Goal: Task Accomplishment & Management: Manage account settings

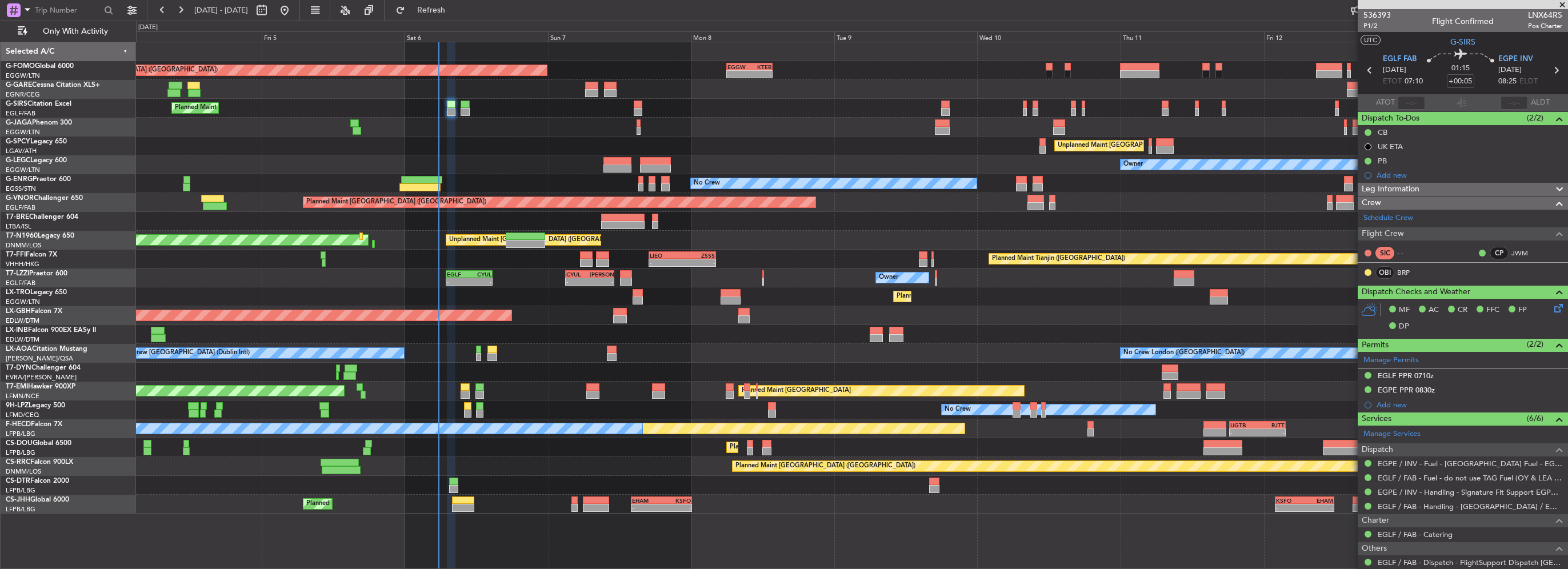
click at [459, 4] on button "Refresh" at bounding box center [425, 10] width 69 height 19
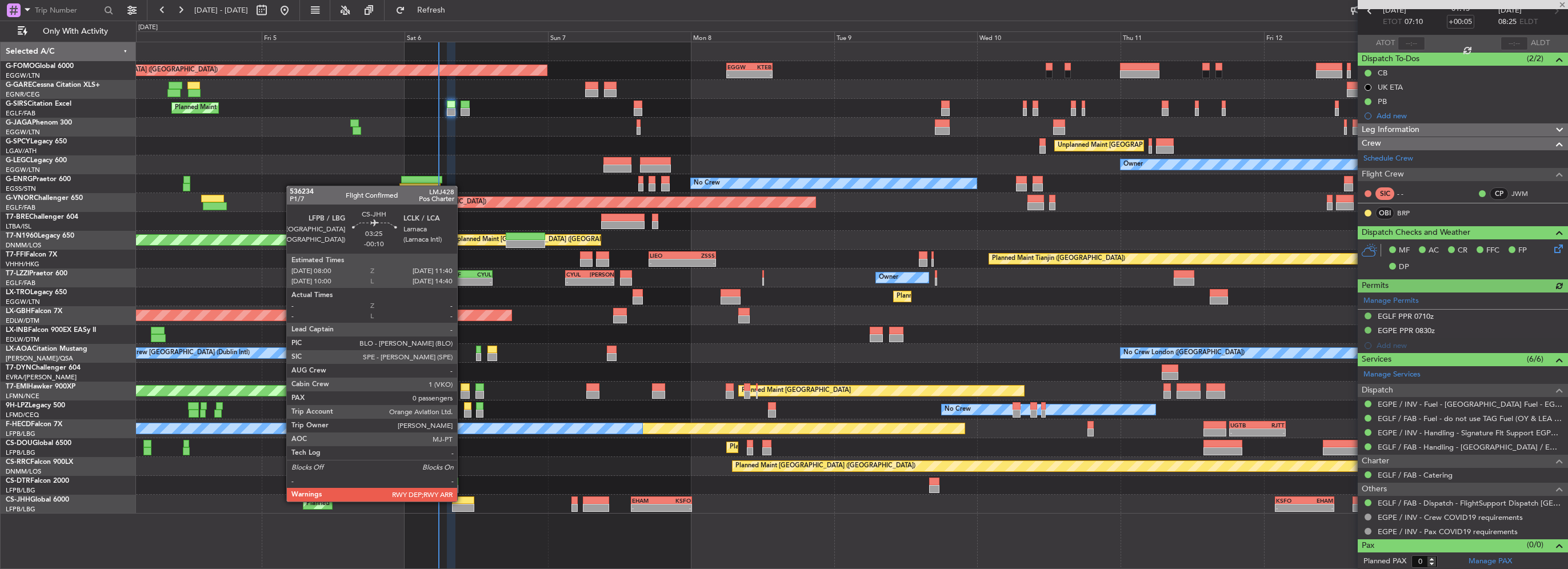
click at [462, 501] on div at bounding box center [463, 500] width 22 height 8
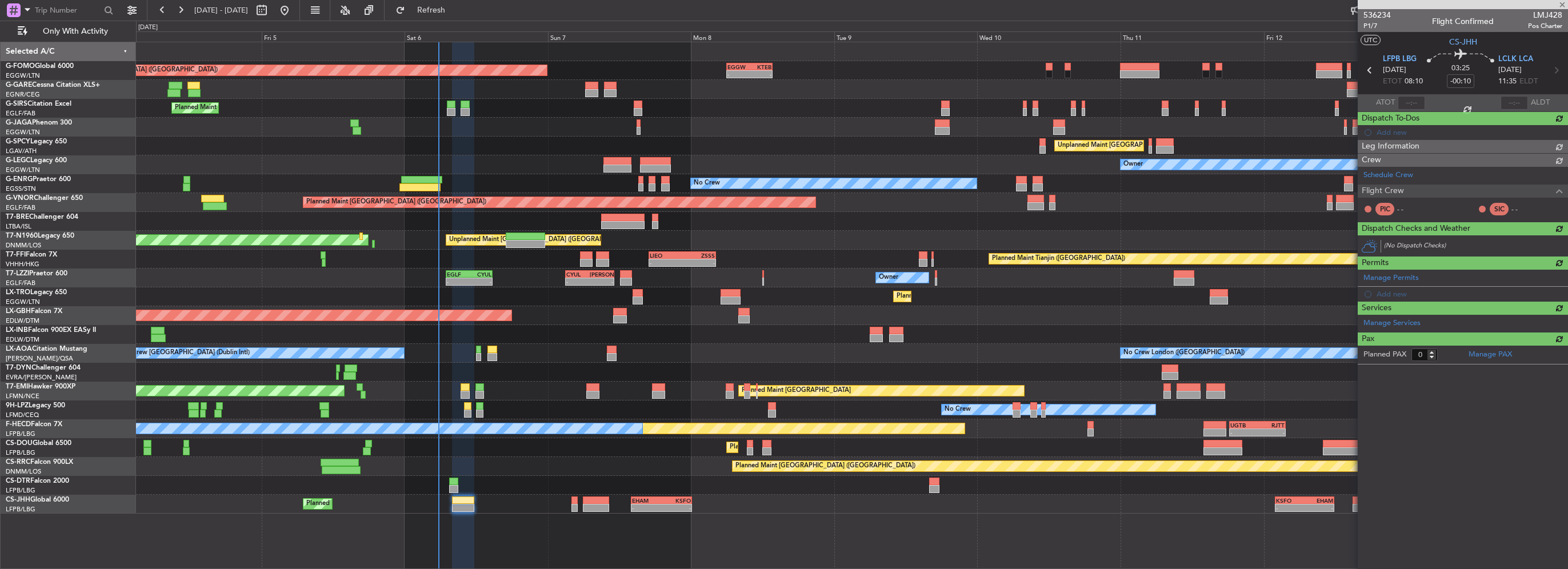
scroll to position [0, 0]
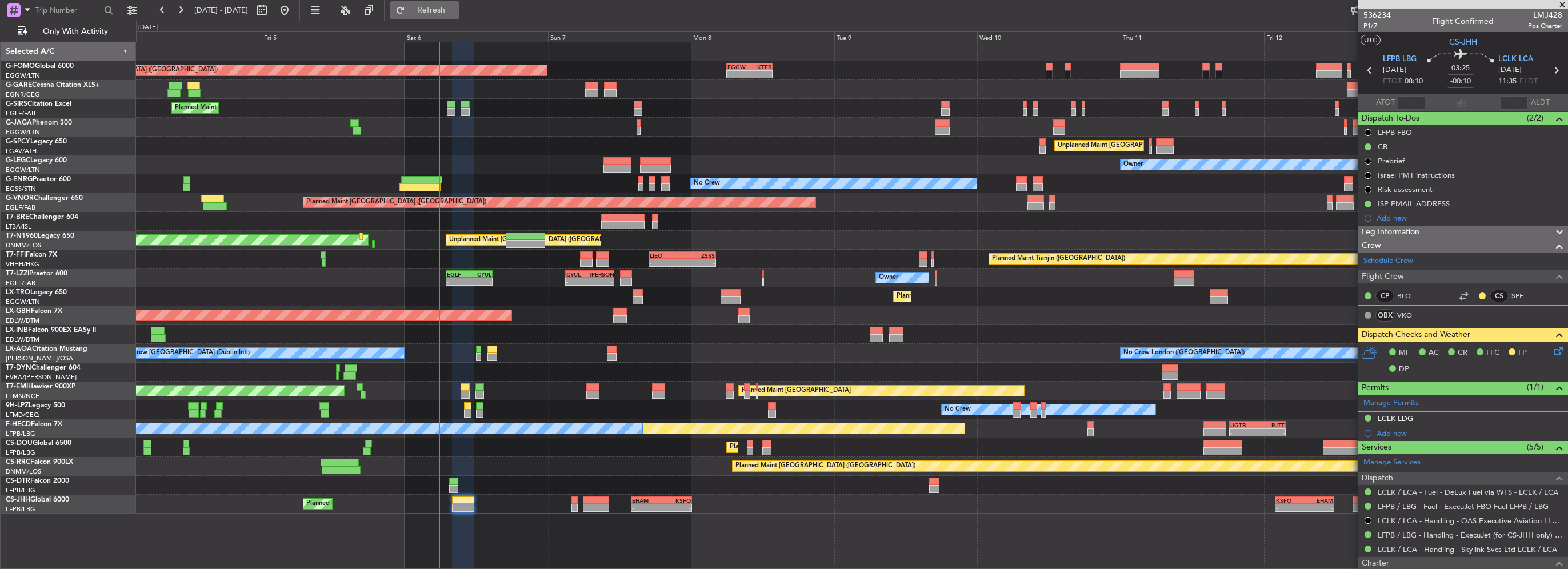
click at [455, 10] on span "Refresh" at bounding box center [431, 10] width 48 height 8
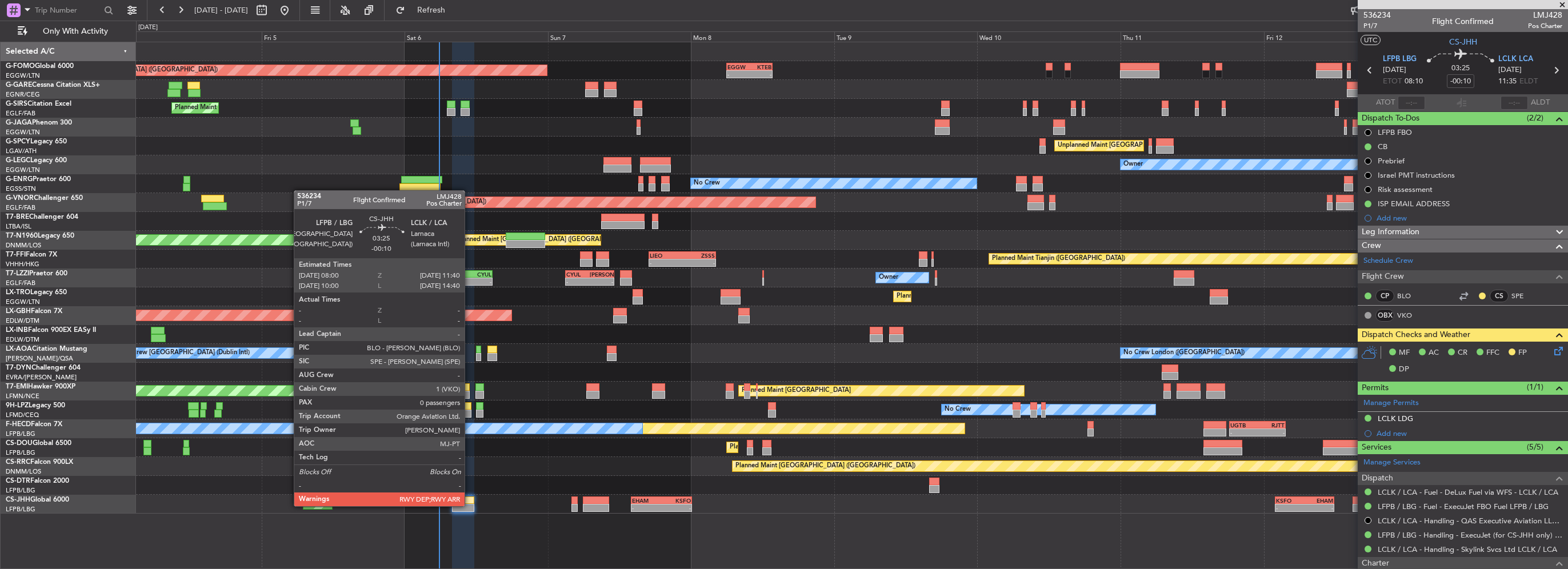
click at [469, 505] on div at bounding box center [463, 508] width 22 height 8
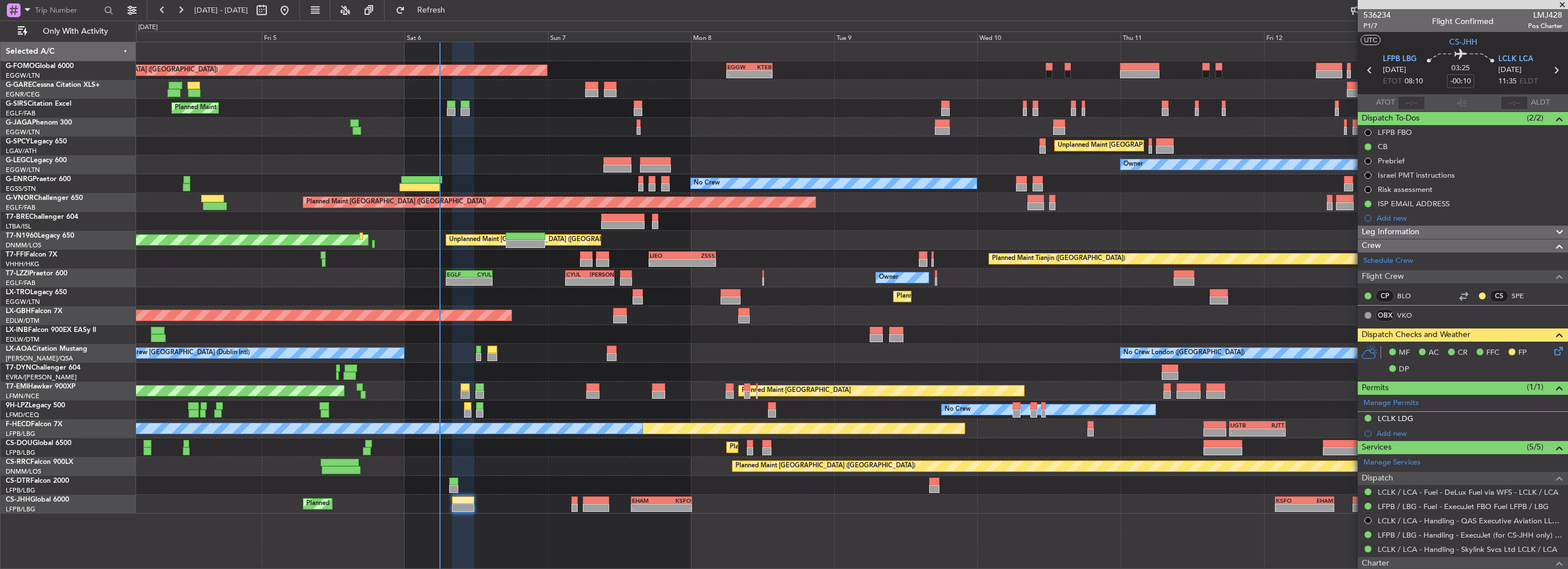
click at [1556, 348] on icon at bounding box center [1556, 349] width 9 height 9
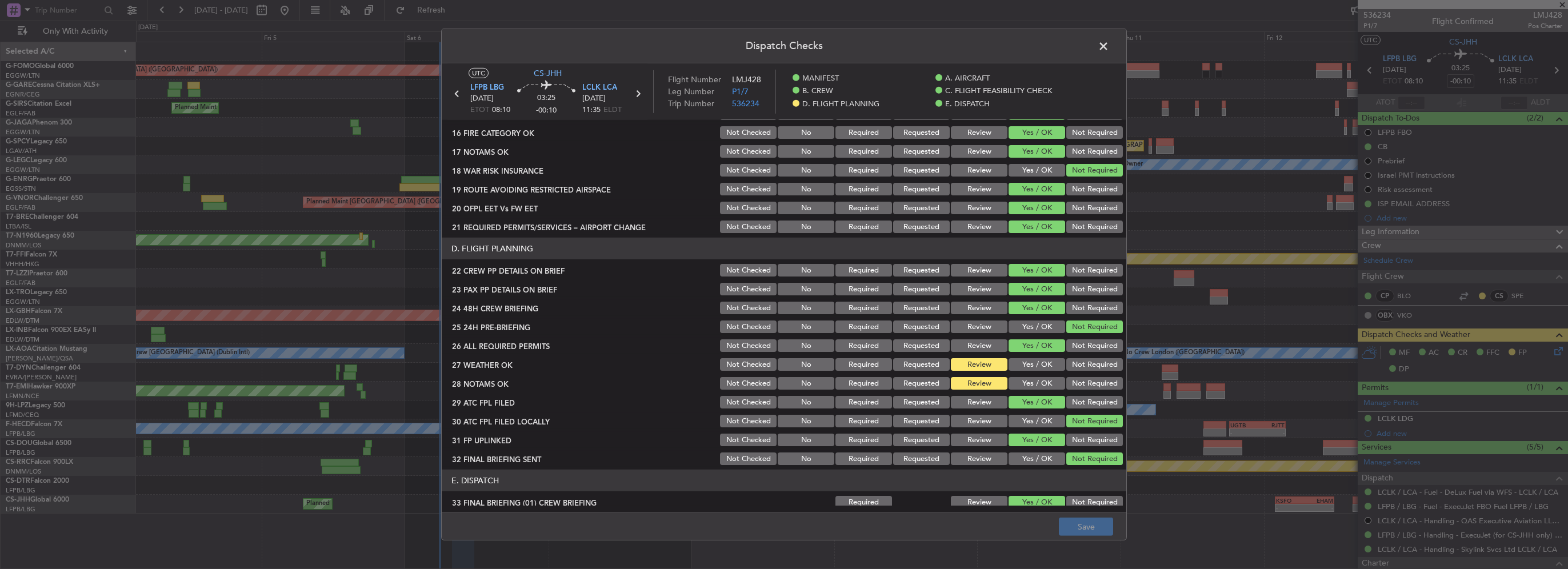
scroll to position [457, 0]
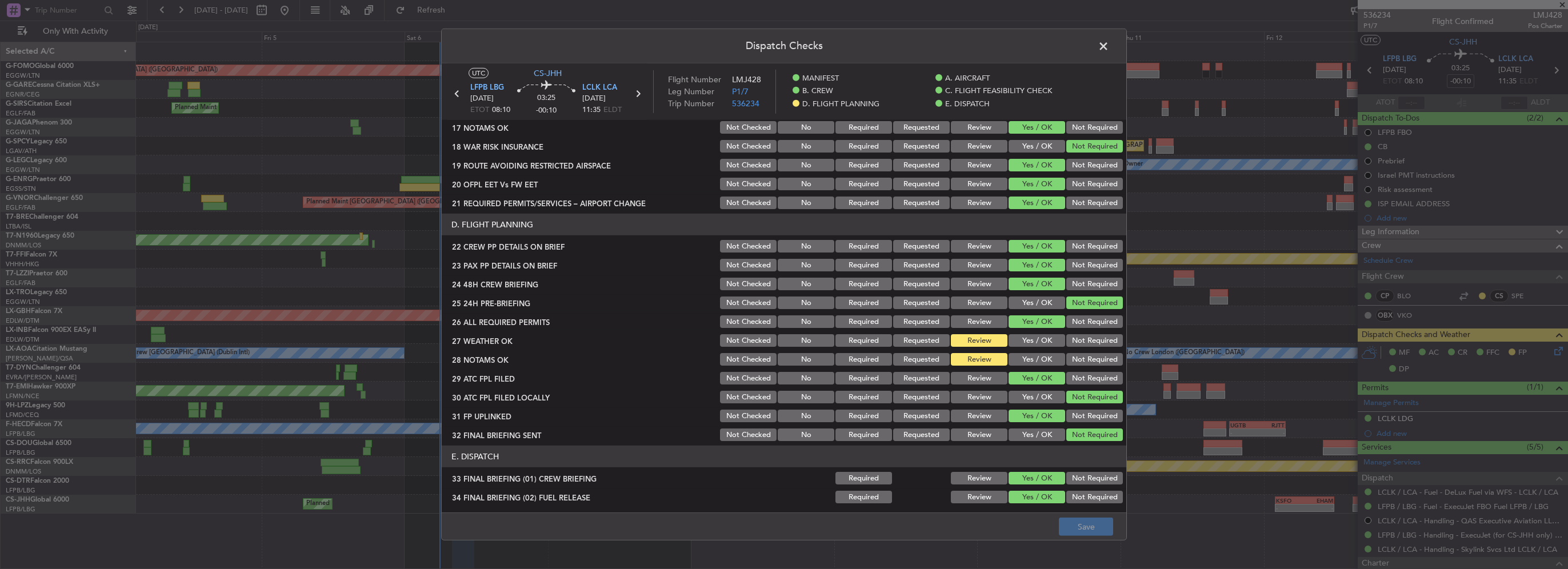
drag, startPoint x: 1047, startPoint y: 332, endPoint x: 1041, endPoint y: 336, distance: 7.2
click at [1046, 332] on section "D. FLIGHT PLANNING 22 CREW PP DETAILS ON BRIEF Not Checked No Required Requeste…" at bounding box center [784, 328] width 684 height 229
click at [1038, 340] on button "Yes / OK" at bounding box center [1037, 341] width 56 height 13
click at [1040, 358] on button "Yes / OK" at bounding box center [1037, 360] width 56 height 13
click at [1090, 527] on button "Save" at bounding box center [1086, 527] width 55 height 19
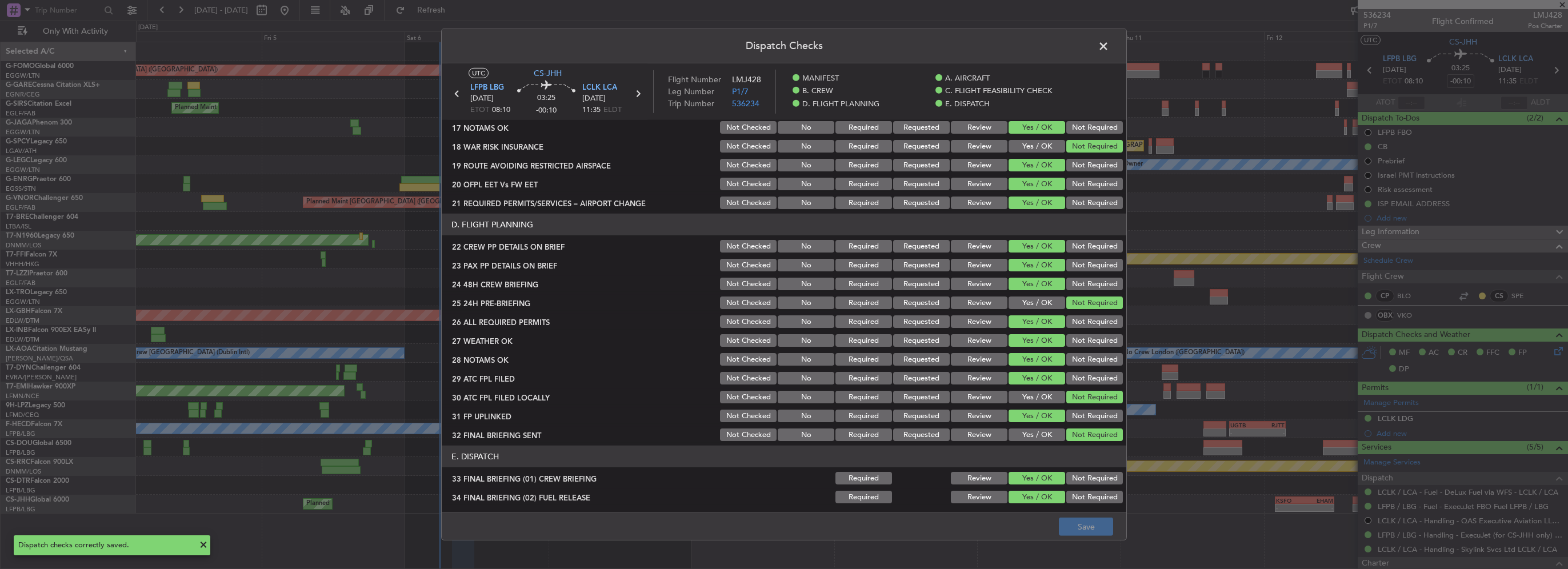
click at [1109, 43] on span at bounding box center [1109, 49] width 0 height 23
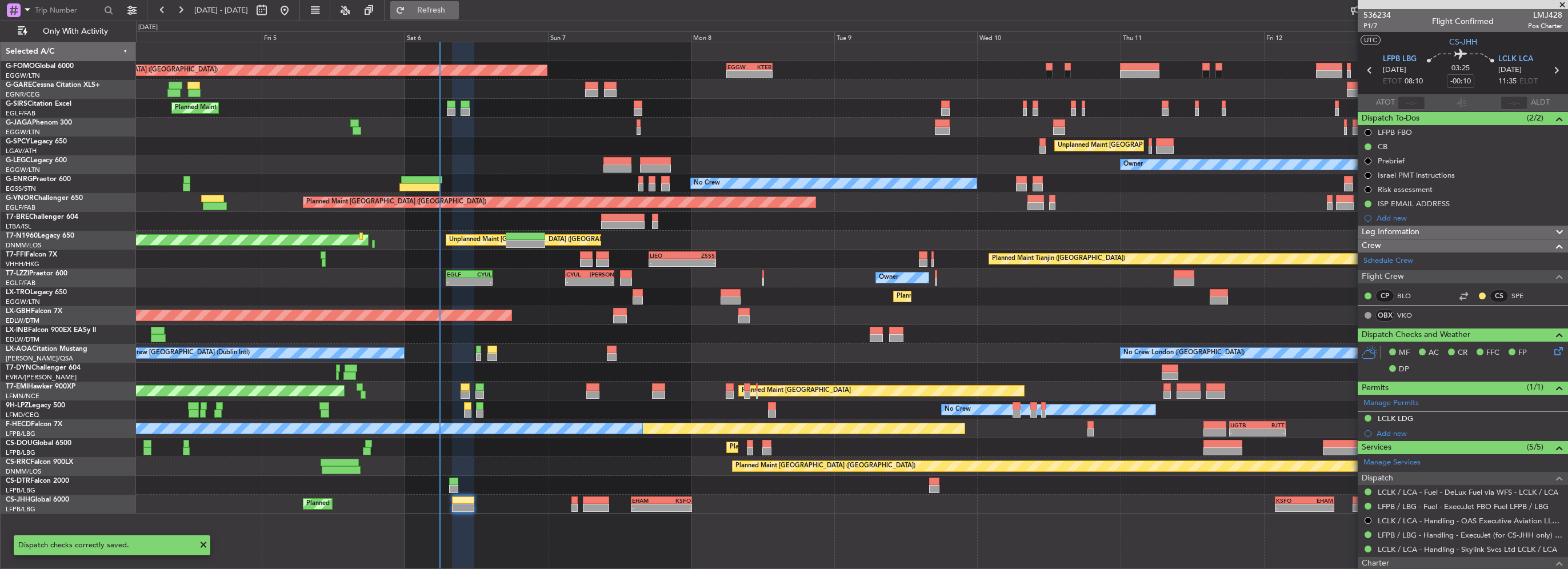
click at [459, 3] on button "Refresh" at bounding box center [425, 10] width 69 height 19
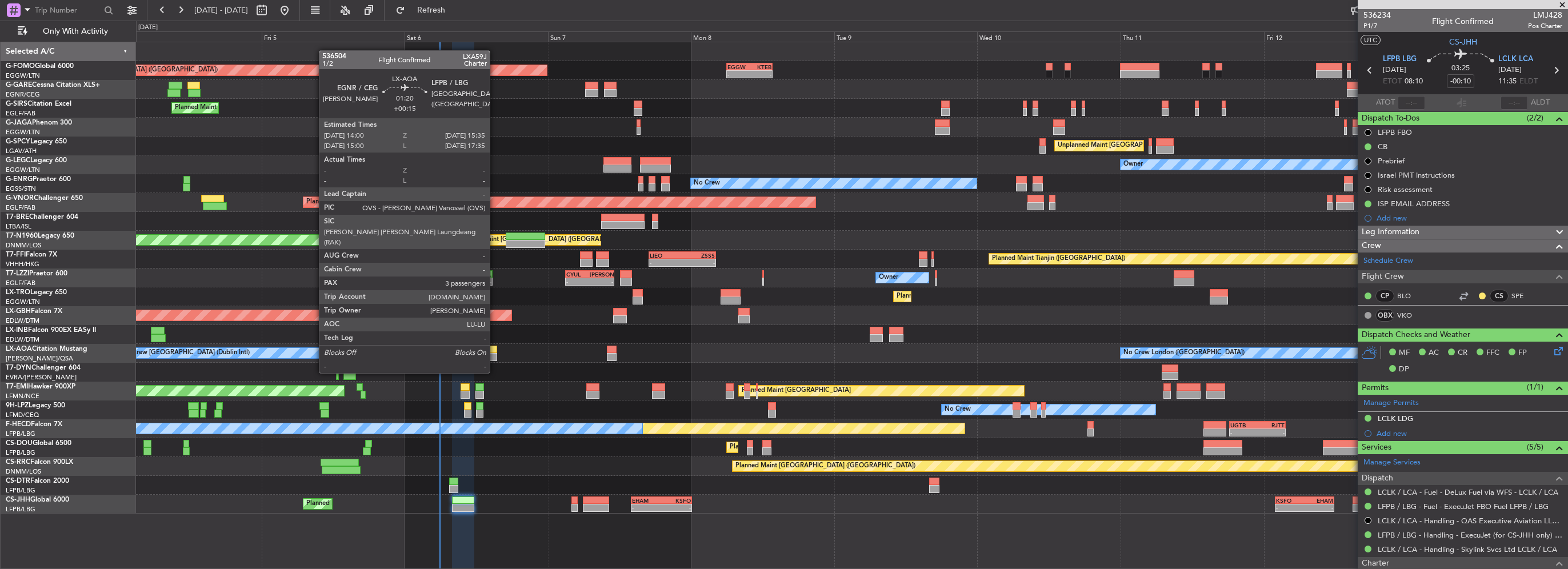
click at [495, 352] on div at bounding box center [492, 350] width 10 height 8
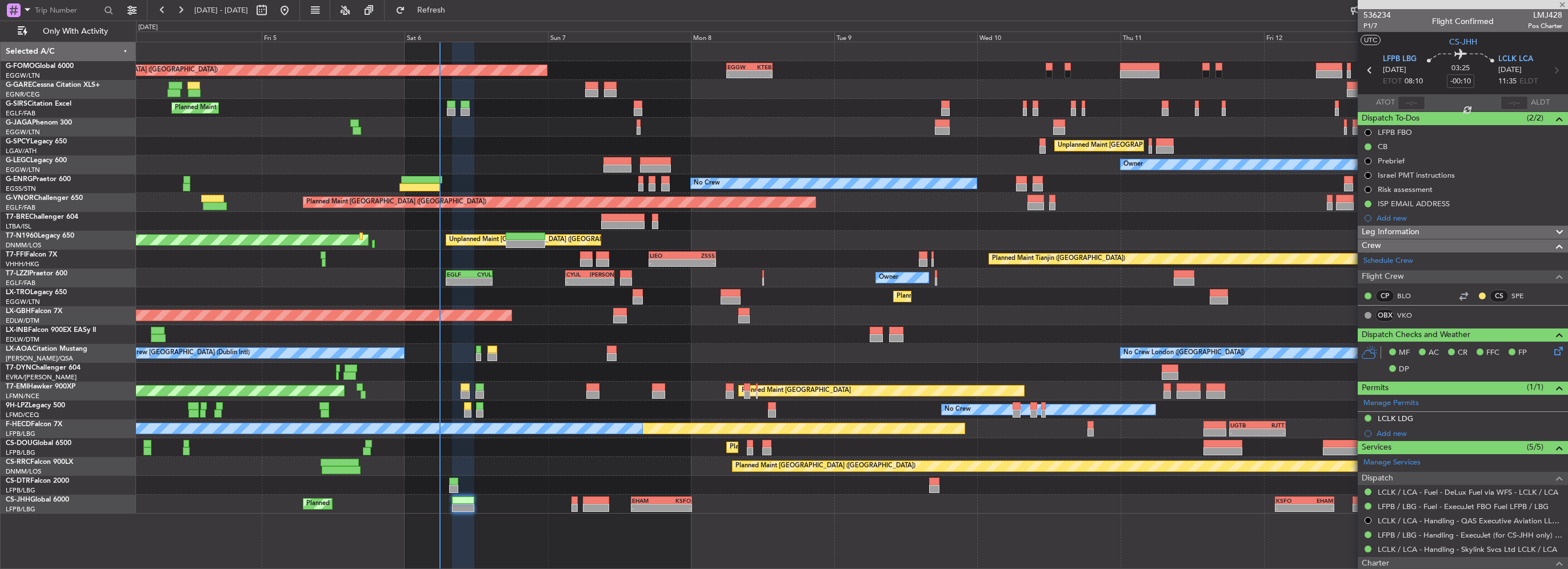
type input "+00:15"
type input "3"
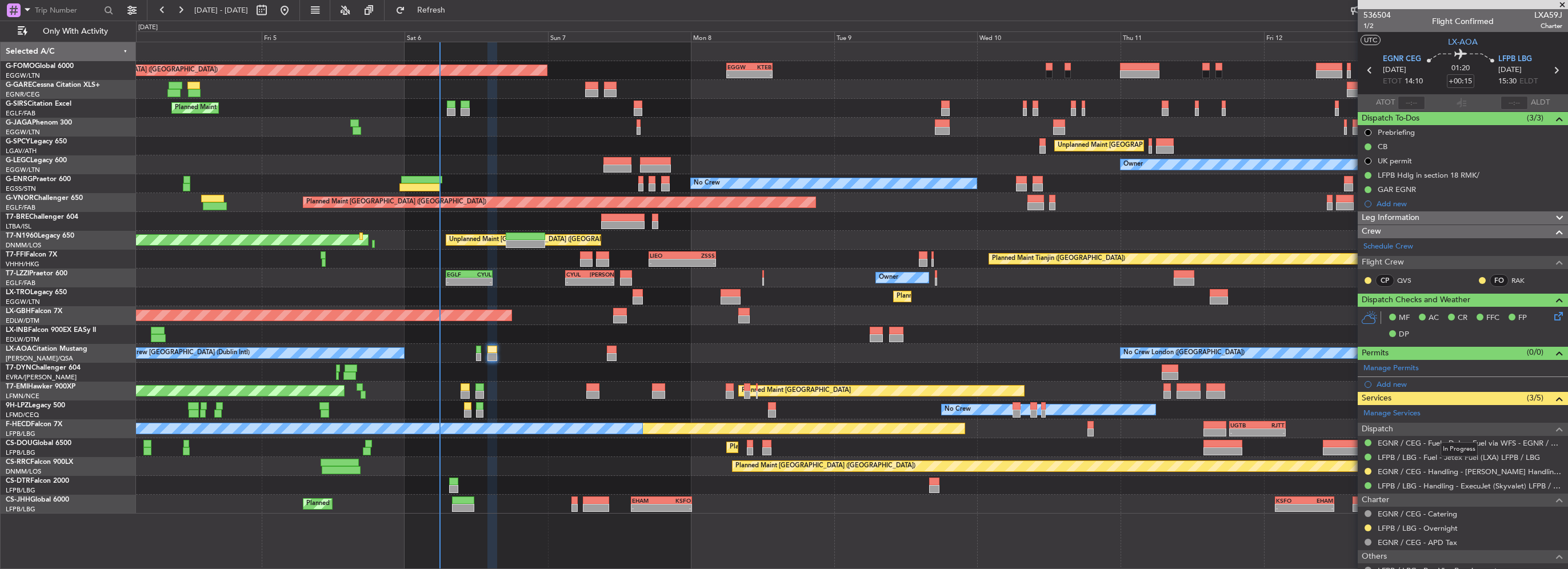
scroll to position [57, 0]
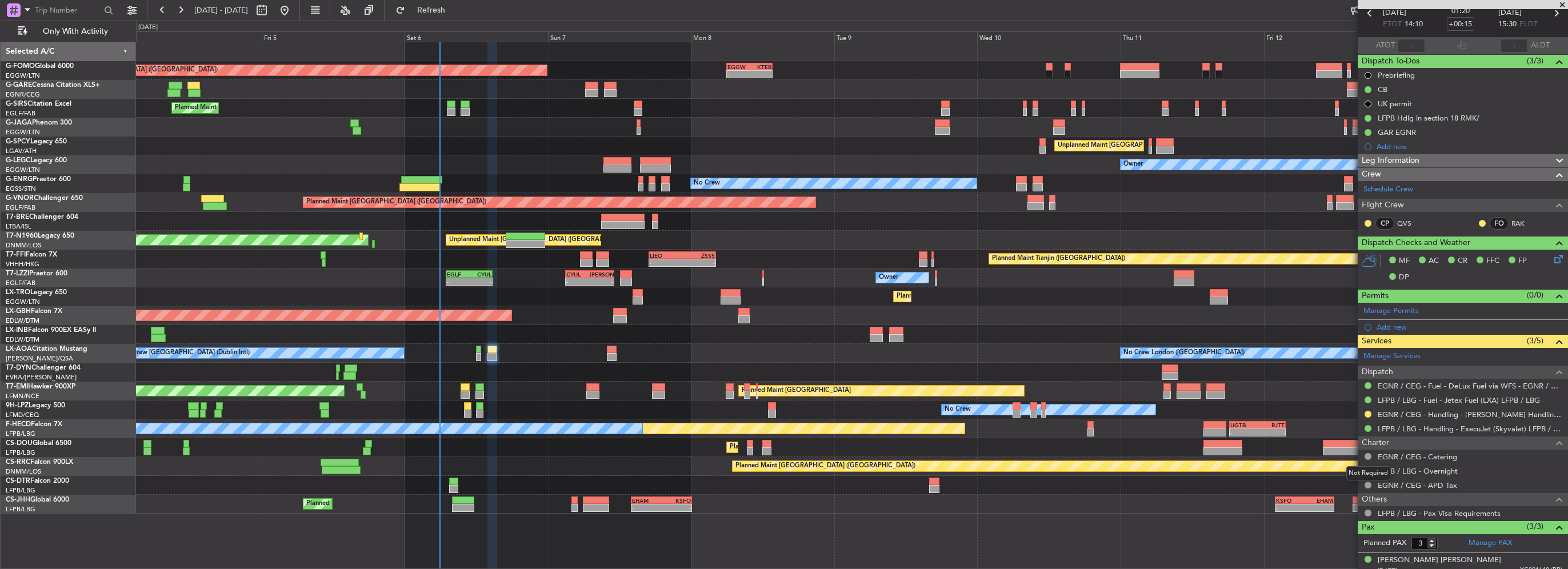
click at [1367, 469] on div "Not Required" at bounding box center [1368, 473] width 44 height 14
click at [1367, 469] on button at bounding box center [1368, 471] width 7 height 7
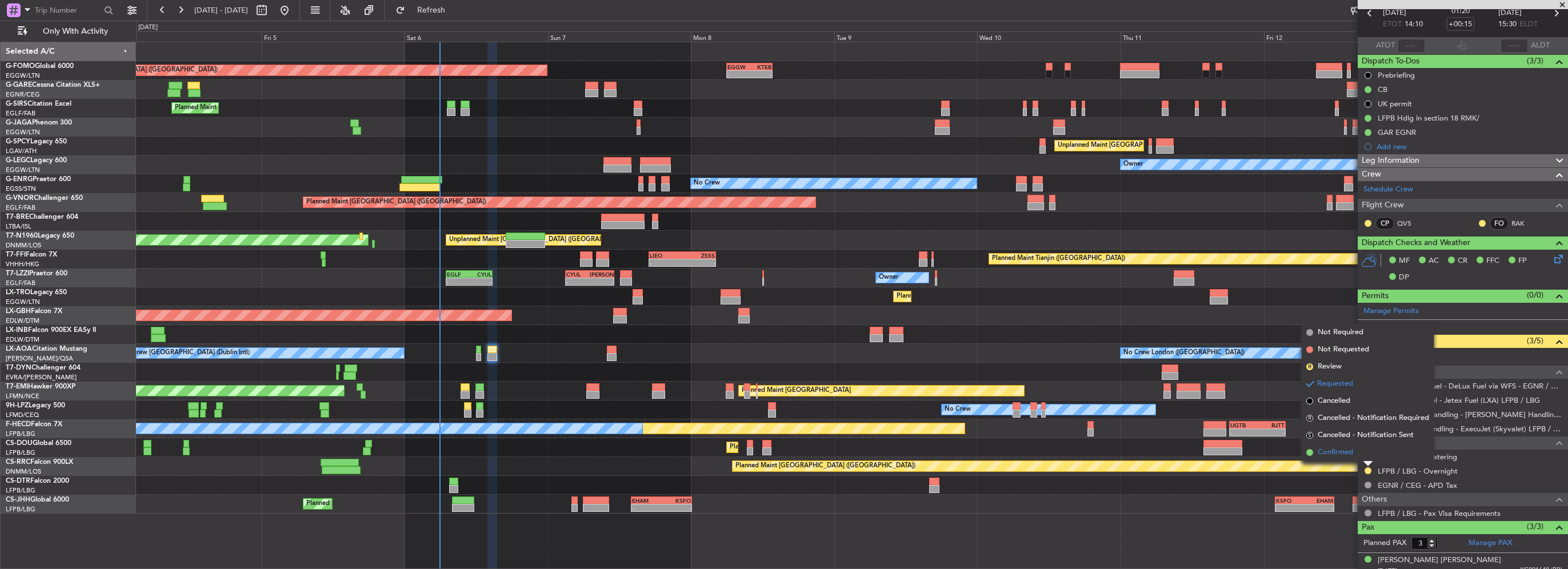
click at [1347, 454] on span "Confirmed" at bounding box center [1335, 453] width 35 height 12
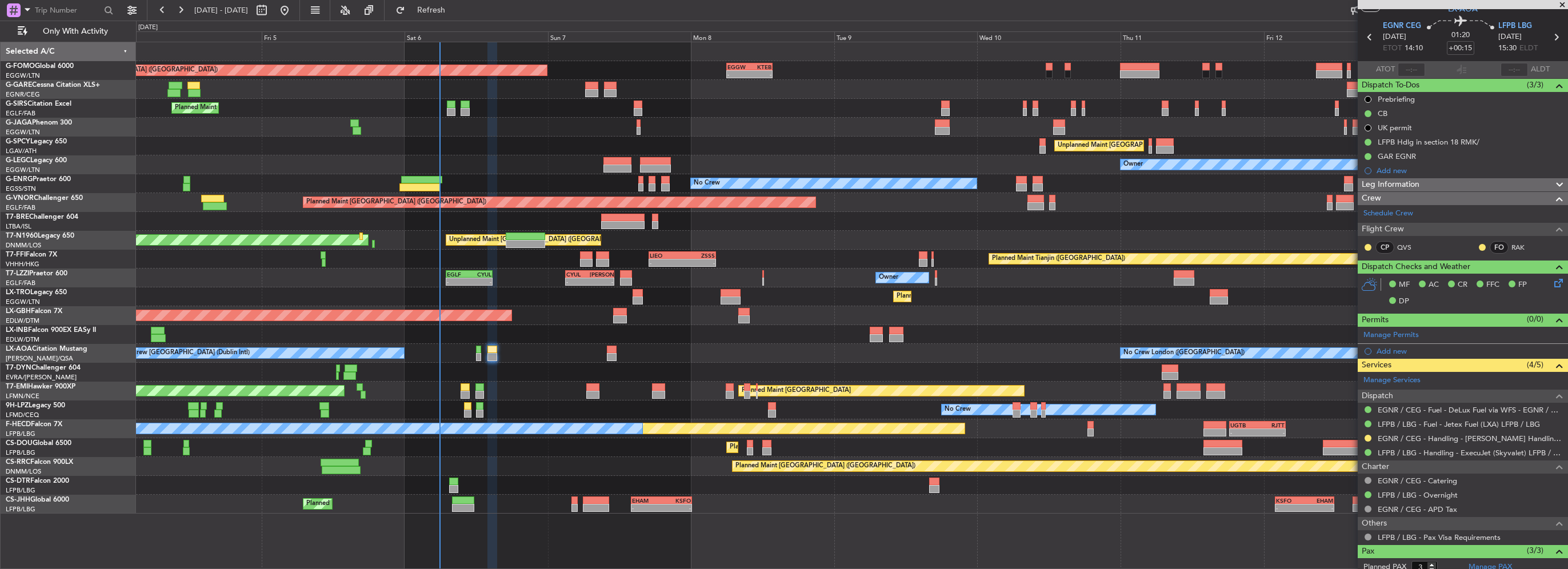
scroll to position [0, 0]
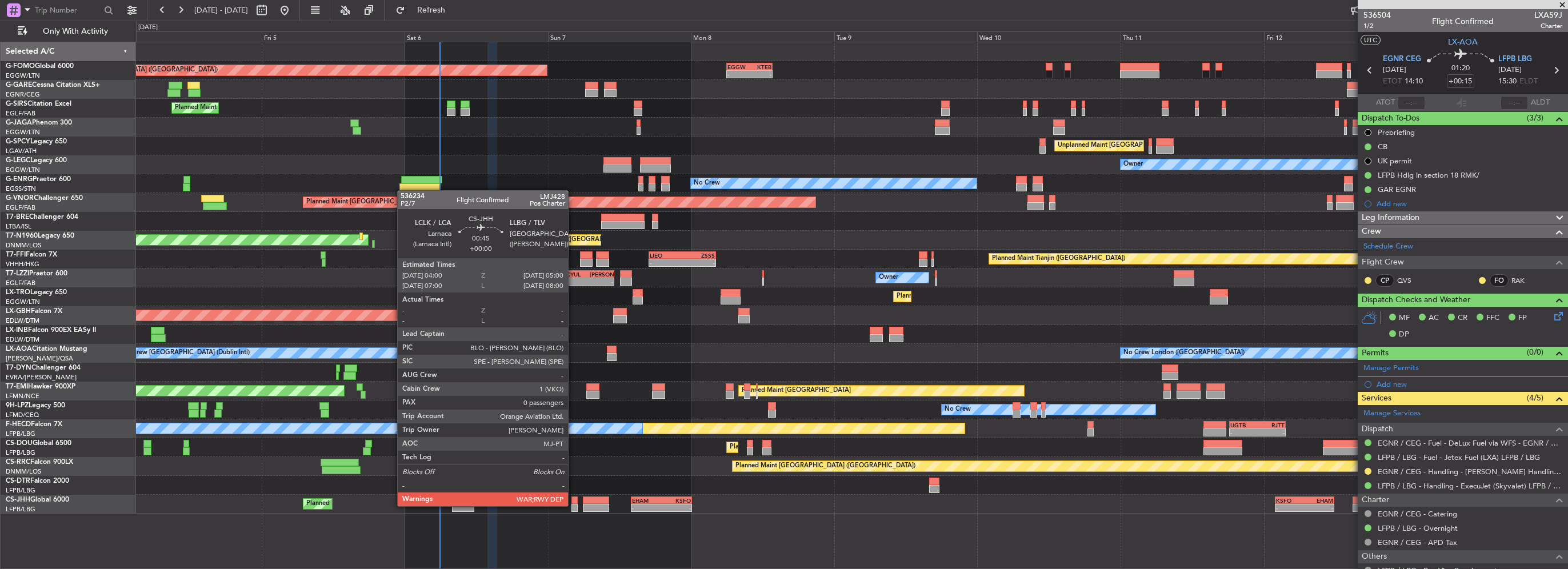
click at [573, 505] on div at bounding box center [575, 508] width 6 height 8
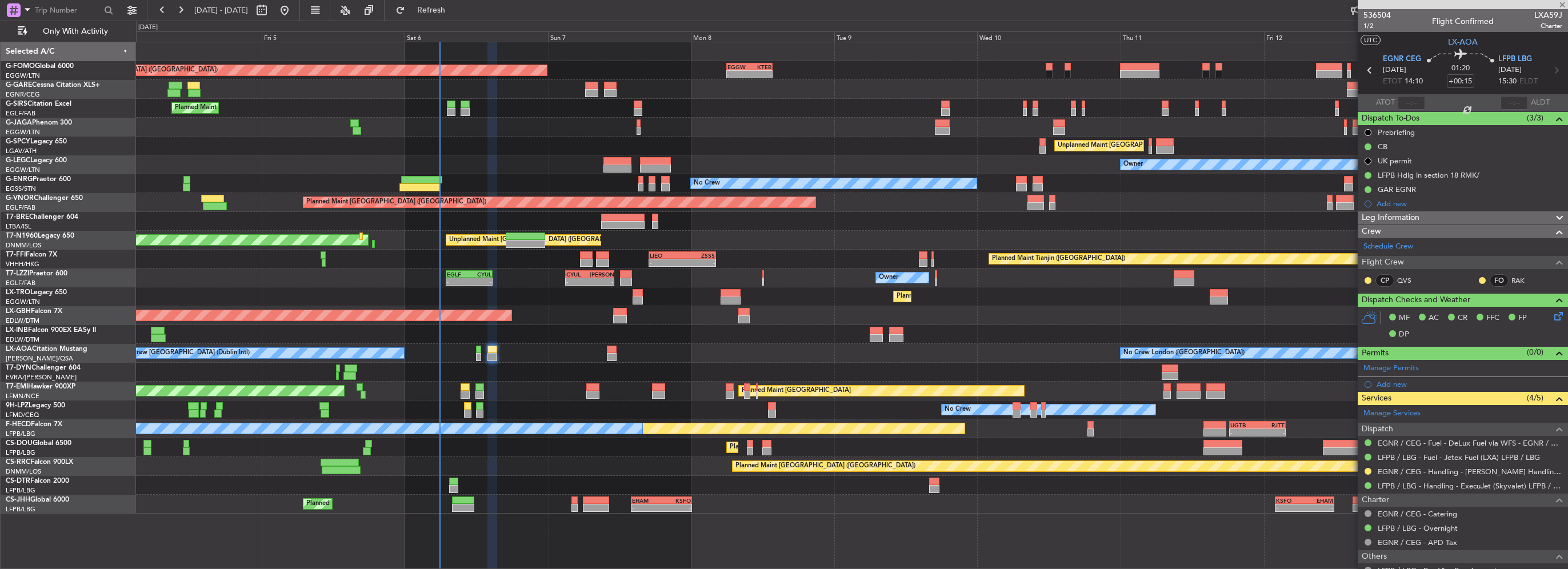
type input "0"
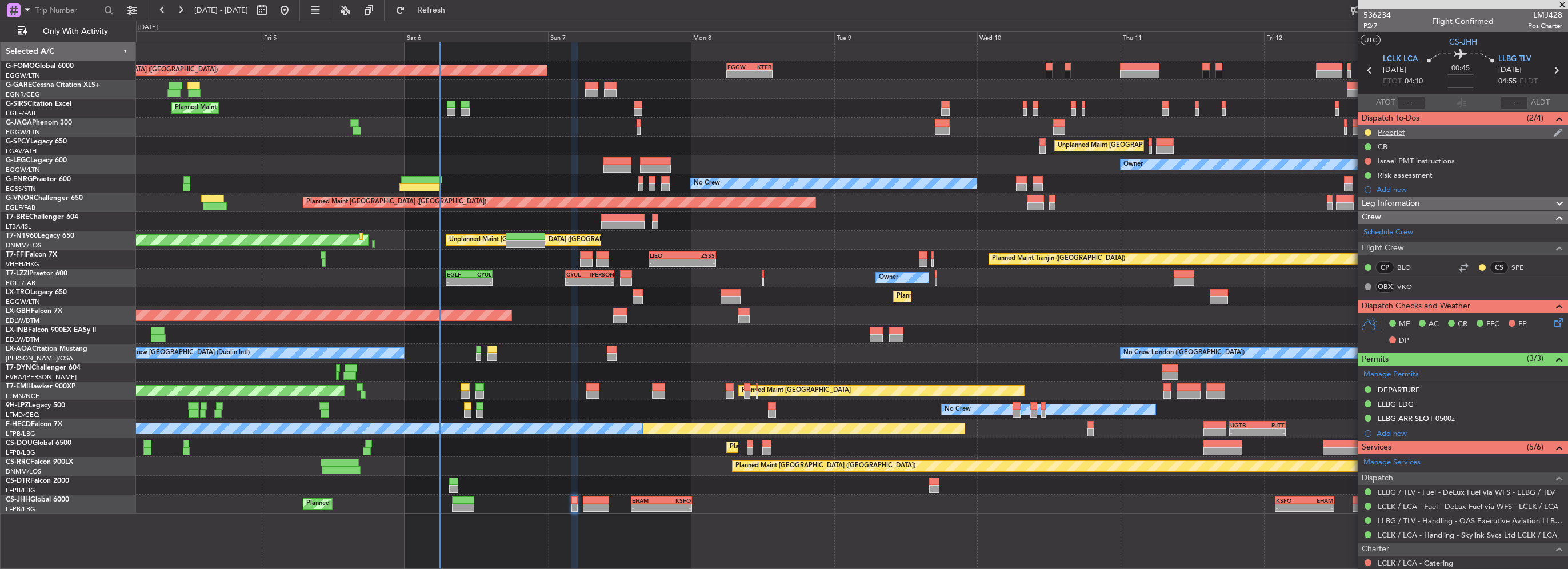
click at [1398, 132] on div "Prebrief" at bounding box center [1391, 132] width 27 height 10
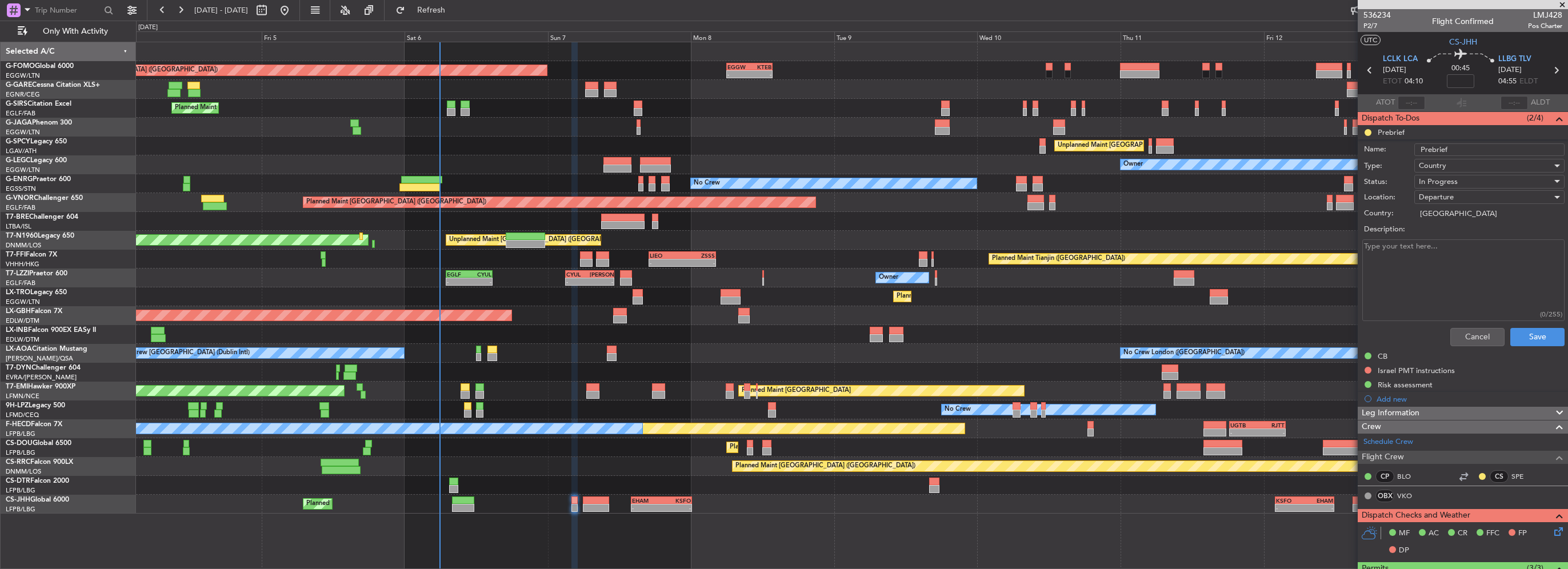
click at [1438, 266] on textarea "Description:" at bounding box center [1463, 280] width 202 height 81
type textarea "30000"
click at [1478, 176] on div "In Progress" at bounding box center [1485, 182] width 133 height 17
click at [1469, 232] on span "Completed" at bounding box center [1484, 238] width 134 height 17
click at [1534, 335] on button "Save" at bounding box center [1537, 337] width 55 height 19
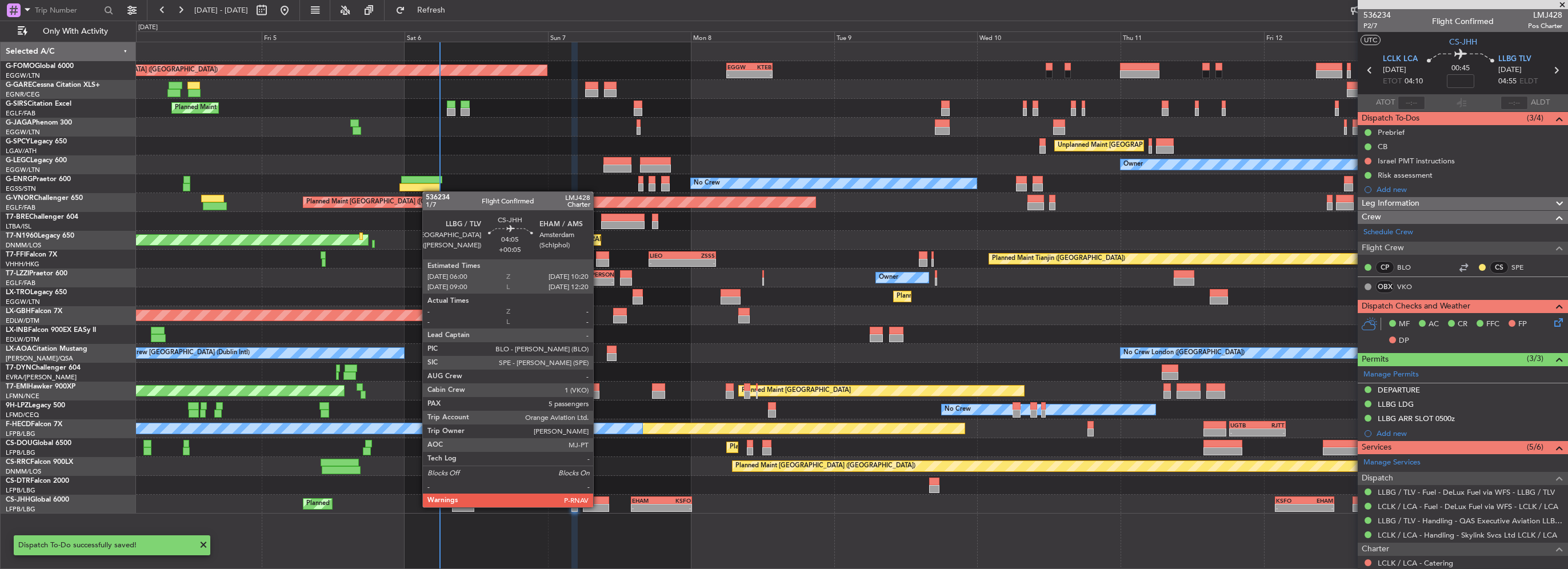
click at [598, 506] on div at bounding box center [596, 508] width 26 height 8
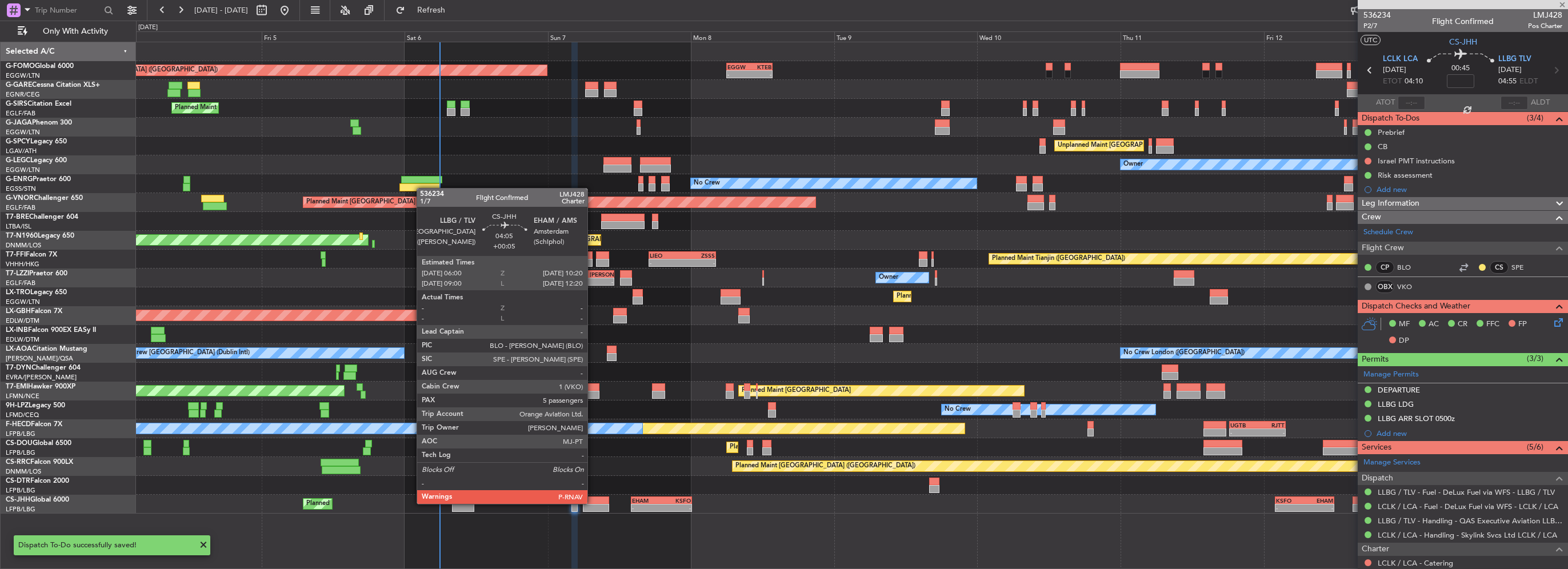
type input "+00:05"
type input "5"
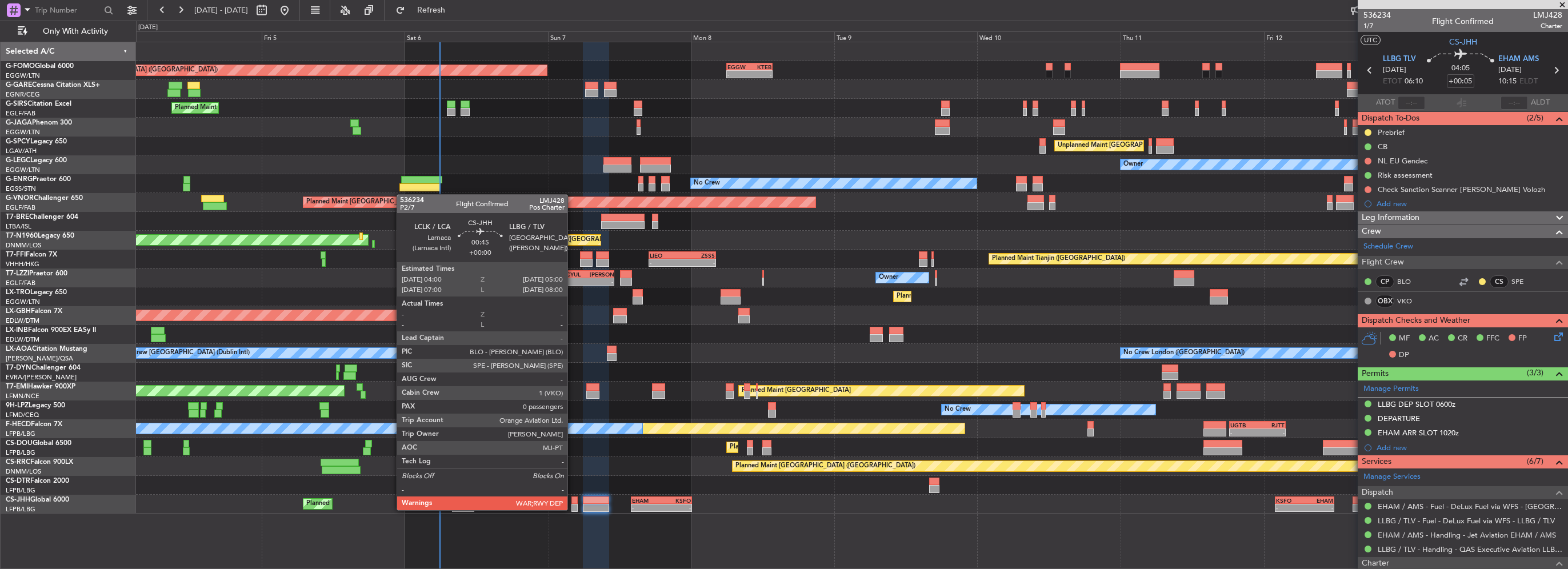
click at [573, 509] on div at bounding box center [575, 508] width 6 height 8
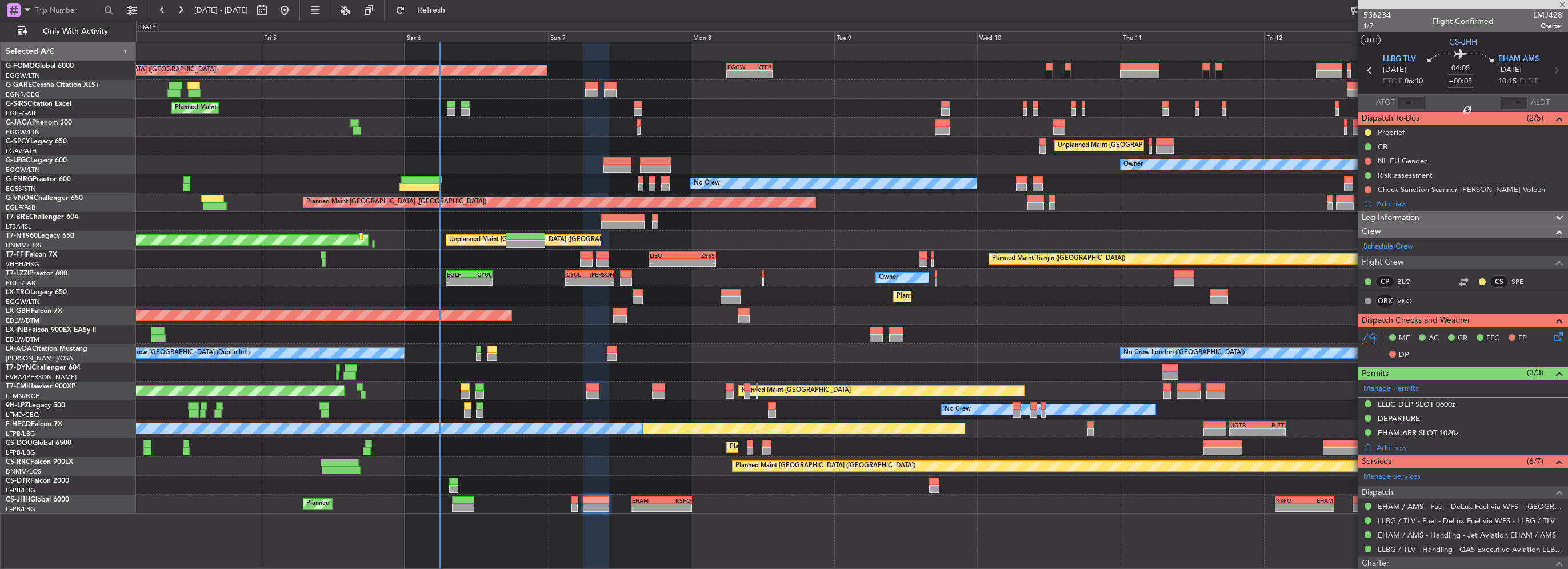
type input "0"
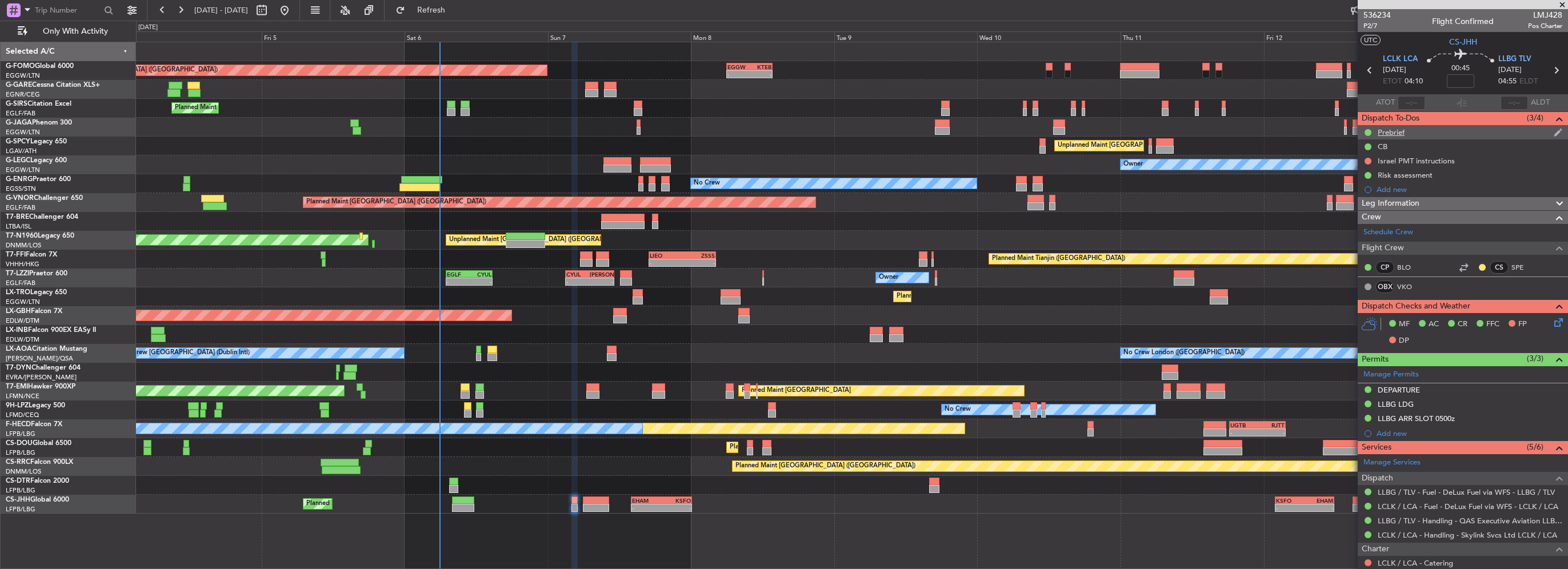
click at [1395, 134] on div "Prebrief" at bounding box center [1391, 132] width 27 height 10
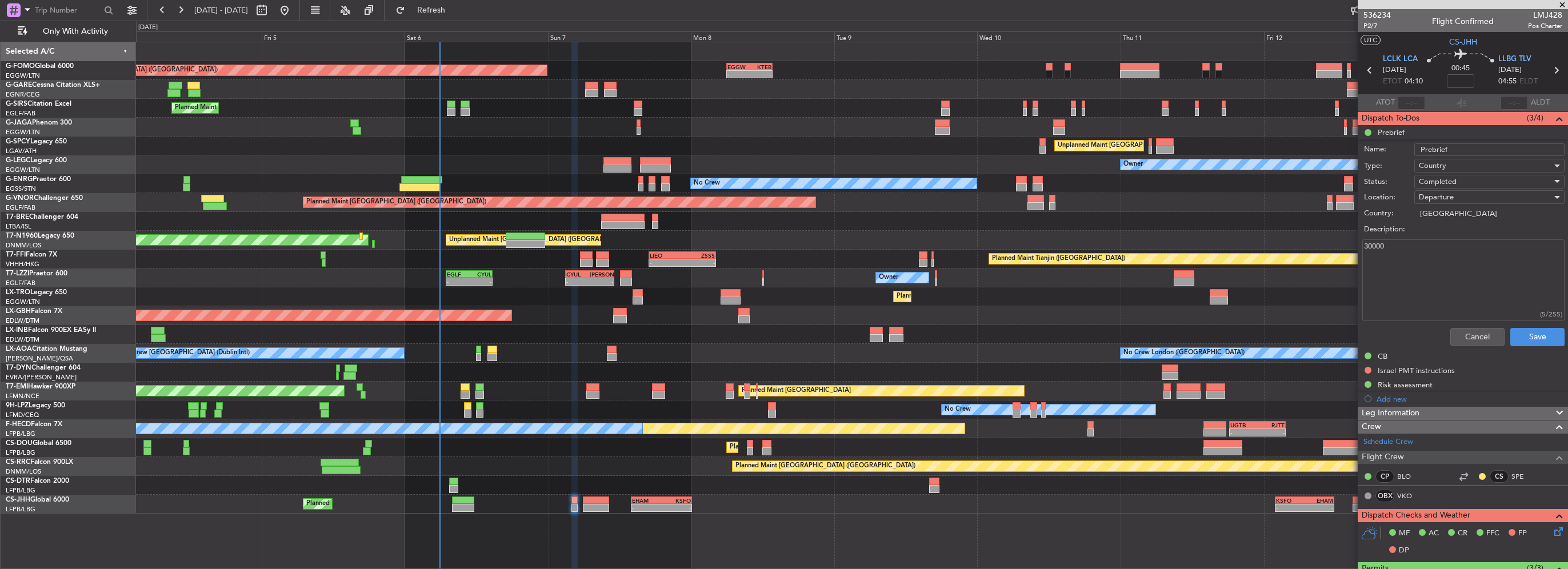
drag, startPoint x: 1417, startPoint y: 250, endPoint x: 1239, endPoint y: 257, distance: 178.1
click at [1256, 255] on fb-app "04 Sep 2025 - 14 Sep 2025 Refresh Quick Links Only With Activity Planned Maint …" at bounding box center [784, 289] width 1568 height 561
type textarea "29000"
click at [1524, 335] on button "Save" at bounding box center [1537, 337] width 55 height 19
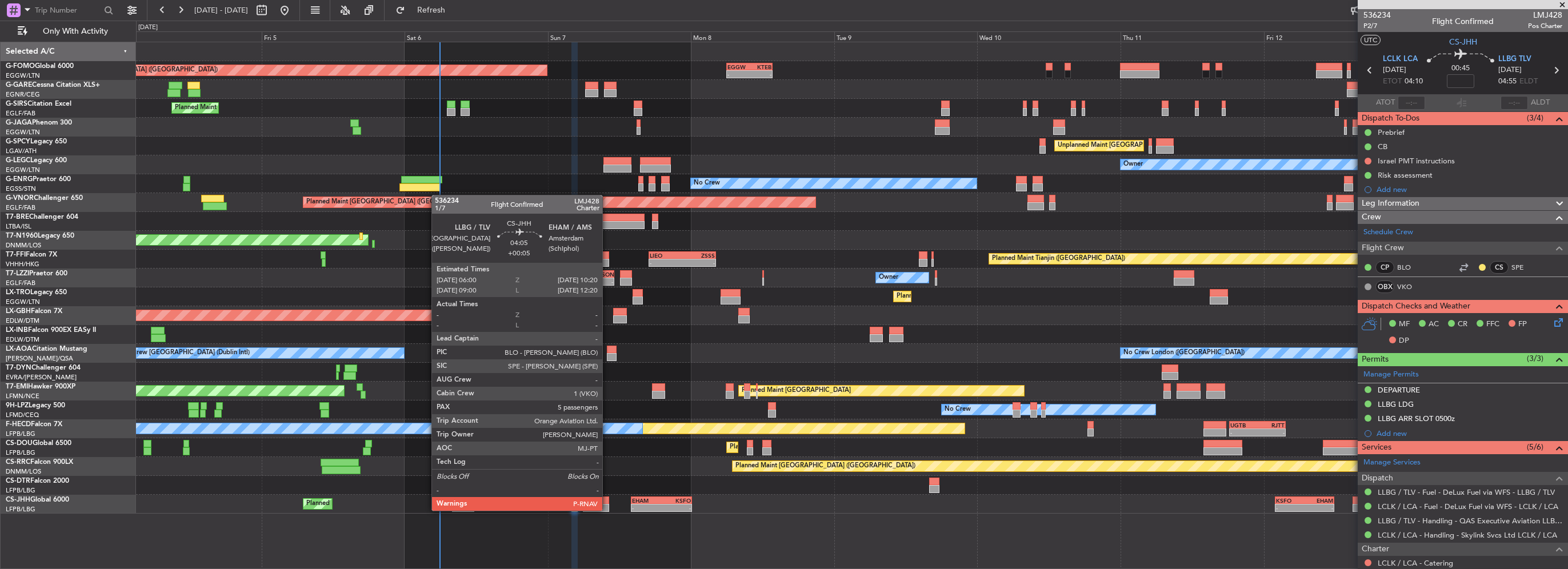
click at [600, 504] on div at bounding box center [596, 508] width 26 height 8
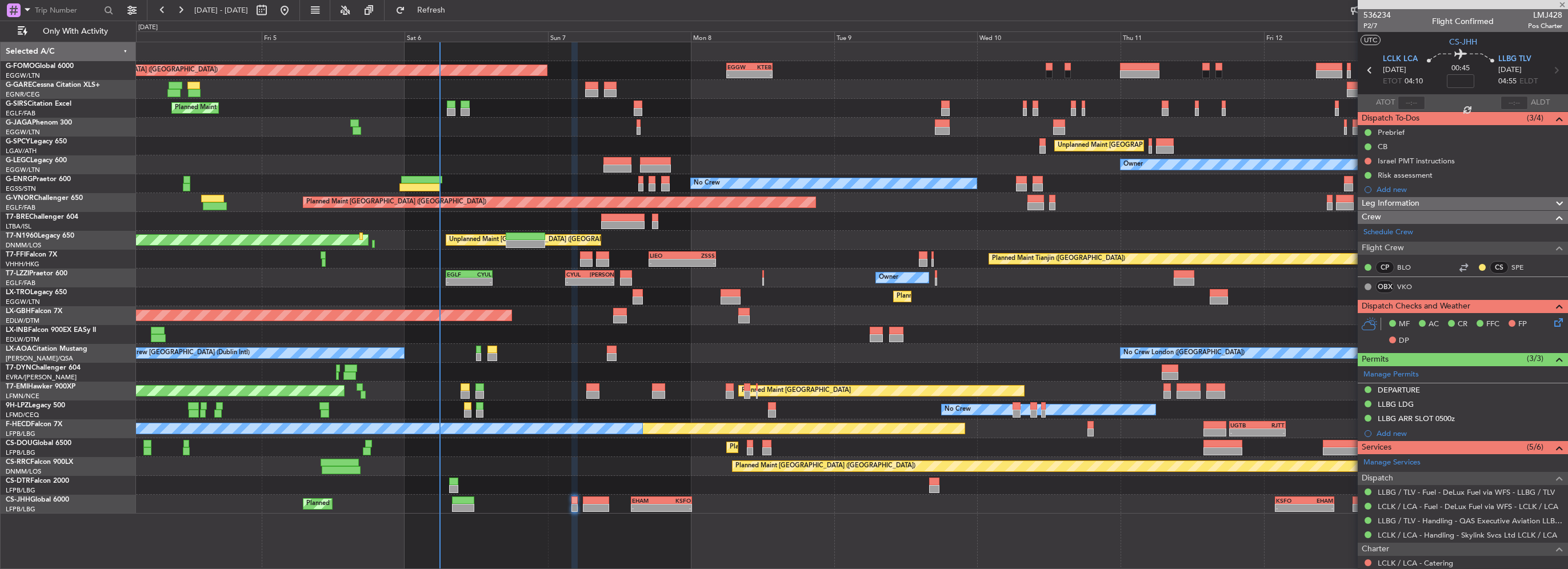
type input "+00:05"
type input "5"
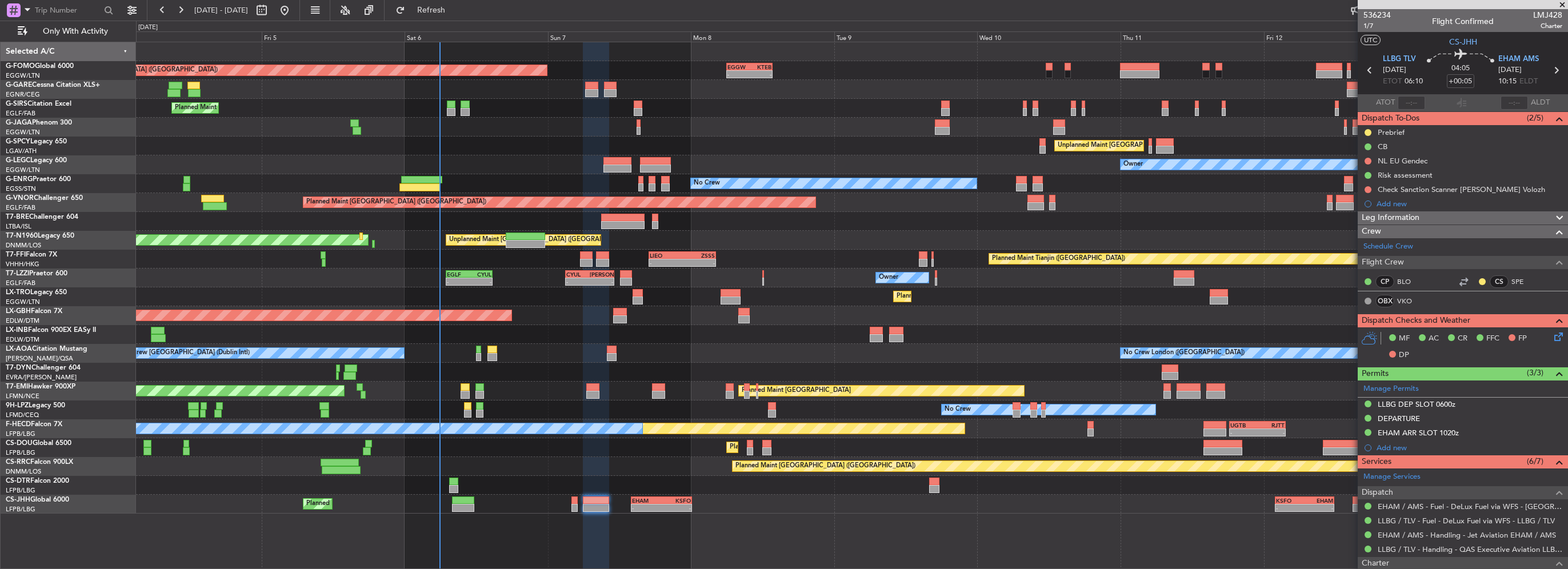
drag, startPoint x: 1390, startPoint y: 133, endPoint x: 1394, endPoint y: 149, distance: 16.5
click at [1390, 133] on div "Prebrief" at bounding box center [1391, 132] width 27 height 10
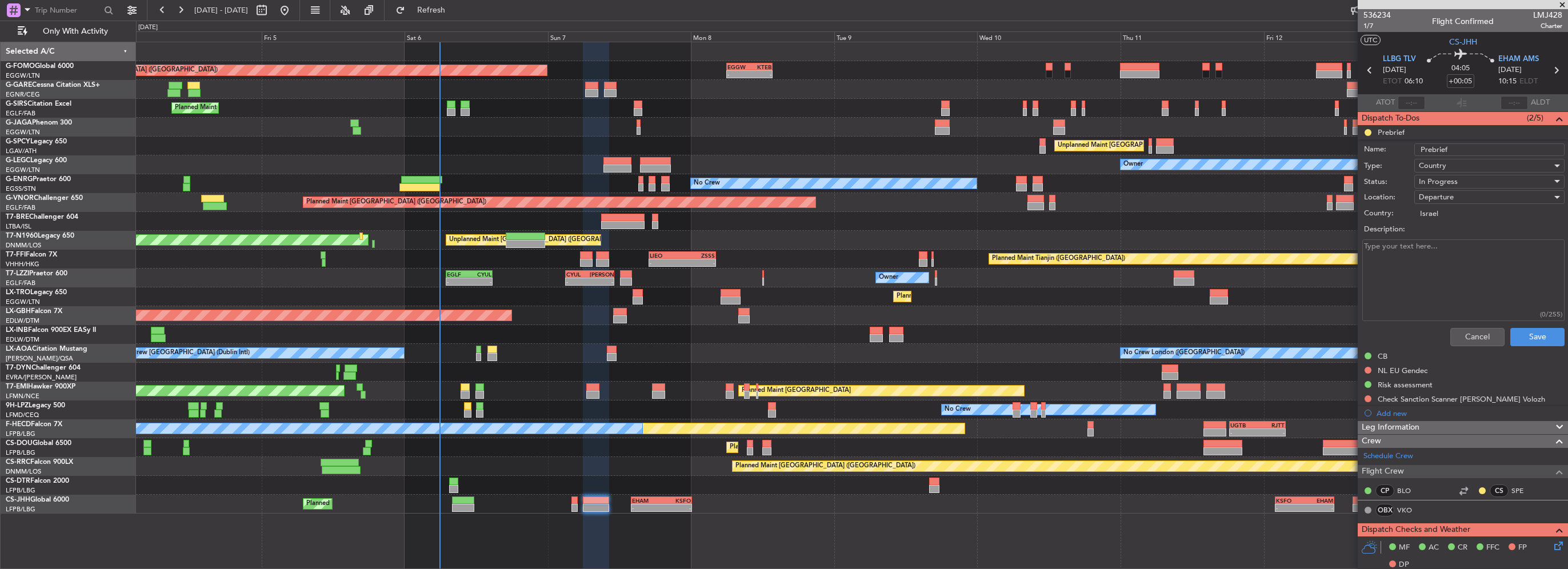
click at [1413, 289] on textarea "Description:" at bounding box center [1463, 280] width 202 height 81
type textarea "remaining"
click at [1451, 181] on span "In Progress" at bounding box center [1438, 182] width 39 height 10
click at [1451, 241] on span "Completed" at bounding box center [1484, 238] width 134 height 17
click at [1525, 339] on button "Save" at bounding box center [1537, 337] width 55 height 19
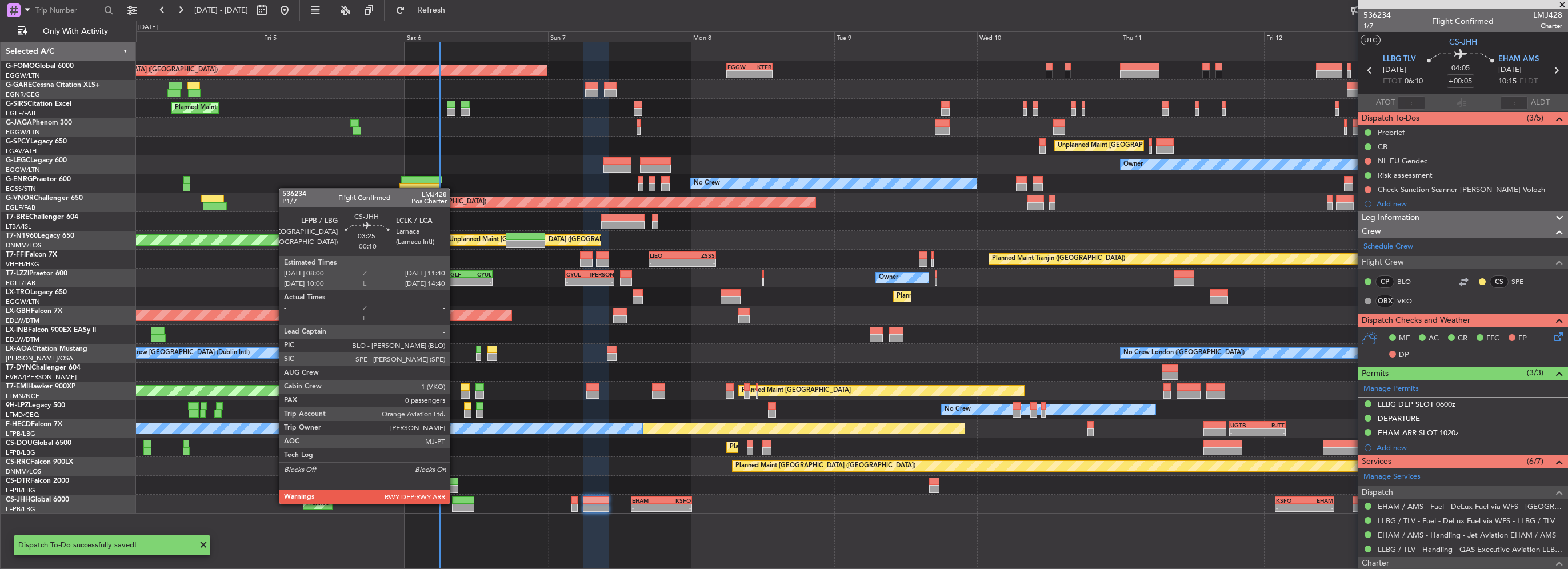
click at [455, 503] on div at bounding box center [463, 500] width 22 height 8
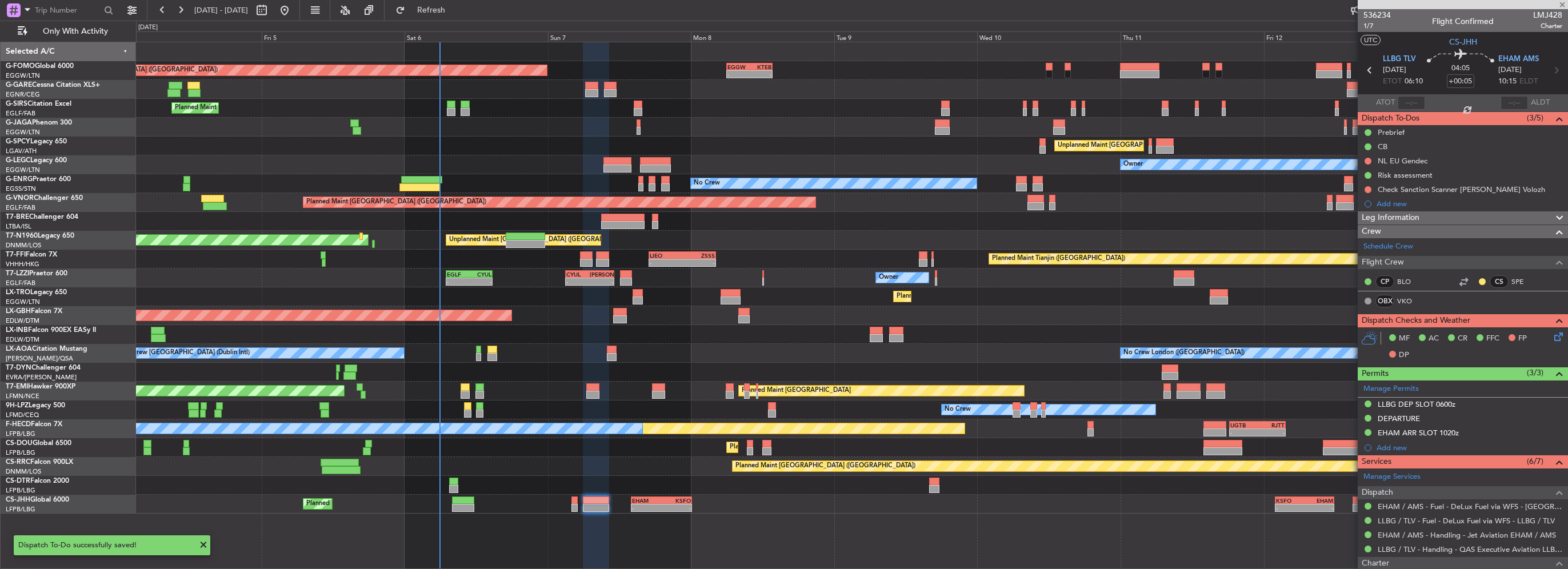
type input "-00:10"
type input "0"
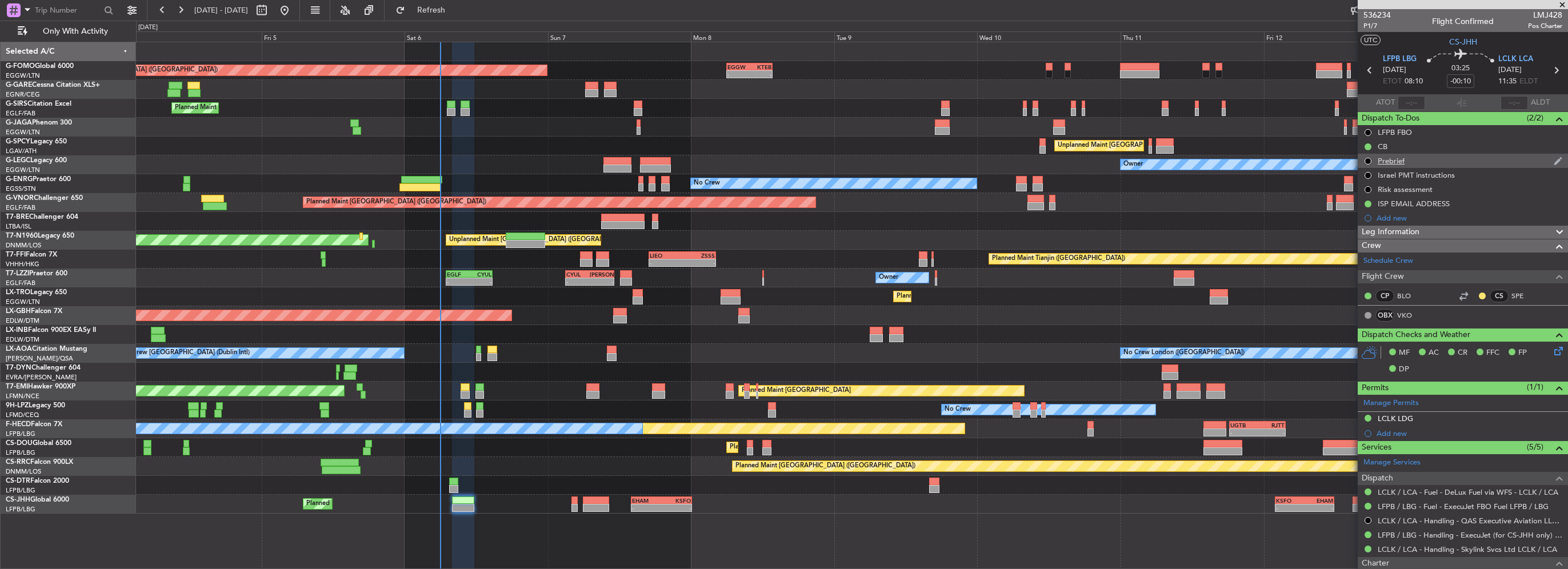
click at [1408, 163] on div "Prebrief" at bounding box center [1463, 161] width 210 height 14
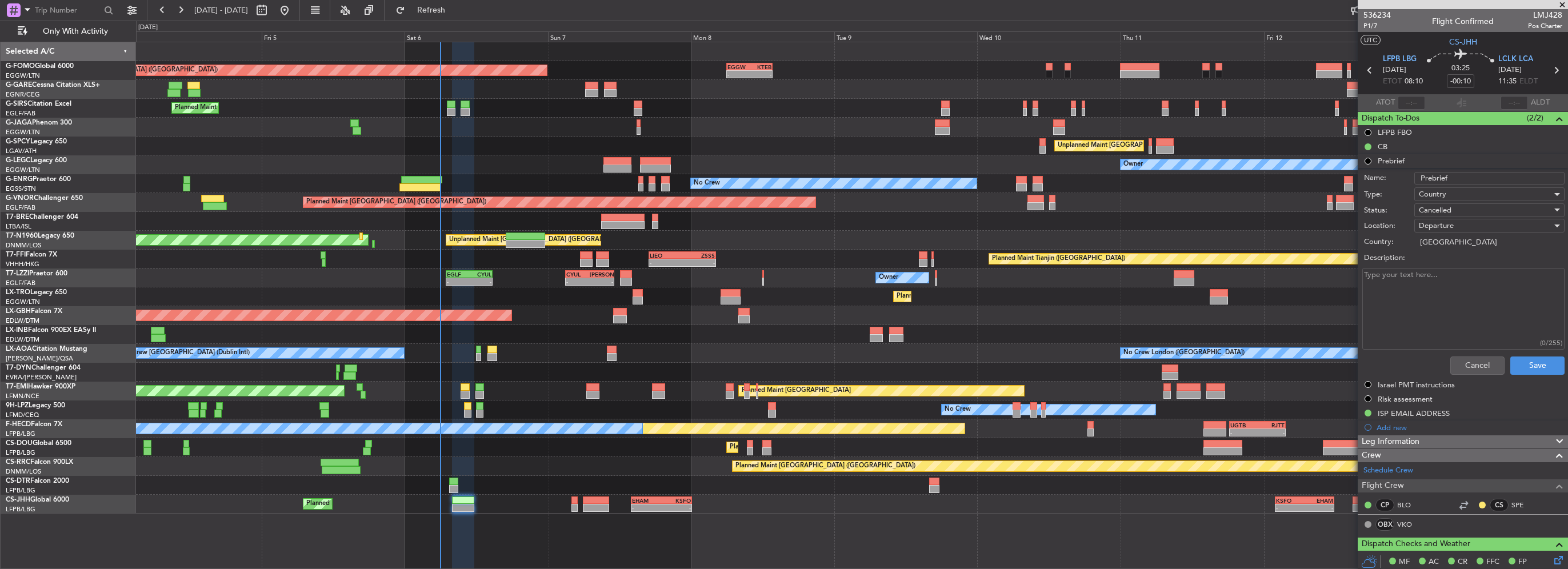
click at [1431, 291] on textarea "Description:" at bounding box center [1463, 309] width 202 height 81
type textarea "1200lbs discretionary fuel"
click at [1471, 208] on div "Cancelled" at bounding box center [1485, 210] width 133 height 17
click at [1451, 264] on span "Completed" at bounding box center [1484, 267] width 134 height 17
click at [1518, 357] on button "Save" at bounding box center [1537, 366] width 55 height 19
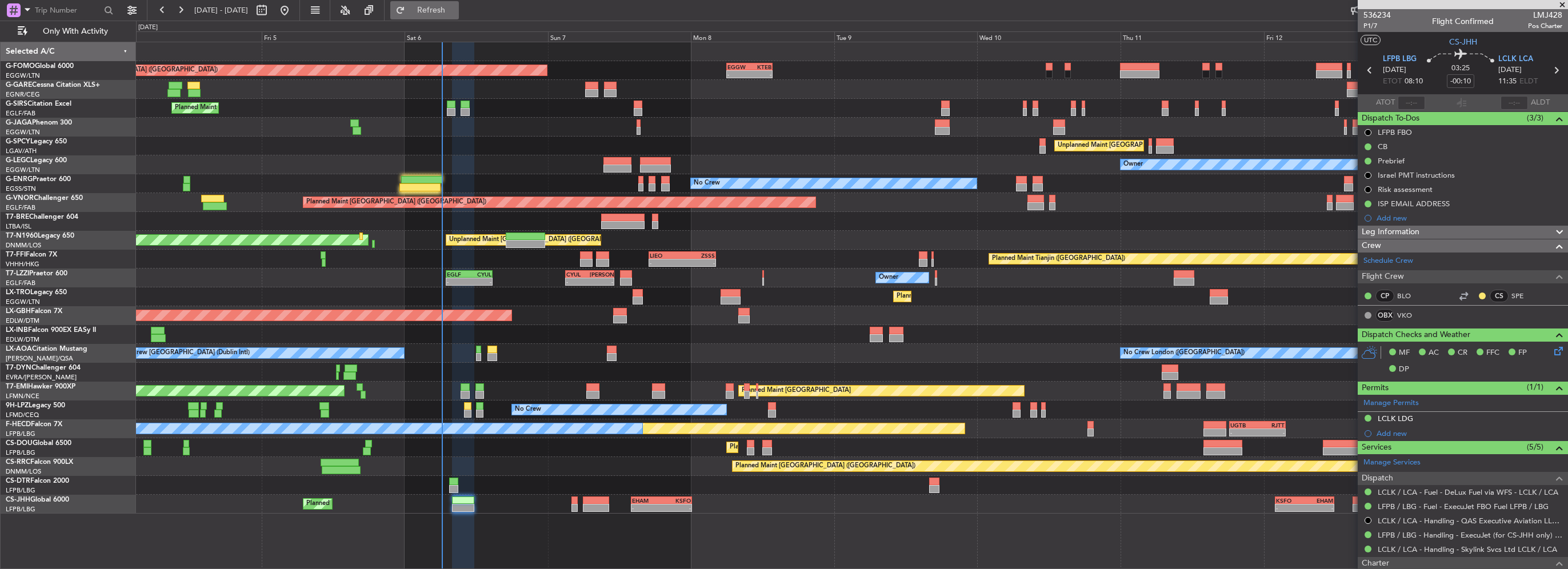
click at [455, 10] on span "Refresh" at bounding box center [431, 10] width 48 height 8
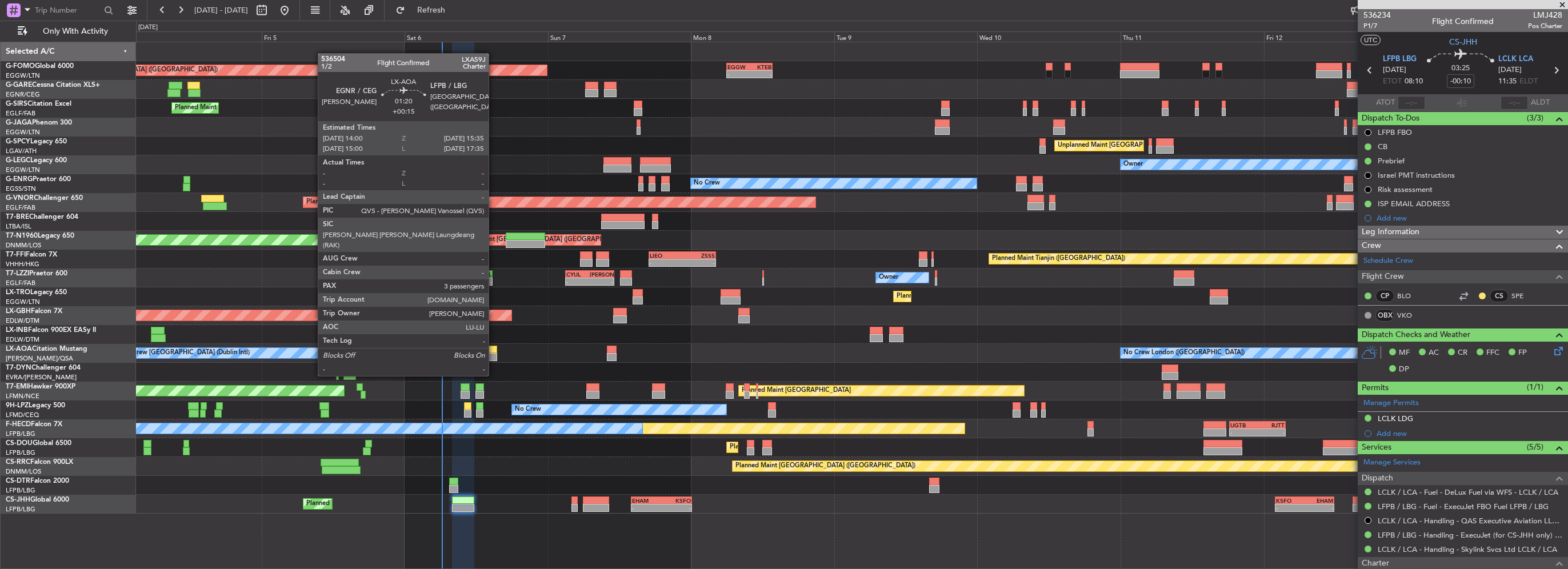
click at [494, 354] on div at bounding box center [492, 357] width 10 height 8
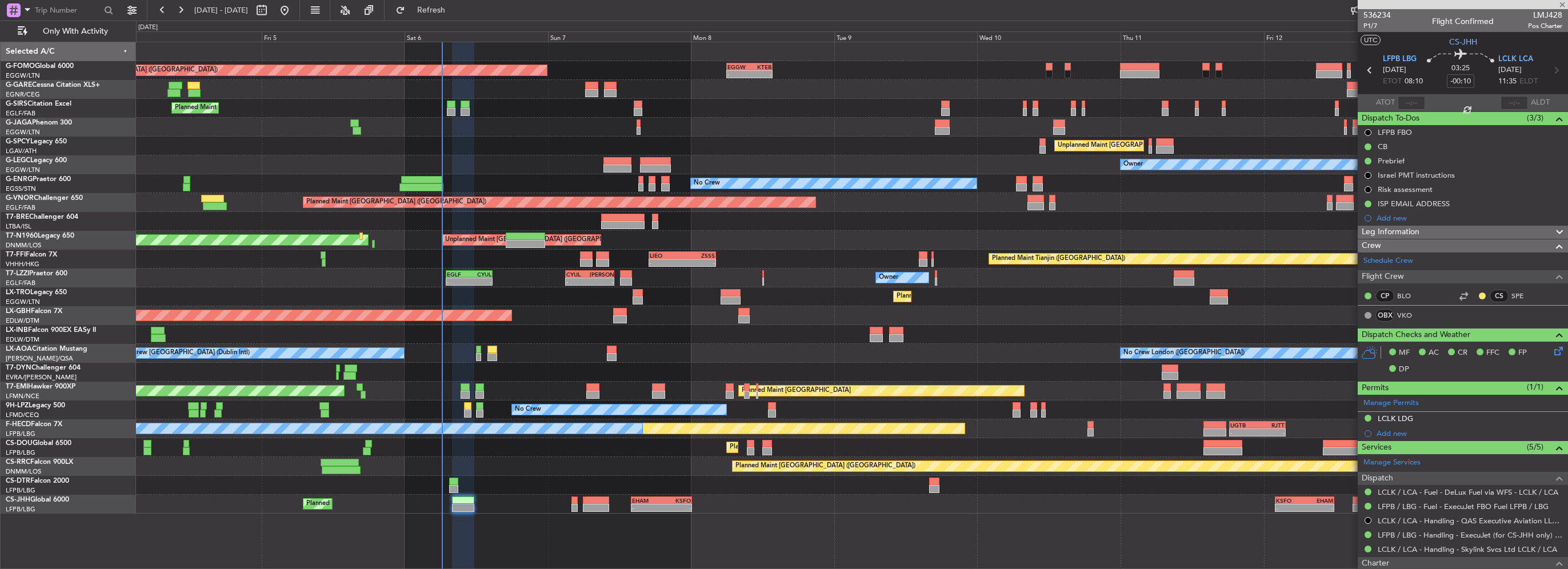
type input "+00:15"
type input "3"
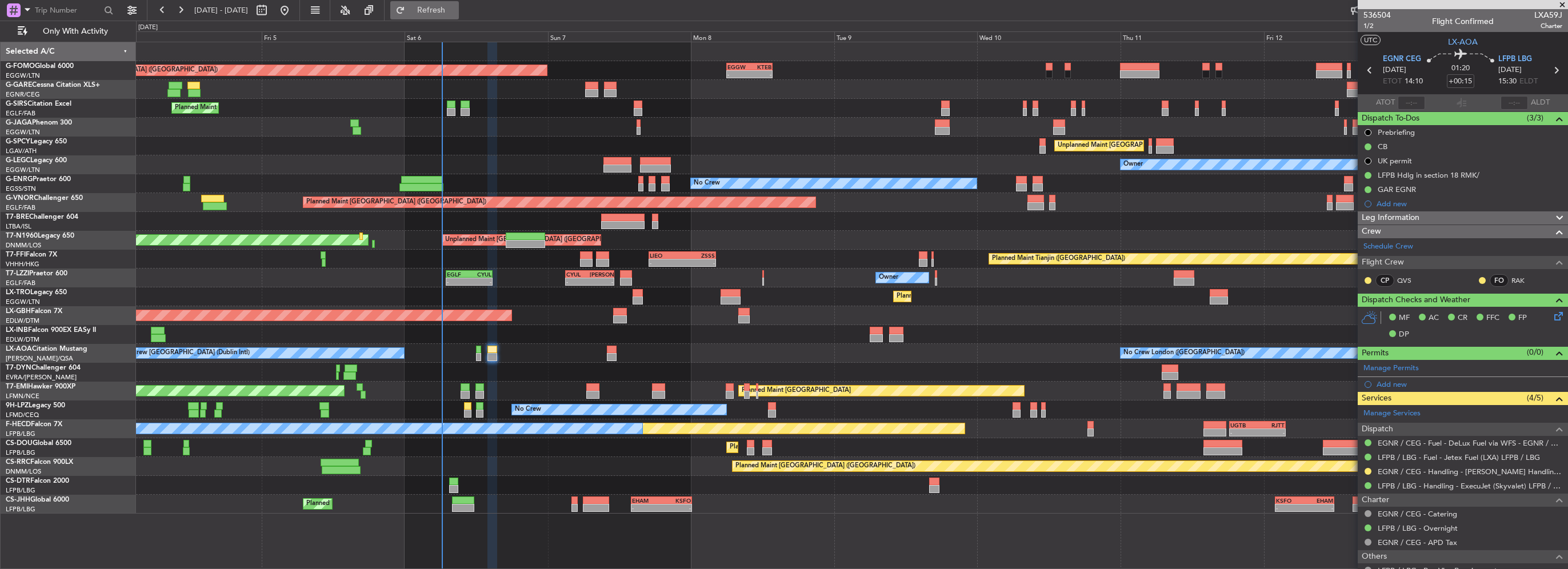
click at [455, 7] on span "Refresh" at bounding box center [431, 10] width 48 height 8
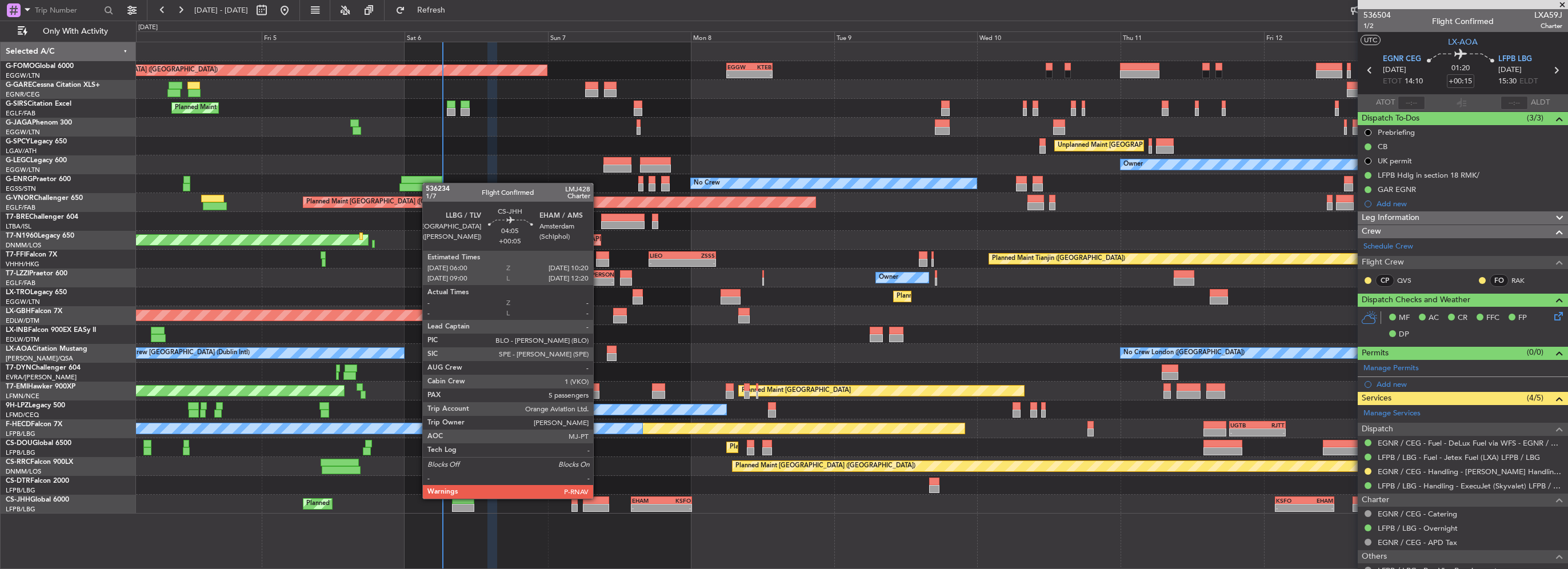
click at [598, 498] on div at bounding box center [596, 500] width 26 height 8
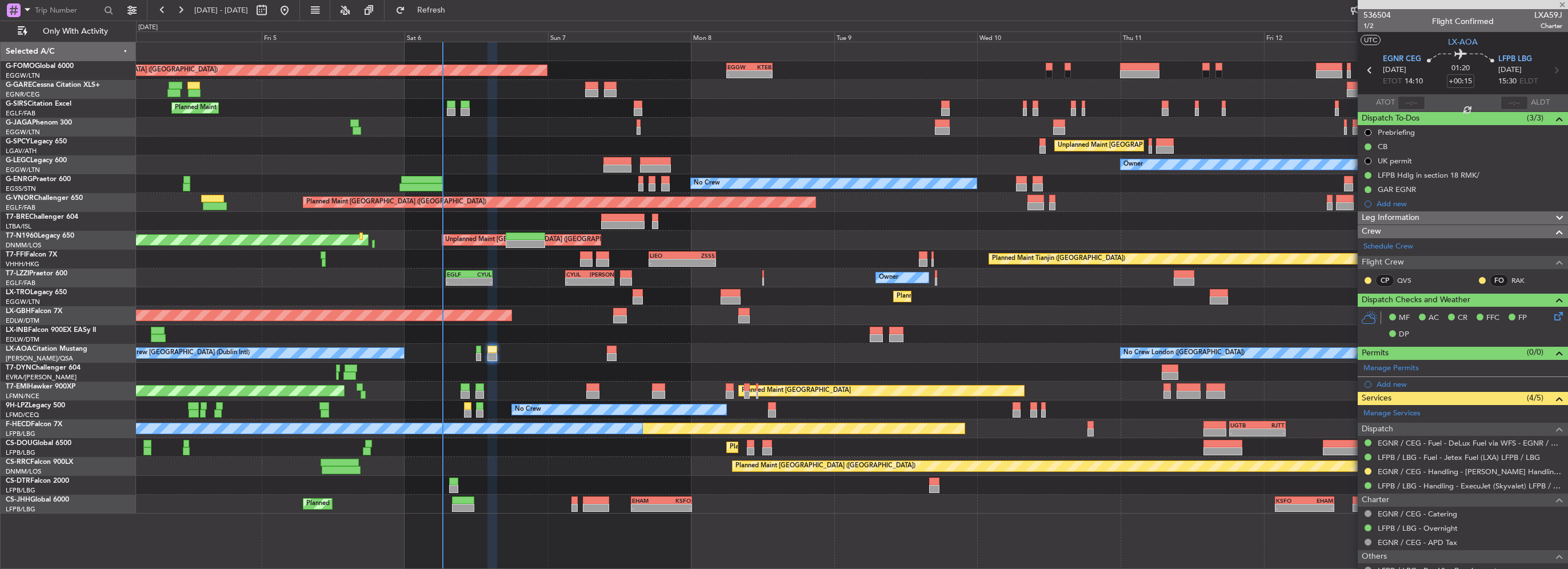
type input "+00:05"
type input "5"
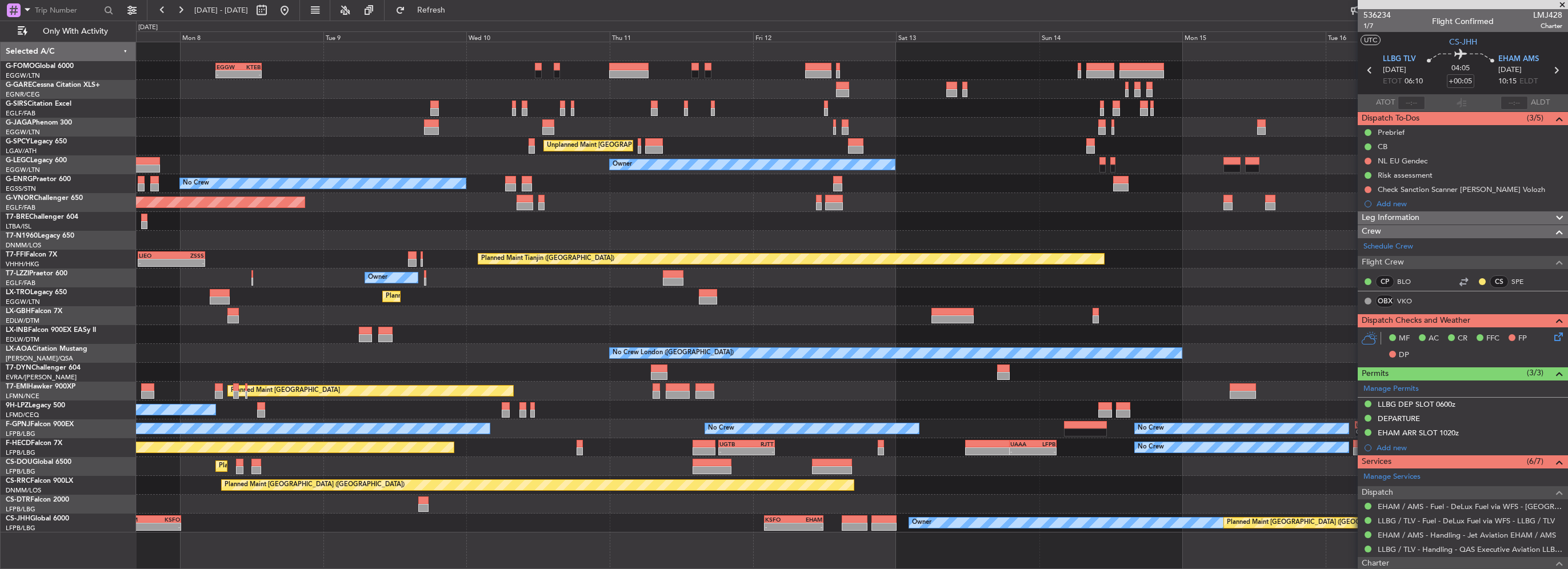
click at [416, 332] on div "- - EGGW 06:00 Z KTEB 13:40 Z Planned Maint London (Luton) Unplanned Maint Athe…" at bounding box center [852, 287] width 1431 height 491
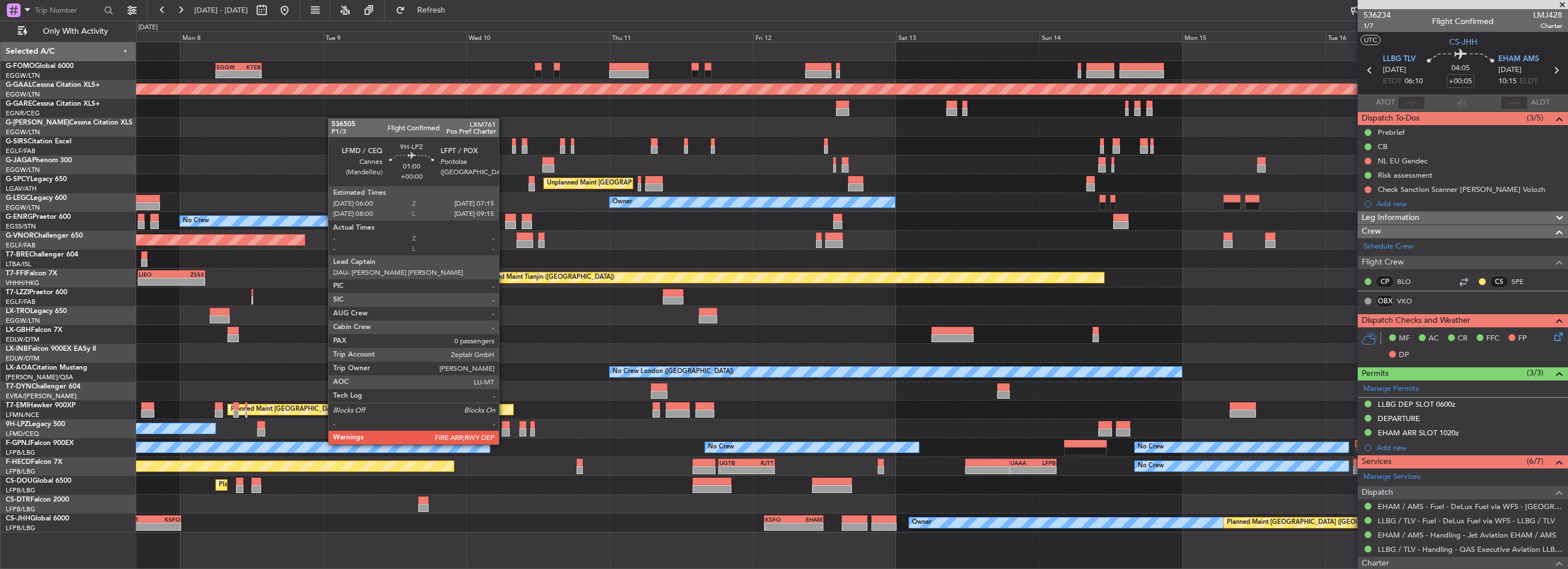
click at [504, 434] on div at bounding box center [505, 432] width 8 height 8
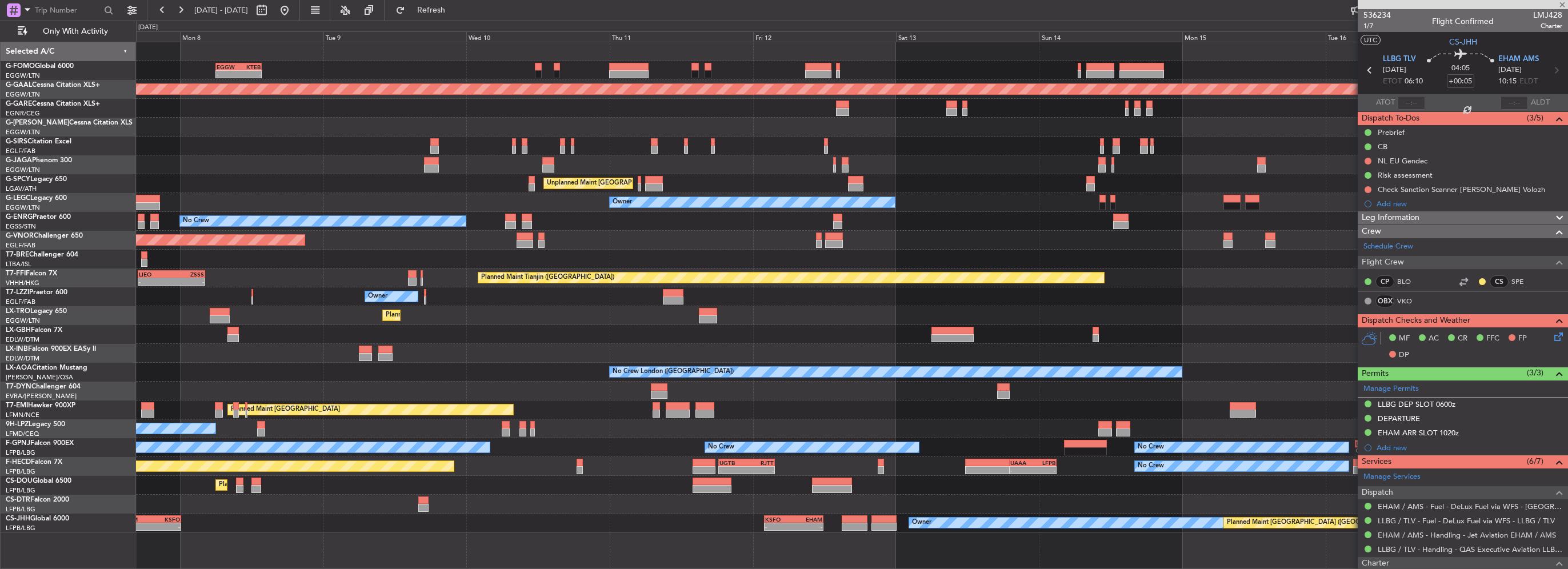
type input "0"
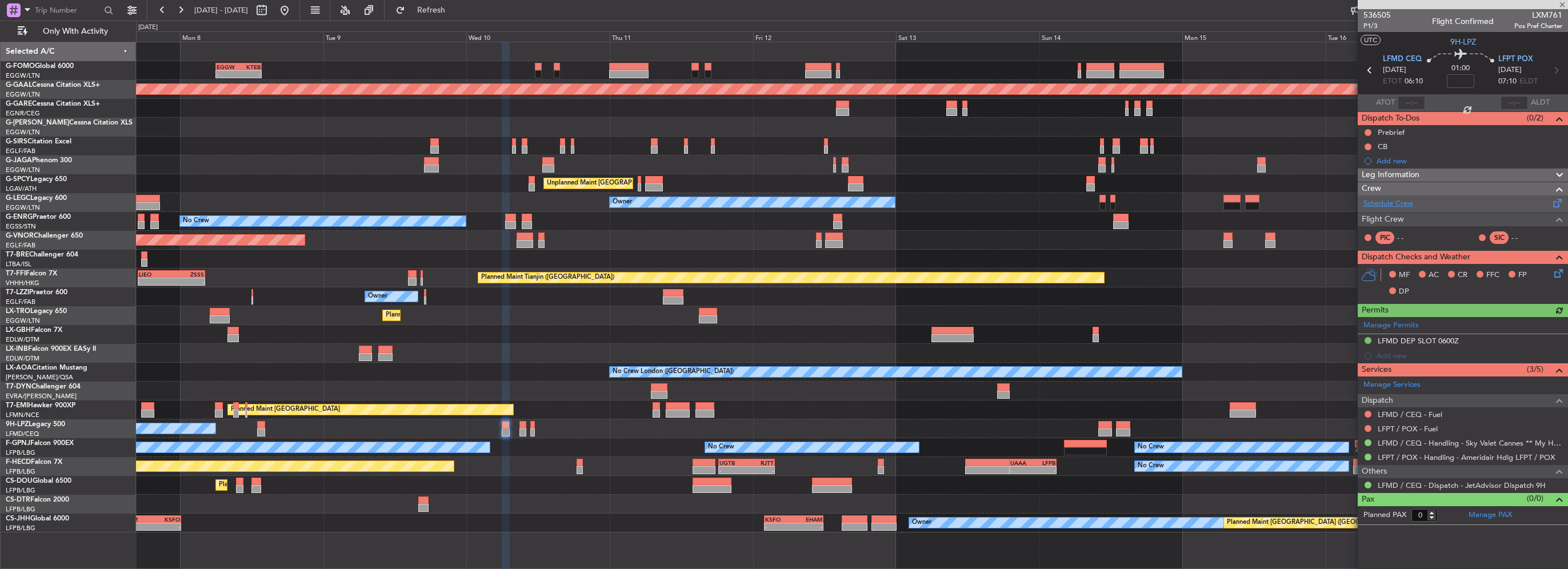
click at [1410, 205] on link "Schedule Crew" at bounding box center [1388, 204] width 50 height 12
click at [686, 272] on div "Planned Maint Tianjin (Binhai) - - LIEO 17:00 Z ZSSS 04:15 Z" at bounding box center [852, 278] width 1431 height 19
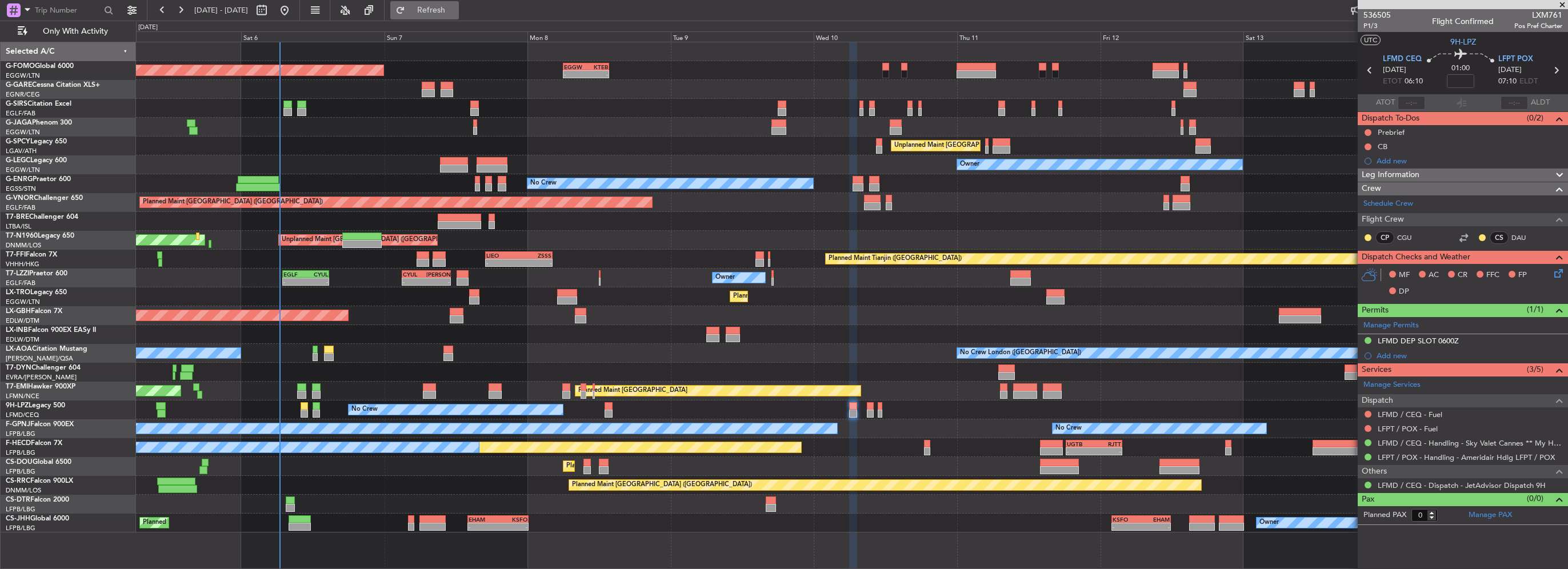
click at [459, 17] on button "Refresh" at bounding box center [425, 10] width 69 height 19
click at [454, 10] on span "Refresh" at bounding box center [431, 10] width 48 height 8
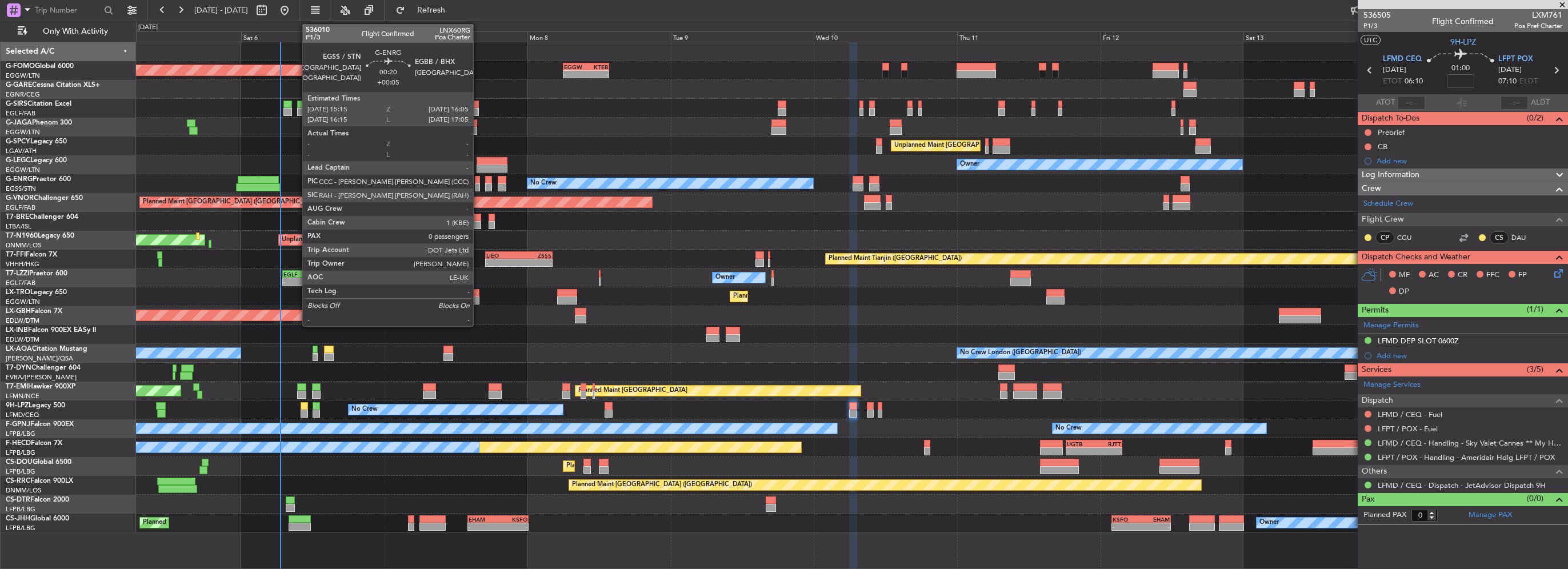
click at [478, 179] on div at bounding box center [477, 180] width 5 height 8
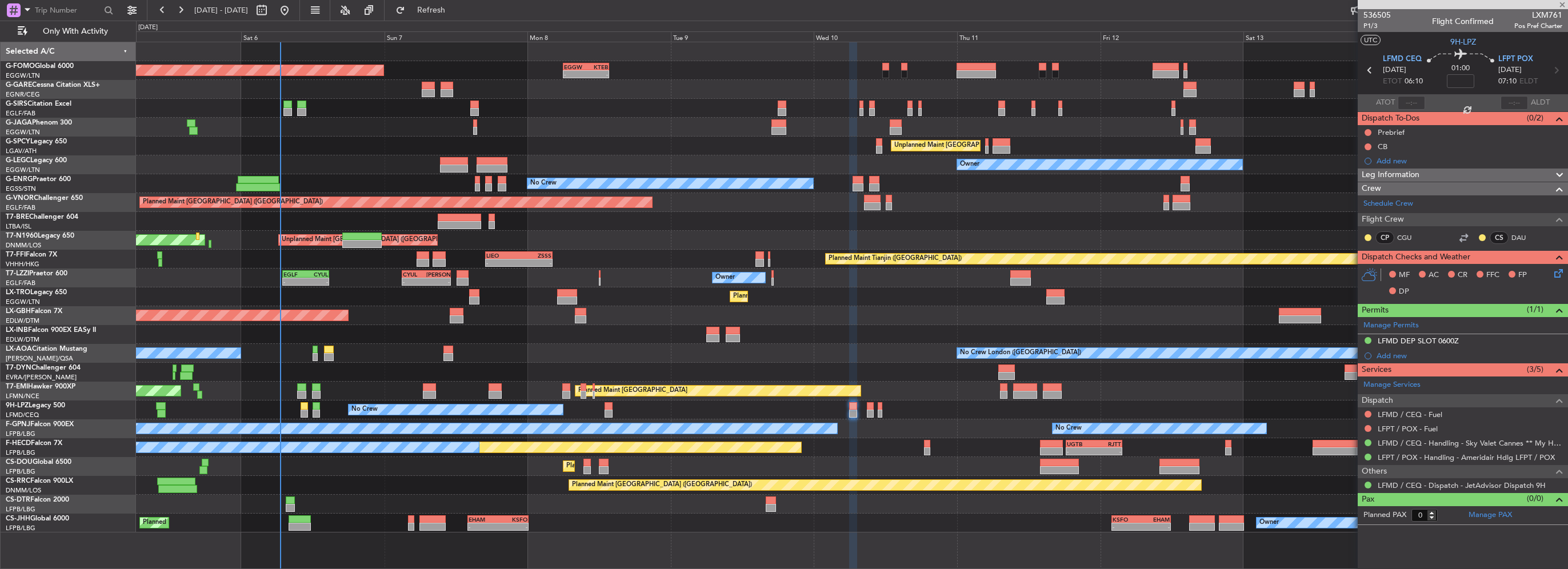
type input "+00:05"
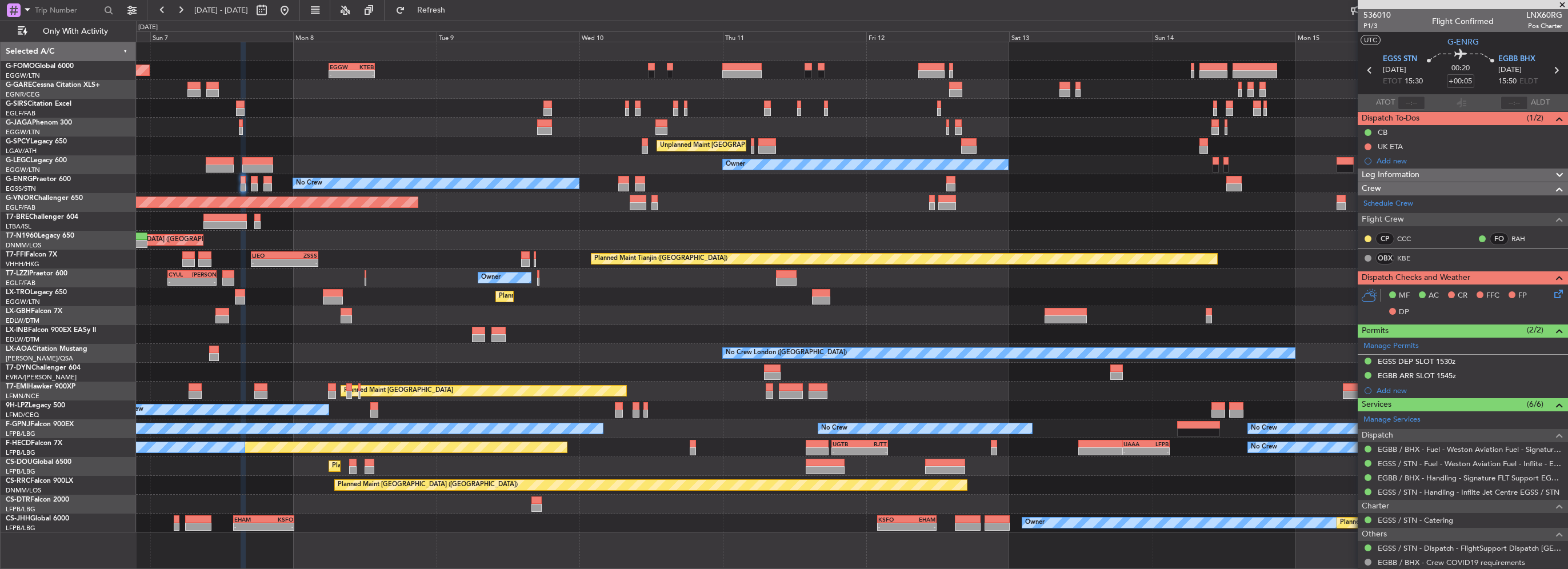
click at [670, 335] on div at bounding box center [852, 334] width 1431 height 19
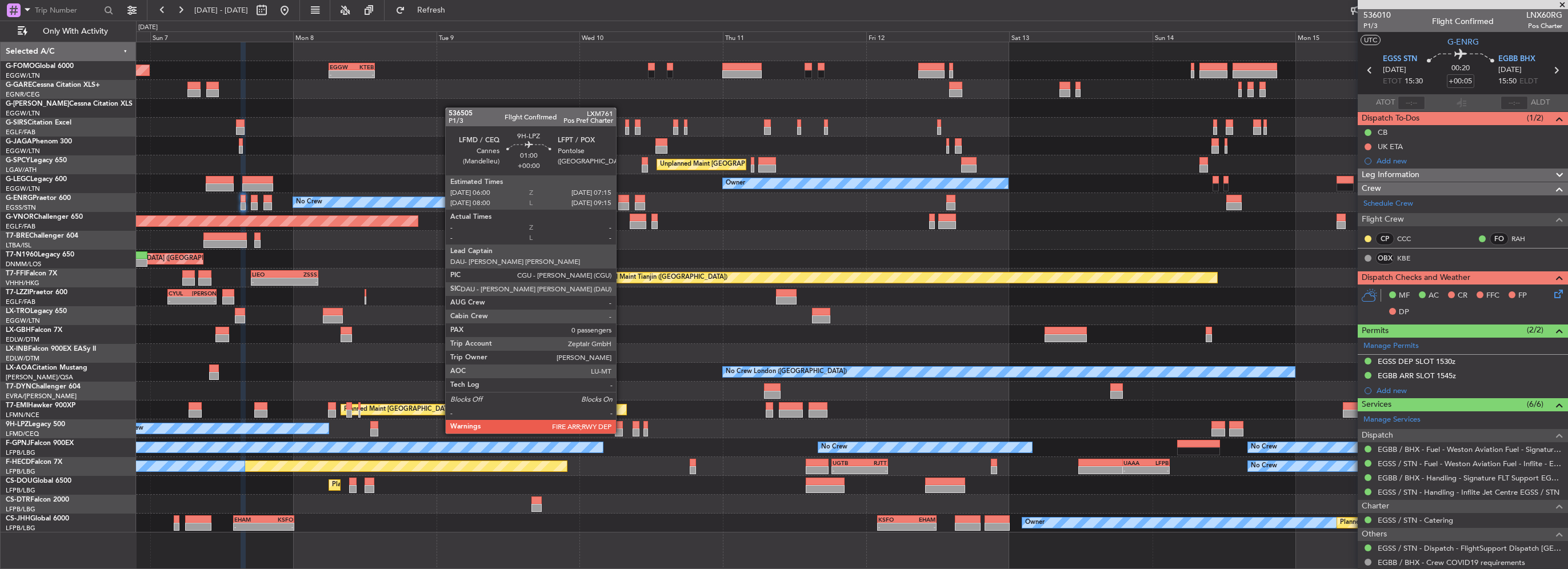
click at [621, 423] on div at bounding box center [619, 425] width 8 height 8
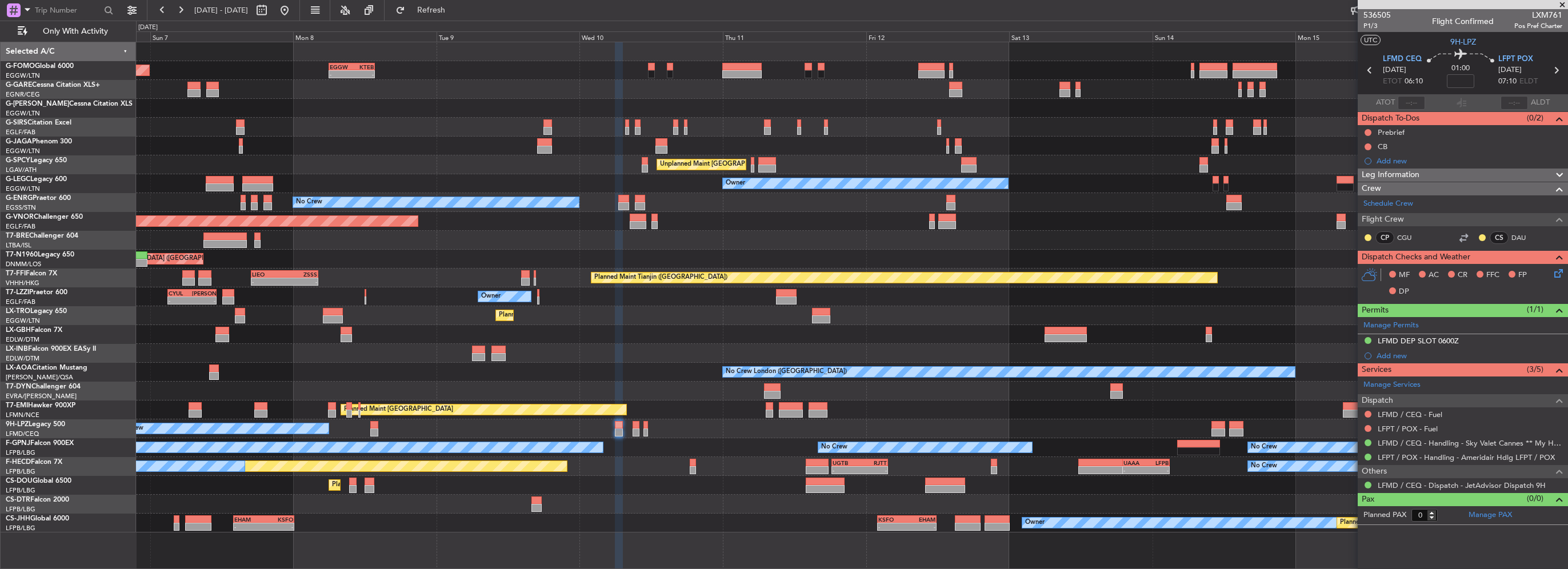
click at [636, 429] on div at bounding box center [636, 432] width 7 height 8
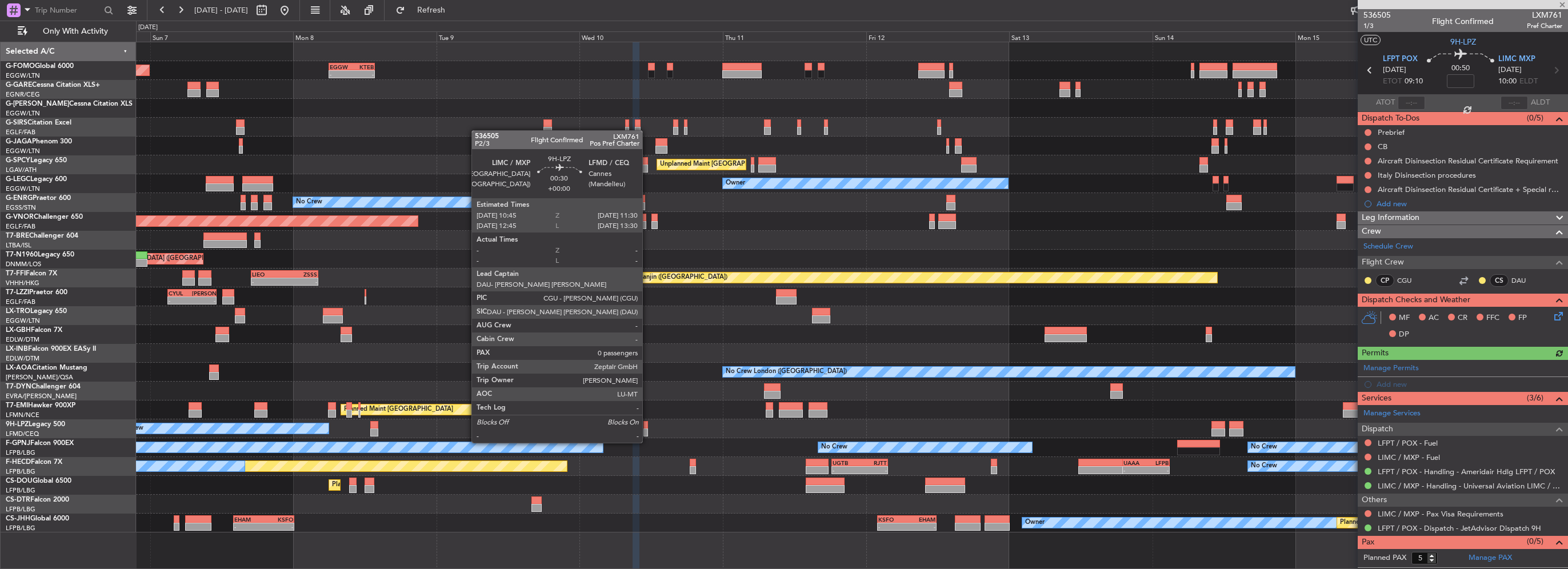
click at [648, 432] on div at bounding box center [645, 432] width 4 height 8
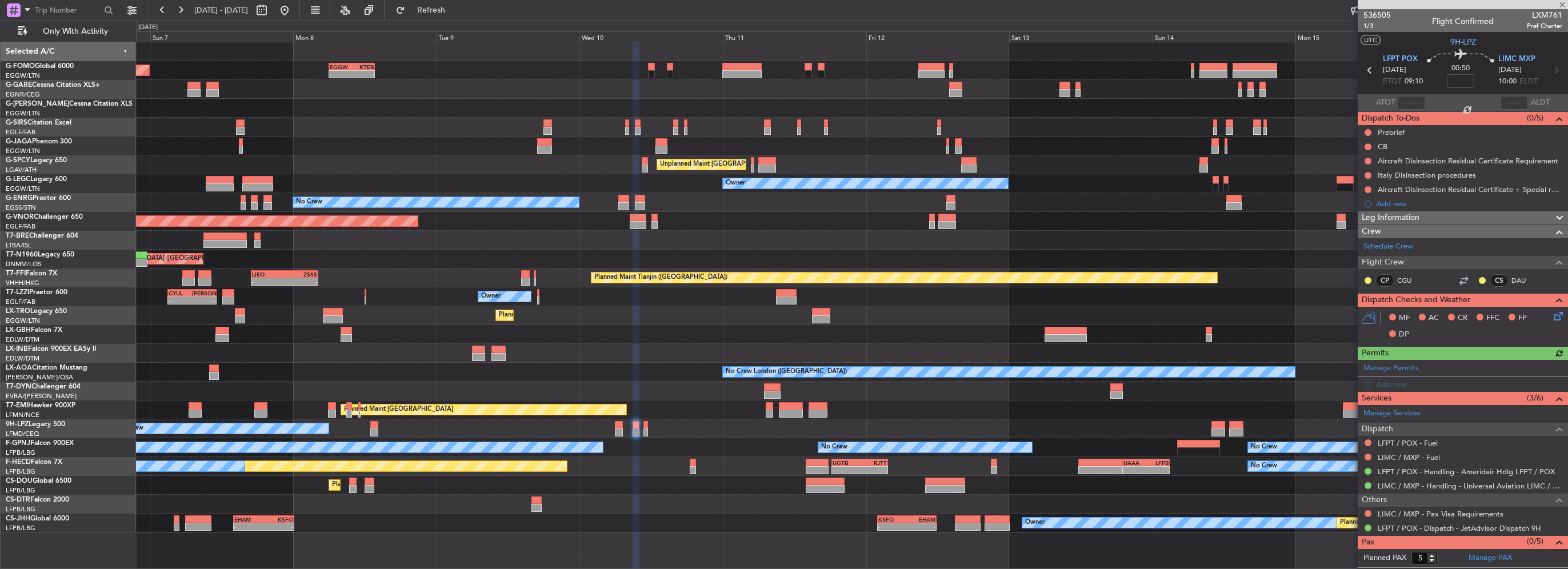
type input "0"
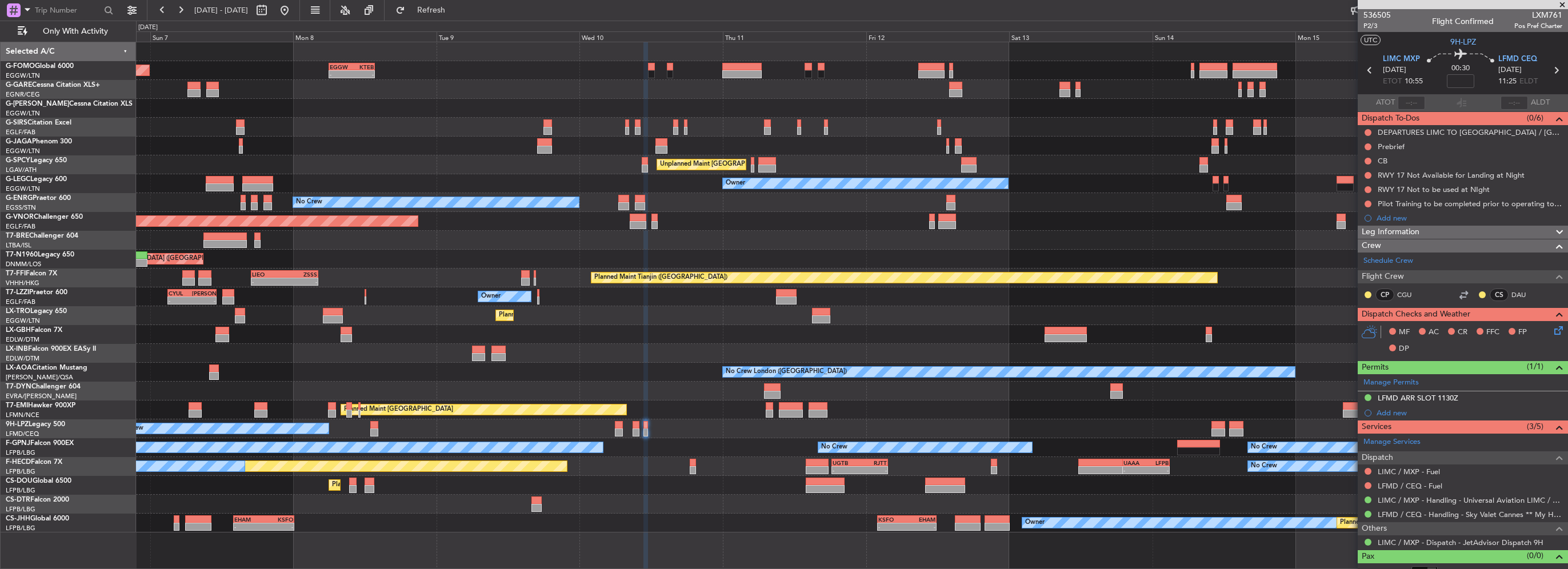
click at [843, 151] on div at bounding box center [852, 146] width 1431 height 19
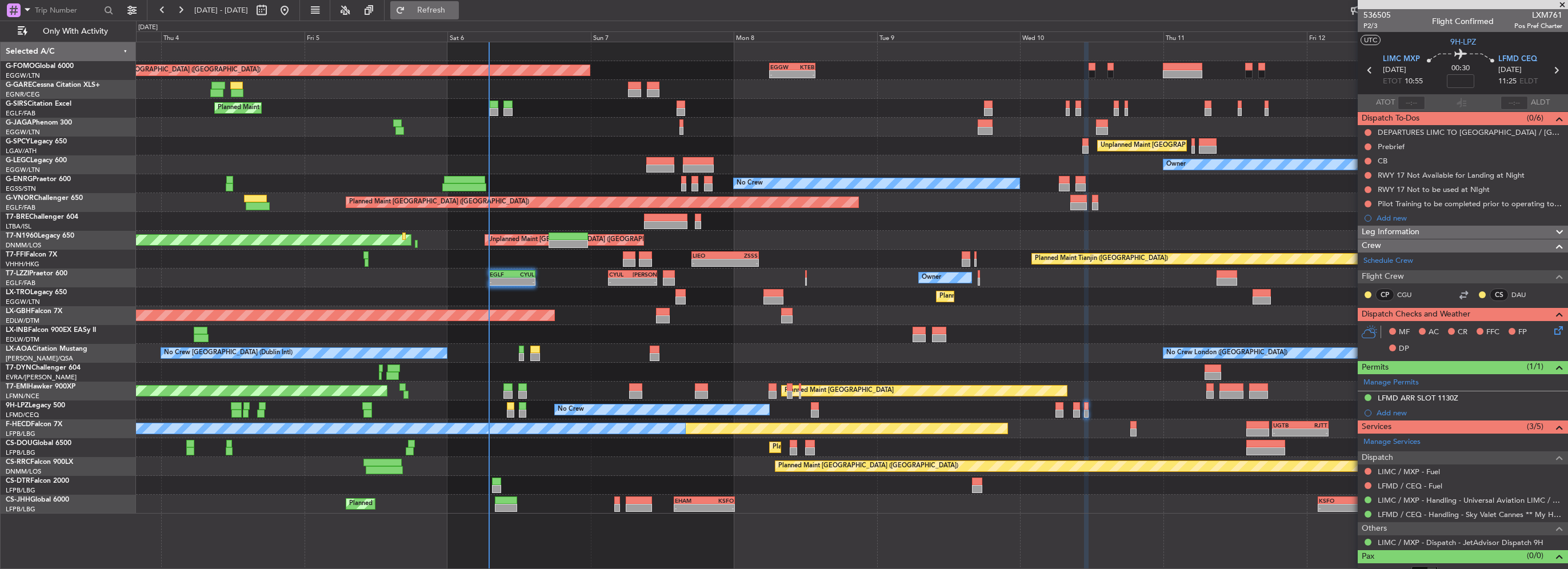
click at [455, 9] on span "Refresh" at bounding box center [431, 10] width 48 height 8
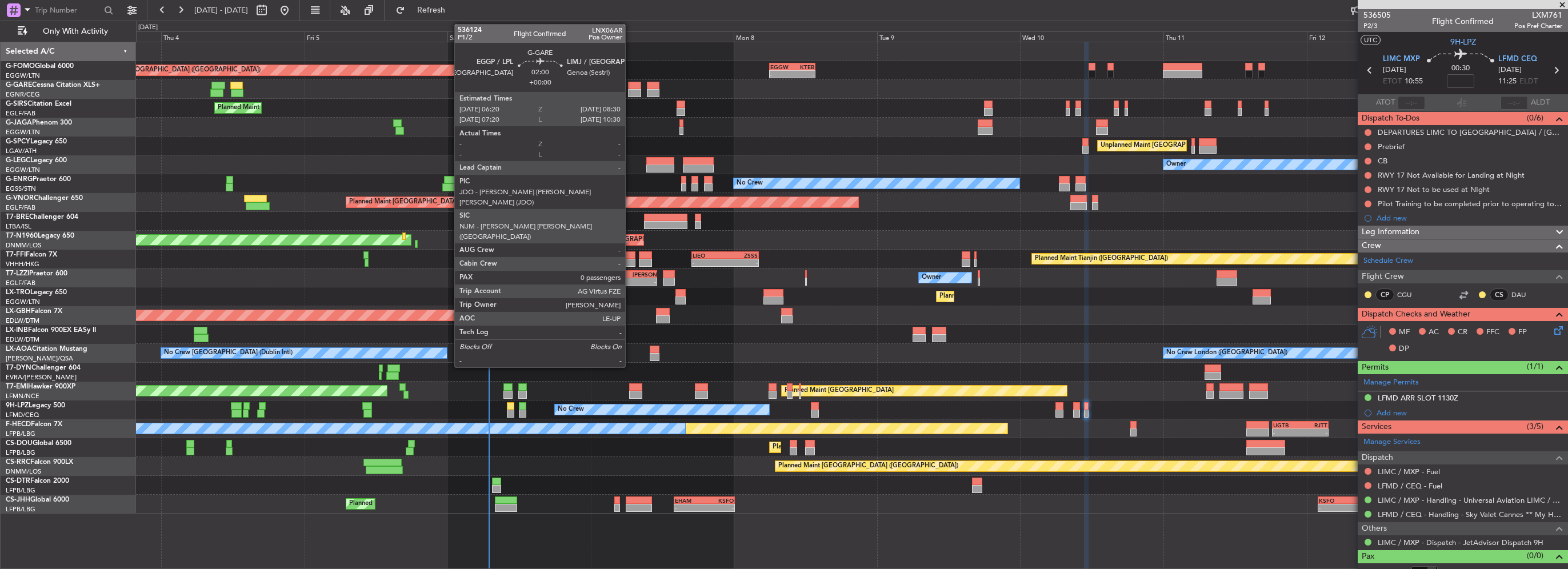
click at [630, 87] on div at bounding box center [634, 85] width 13 height 8
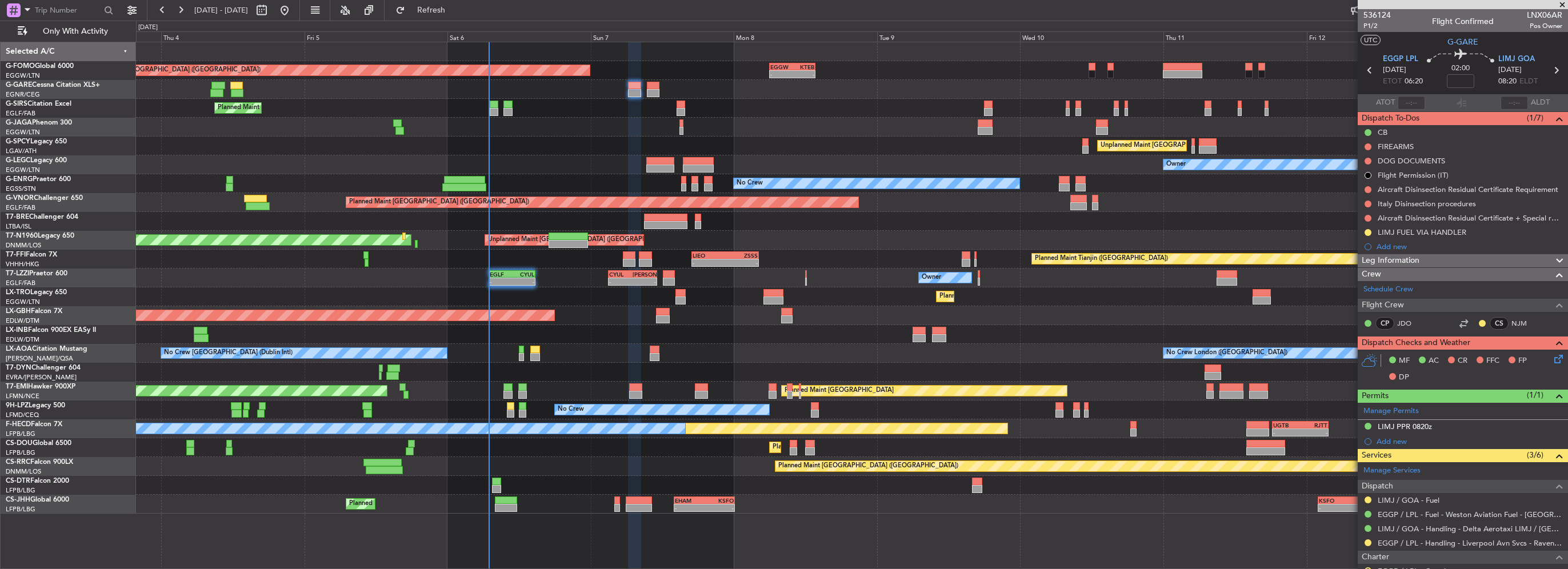
drag, startPoint x: 1453, startPoint y: 237, endPoint x: 1480, endPoint y: 240, distance: 27.2
click at [1453, 237] on div "LIMJ FUEL VIA HANDLER" at bounding box center [1463, 232] width 210 height 14
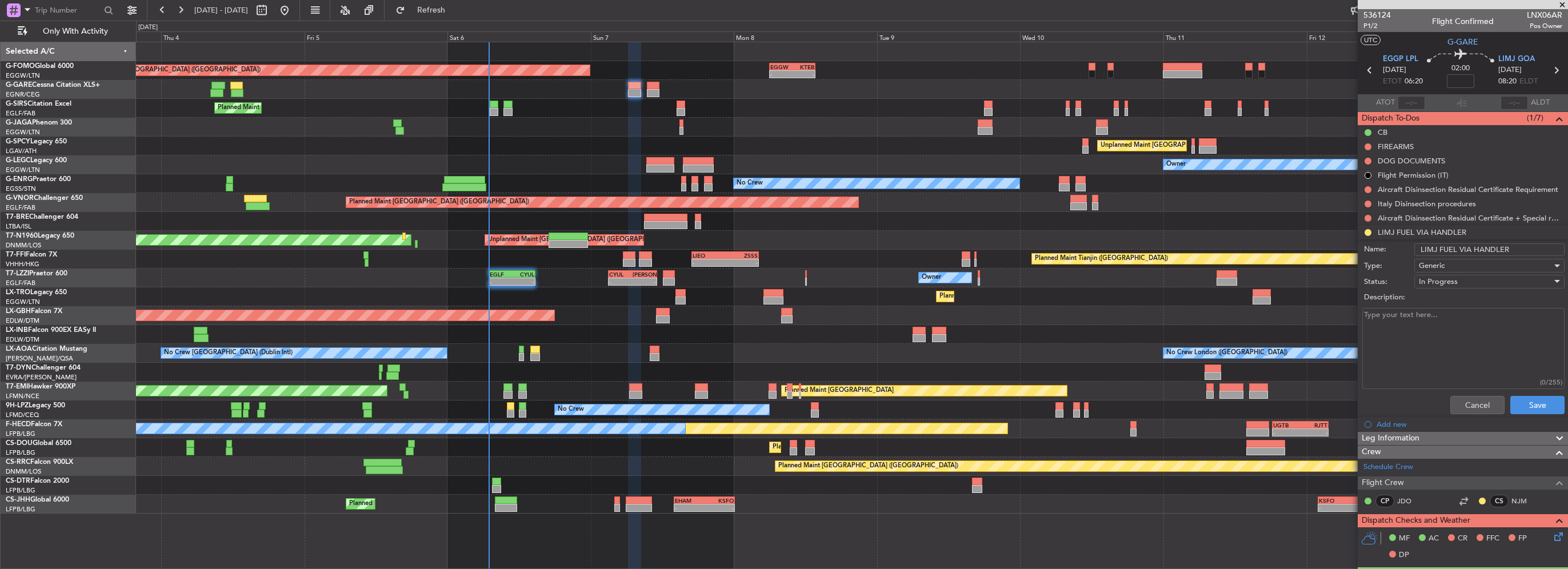
drag, startPoint x: 1507, startPoint y: 250, endPoint x: 1471, endPoint y: 251, distance: 36.0
click at [1471, 251] on input "LIMJ FUEL VIA HANDLER" at bounding box center [1489, 250] width 150 height 13
type input "LIMJ FUEL VIA WFS"
click at [1531, 402] on button "Save" at bounding box center [1537, 405] width 55 height 19
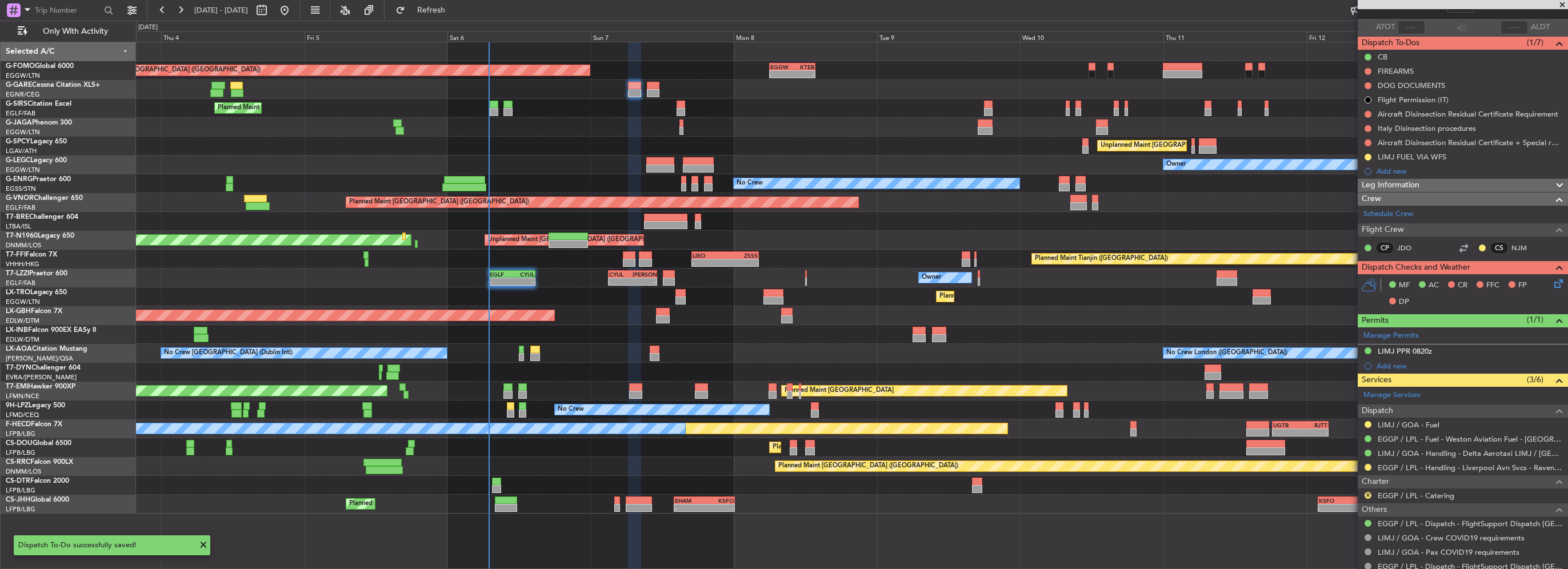
scroll to position [110, 0]
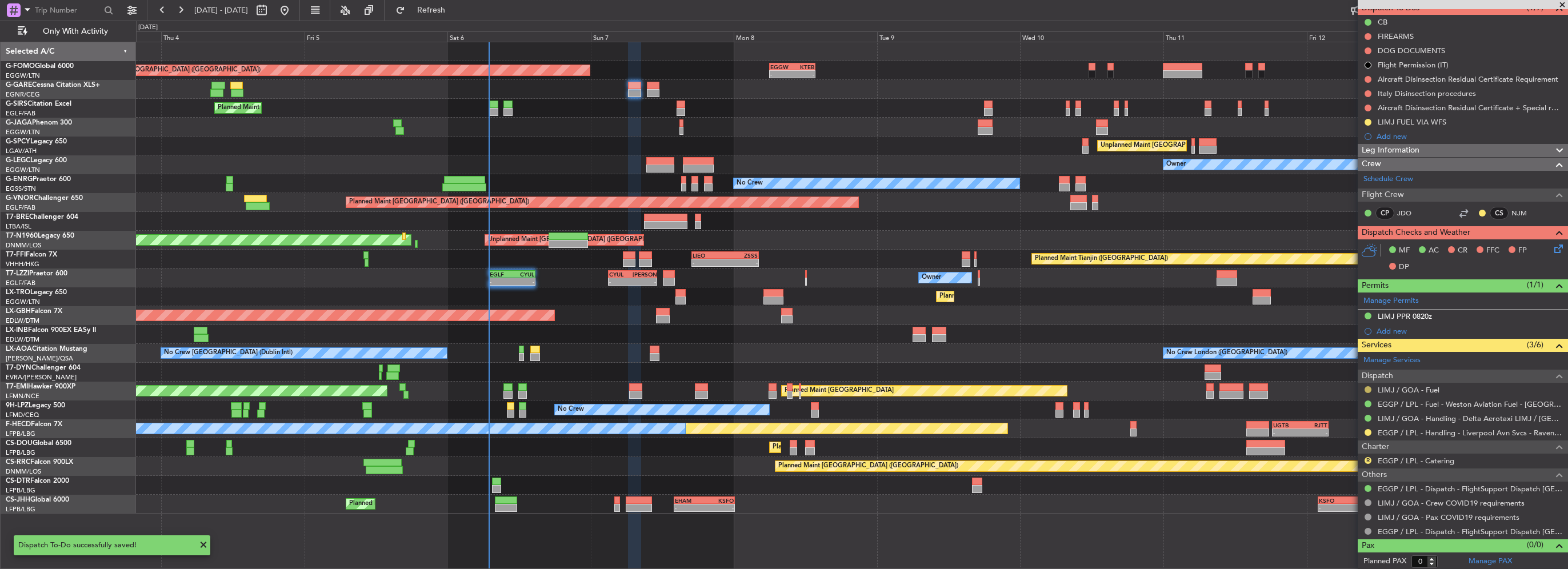
click at [1368, 388] on button at bounding box center [1368, 389] width 7 height 7
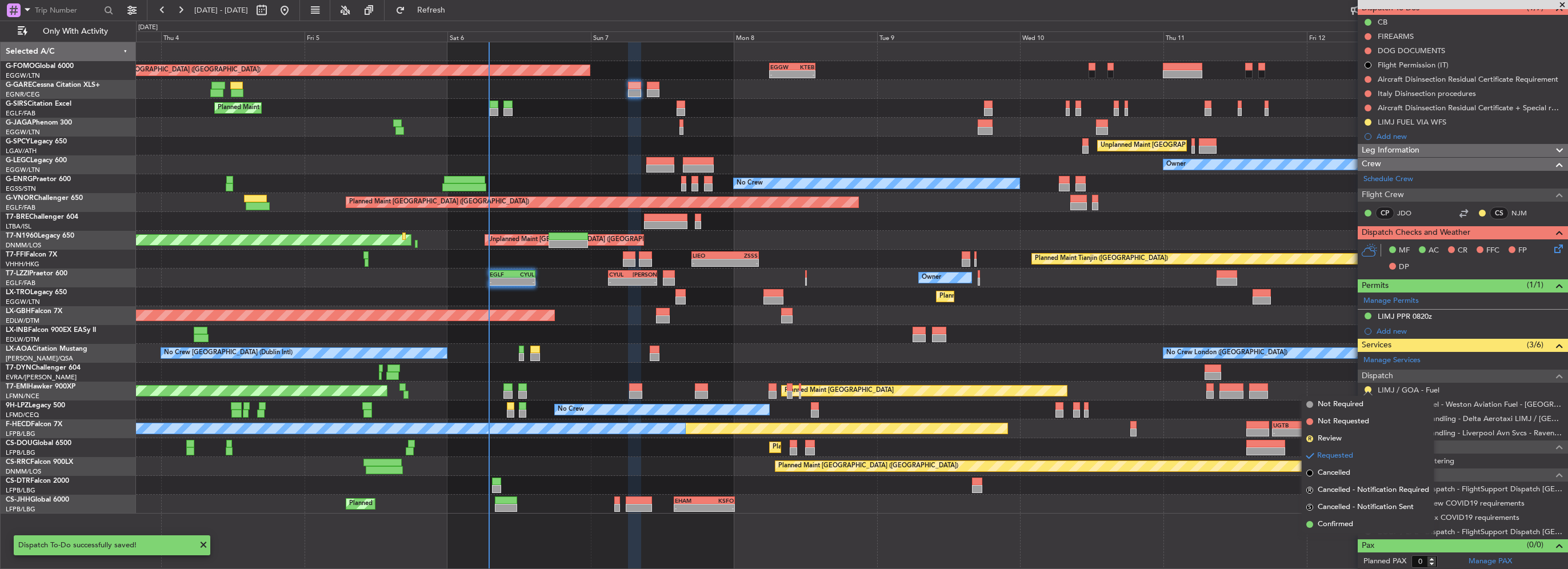
click at [1346, 519] on span "Confirmed" at bounding box center [1335, 525] width 35 height 12
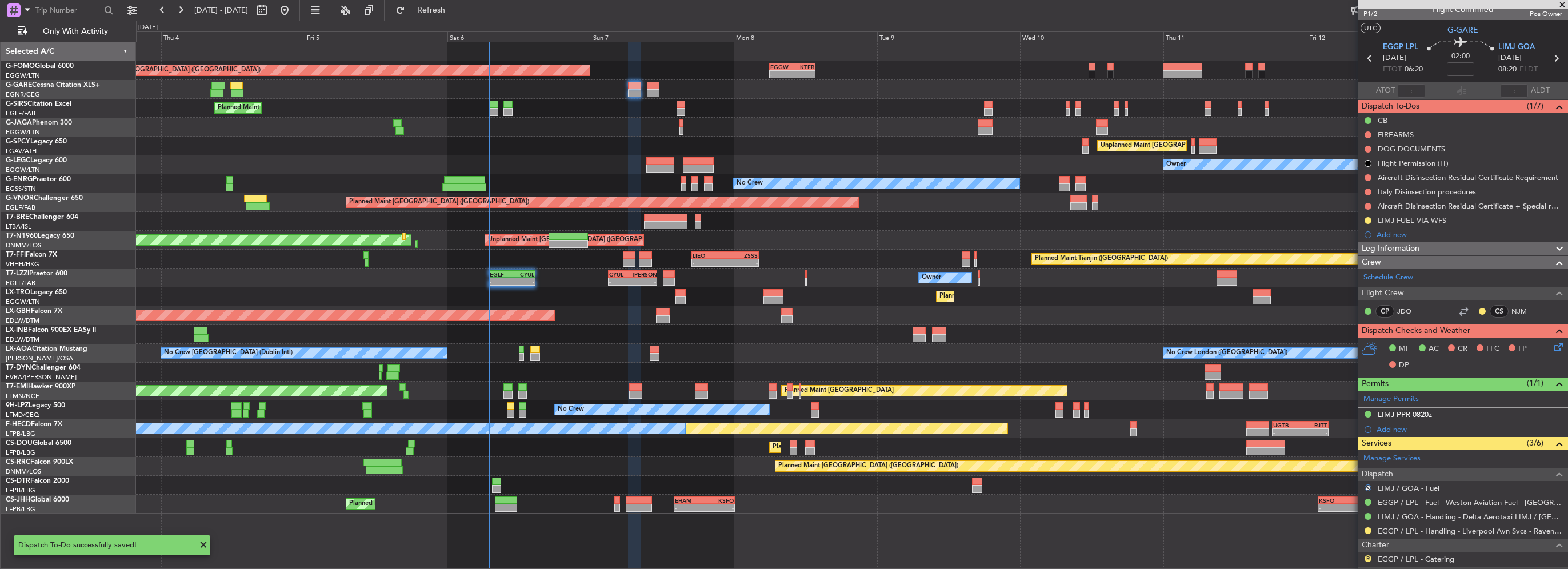
scroll to position [0, 0]
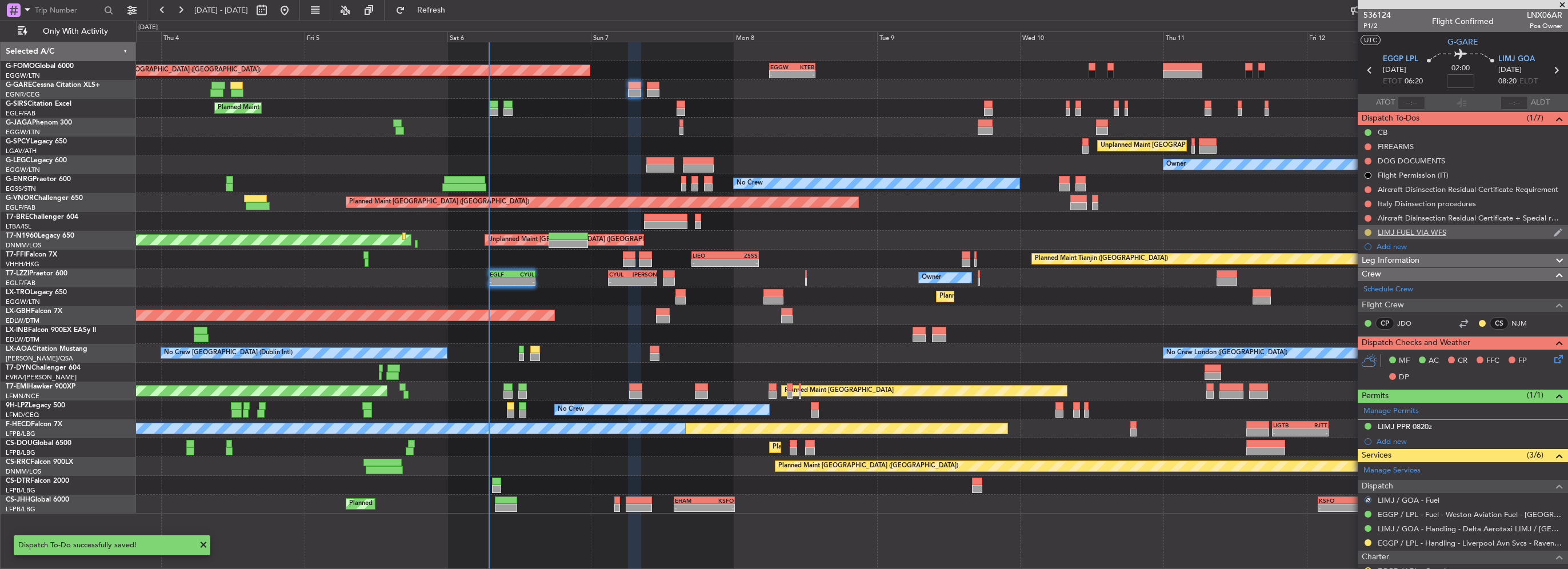
click at [1365, 231] on button at bounding box center [1368, 232] width 7 height 7
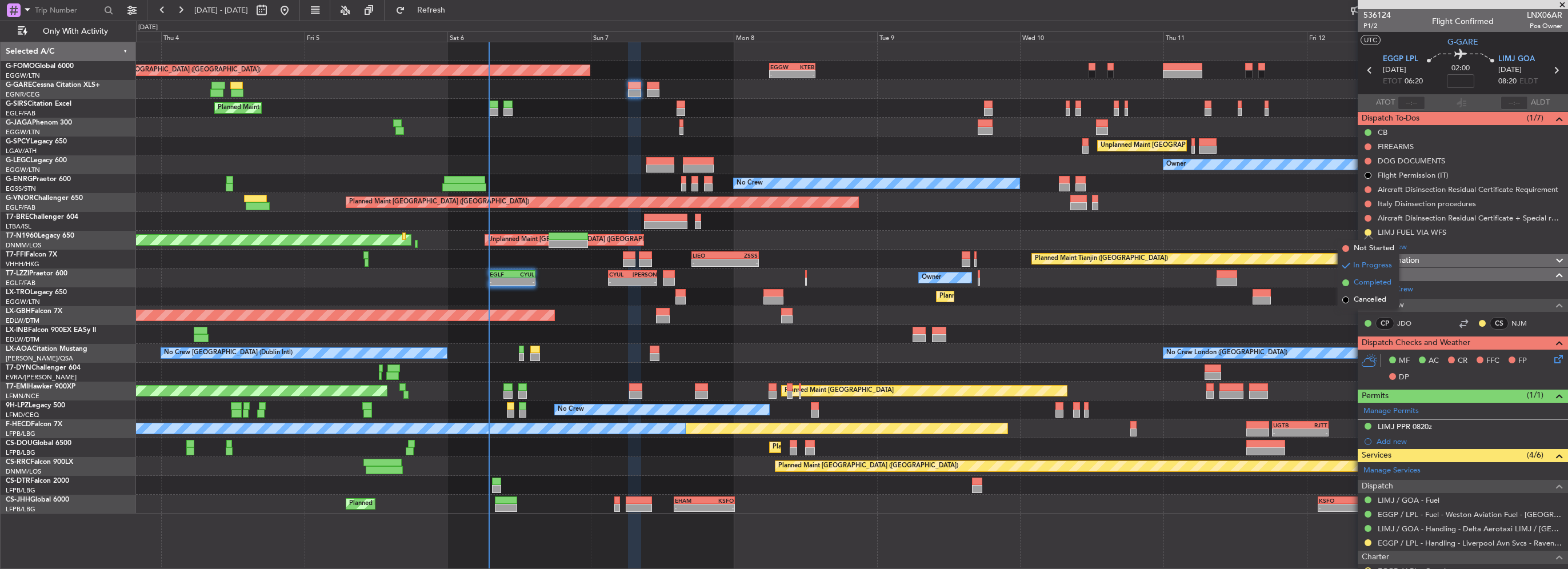
drag, startPoint x: 1360, startPoint y: 303, endPoint x: 1362, endPoint y: 284, distance: 19.1
click at [1362, 284] on ul "Not Started In Progress Completed Cancelled" at bounding box center [1368, 274] width 61 height 69
click at [1362, 284] on span "Completed" at bounding box center [1372, 283] width 38 height 12
click at [655, 98] on div "Unplanned Maint [PERSON_NAME]" at bounding box center [852, 89] width 1431 height 19
click at [652, 89] on div at bounding box center [653, 93] width 13 height 8
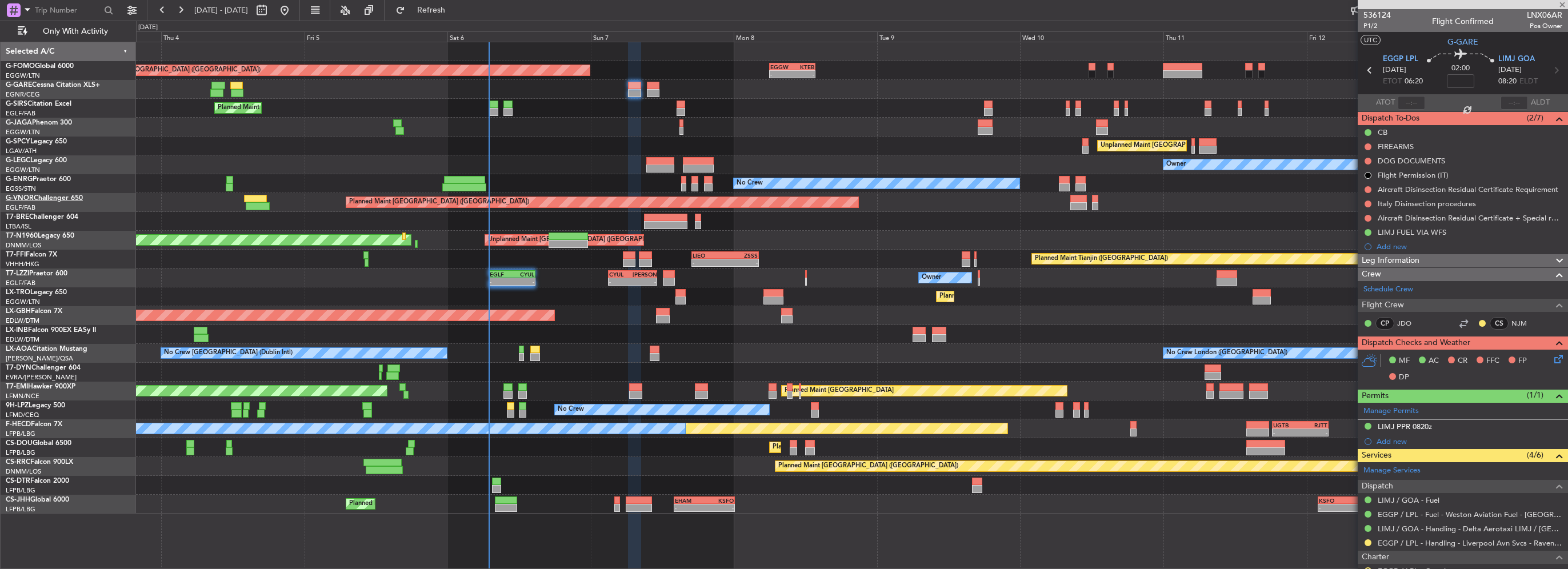
type input "-00:05"
type input "1"
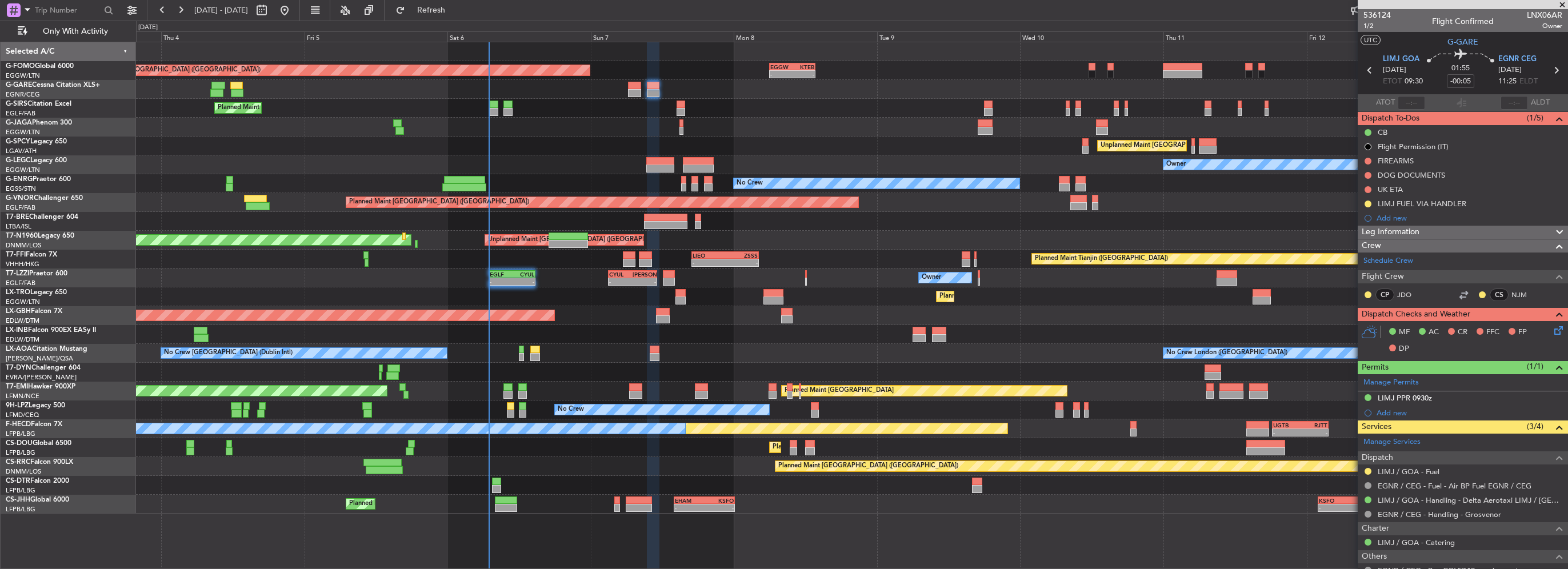
click at [1447, 207] on div "LIMJ FUEL VIA HANDLER" at bounding box center [1422, 203] width 89 height 10
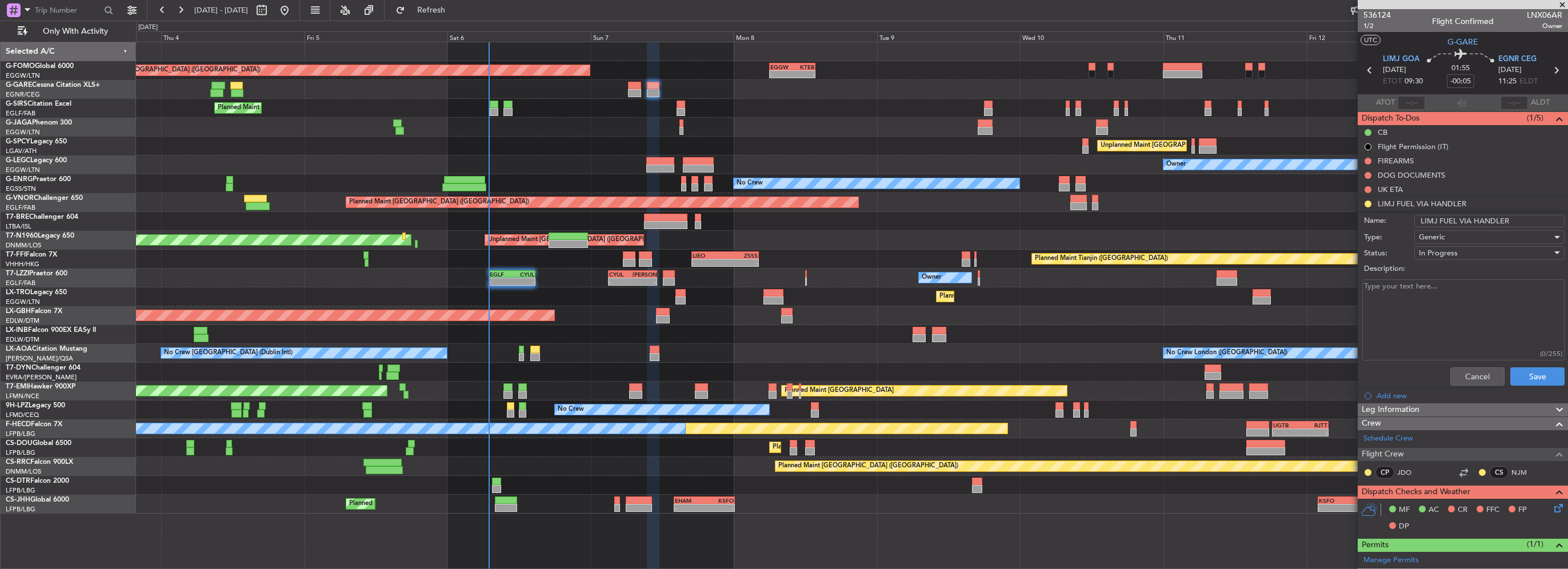
drag, startPoint x: 1483, startPoint y: 219, endPoint x: 1471, endPoint y: 219, distance: 12.0
click at [1471, 219] on input "LIMJ FUEL VIA HANDLER" at bounding box center [1489, 221] width 150 height 13
type input "LIMJ FUEL VIA WFS"
click at [1460, 327] on textarea "Description:" at bounding box center [1463, 320] width 202 height 81
click at [1447, 230] on div "Generic" at bounding box center [1485, 237] width 133 height 17
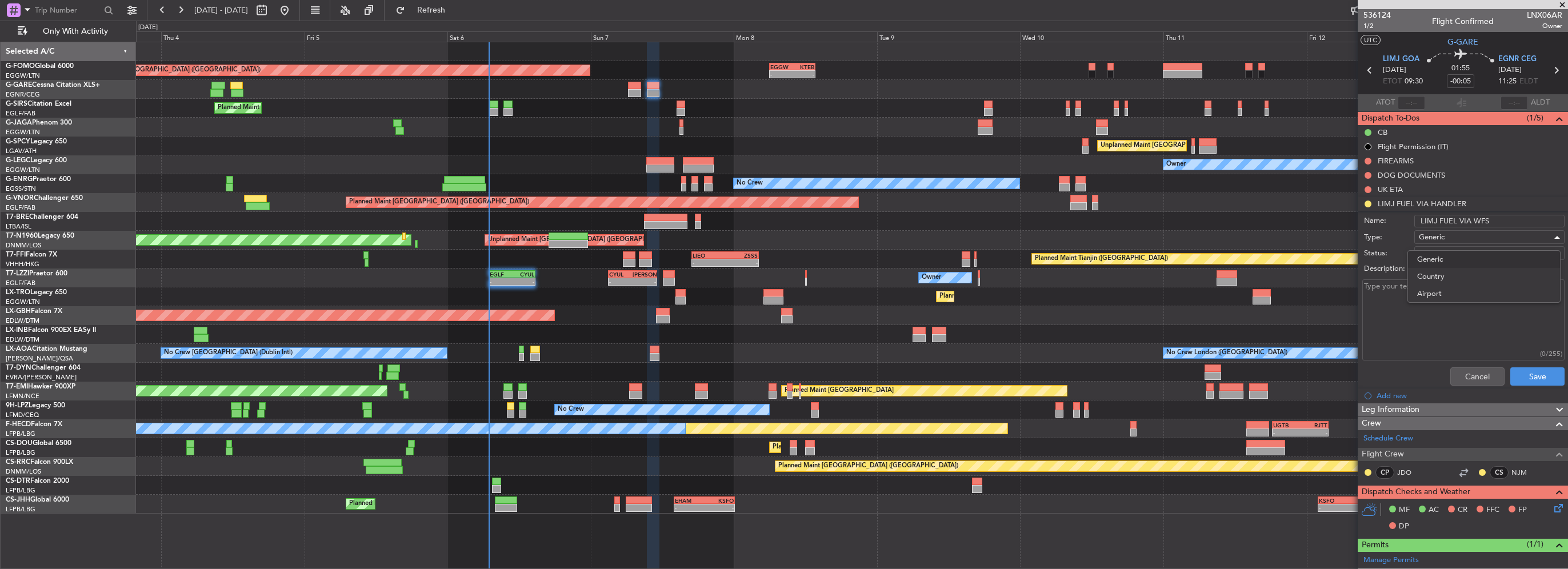
drag, startPoint x: 1442, startPoint y: 273, endPoint x: 1361, endPoint y: 271, distance: 81.0
click at [1361, 270] on div "Generic Country Airport" at bounding box center [784, 284] width 1568 height 569
drag, startPoint x: 1361, startPoint y: 271, endPoint x: 1381, endPoint y: 306, distance: 40.3
click at [1376, 309] on div at bounding box center [784, 284] width 1568 height 569
click at [1445, 248] on span "In Progress" at bounding box center [1438, 253] width 39 height 10
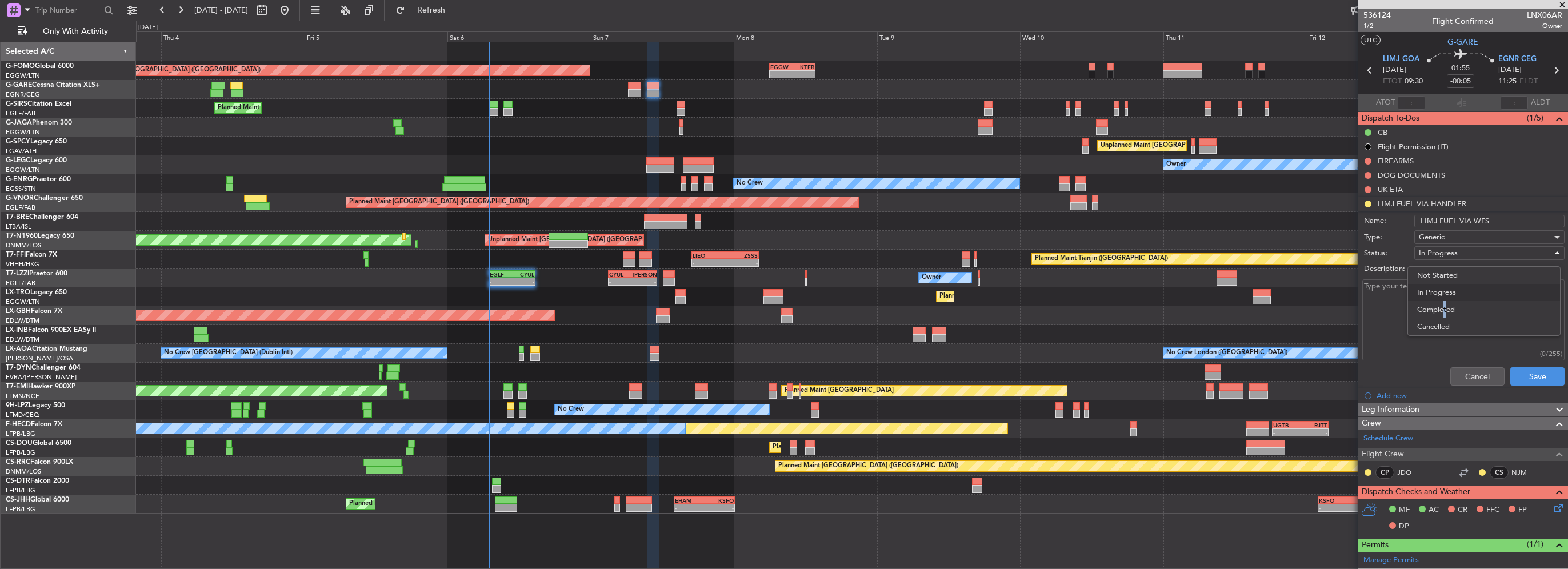
click at [1442, 304] on span "Completed" at bounding box center [1484, 310] width 134 height 17
drag, startPoint x: 1544, startPoint y: 389, endPoint x: 1537, endPoint y: 382, distance: 9.9
click at [1543, 389] on li "Add new" at bounding box center [1463, 396] width 210 height 14
click at [1537, 382] on button "Save" at bounding box center [1537, 377] width 55 height 19
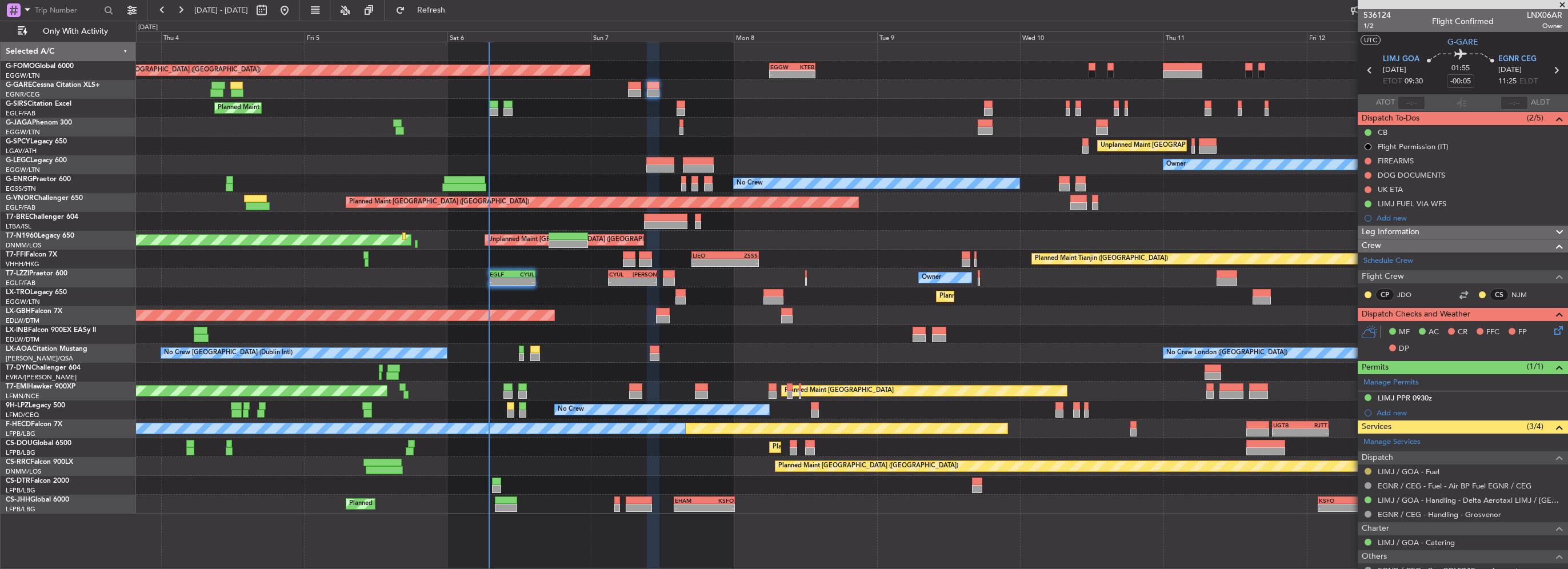
click at [1369, 470] on button at bounding box center [1368, 471] width 7 height 7
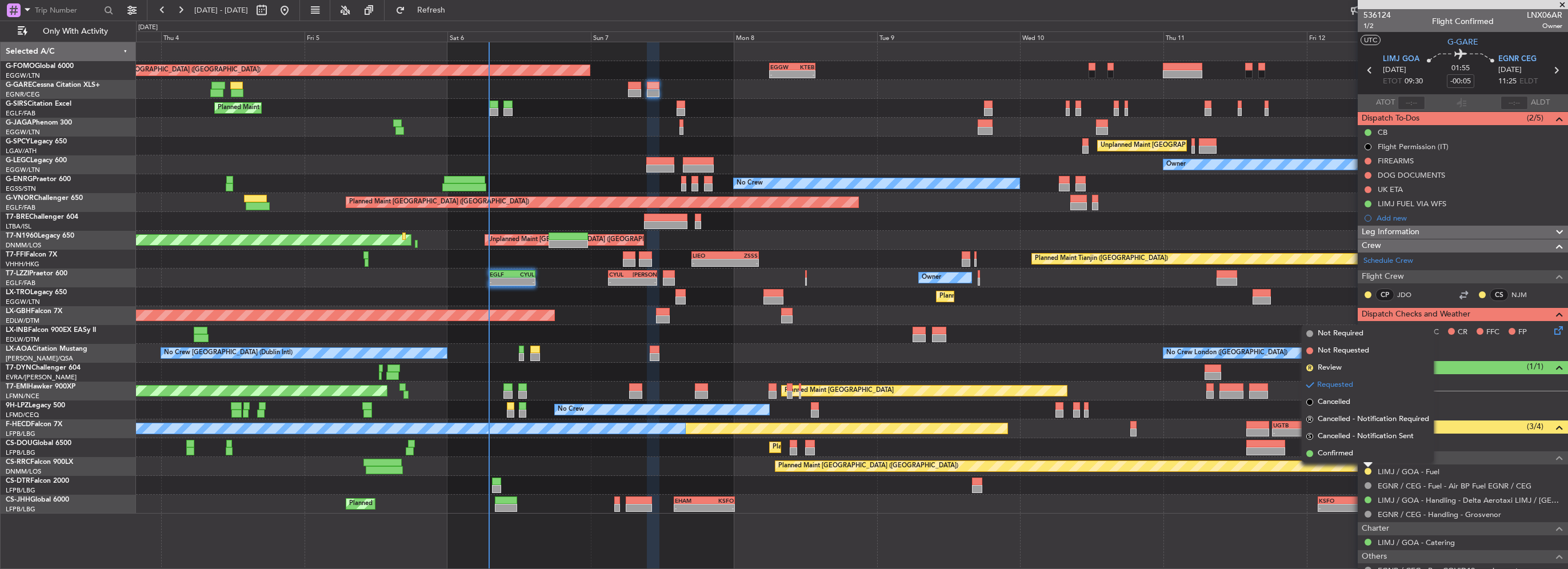
click at [1328, 450] on span "Confirmed" at bounding box center [1335, 454] width 35 height 12
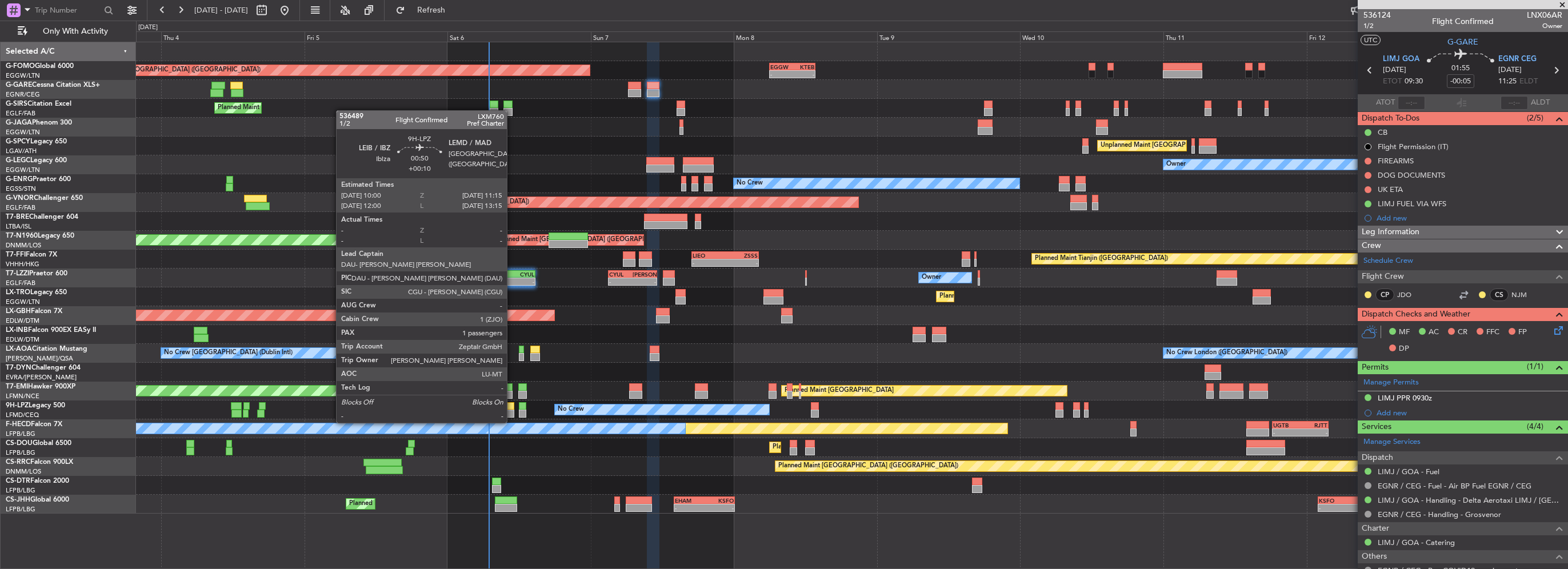
click at [512, 412] on div at bounding box center [510, 414] width 8 height 8
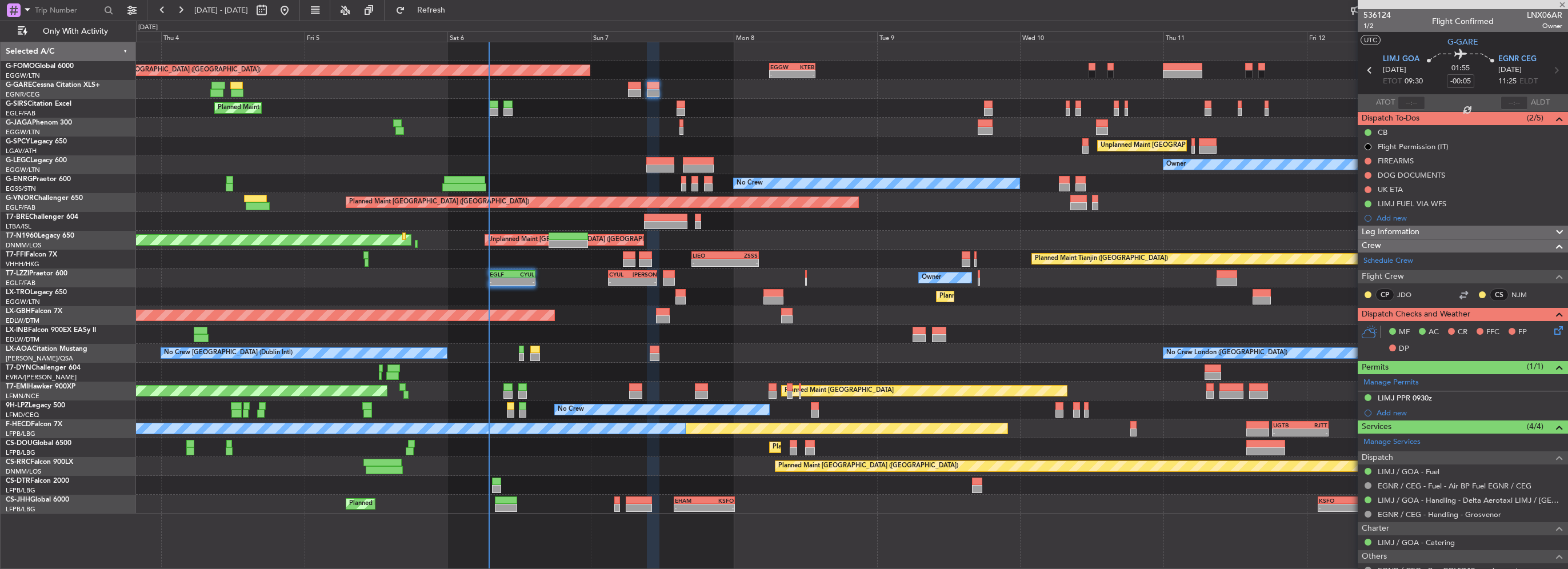
type input "+00:10"
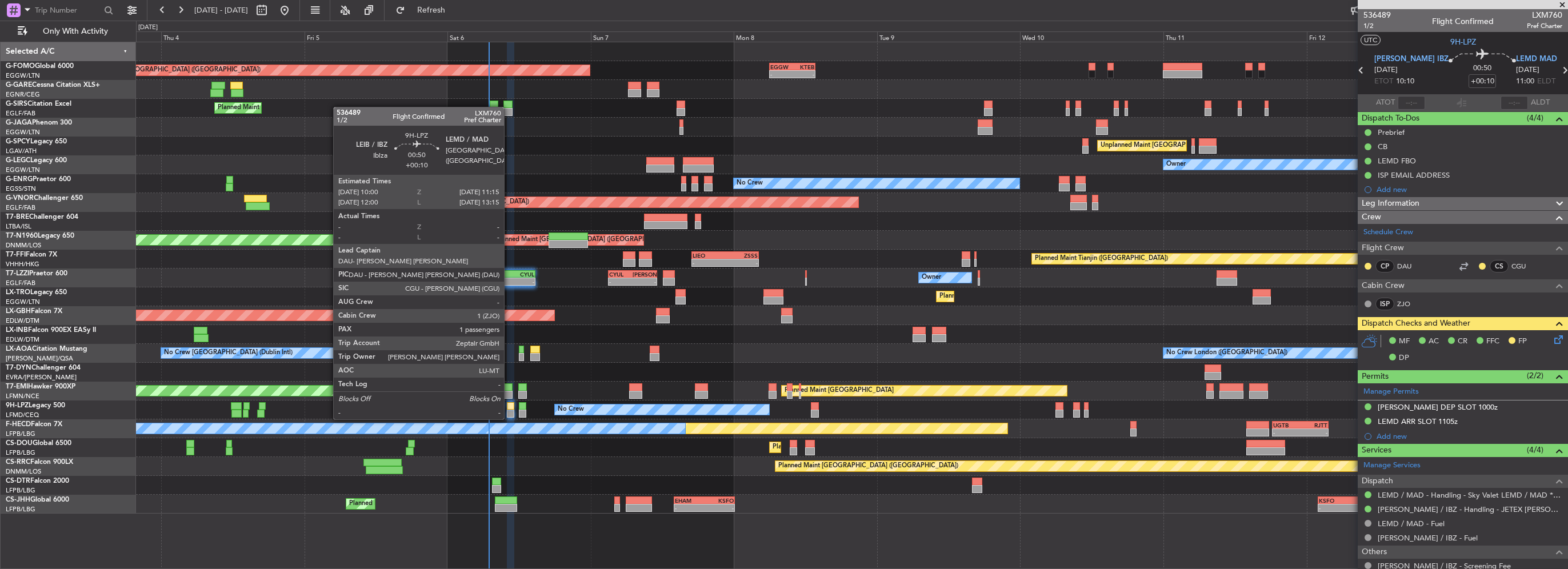
click at [509, 408] on div at bounding box center [510, 406] width 8 height 8
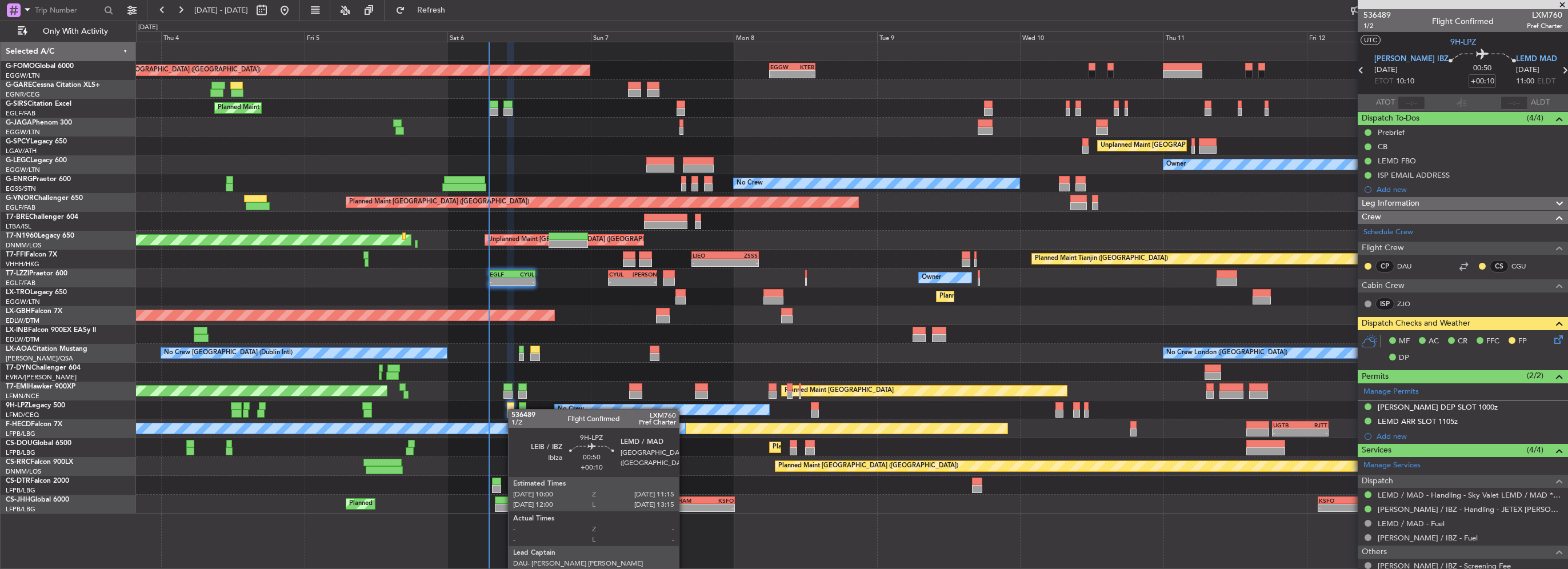
click at [513, 409] on div at bounding box center [510, 406] width 8 height 8
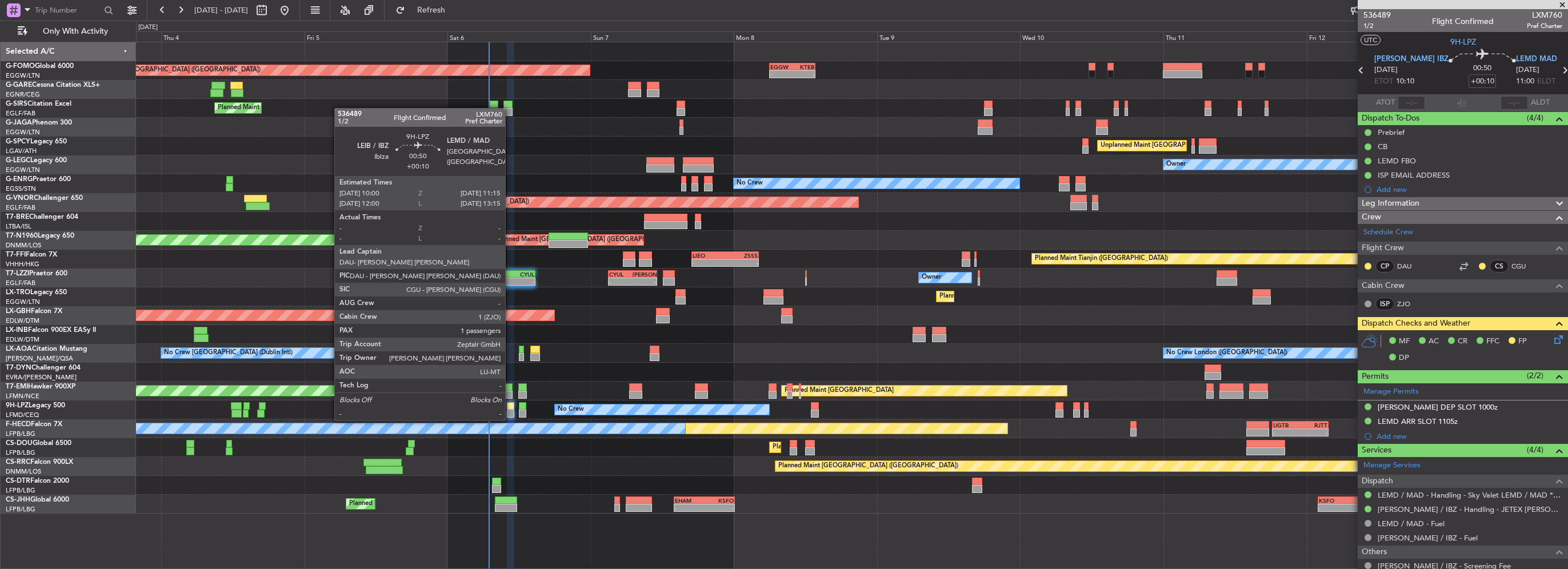
click at [510, 409] on div at bounding box center [510, 406] width 8 height 8
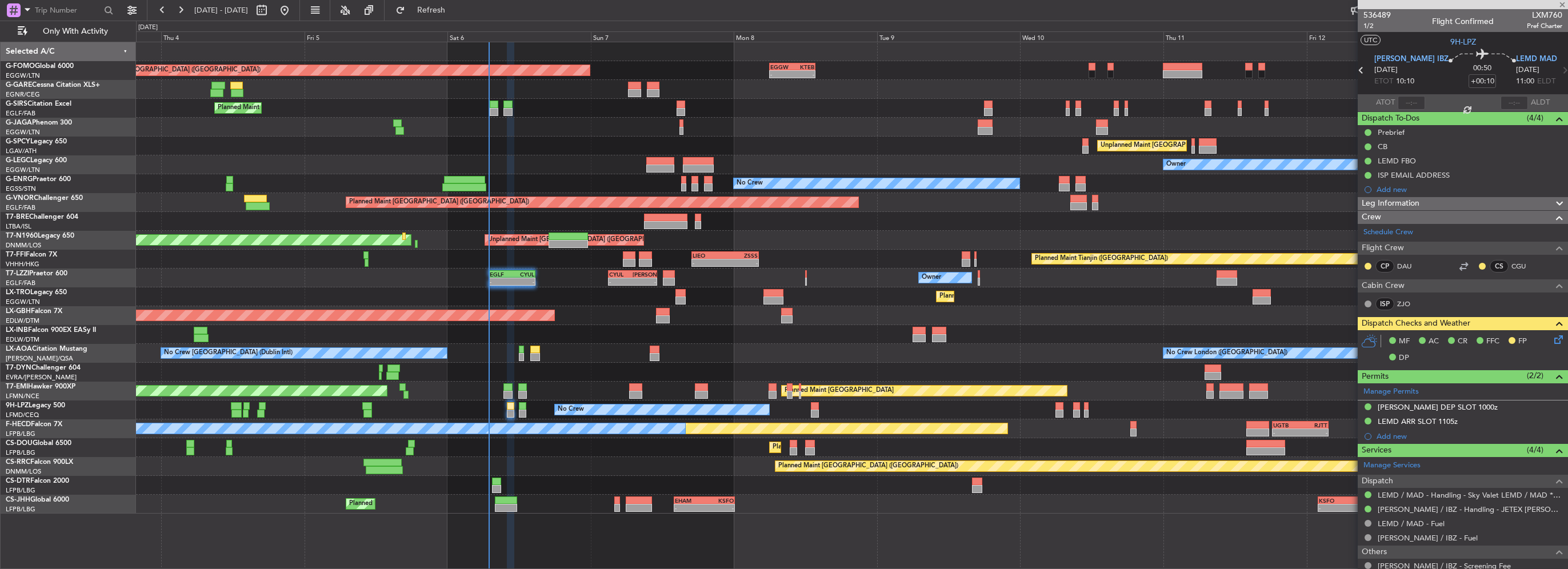
click at [510, 409] on div at bounding box center [510, 406] width 8 height 8
click at [1552, 339] on icon at bounding box center [1556, 337] width 9 height 9
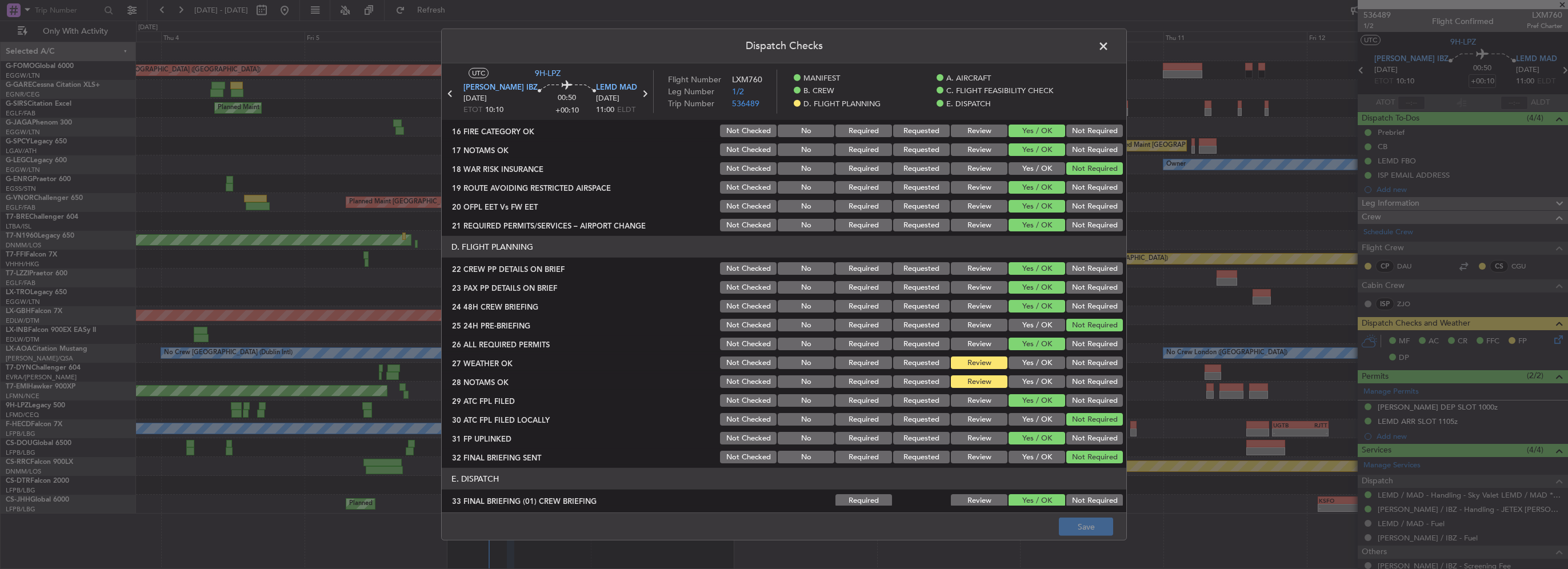
scroll to position [457, 0]
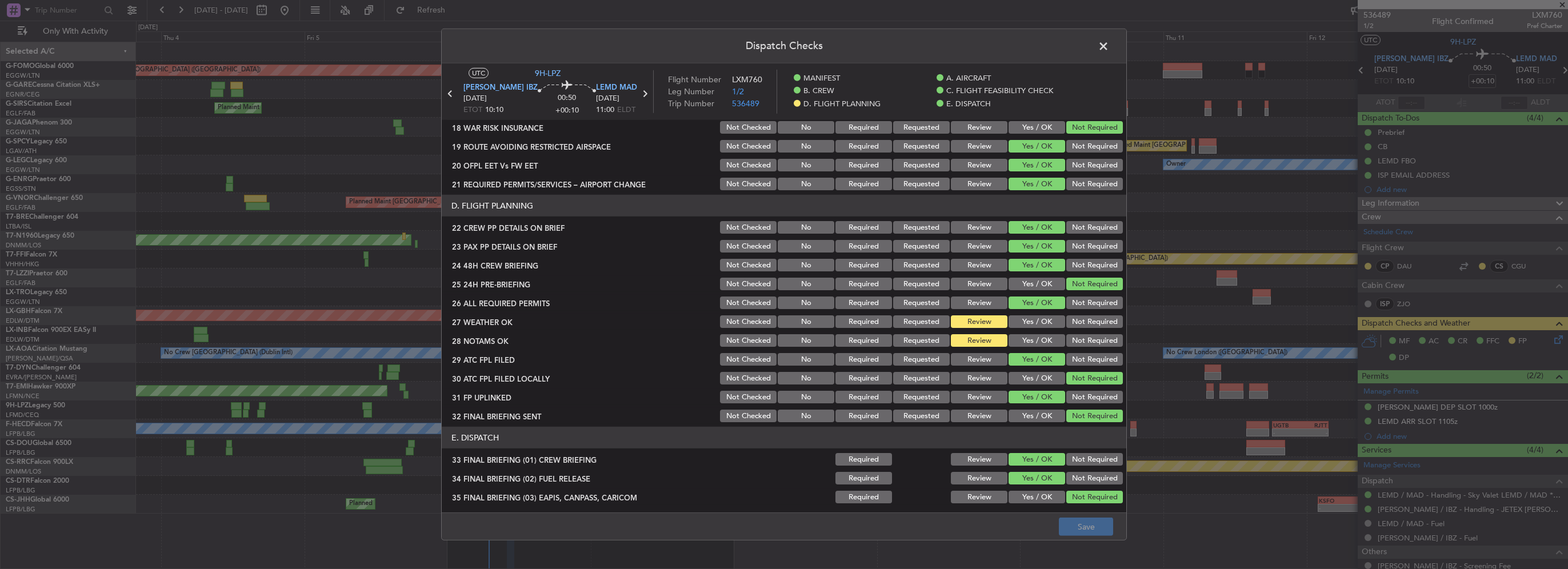
click at [1036, 314] on div "Yes / OK" at bounding box center [1036, 321] width 58 height 16
click at [1037, 316] on button "Yes / OK" at bounding box center [1037, 322] width 56 height 13
click at [1041, 335] on button "Yes / OK" at bounding box center [1037, 341] width 56 height 13
click at [1092, 530] on button "Save" at bounding box center [1086, 527] width 55 height 19
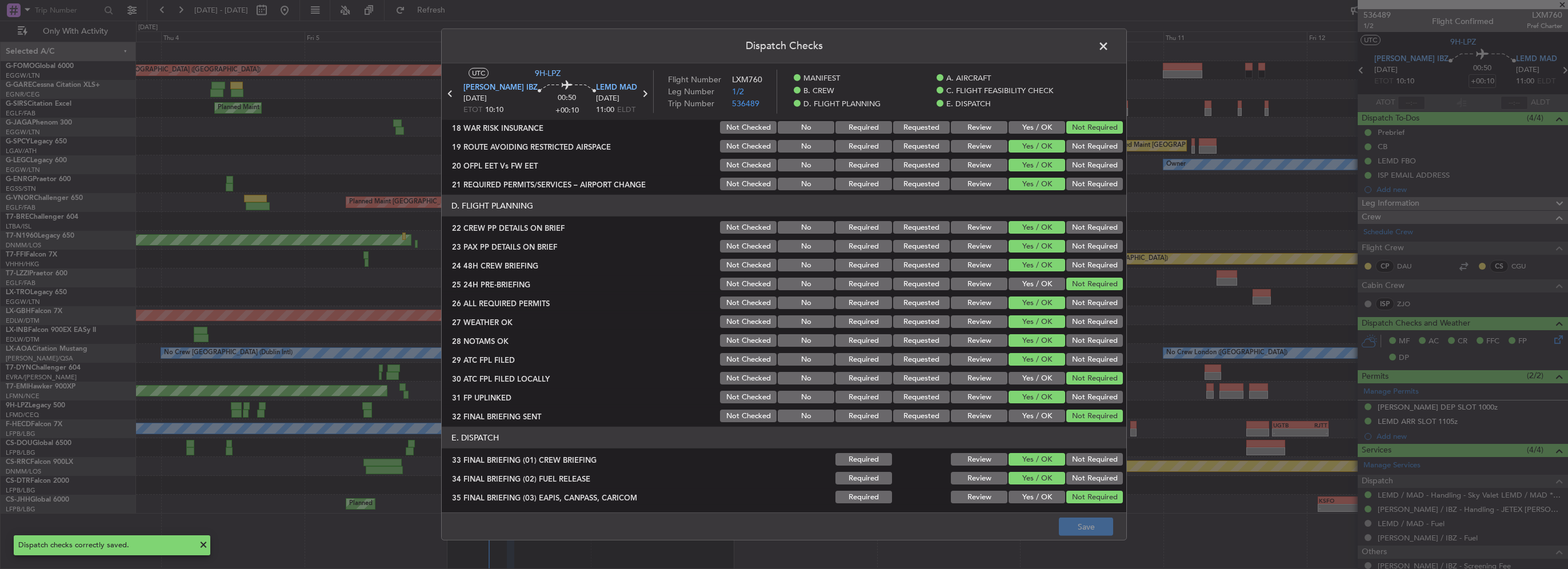
click at [1109, 40] on span at bounding box center [1109, 49] width 0 height 23
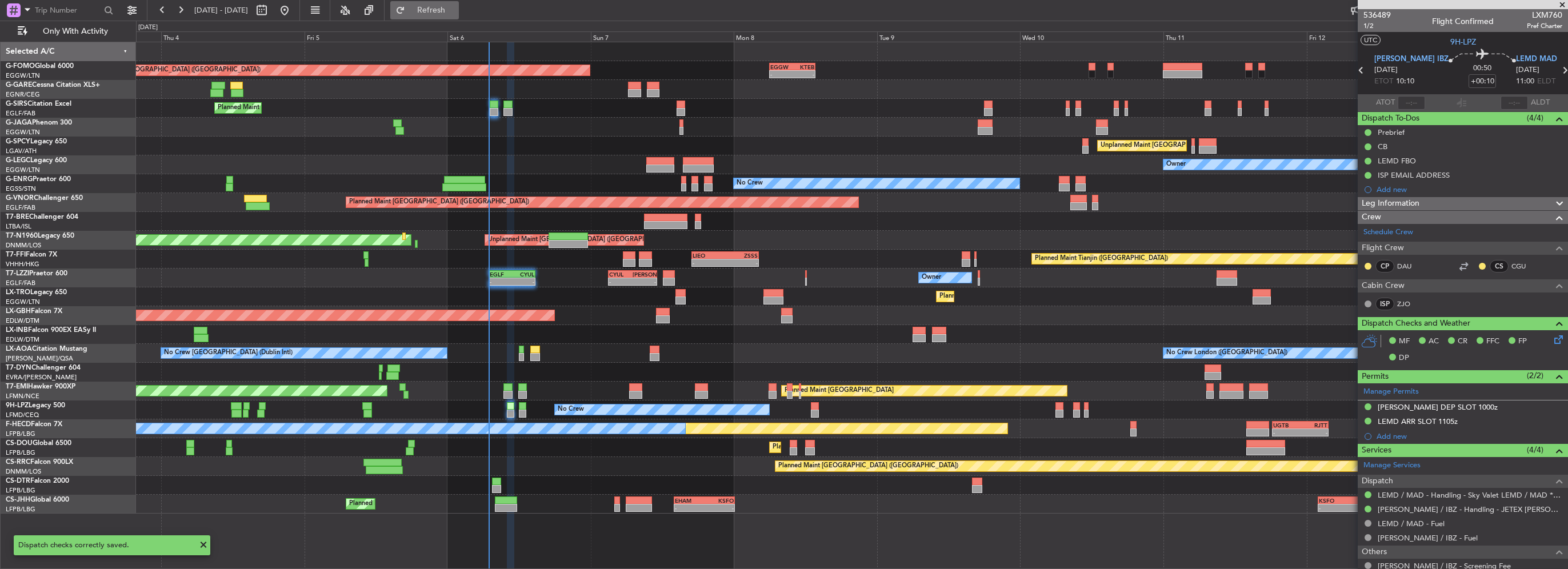
click at [451, 9] on span "Refresh" at bounding box center [431, 10] width 48 height 8
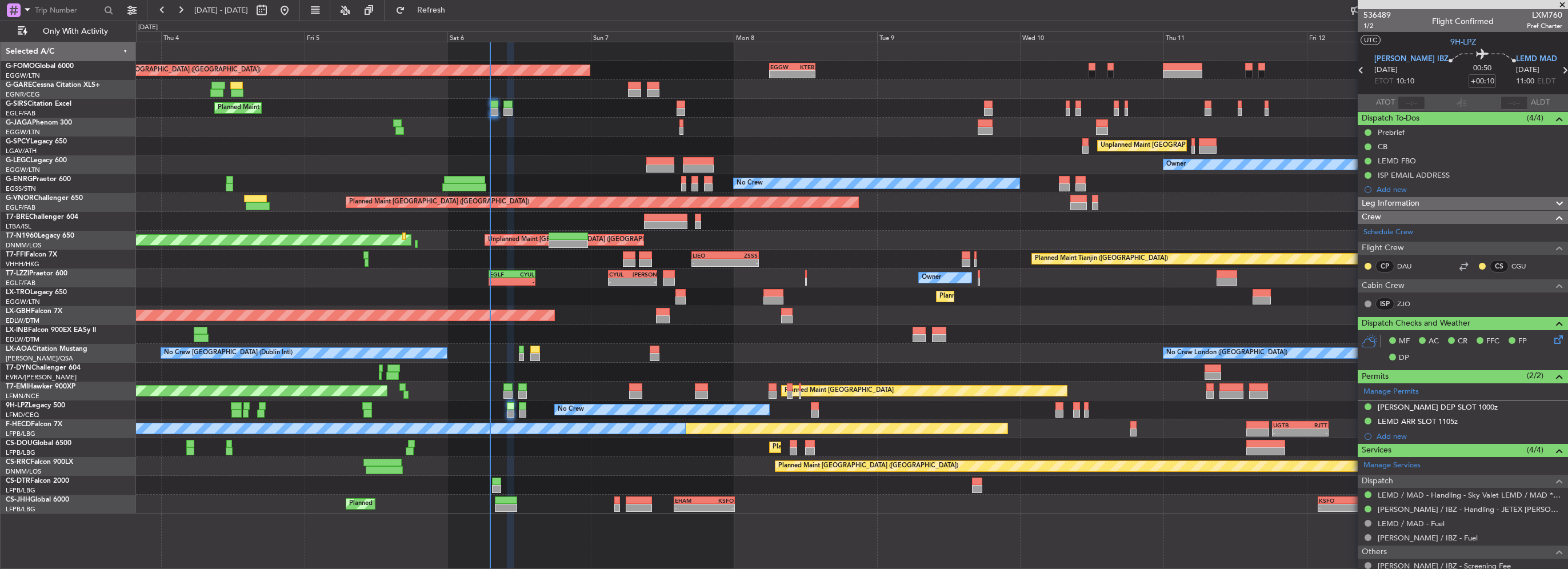
click at [455, 322] on div "Planned Maint [GEOGRAPHIC_DATA] ([GEOGRAPHIC_DATA] Intl)" at bounding box center [852, 316] width 1431 height 19
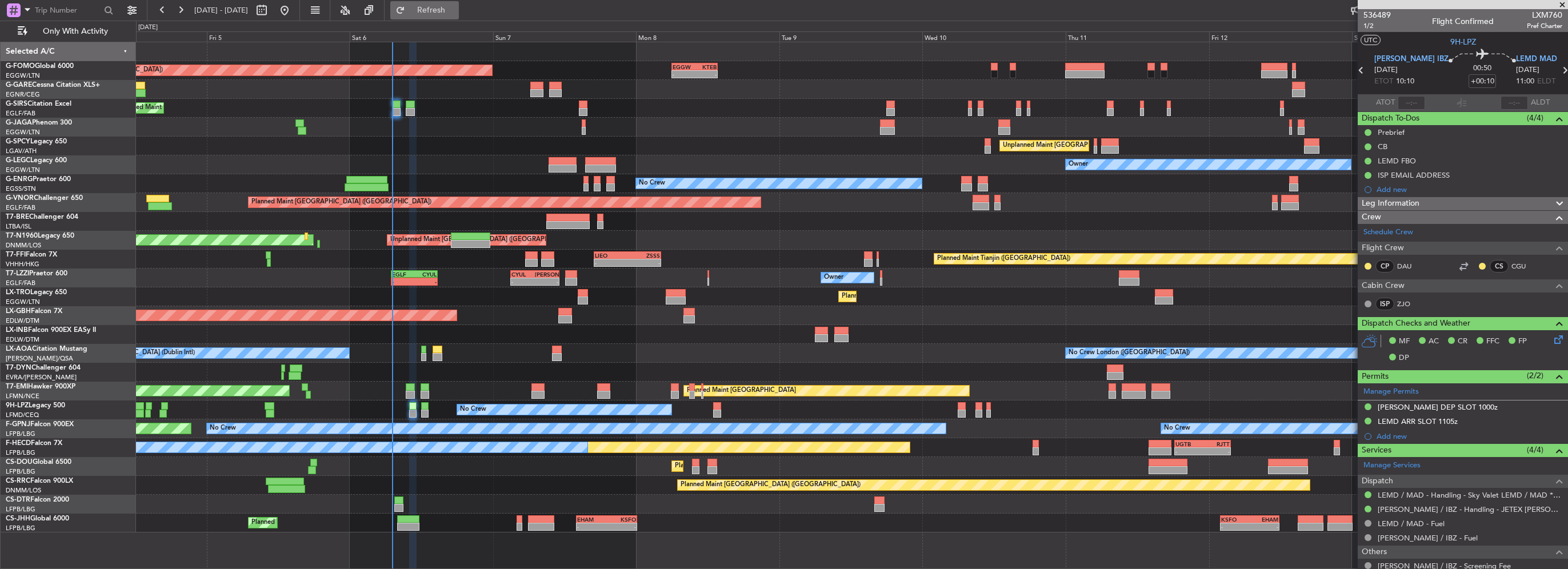
click at [459, 1] on button "Refresh" at bounding box center [425, 10] width 69 height 19
click at [464, 0] on fb-refresh-button "Refresh" at bounding box center [425, 10] width 80 height 21
click at [455, 10] on span "Refresh" at bounding box center [431, 10] width 48 height 8
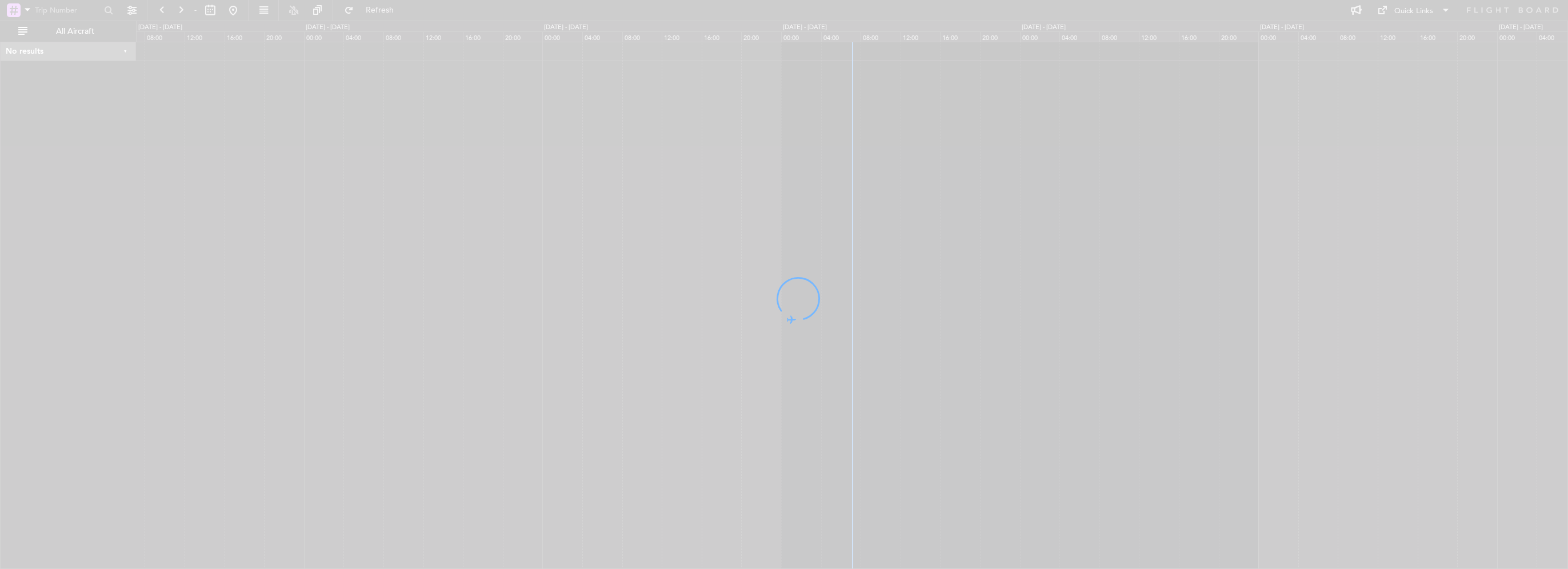
drag, startPoint x: 862, startPoint y: 405, endPoint x: 455, endPoint y: 405, distance: 407.0
click at [455, 405] on fb-flight-board "- Refresh Quick Links All Aircraft No results 0 0 04:00 08:00 12:00 16:00 20:00…" at bounding box center [784, 289] width 1568 height 561
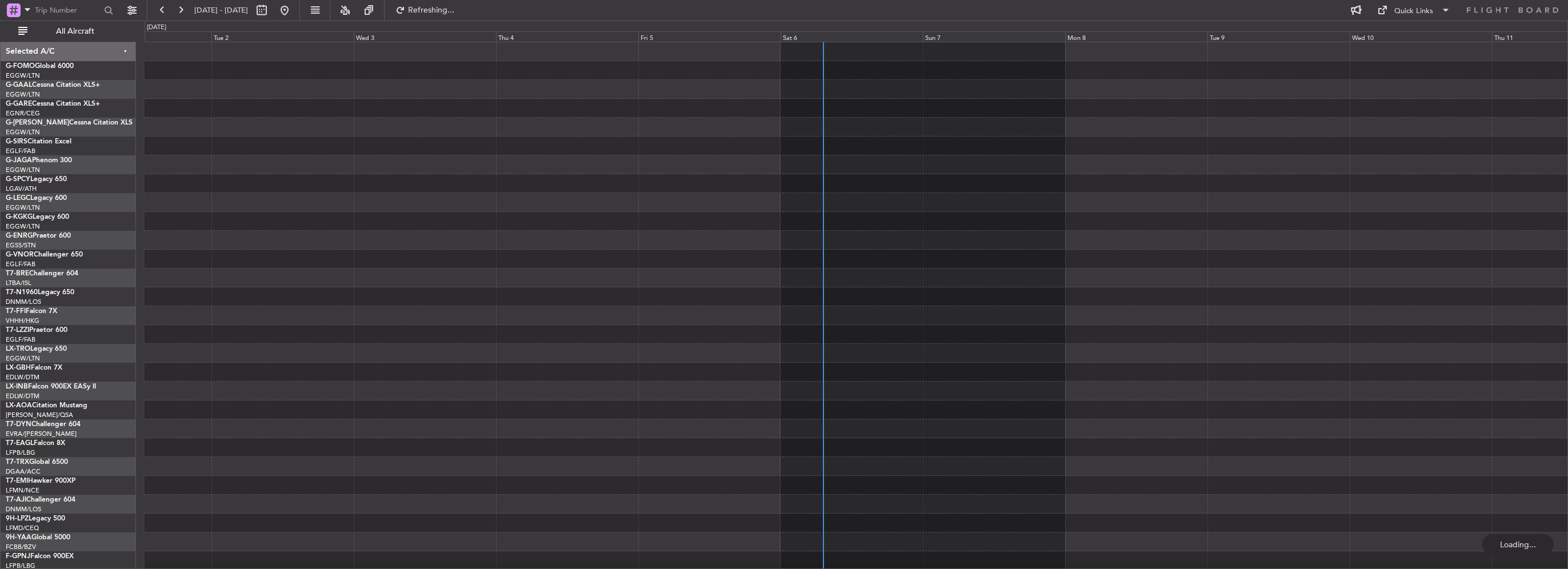
scroll to position [6, 0]
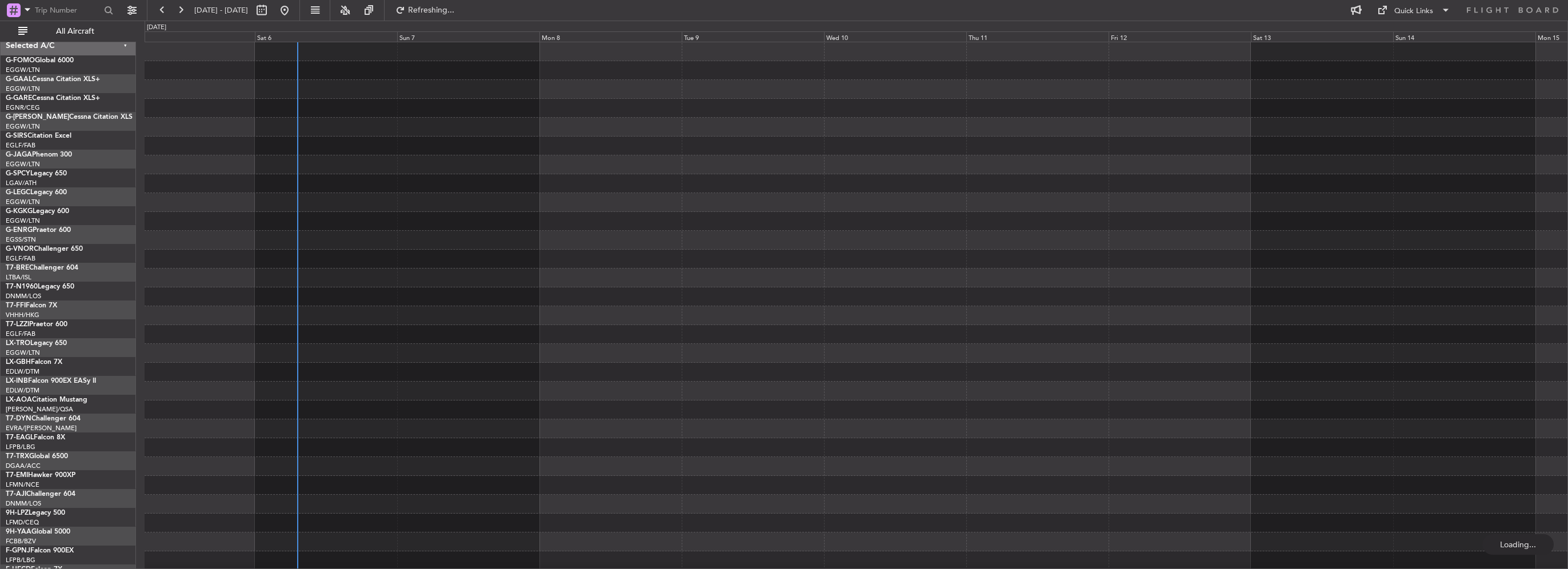
click at [312, 448] on div at bounding box center [856, 353] width 1423 height 622
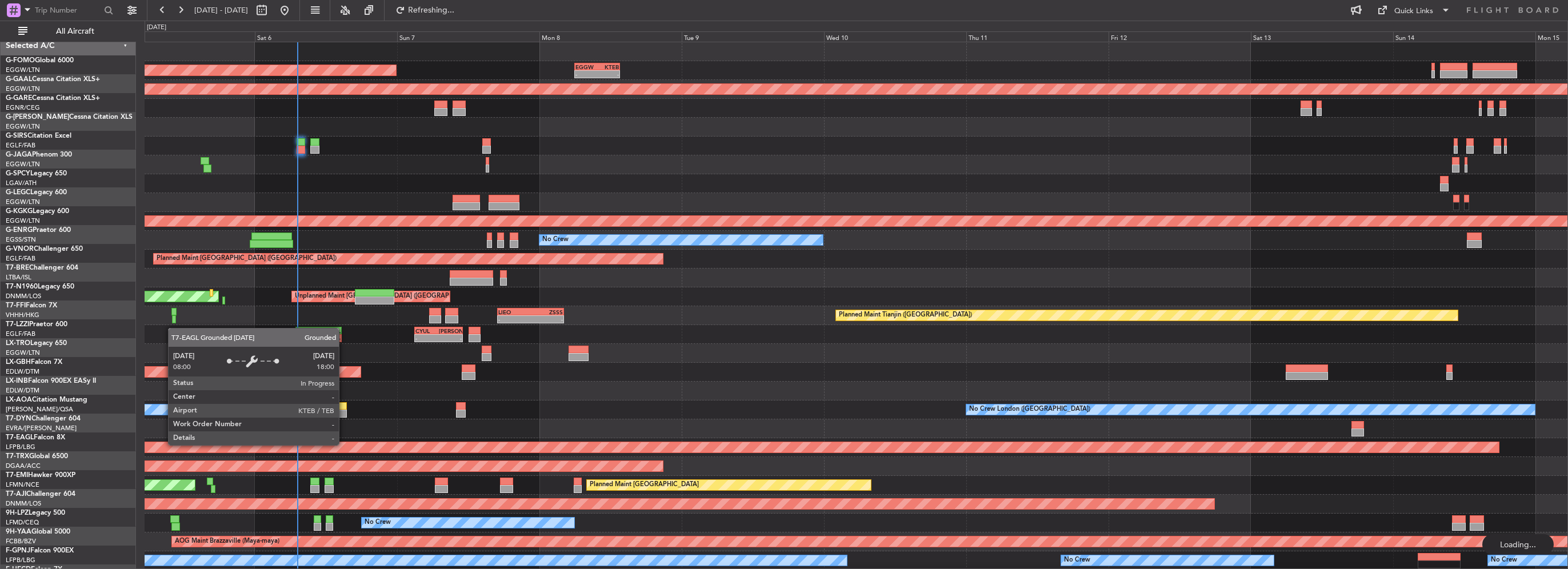
scroll to position [0, 0]
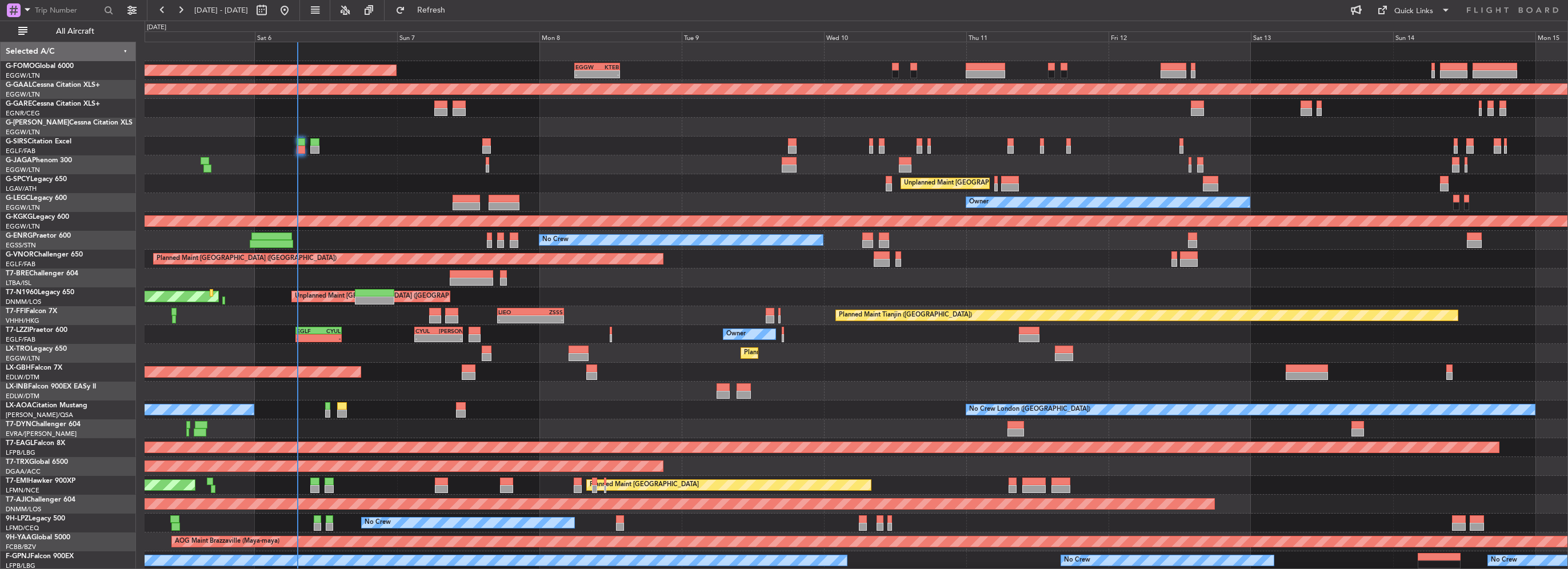
click at [75, 47] on div "Selected A/C" at bounding box center [68, 51] width 135 height 19
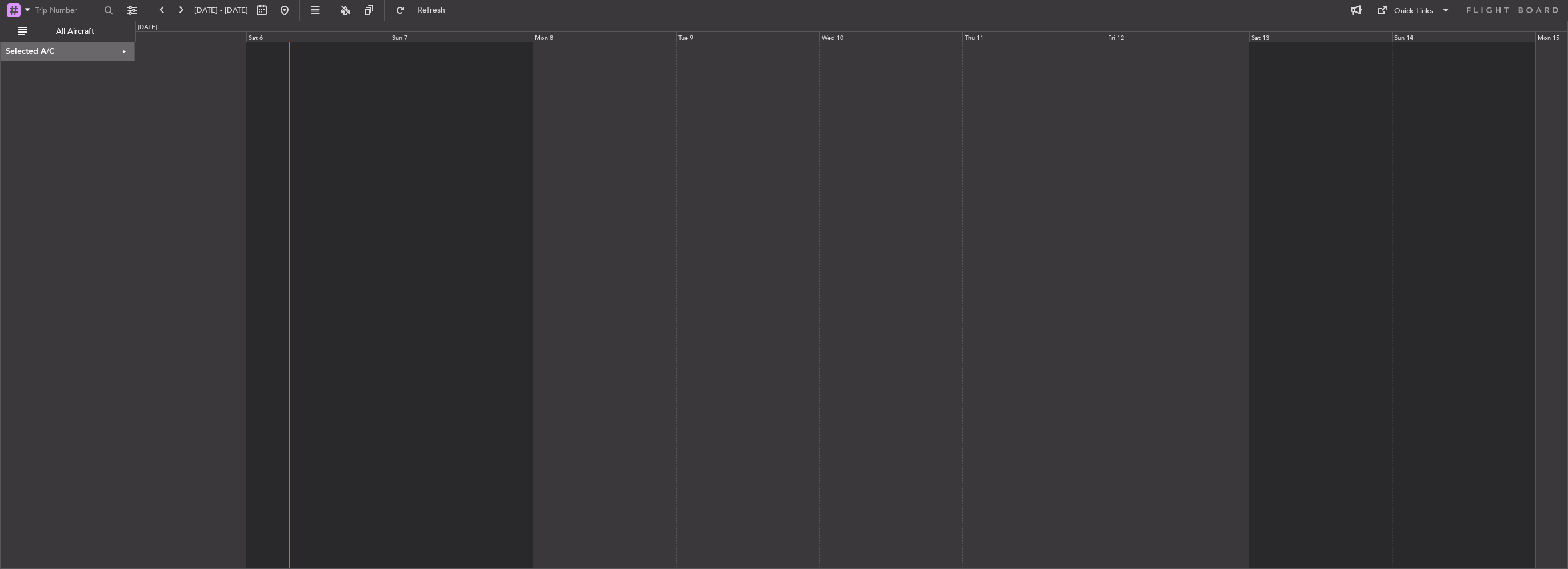
click at [75, 47] on div "Selected A/C" at bounding box center [67, 51] width 134 height 19
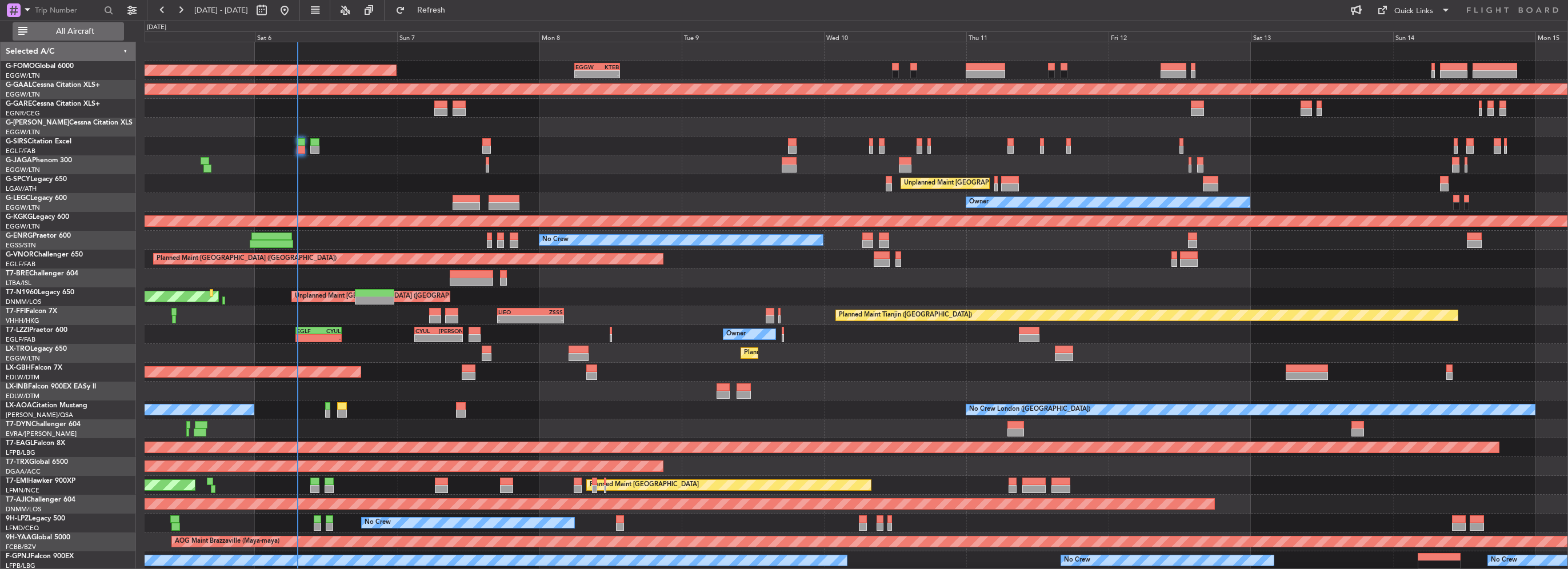
click at [83, 31] on span "All Aircraft" at bounding box center [75, 31] width 91 height 8
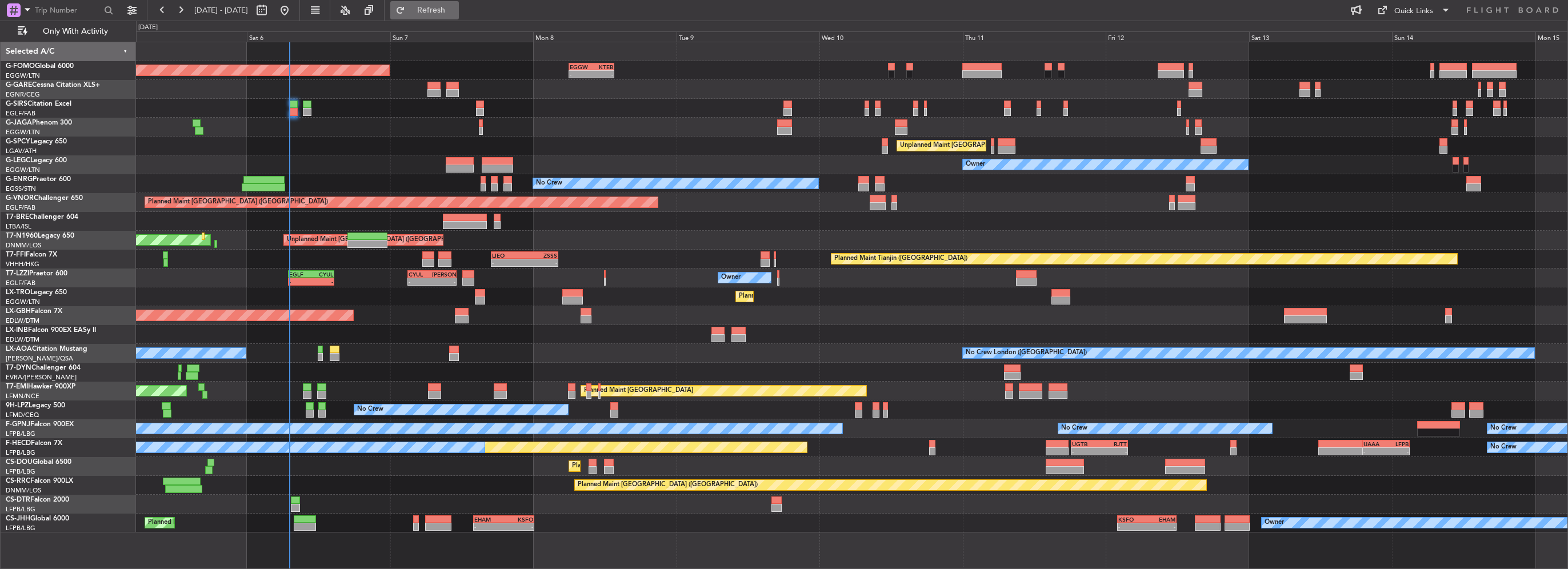
click at [446, 6] on span "Refresh" at bounding box center [431, 10] width 48 height 8
click at [459, 19] on button "Refresh" at bounding box center [425, 10] width 69 height 19
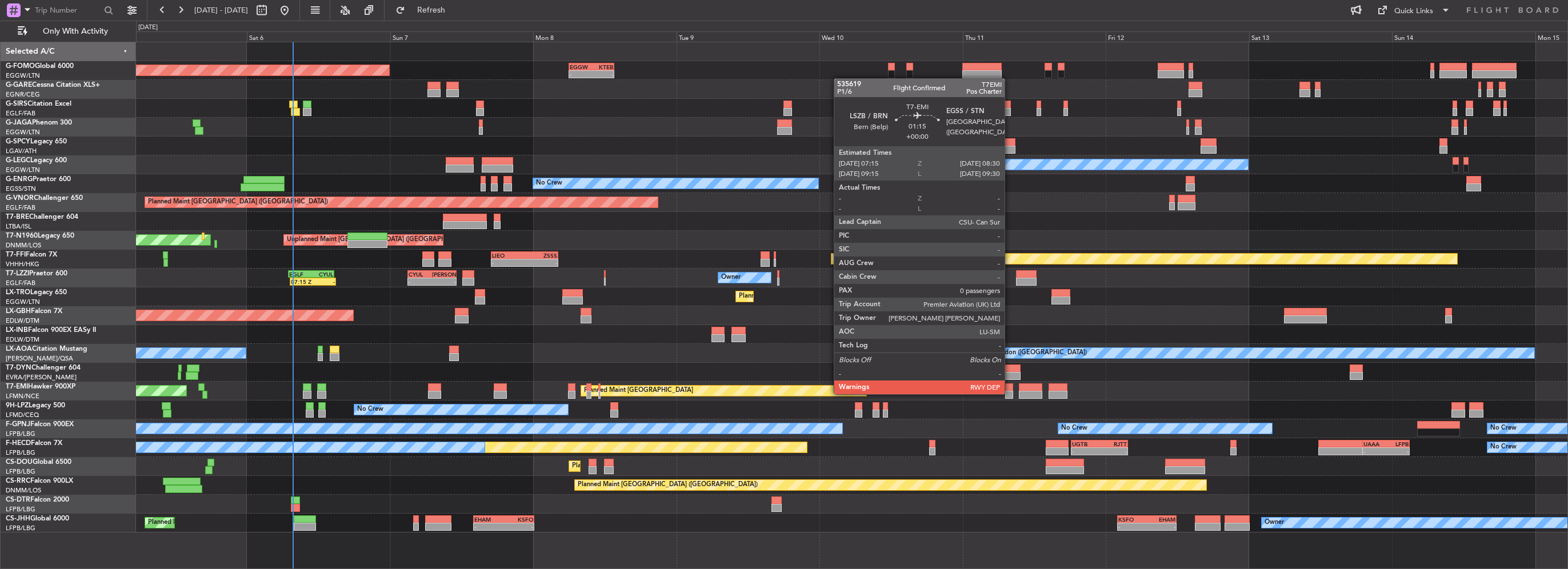
click at [1009, 393] on div at bounding box center [1009, 395] width 8 height 8
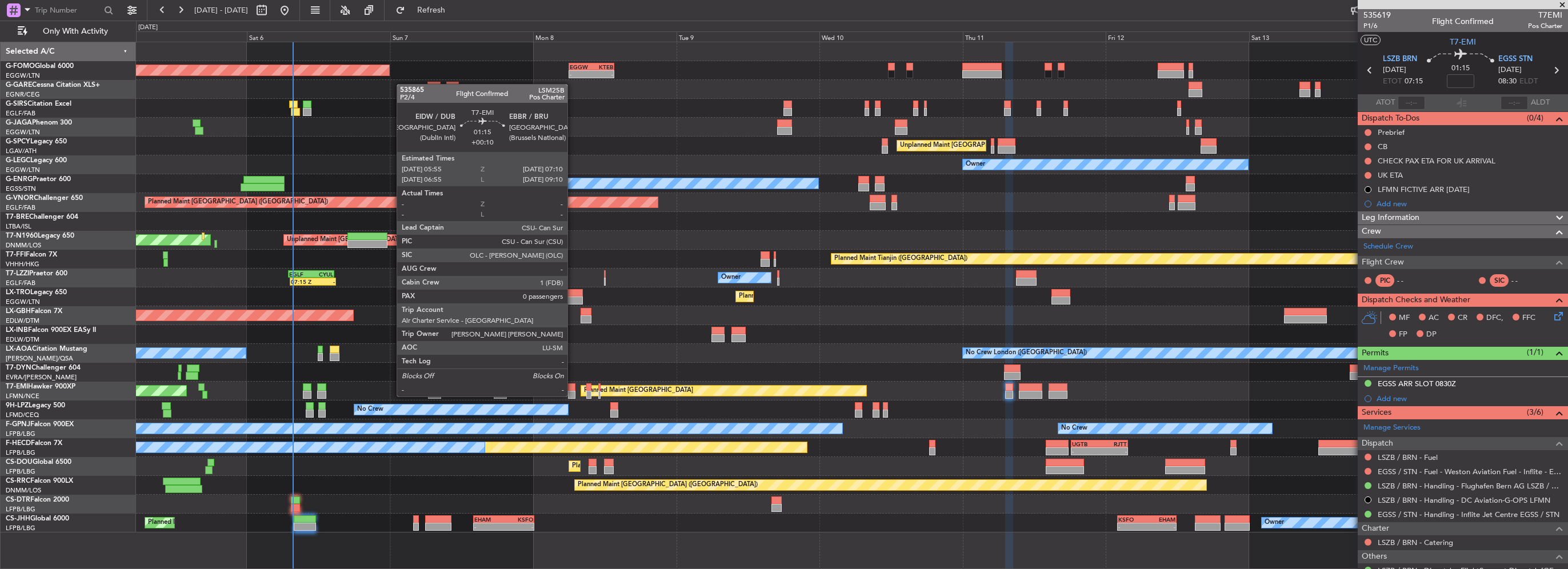
click at [573, 386] on div at bounding box center [572, 387] width 8 height 8
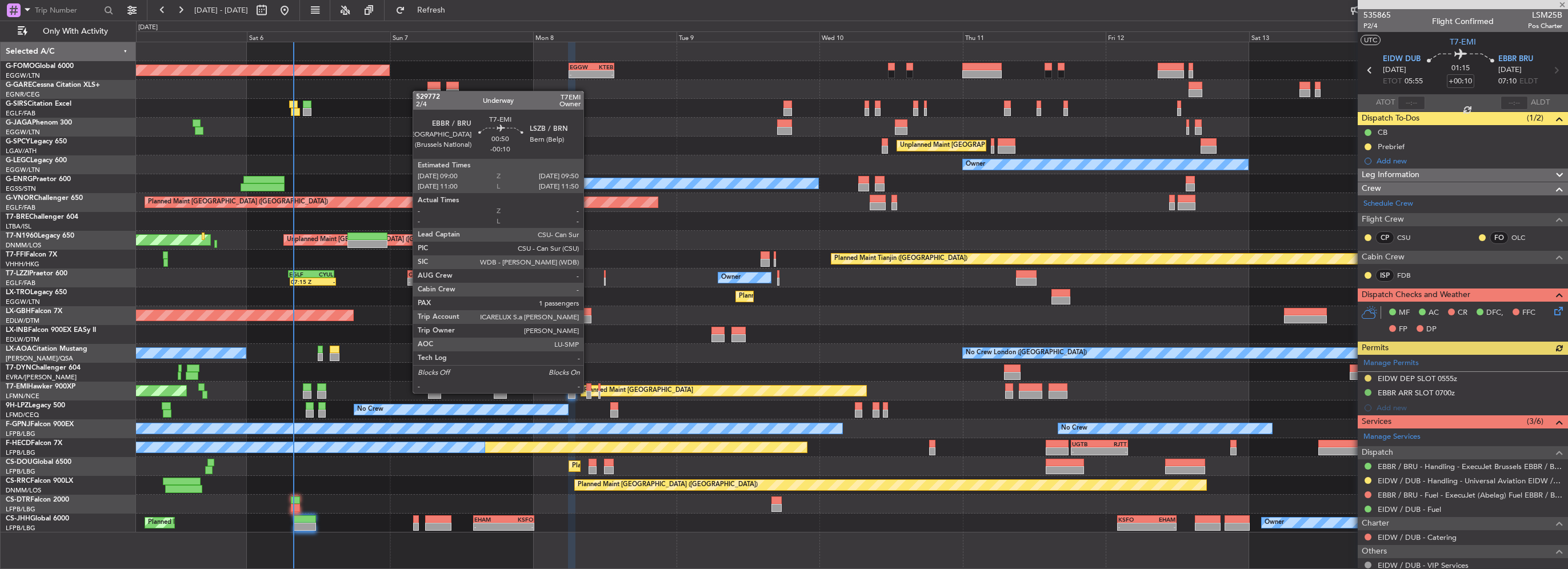
click at [589, 393] on div at bounding box center [589, 395] width 5 height 8
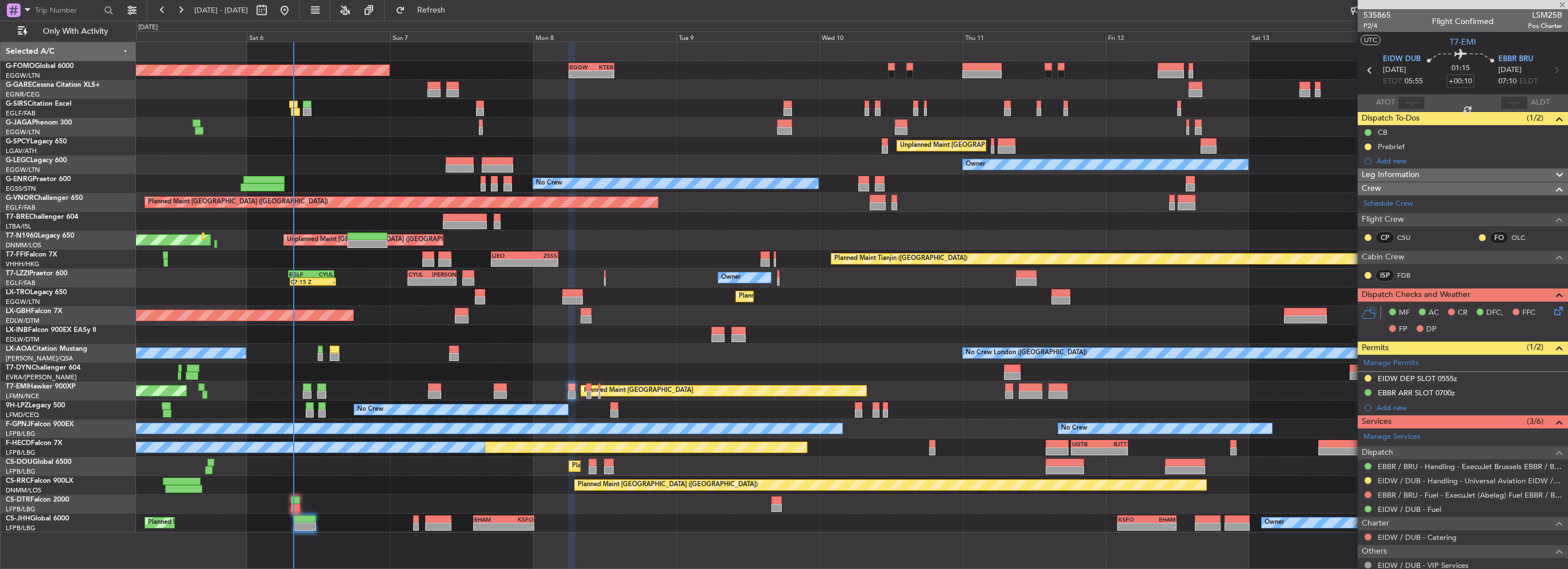
type input "-00:10"
type input "1"
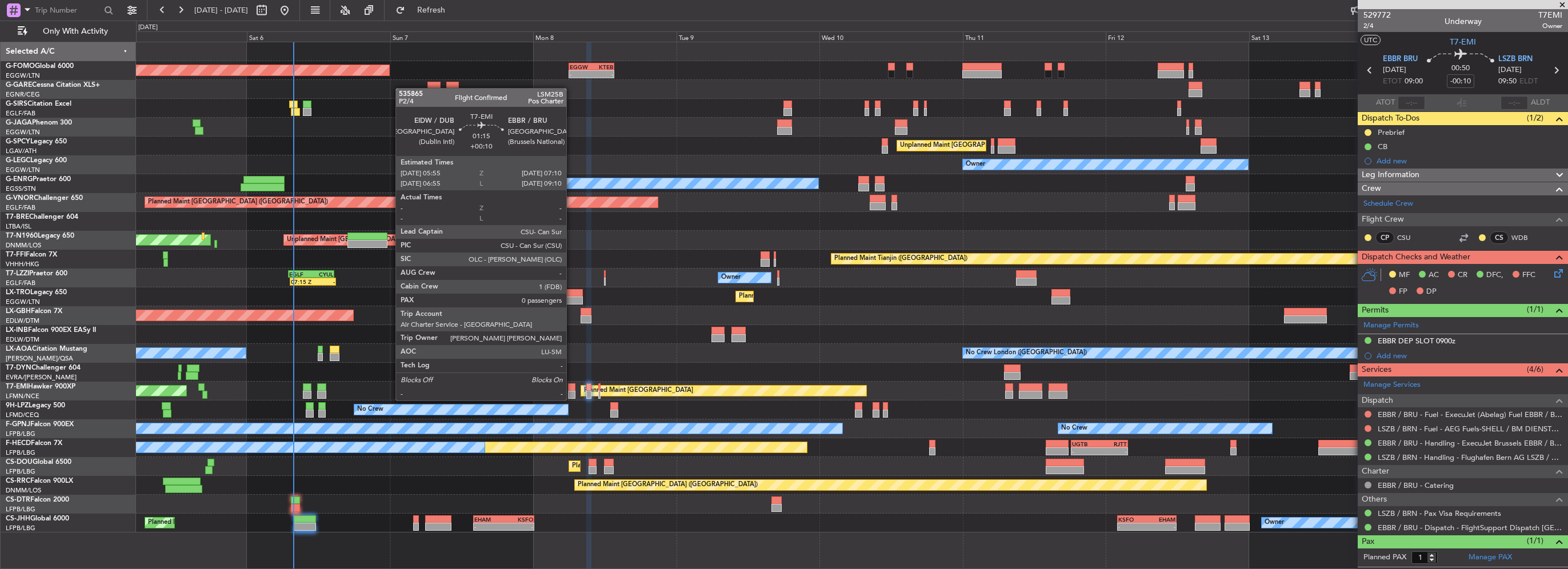
click at [571, 391] on div at bounding box center [572, 395] width 8 height 8
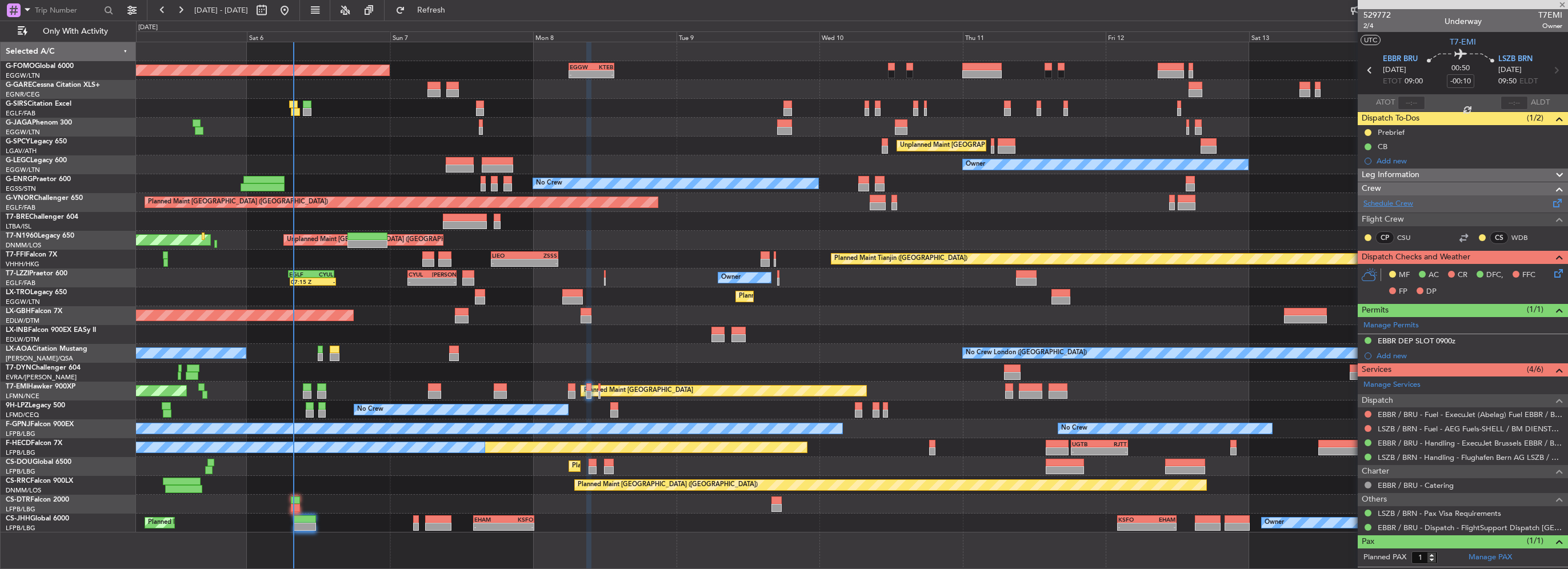
type input "+00:10"
type input "0"
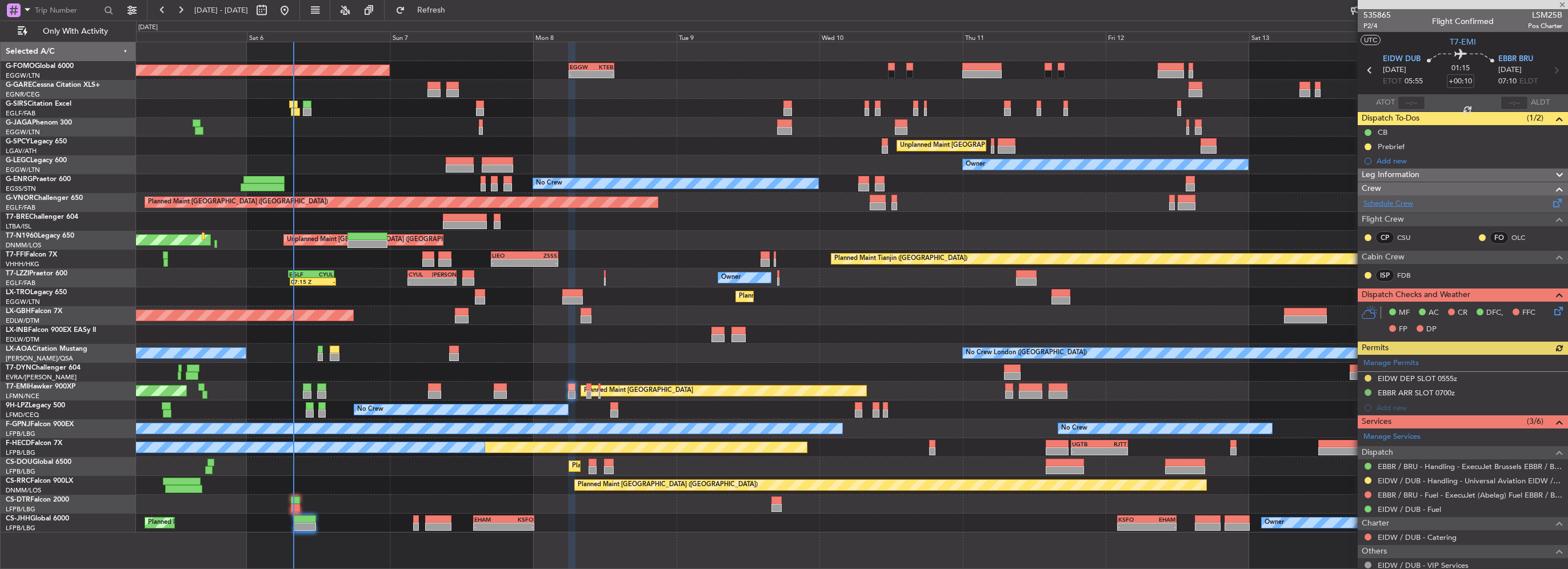
click at [1380, 206] on link "Schedule Crew" at bounding box center [1388, 204] width 50 height 12
click at [455, 13] on span "Refresh" at bounding box center [431, 10] width 48 height 8
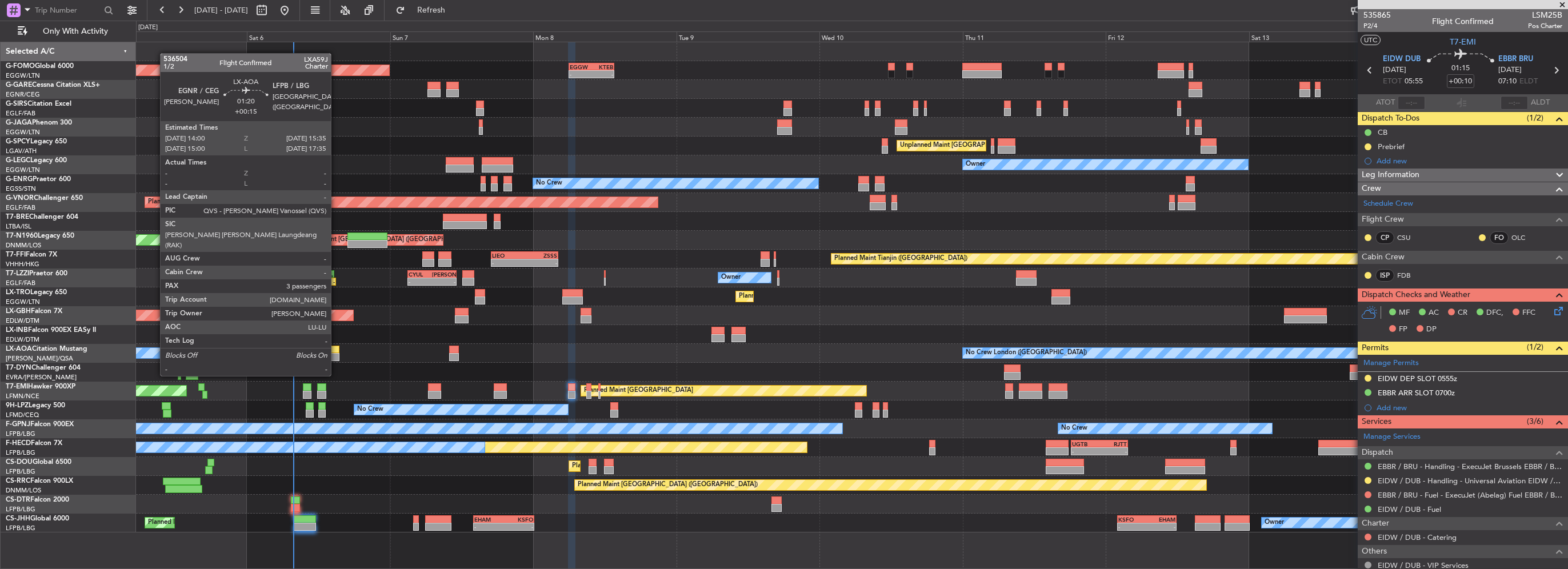
click at [336, 354] on div at bounding box center [334, 357] width 10 height 8
type input "+00:15"
type input "3"
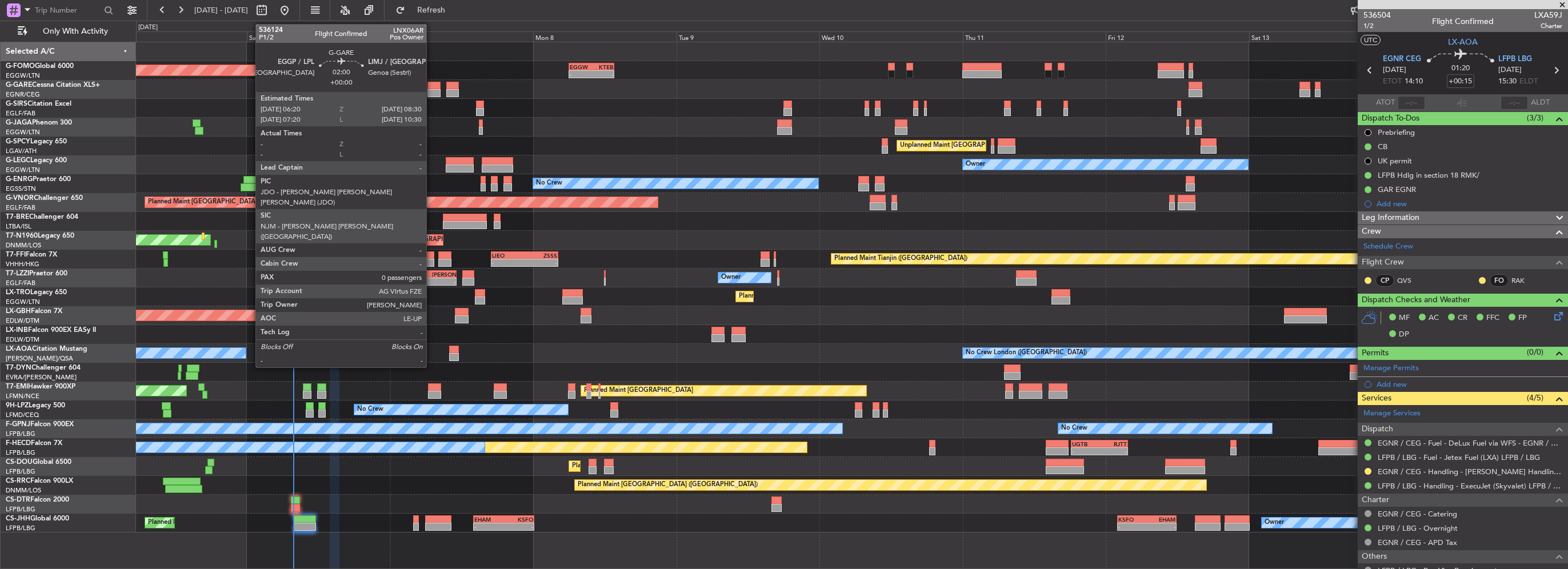
click at [432, 96] on div at bounding box center [434, 93] width 13 height 8
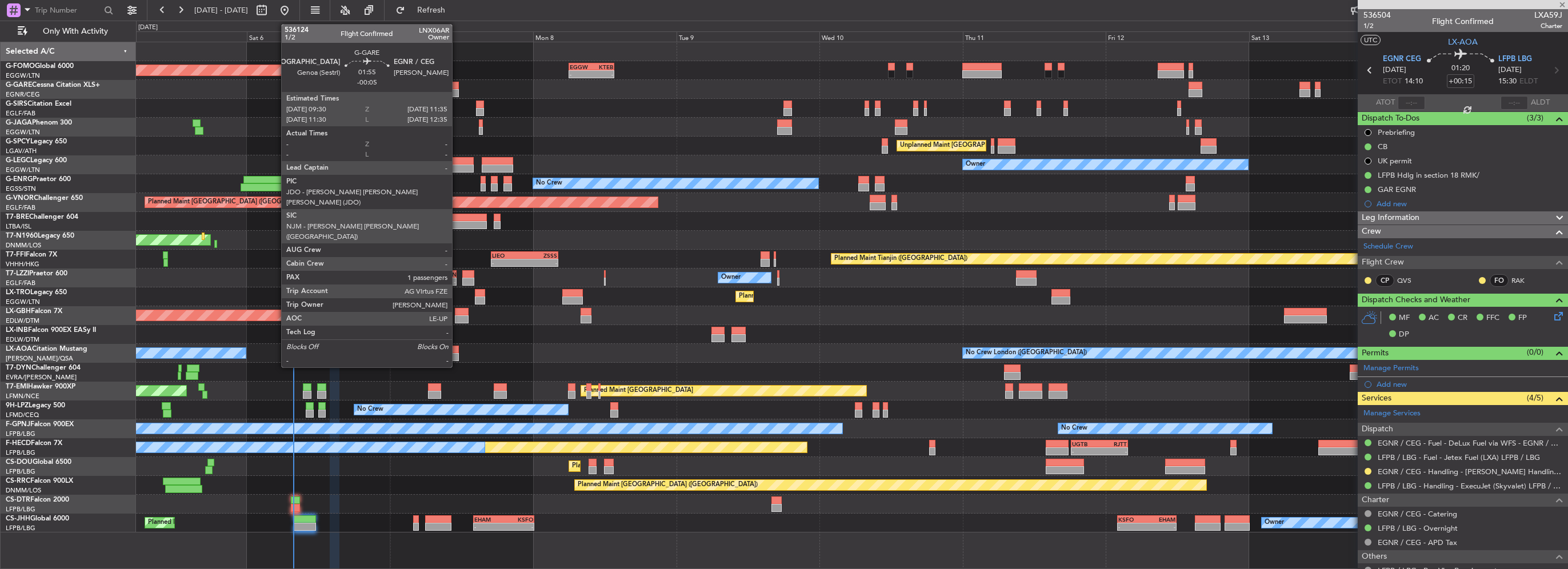
type input "0"
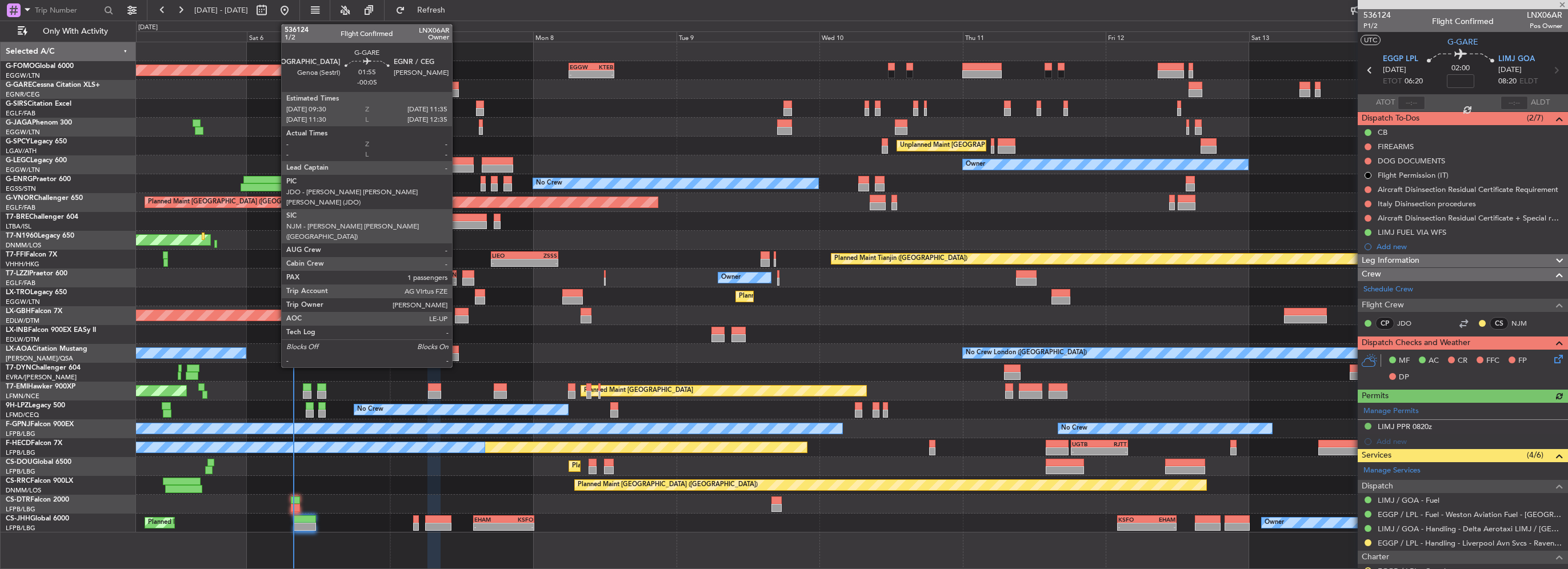
click at [457, 92] on div at bounding box center [453, 93] width 13 height 8
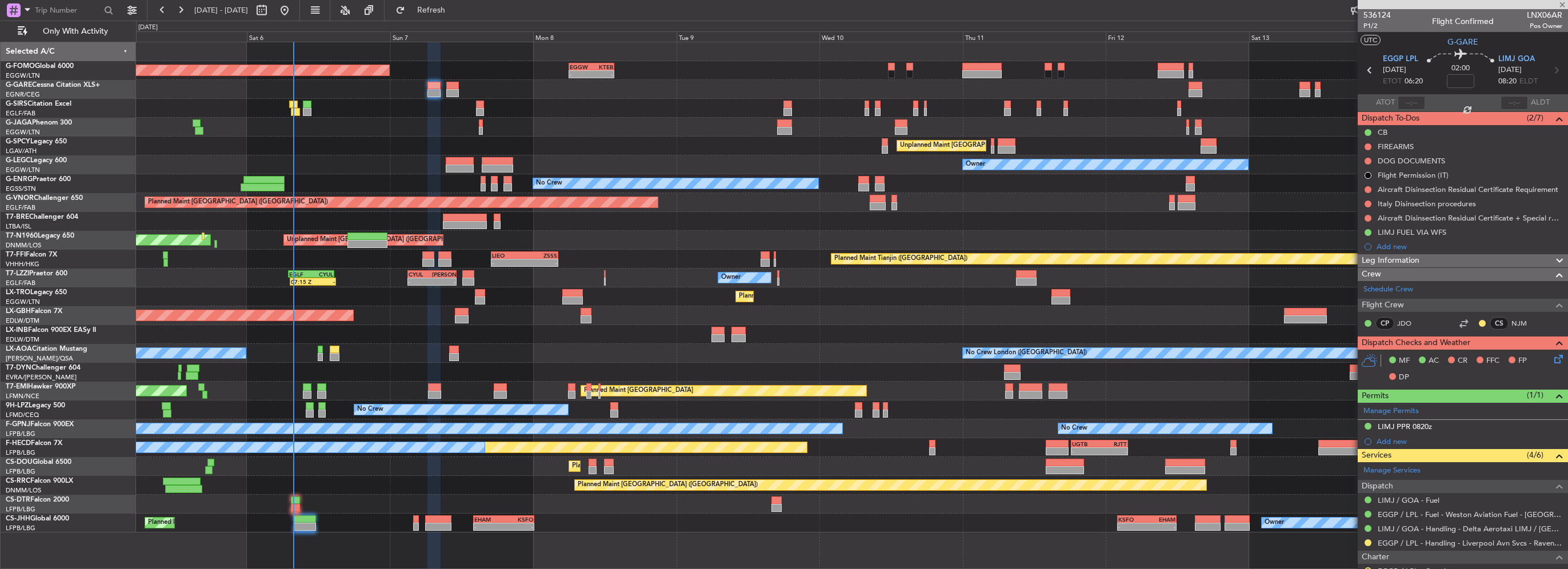
type input "-00:05"
type input "1"
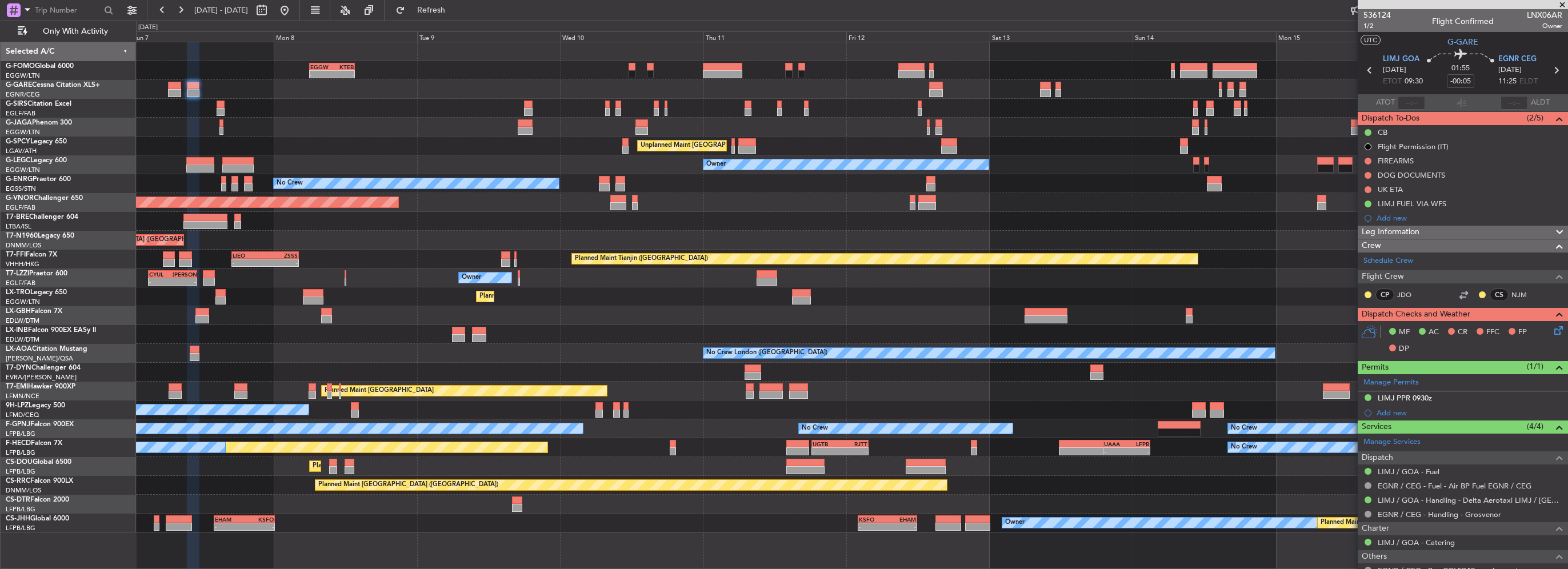
click at [637, 99] on div "- - EGGW 06:00 Z KTEB 13:40 Z Planned Maint [GEOGRAPHIC_DATA] ([GEOGRAPHIC_DATA…" at bounding box center [852, 287] width 1431 height 491
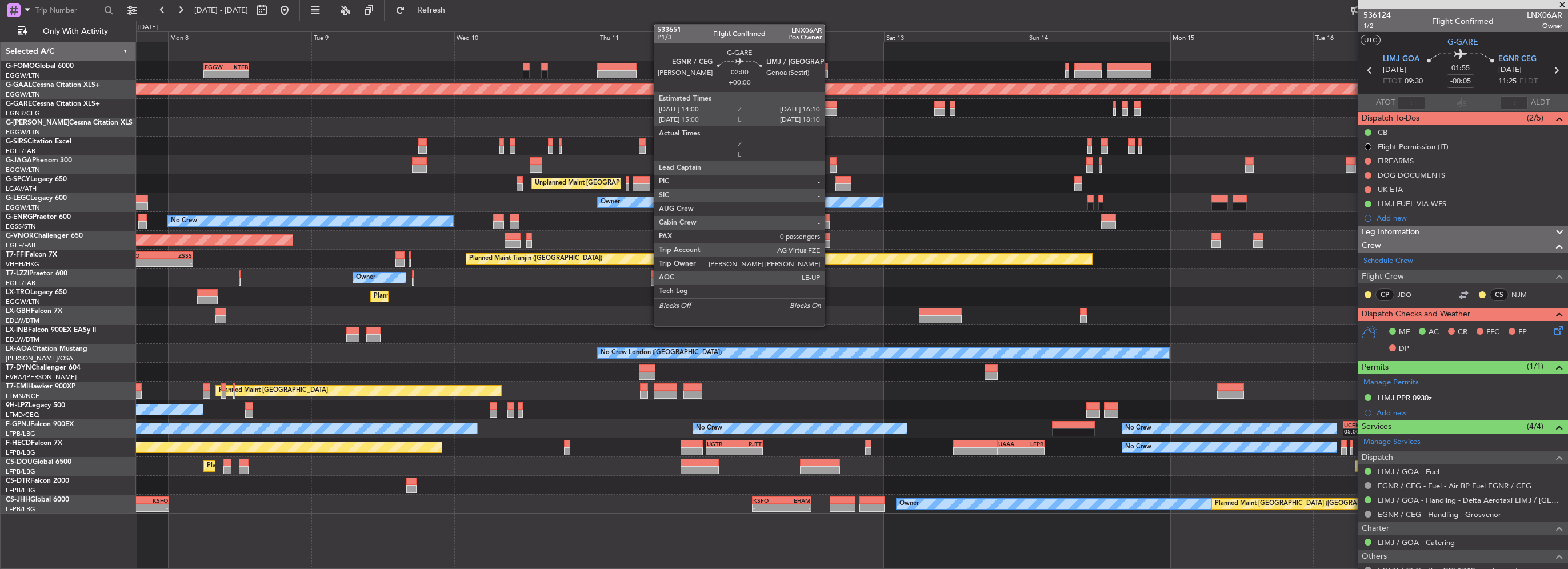
click at [830, 105] on div at bounding box center [830, 105] width 13 height 8
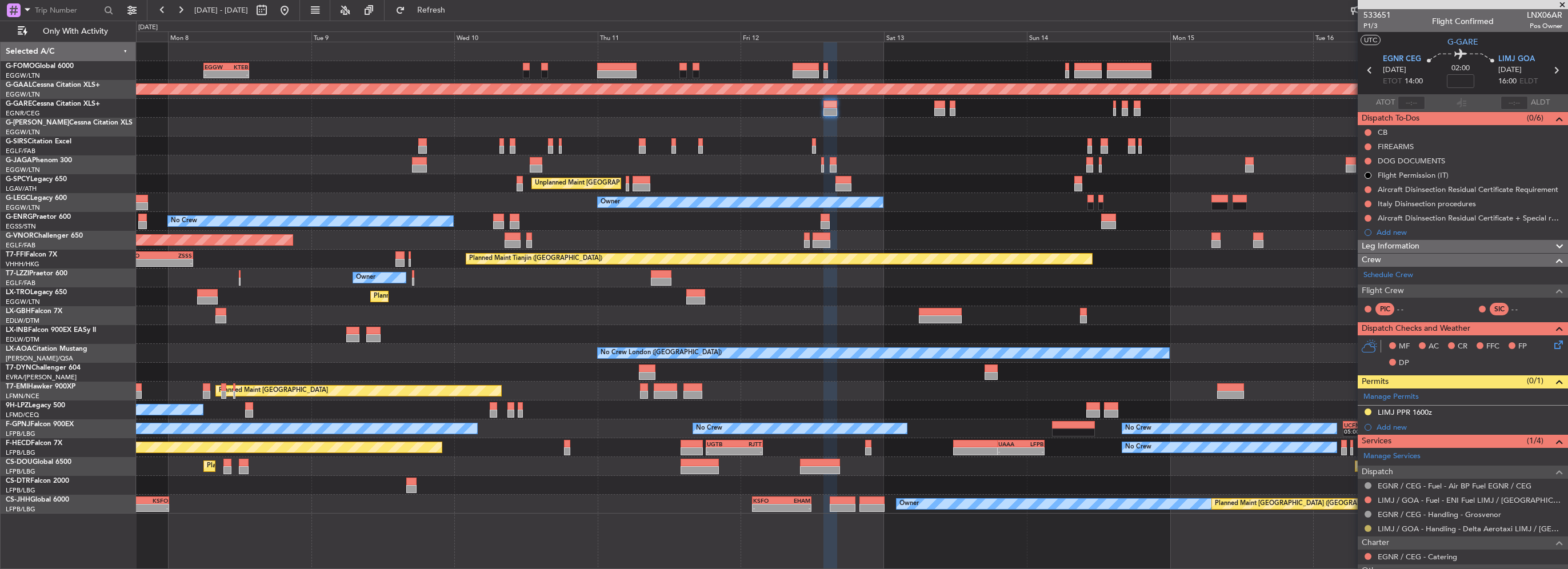
click at [1367, 527] on button at bounding box center [1368, 529] width 7 height 7
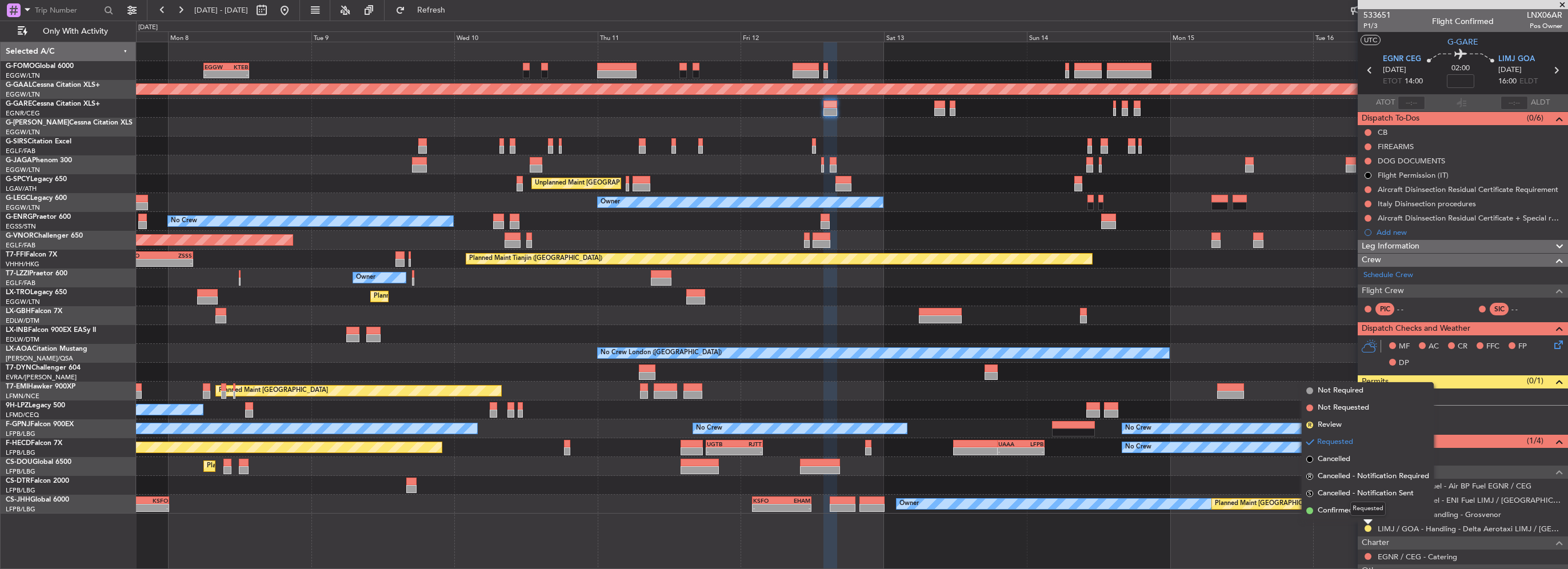
click at [1347, 507] on mat-tooltip-component "Requested" at bounding box center [1368, 509] width 51 height 30
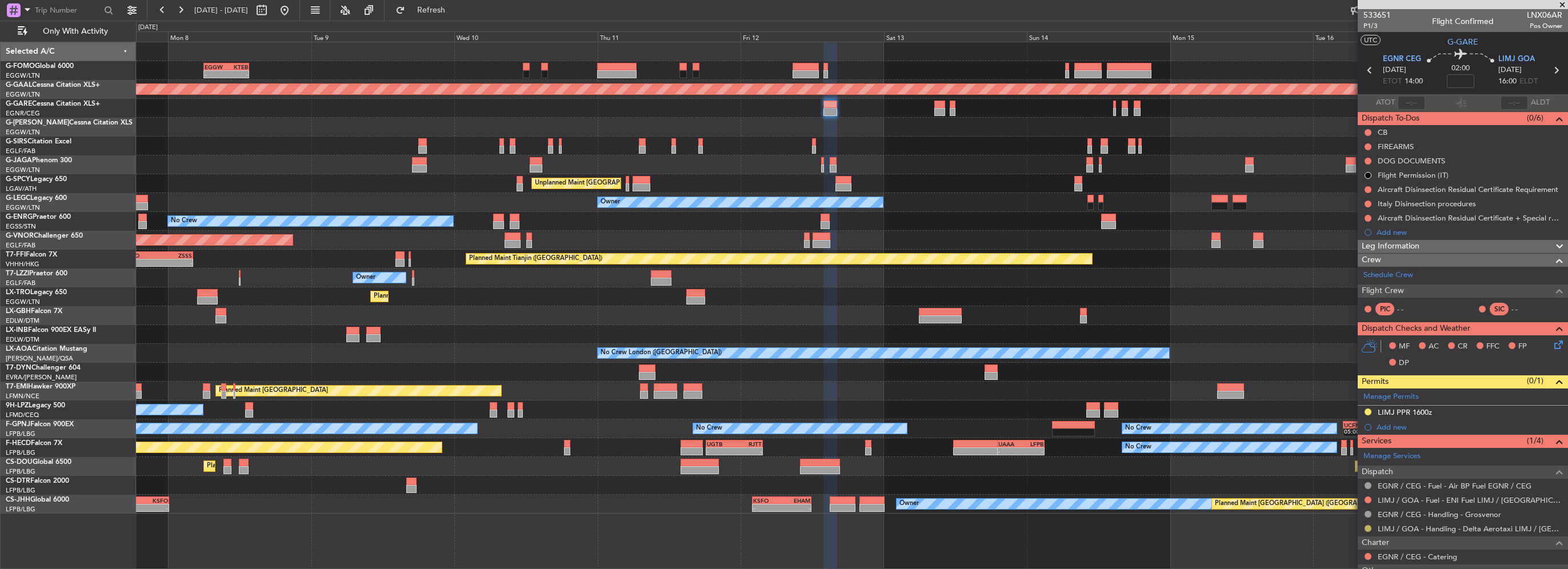
click at [1368, 531] on button at bounding box center [1368, 529] width 7 height 7
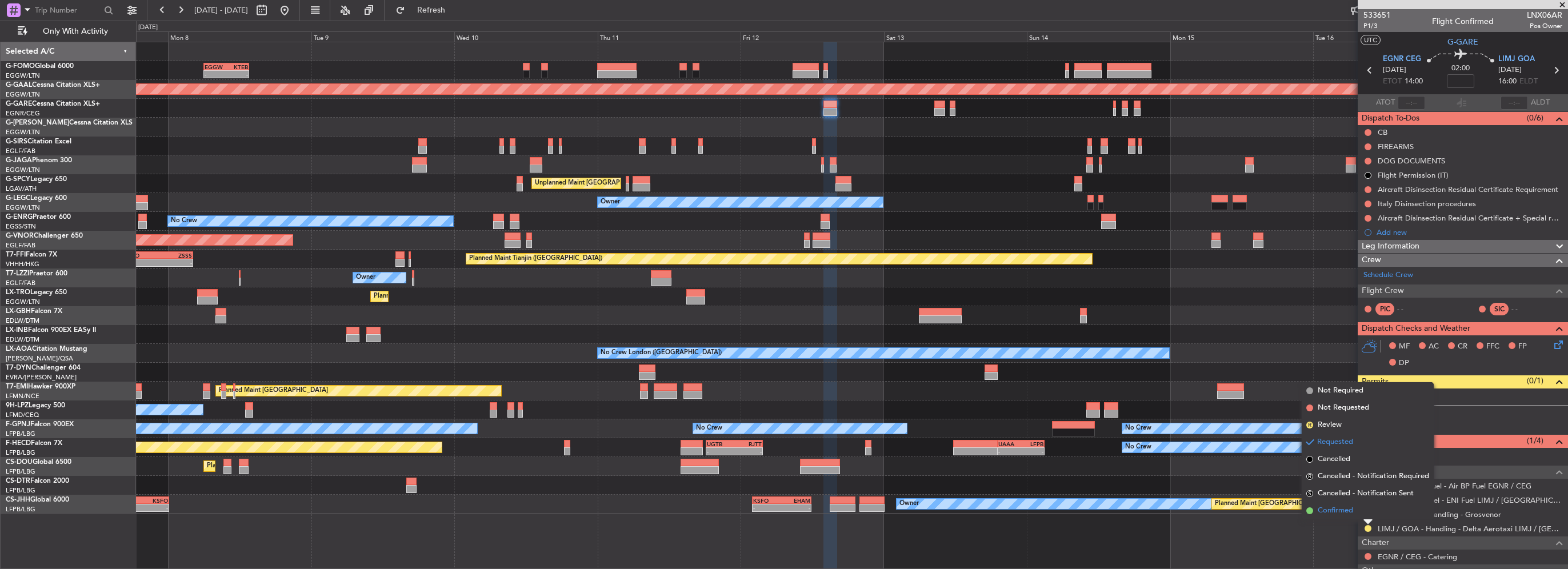
click at [1345, 511] on span "Confirmed" at bounding box center [1335, 511] width 35 height 12
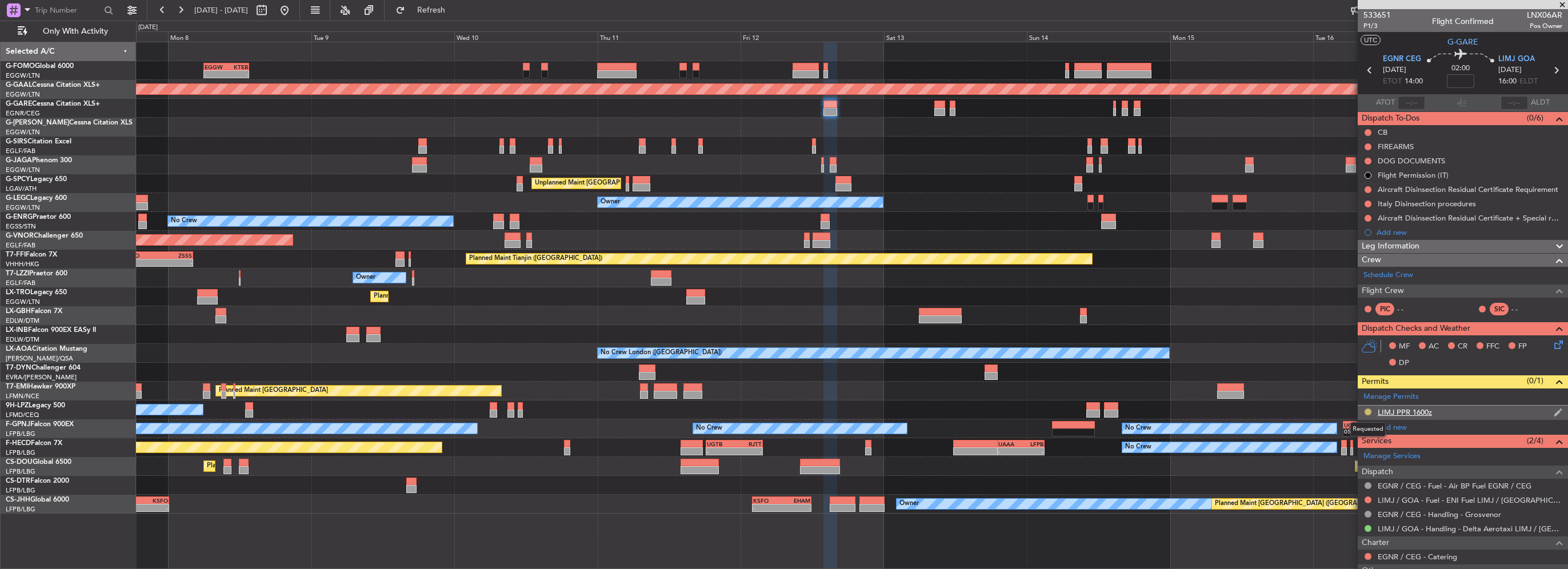
click at [1366, 409] on button at bounding box center [1368, 412] width 7 height 7
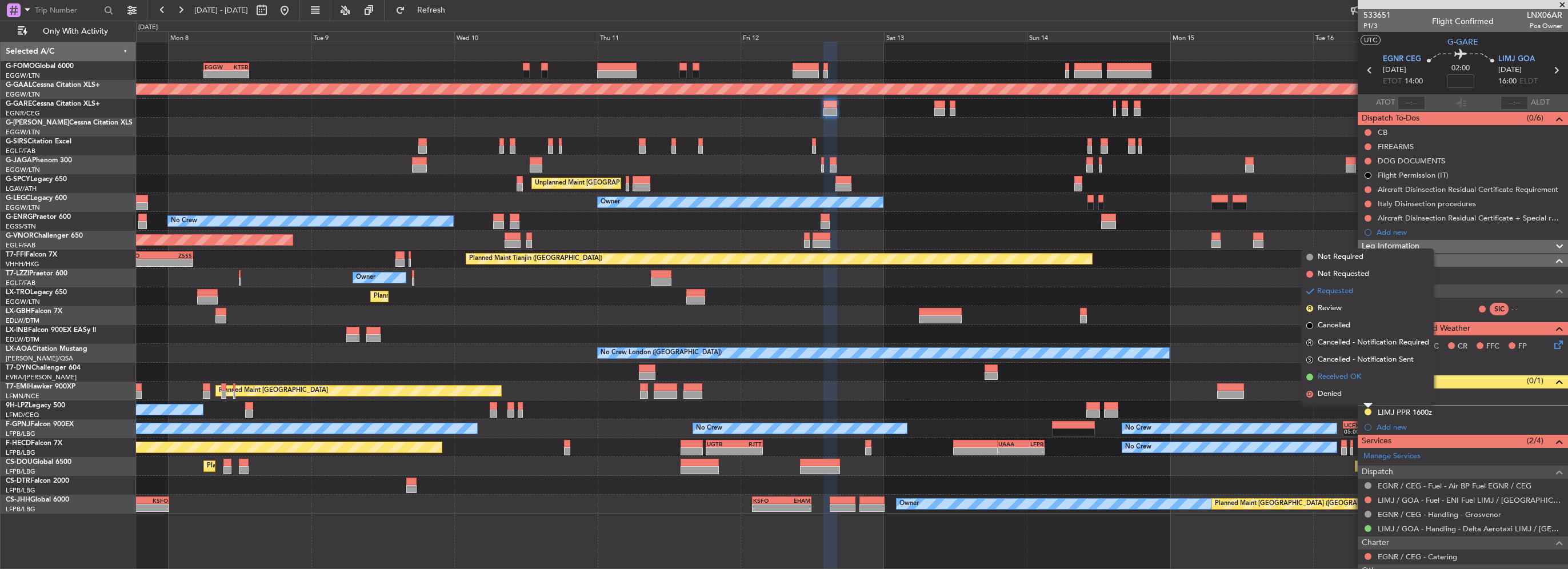
click at [1334, 380] on span "Received OK" at bounding box center [1340, 377] width 44 height 12
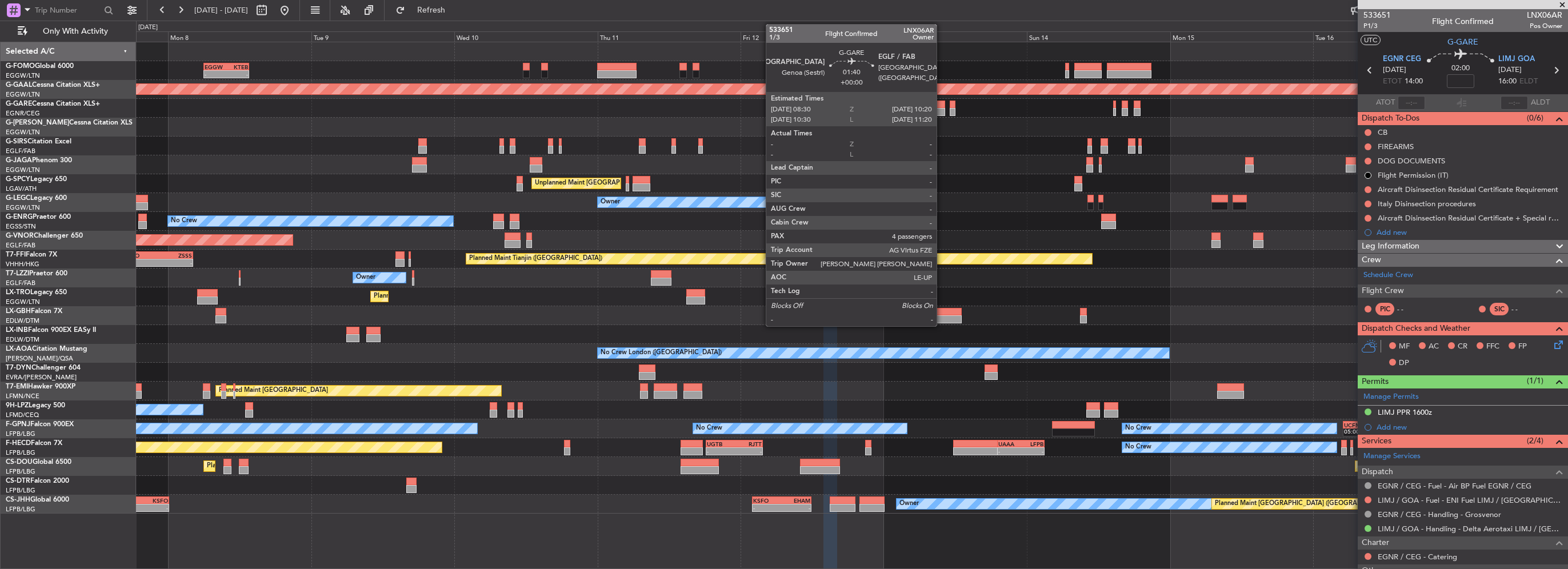
click at [941, 109] on div at bounding box center [940, 112] width 12 height 8
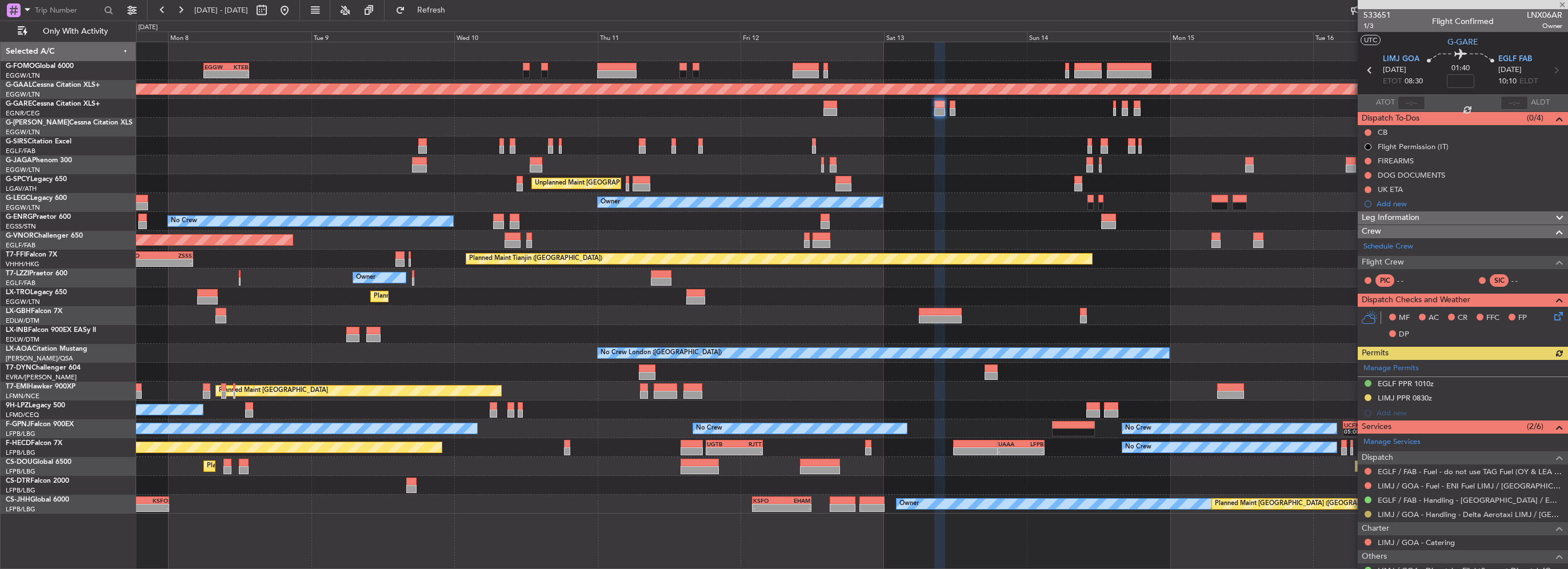
click at [1369, 514] on button at bounding box center [1368, 514] width 7 height 7
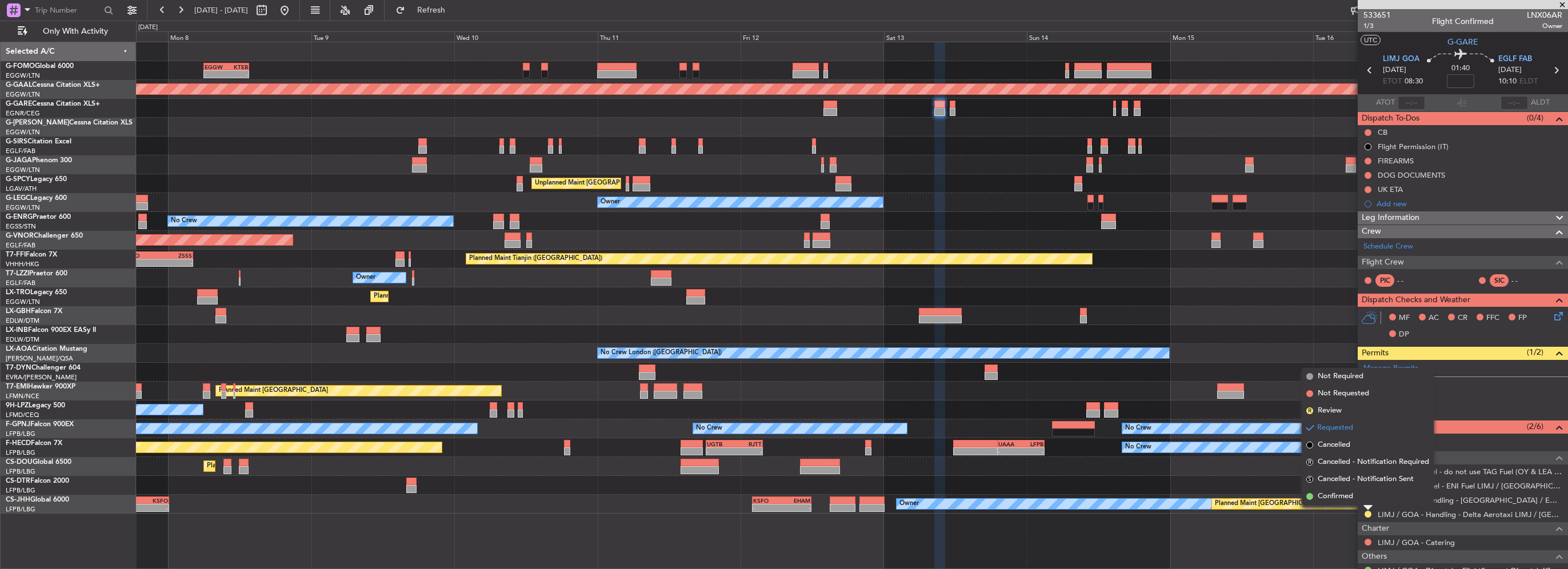
drag, startPoint x: 1346, startPoint y: 495, endPoint x: 1356, endPoint y: 475, distance: 22.4
click at [1347, 495] on span "Confirmed" at bounding box center [1335, 497] width 35 height 12
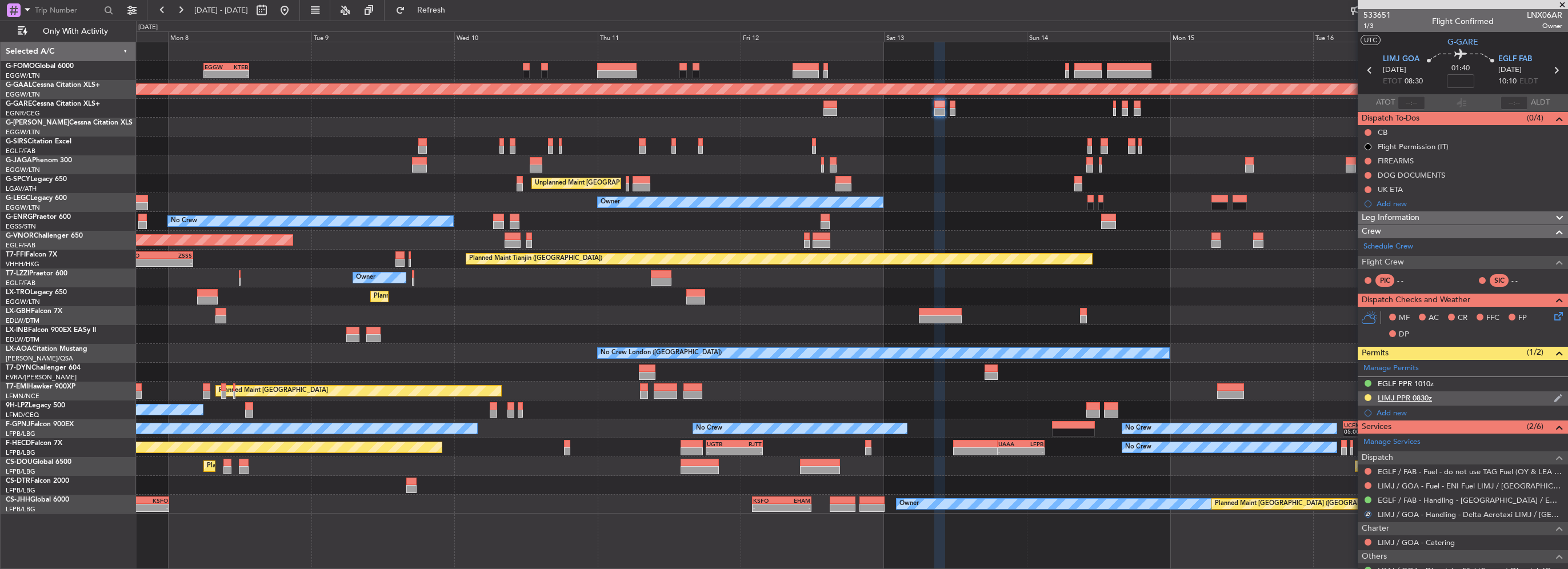
click at [1370, 393] on div at bounding box center [1368, 398] width 9 height 9
click at [1367, 397] on button at bounding box center [1368, 398] width 7 height 7
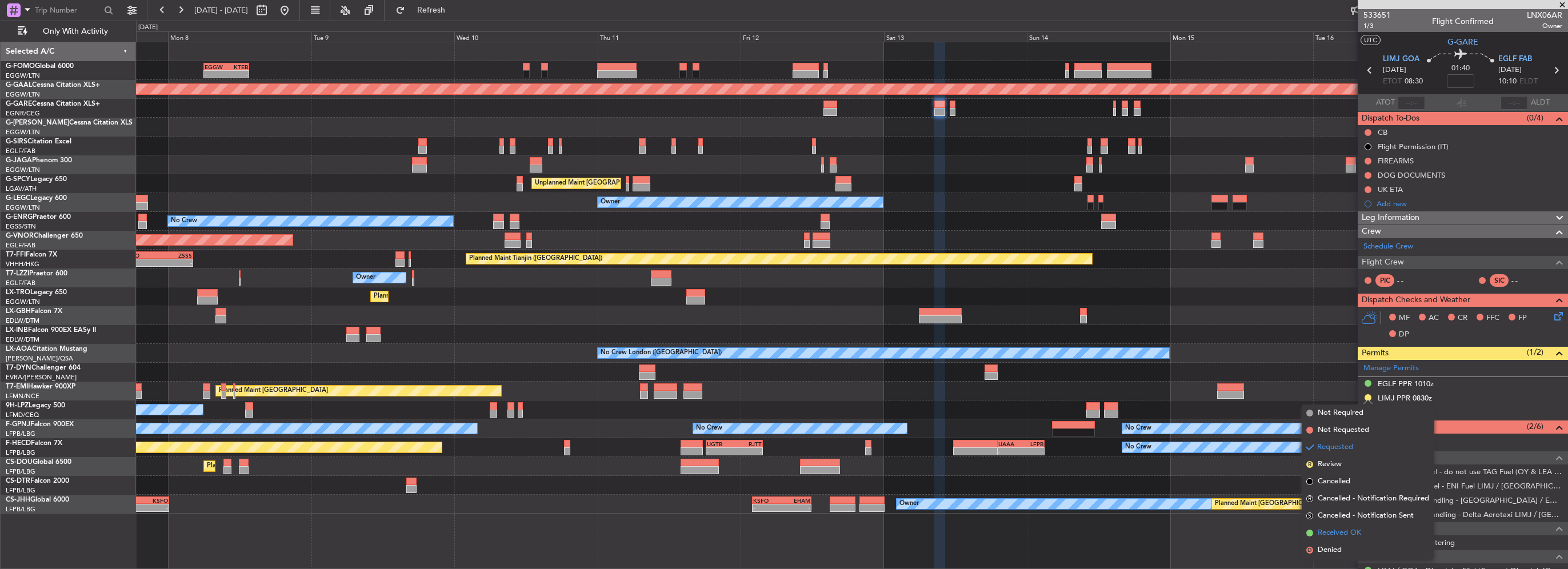
click at [1356, 534] on span "Received OK" at bounding box center [1340, 533] width 44 height 12
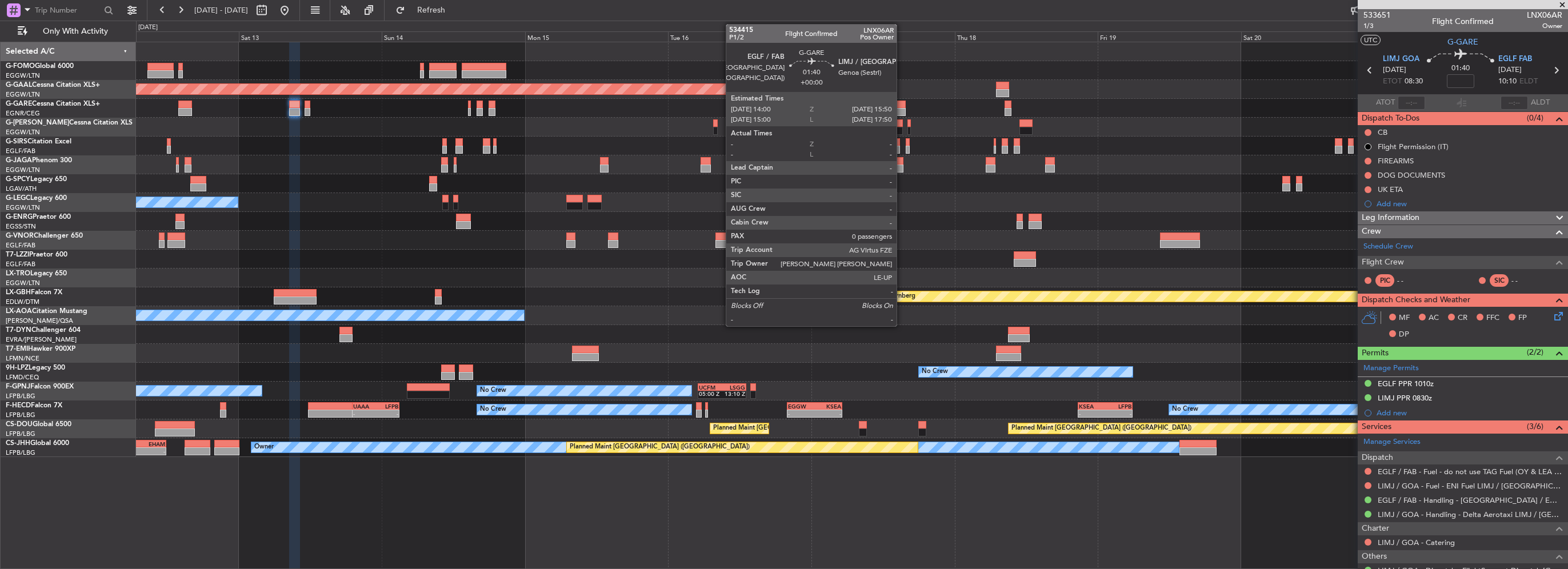
click at [902, 109] on div at bounding box center [900, 112] width 12 height 8
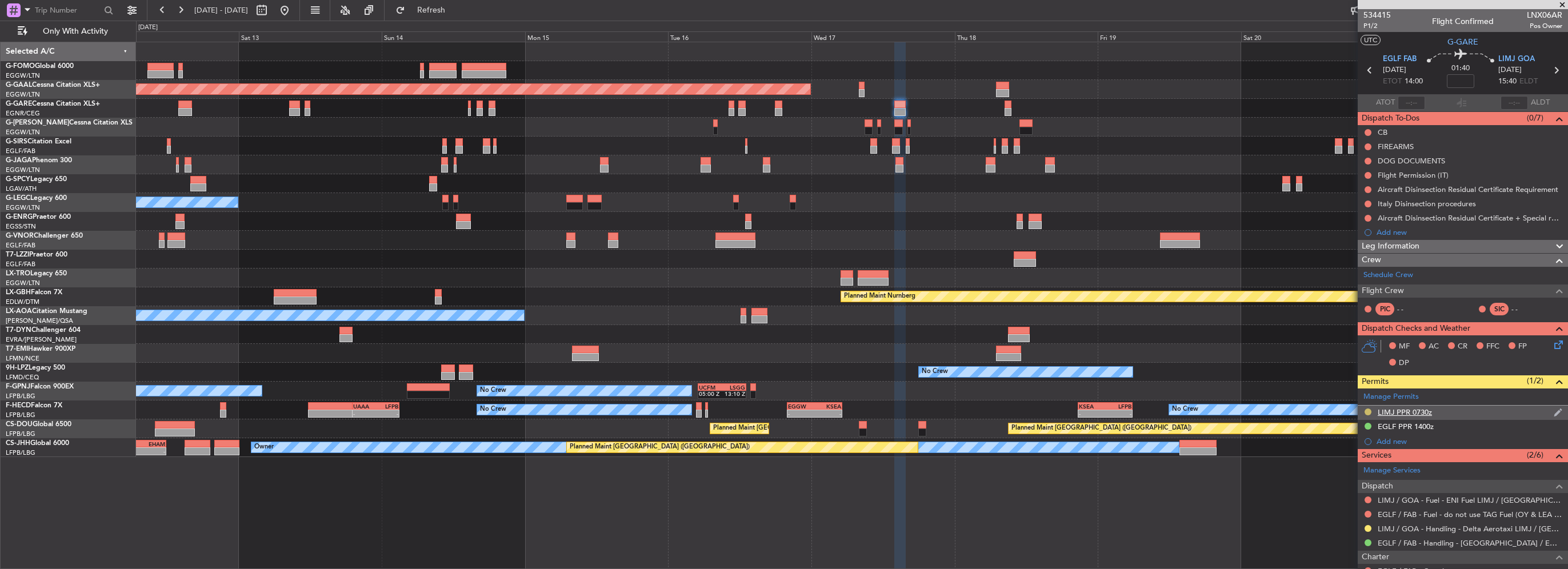
click at [1367, 409] on button at bounding box center [1368, 412] width 7 height 7
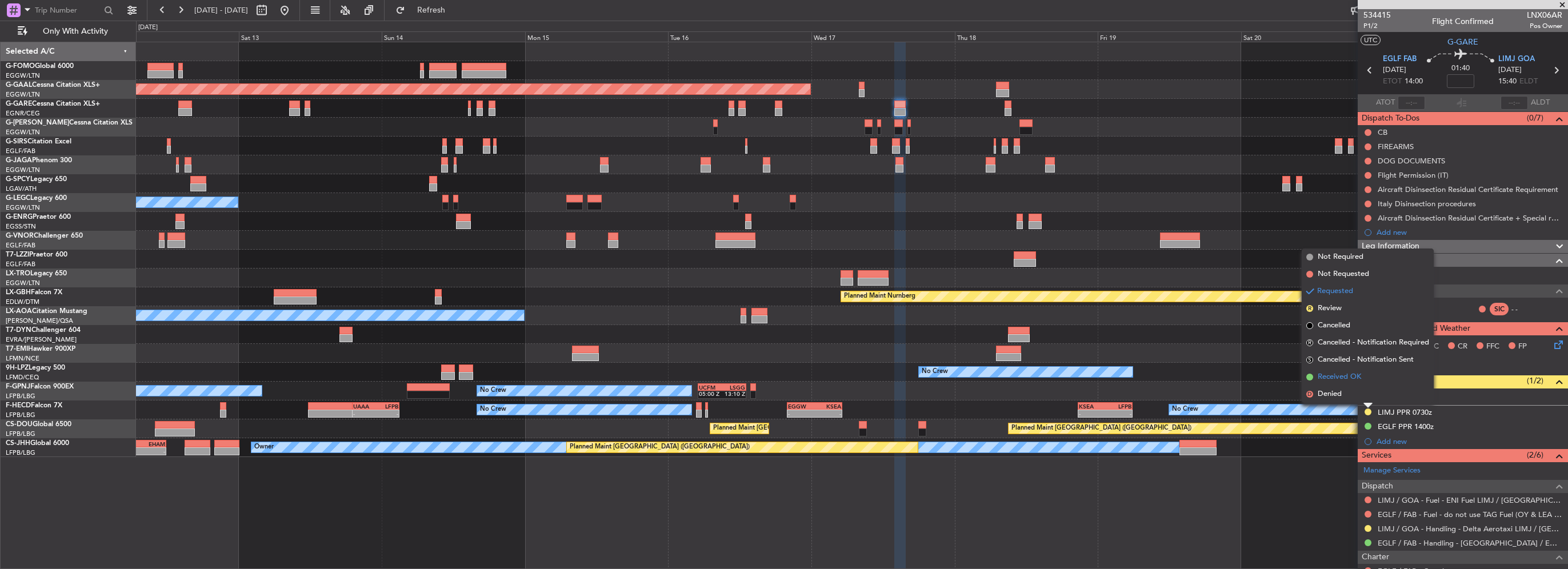
click at [1354, 373] on span "Received OK" at bounding box center [1340, 377] width 44 height 12
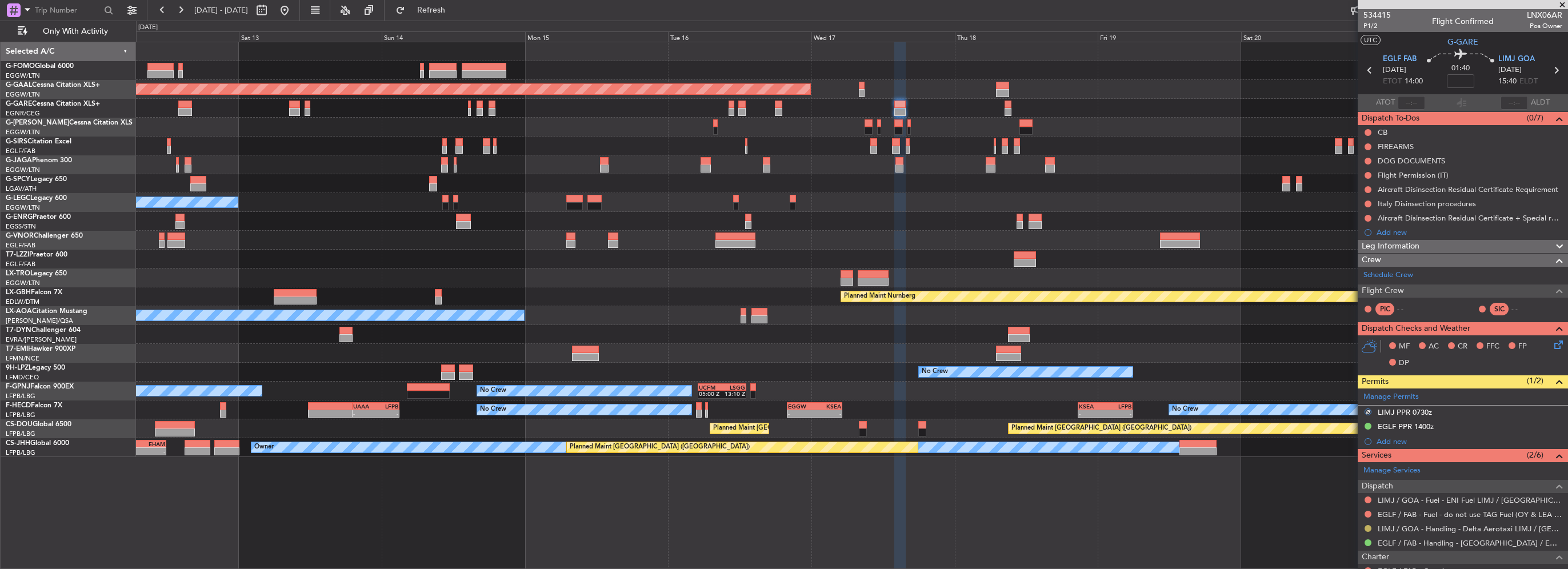
click at [1367, 527] on button at bounding box center [1368, 529] width 7 height 7
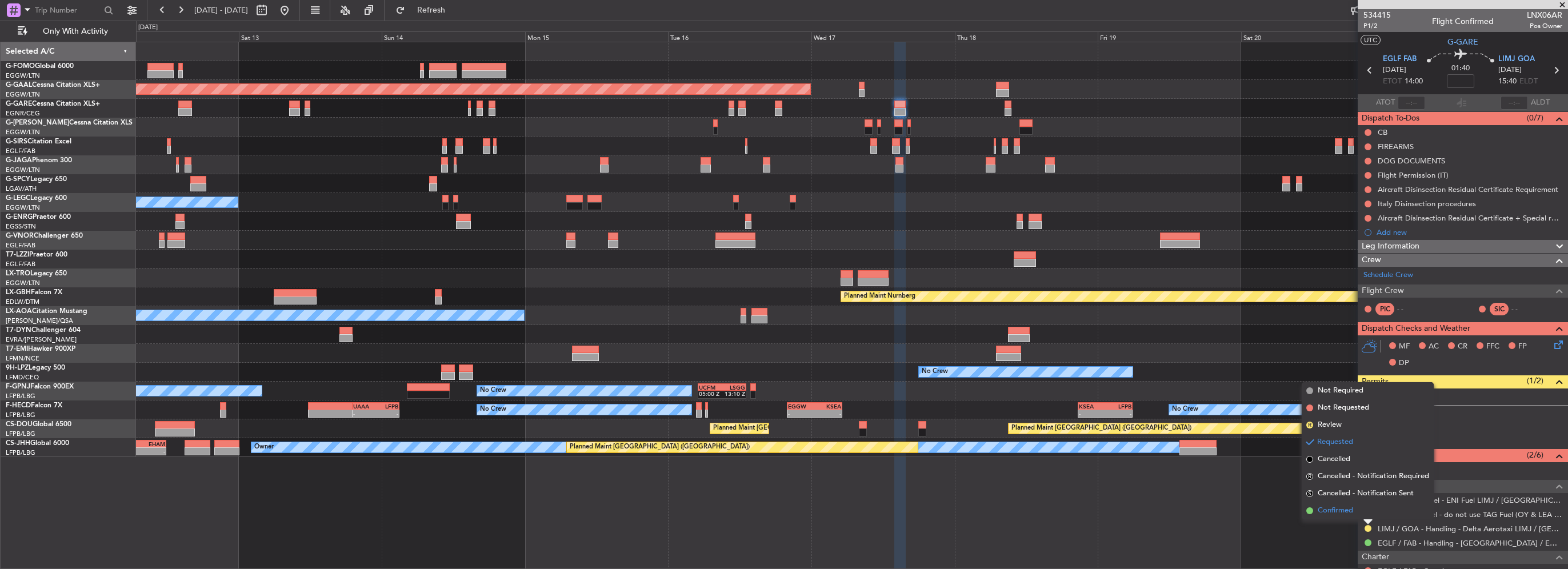
click at [1349, 505] on span "Confirmed" at bounding box center [1335, 511] width 35 height 12
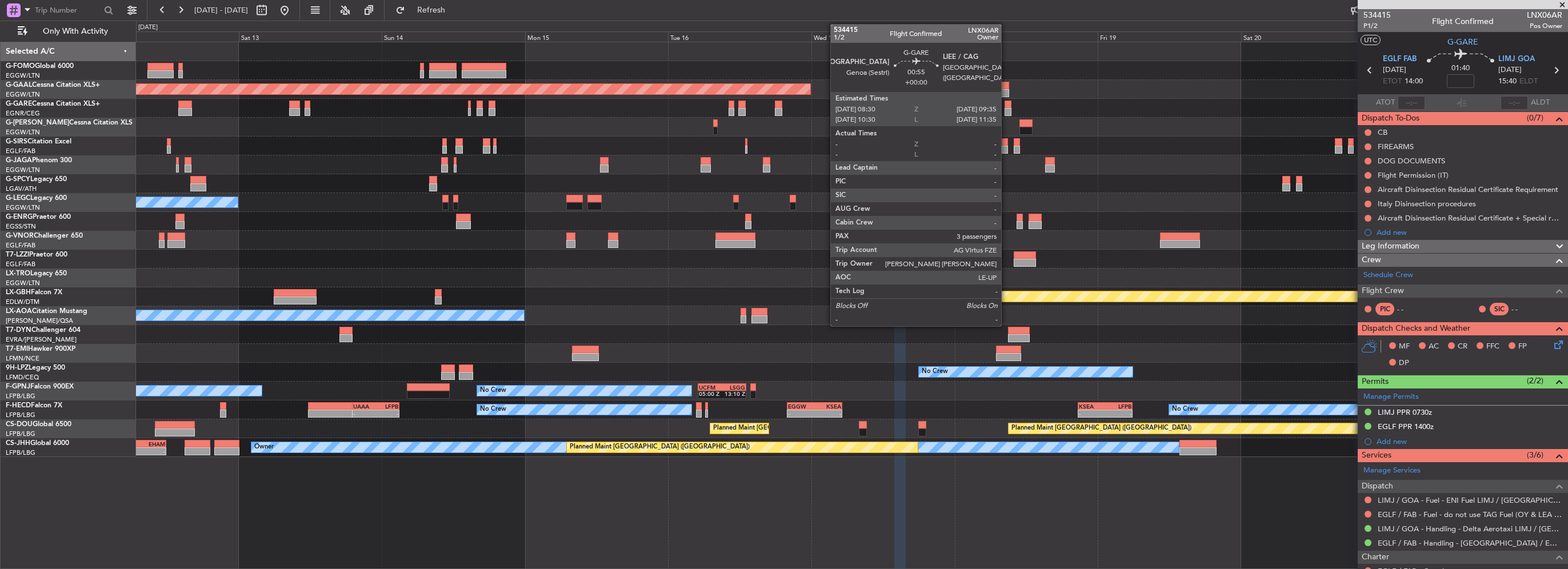
click at [1006, 113] on div at bounding box center [1007, 112] width 7 height 8
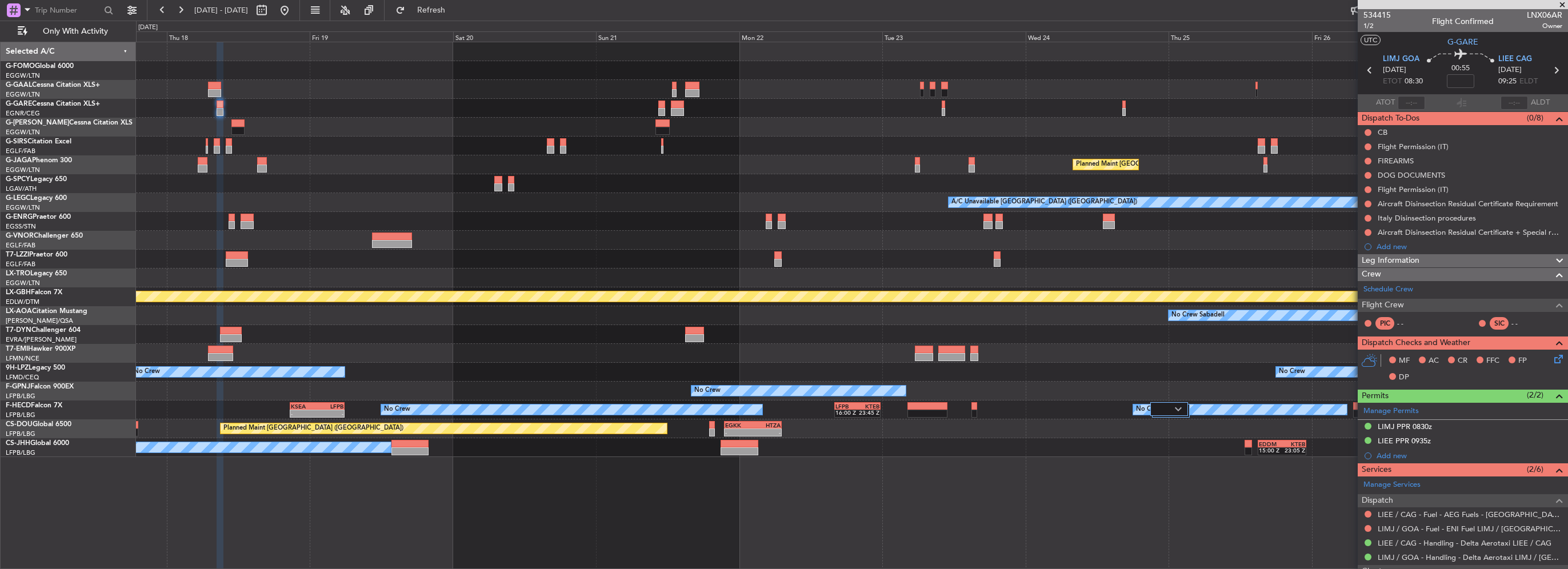
click at [400, 110] on div "Planned Maint Dusseldorf Planned Maint London (Luton) A/C Unavailable London (L…" at bounding box center [852, 250] width 1431 height 415
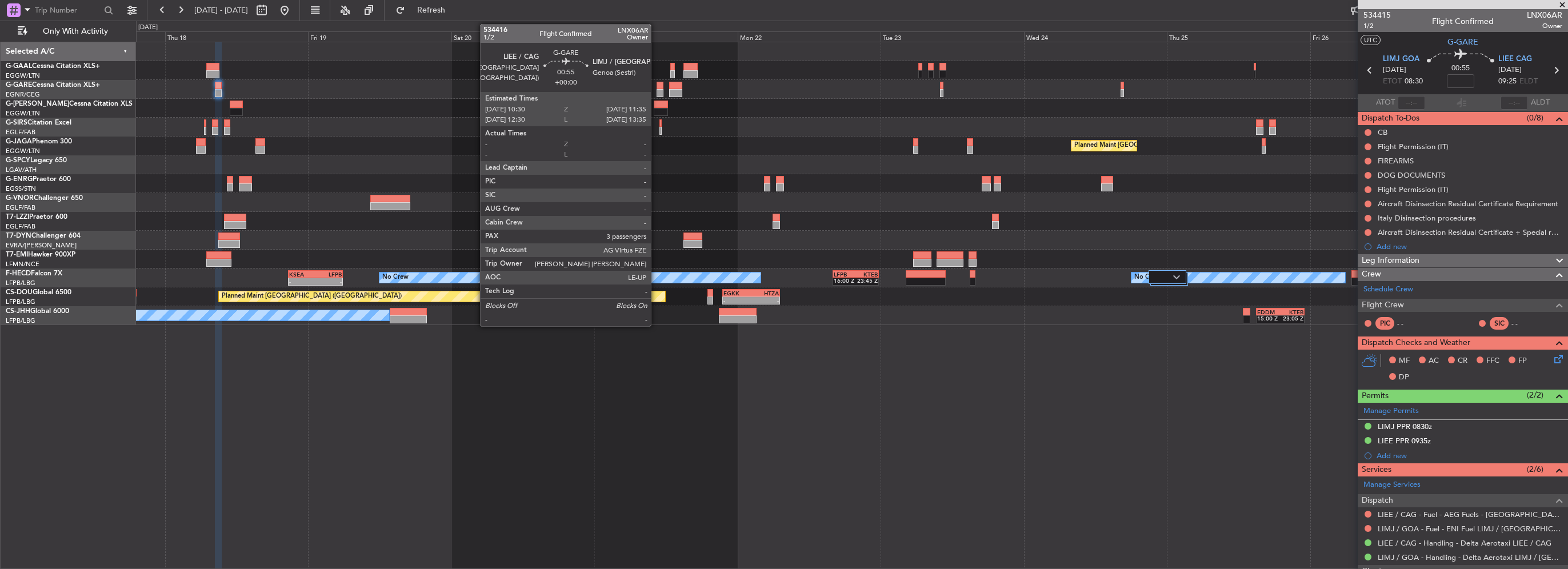
click at [657, 92] on div at bounding box center [660, 93] width 7 height 8
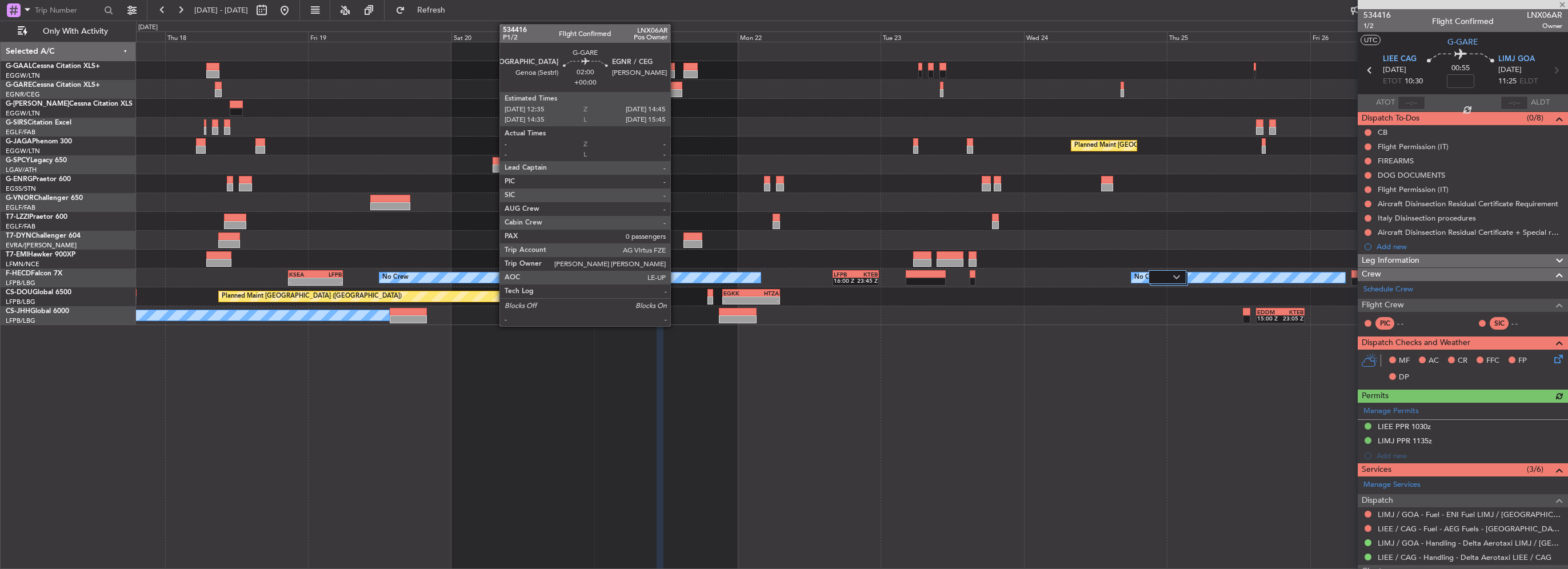
click at [675, 94] on div at bounding box center [675, 93] width 13 height 8
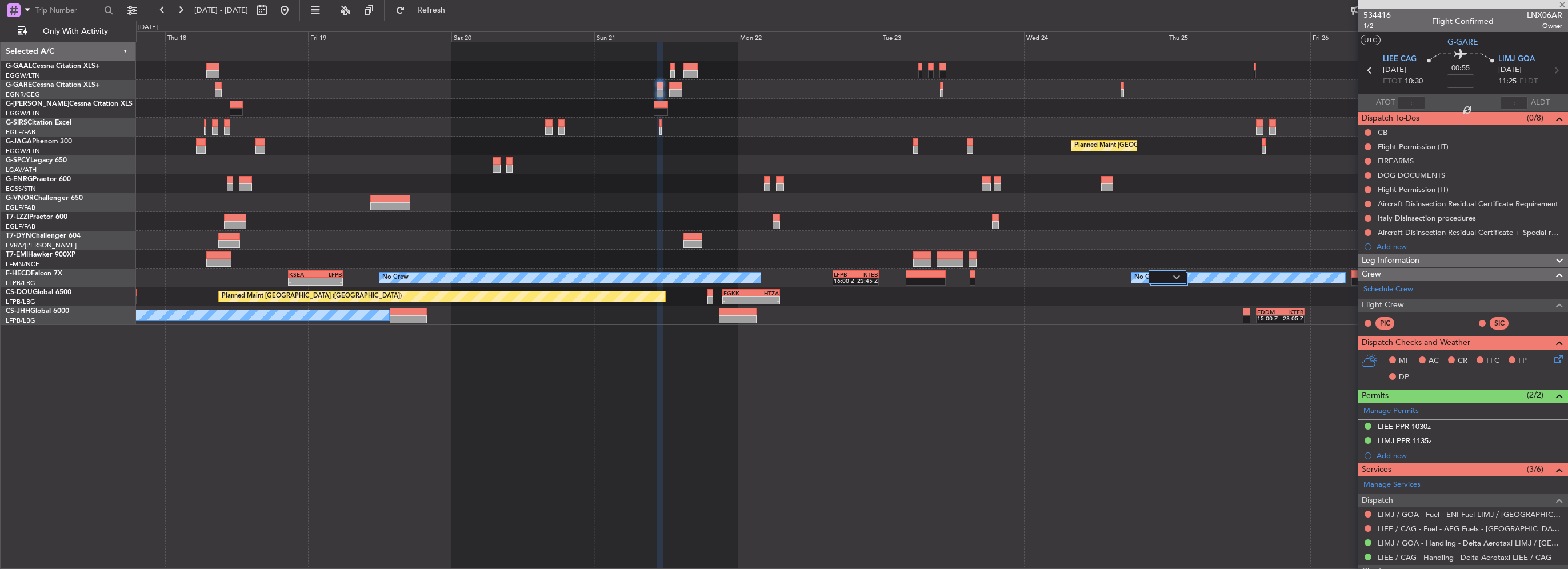
type input "0"
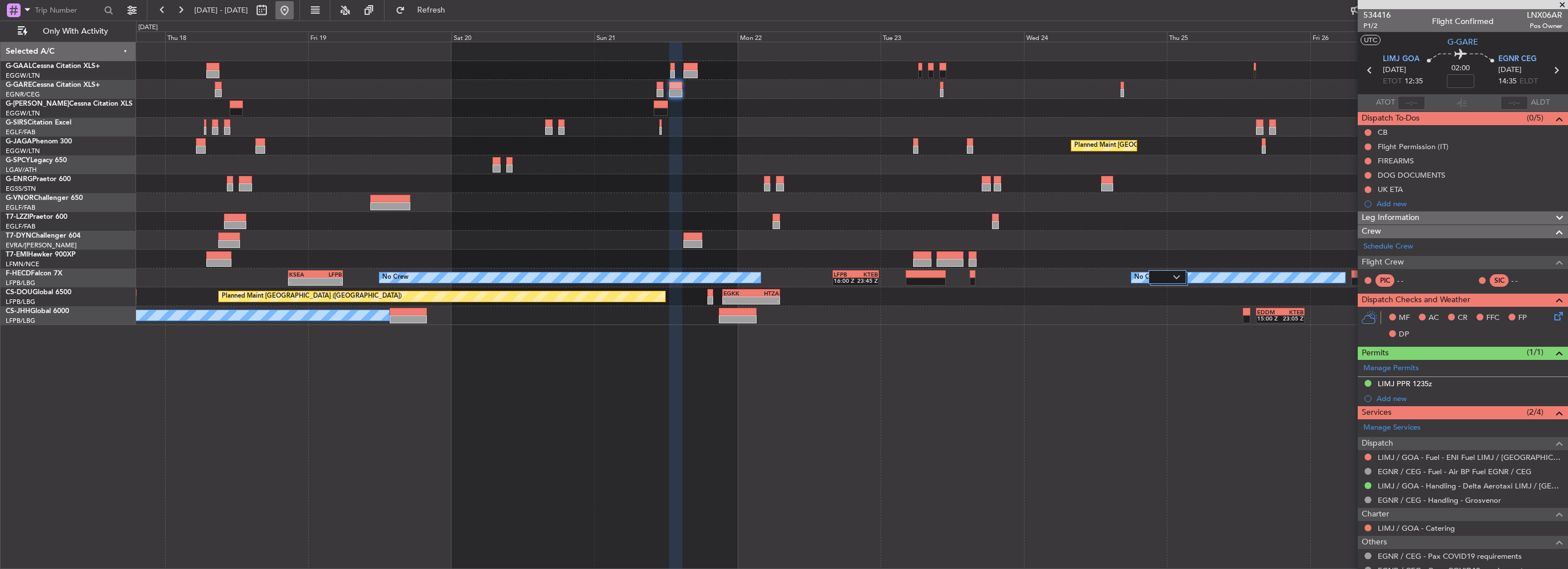
click at [294, 13] on button at bounding box center [284, 10] width 19 height 19
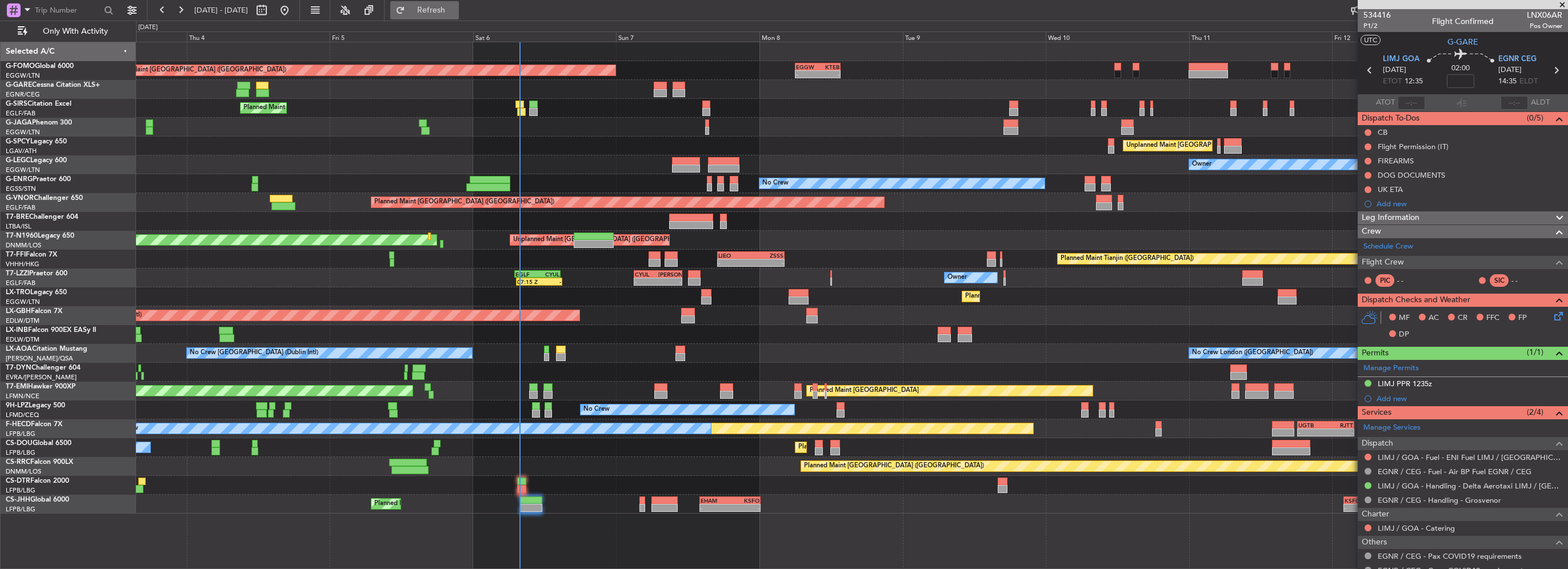
click at [455, 12] on span "Refresh" at bounding box center [431, 10] width 48 height 8
click at [455, 9] on span "Refresh" at bounding box center [431, 10] width 48 height 8
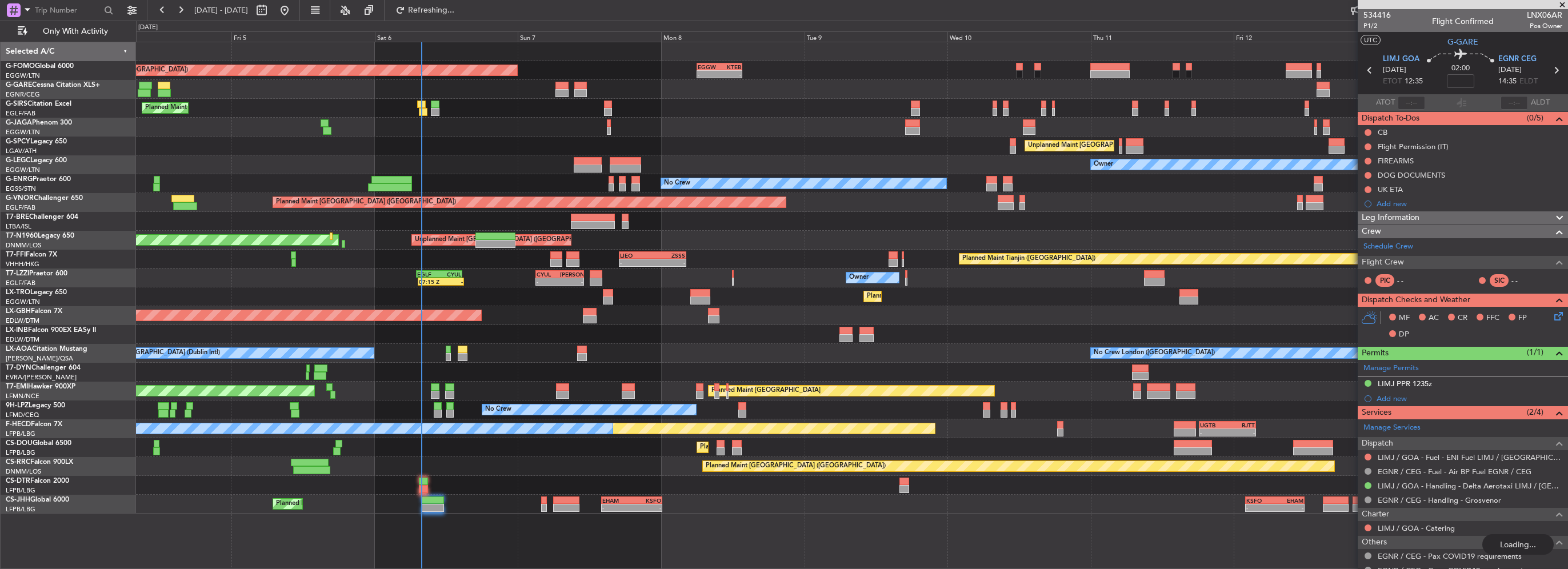
click at [76, 325] on div "Planned Maint London (Luton) - - EGGW 06:00 Z KTEB 13:40 Z Planned Maint London…" at bounding box center [784, 294] width 1568 height 548
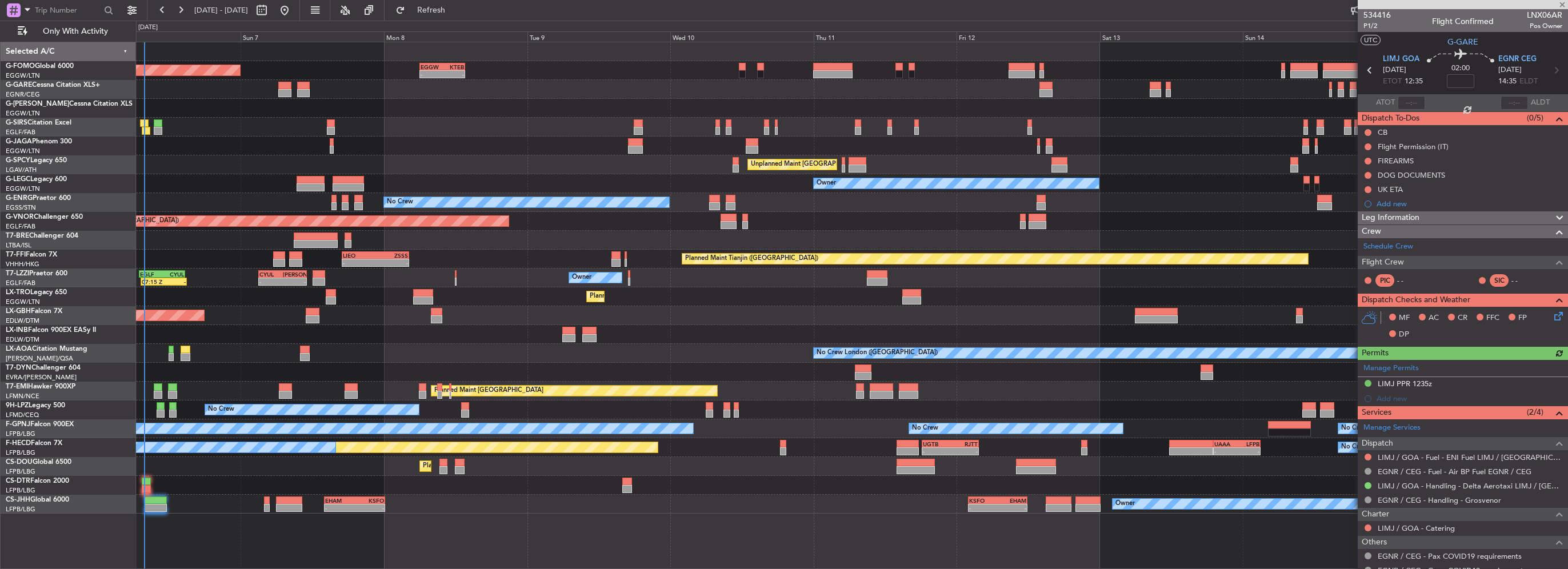
click at [494, 153] on div "- - EGGW 06:00 Z KTEB 13:40 Z Planned Maint London (Luton) Owner Planned Maint …" at bounding box center [852, 278] width 1431 height 471
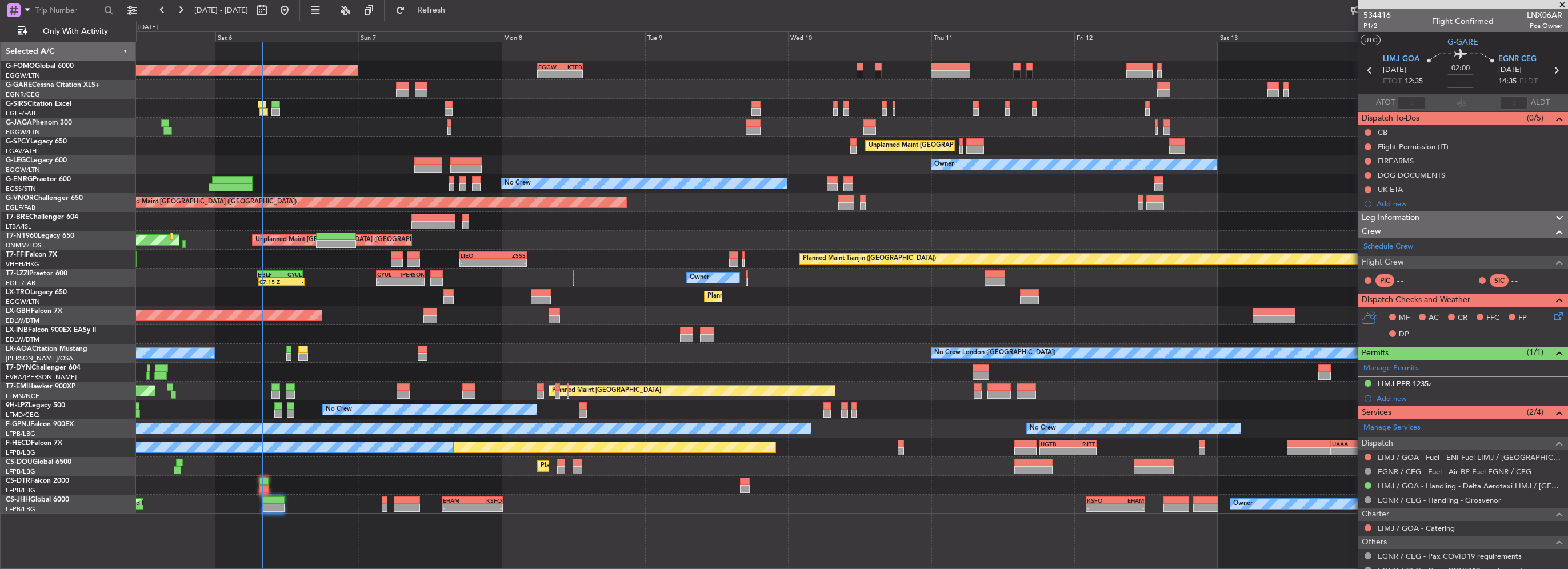
click at [428, 501] on div "- - EGGW 06:00 Z KTEB 13:40 Z Planned Maint London (Luton) Planned Maint London…" at bounding box center [852, 278] width 1431 height 471
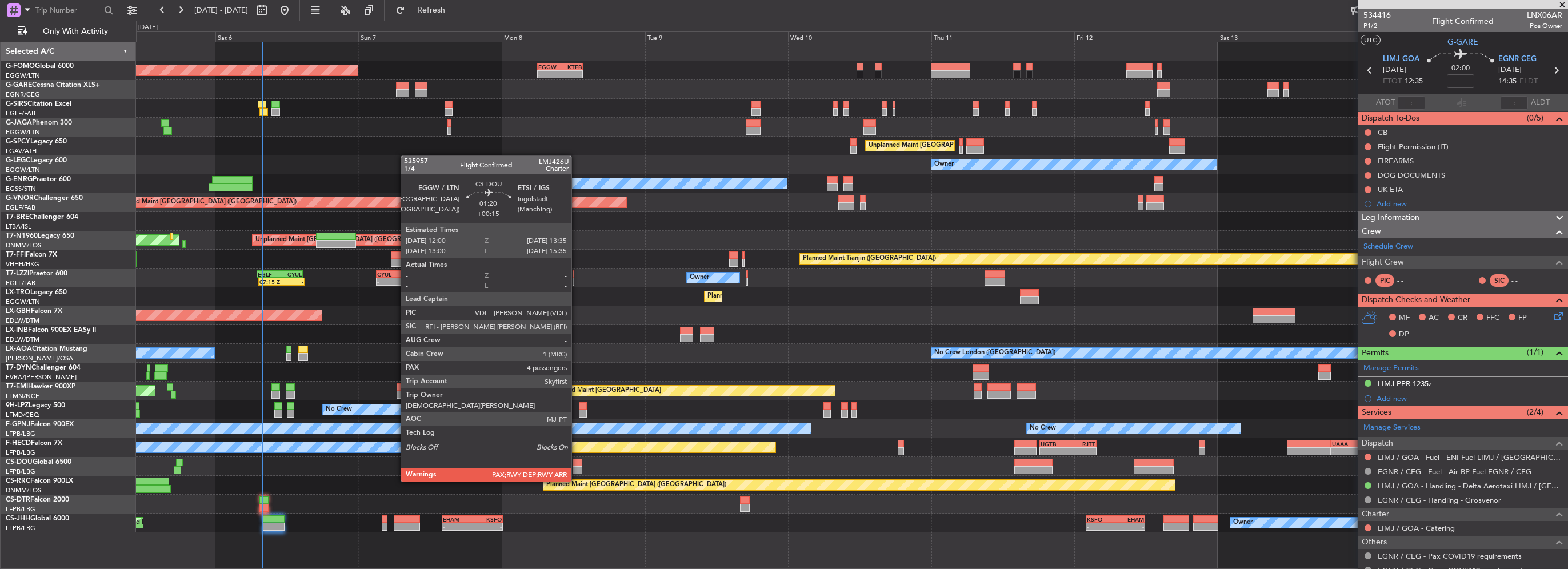
click at [577, 470] on div at bounding box center [577, 470] width 10 height 8
type input "+00:15"
type input "6"
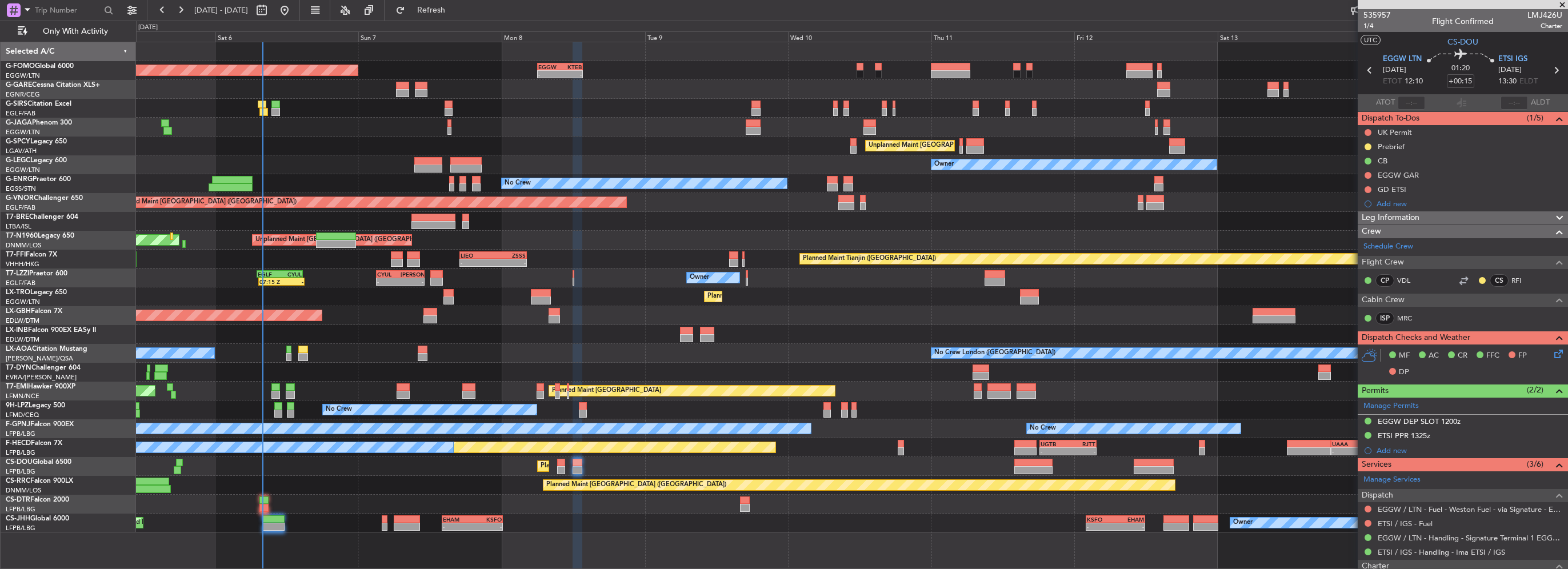
click at [583, 83] on div "Planned Maint London (Luton) - - EGGW 06:00 Z KTEB 13:40 Z Planned Maint London…" at bounding box center [852, 287] width 1431 height 491
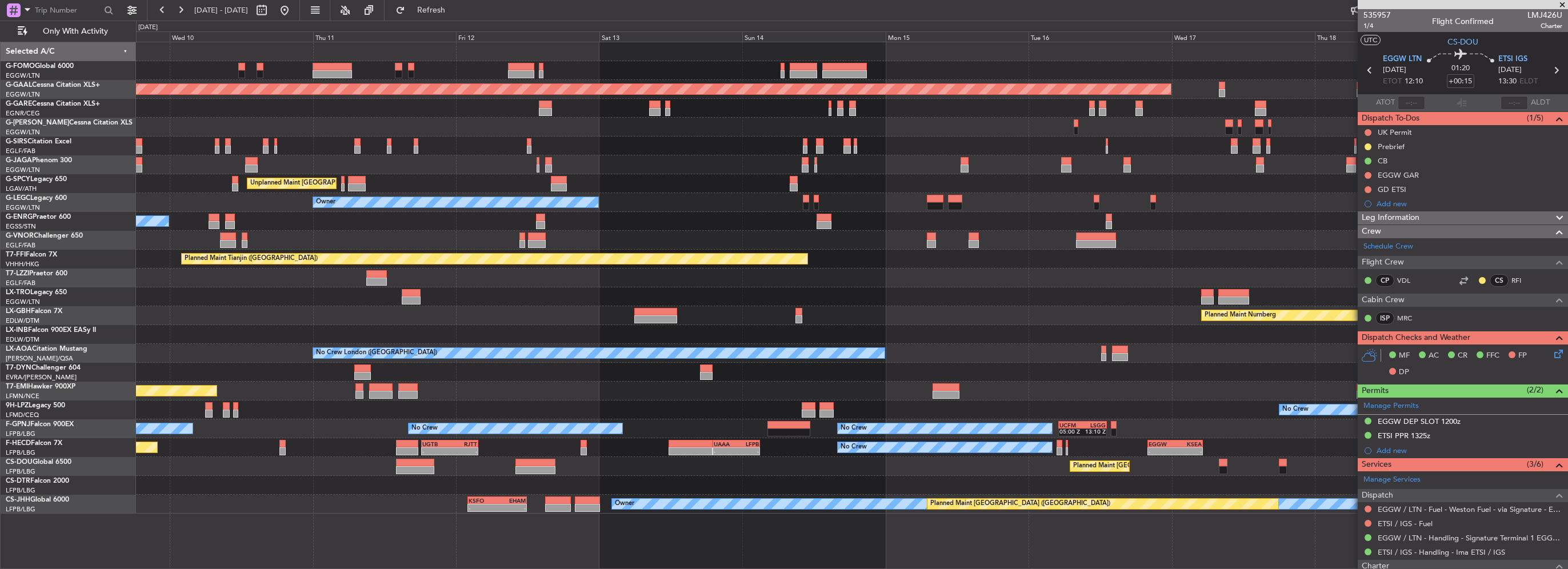
click at [762, 127] on div "EGGW 06:00 Z KTEB 13:40 Z - - Planned Maint Dusseldorf Unplanned Maint Athens (…" at bounding box center [852, 278] width 1431 height 471
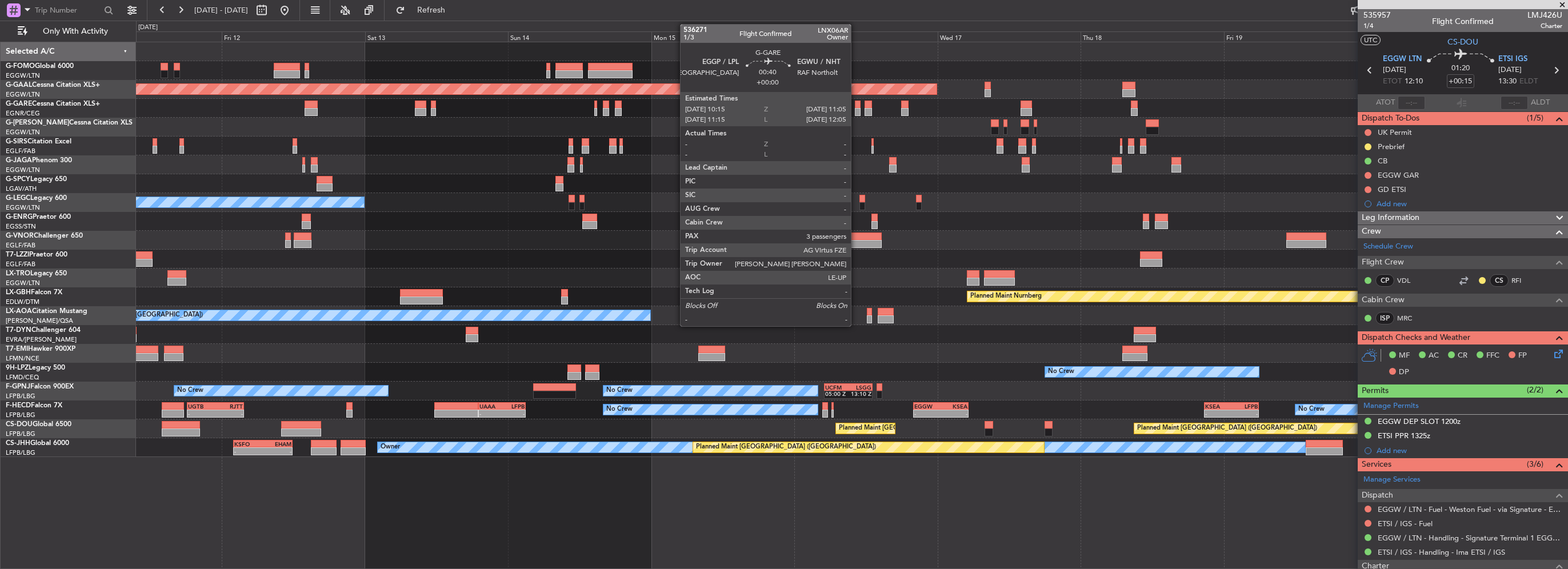
click at [856, 108] on div at bounding box center [857, 112] width 5 height 8
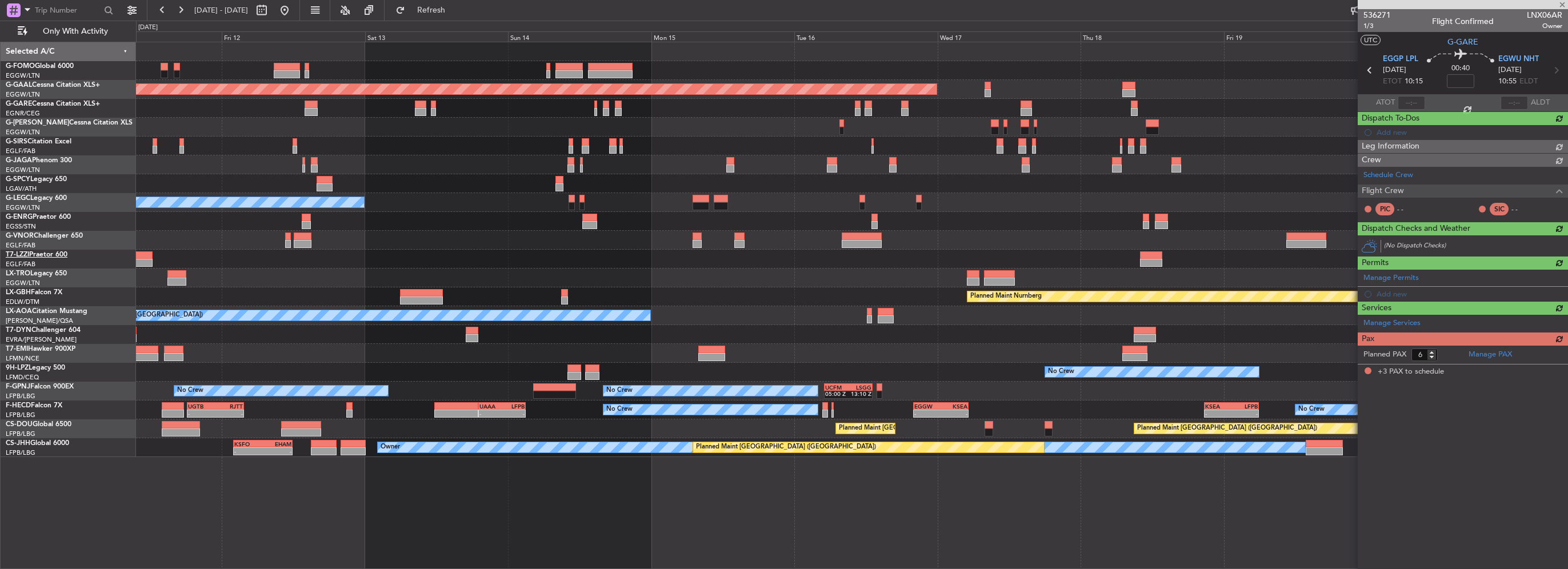
type input "3"
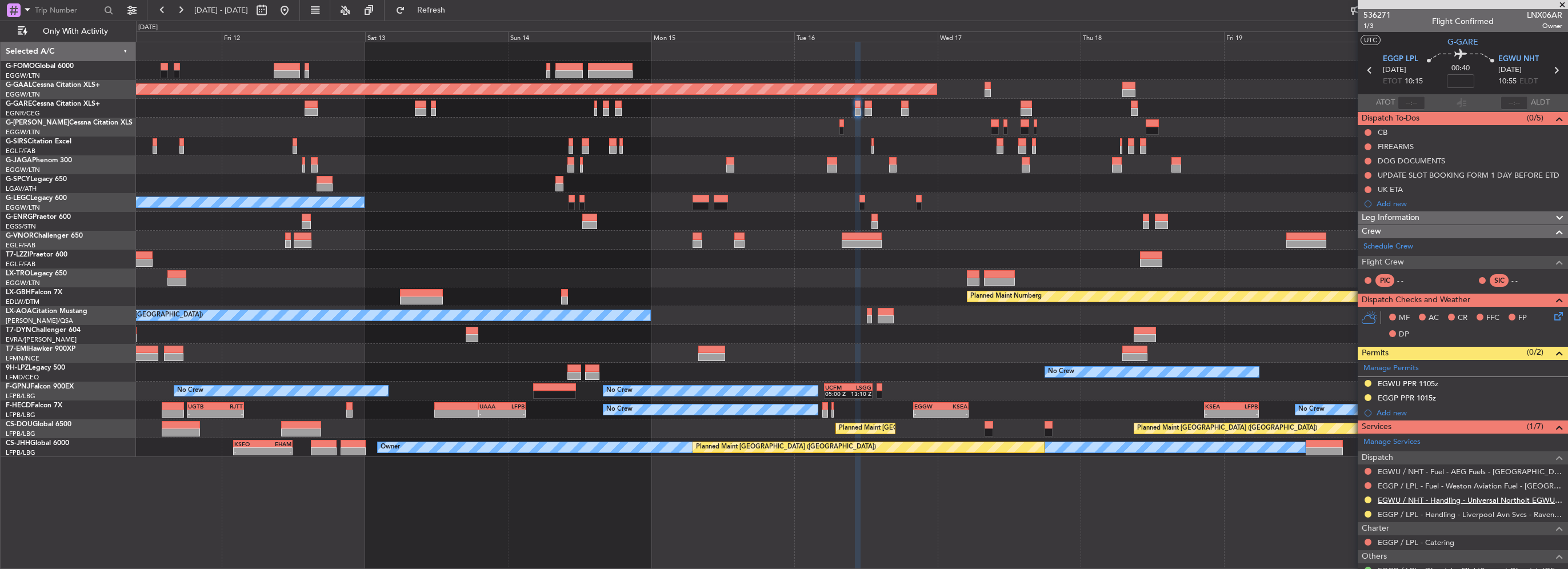
click at [1422, 500] on link "EGWU / NHT - Handling - Universal Northolt EGWU / NHT" at bounding box center [1470, 500] width 185 height 10
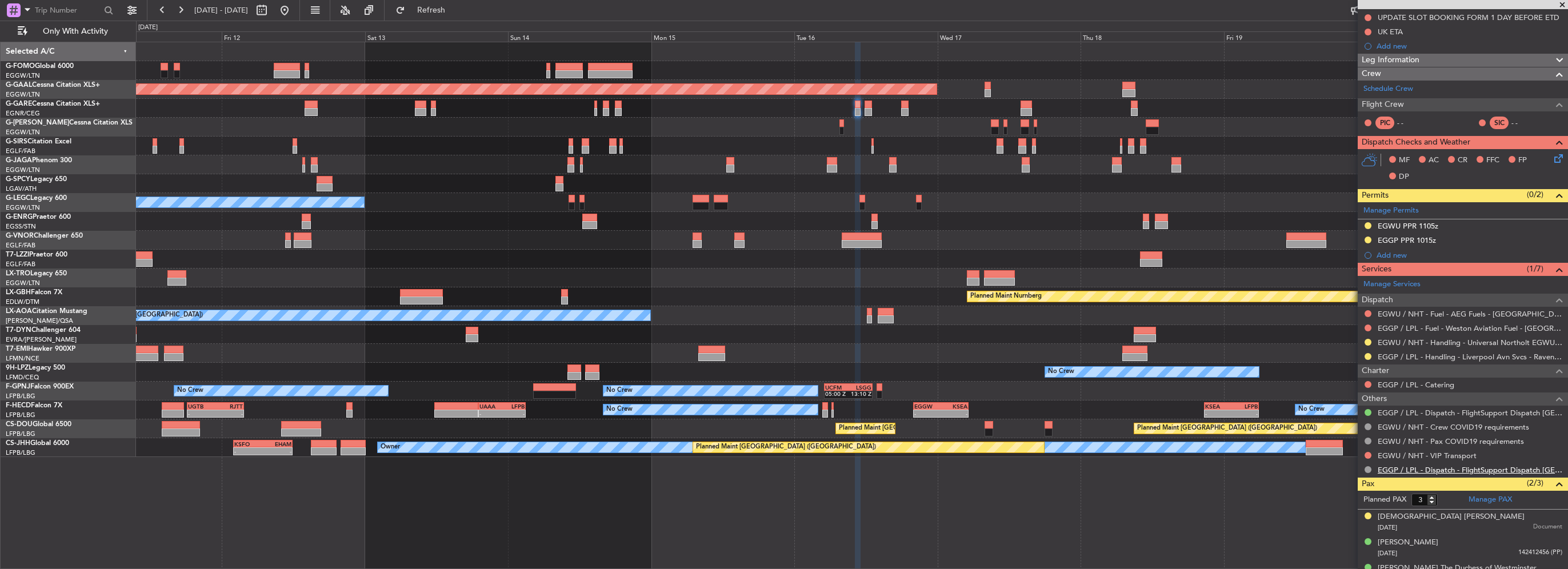
scroll to position [173, 0]
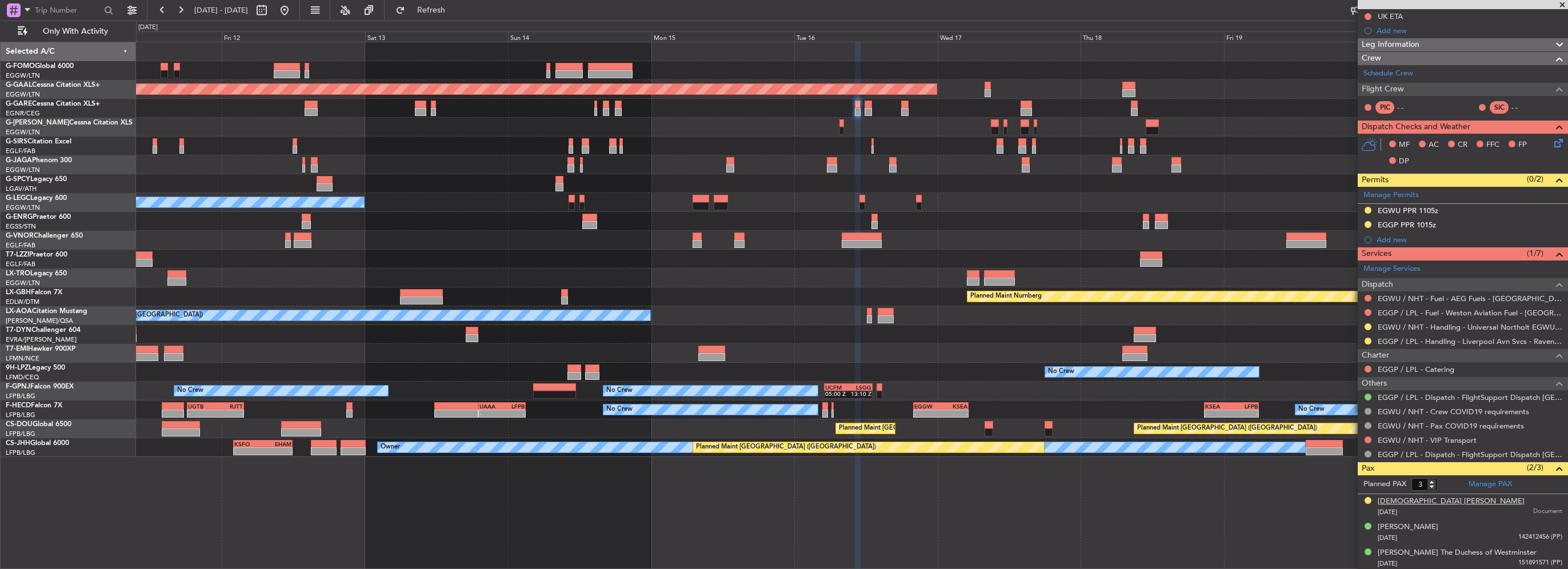
click at [1392, 502] on div "Lady Cosima Grosvenor" at bounding box center [1451, 502] width 147 height 12
click at [822, 190] on div "Planned Maint Dusseldorf Unplanned Maint Athens (Eleftherios Venizelos Intl) Ow…" at bounding box center [852, 250] width 1431 height 415
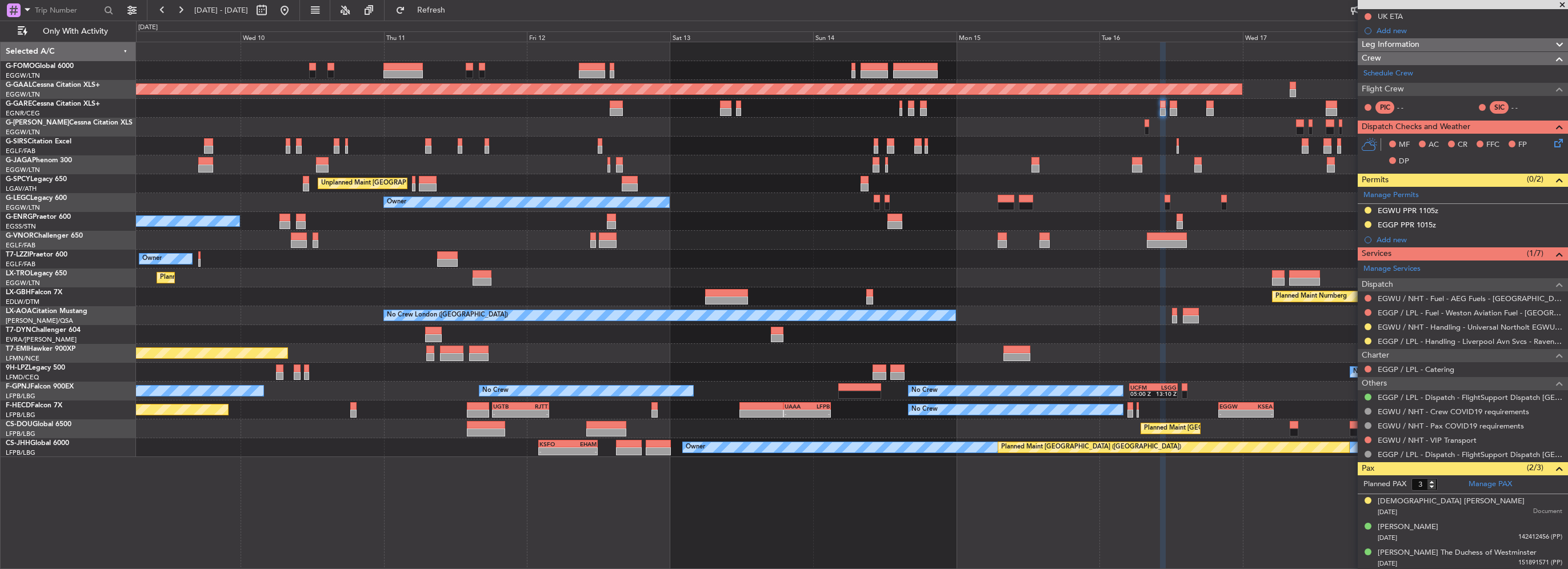
click at [789, 220] on div "EGGW 06:00 Z KTEB 13:40 Z - - Planned Maint London (Luton) Planned Maint Dussel…" at bounding box center [852, 250] width 1431 height 415
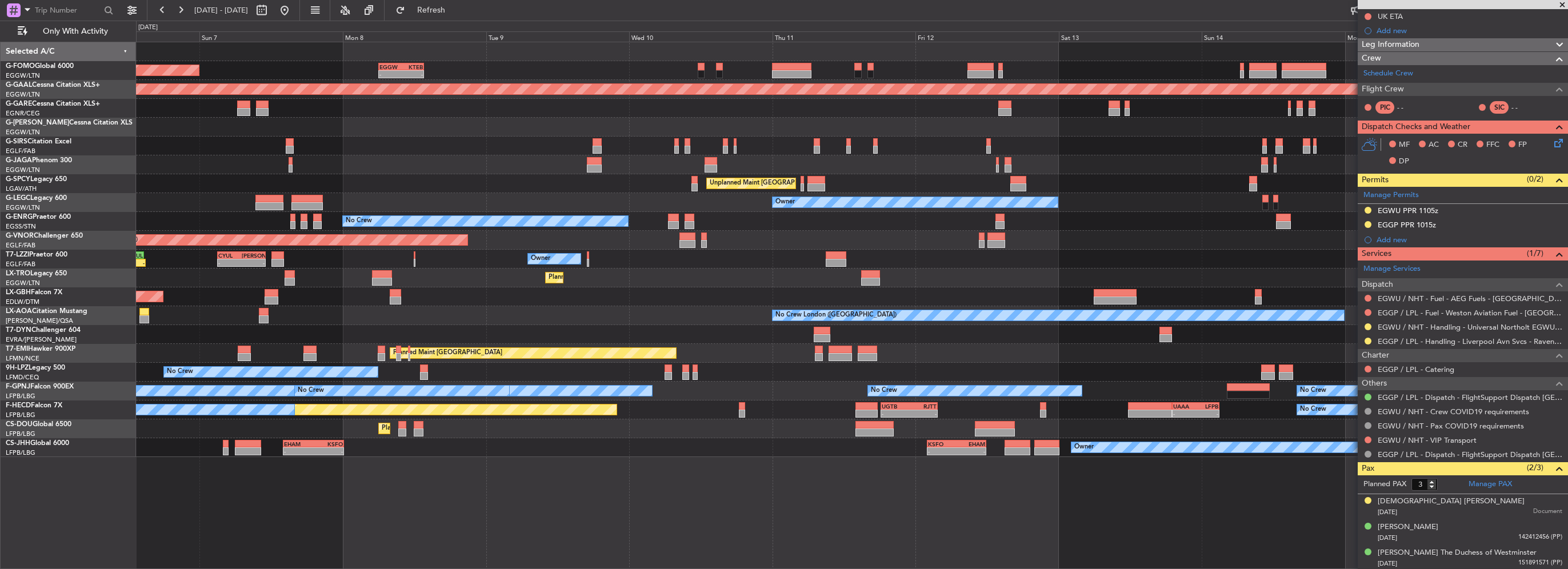
click at [842, 235] on div "EGGW 06:00 Z KTEB 13:40 Z - - Planned Maint London (Luton) Planned Maint Dussel…" at bounding box center [852, 250] width 1431 height 415
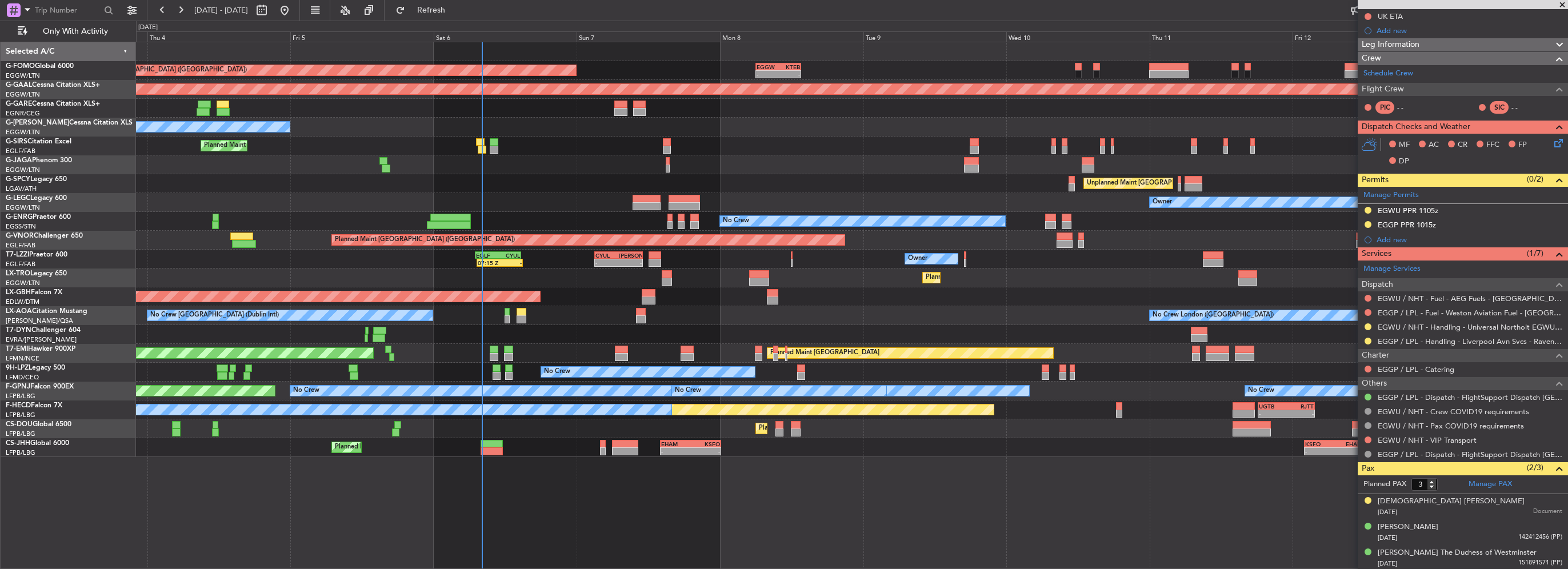
click at [541, 231] on div "Planned Maint [GEOGRAPHIC_DATA] ([GEOGRAPHIC_DATA])" at bounding box center [852, 240] width 1431 height 19
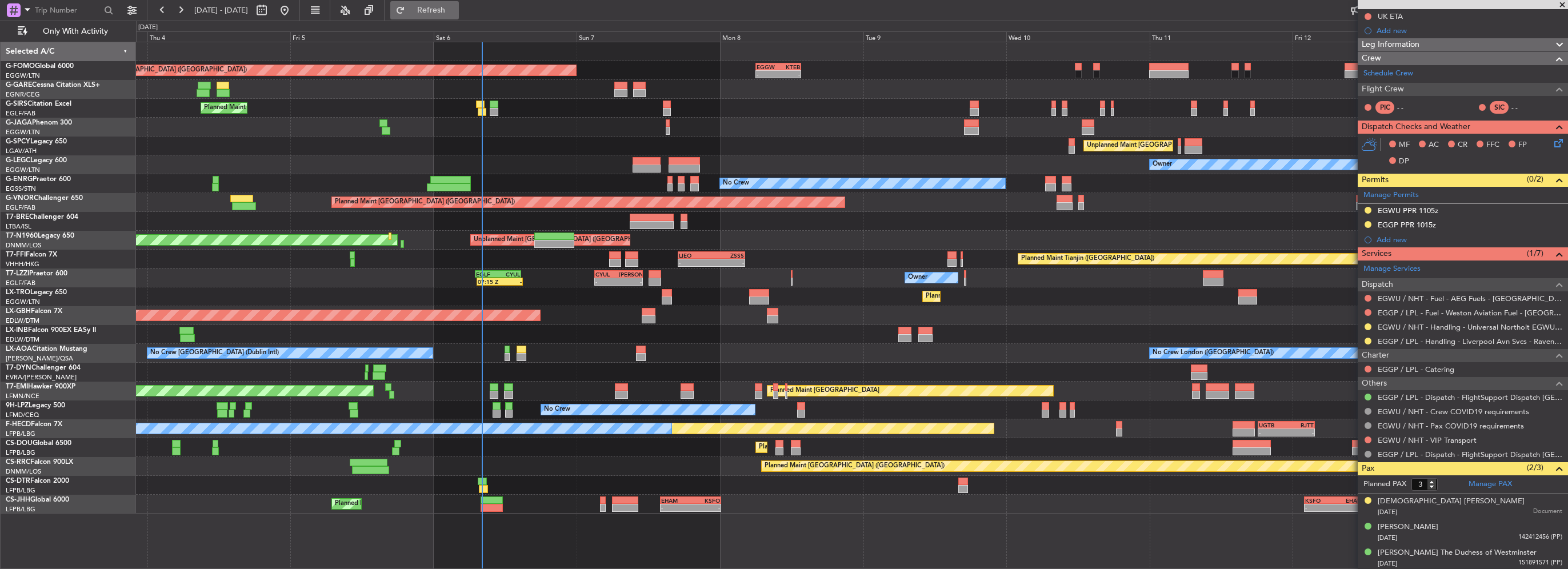
click at [428, 4] on button "Refresh" at bounding box center [425, 10] width 69 height 19
click at [455, 14] on span "Refresh" at bounding box center [431, 10] width 48 height 8
click at [455, 11] on span "Refresh" at bounding box center [431, 10] width 48 height 8
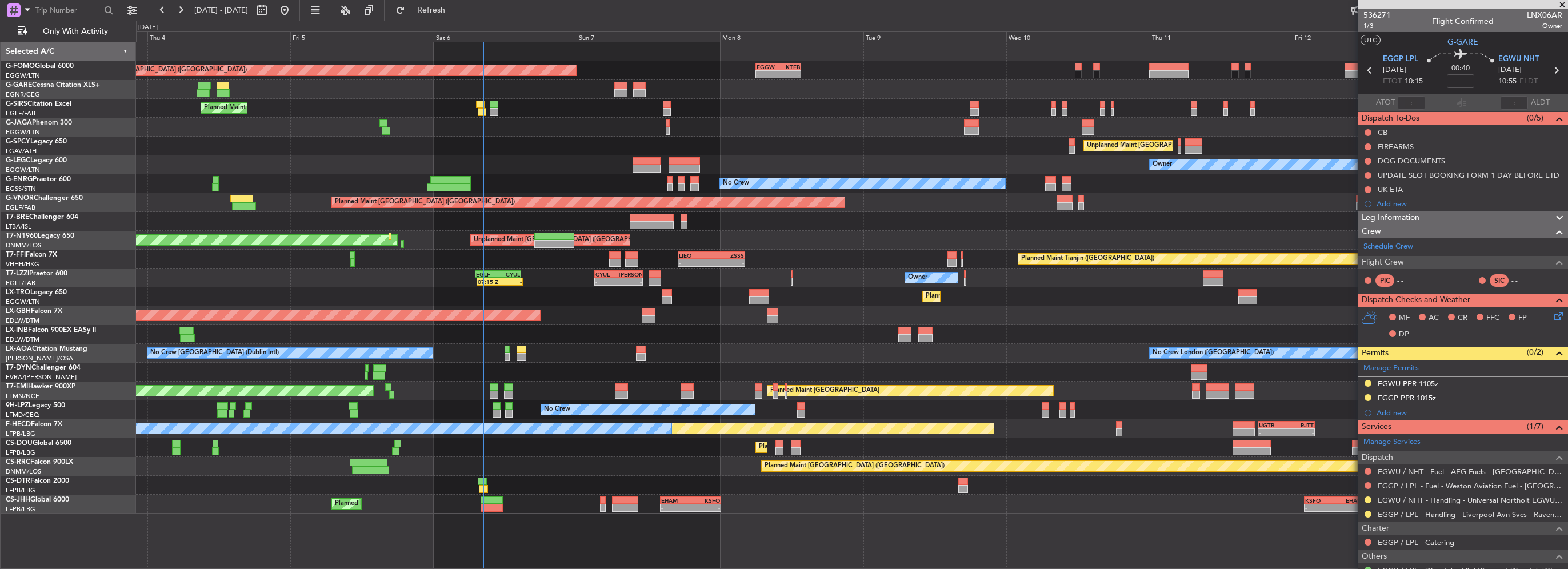
scroll to position [173, 0]
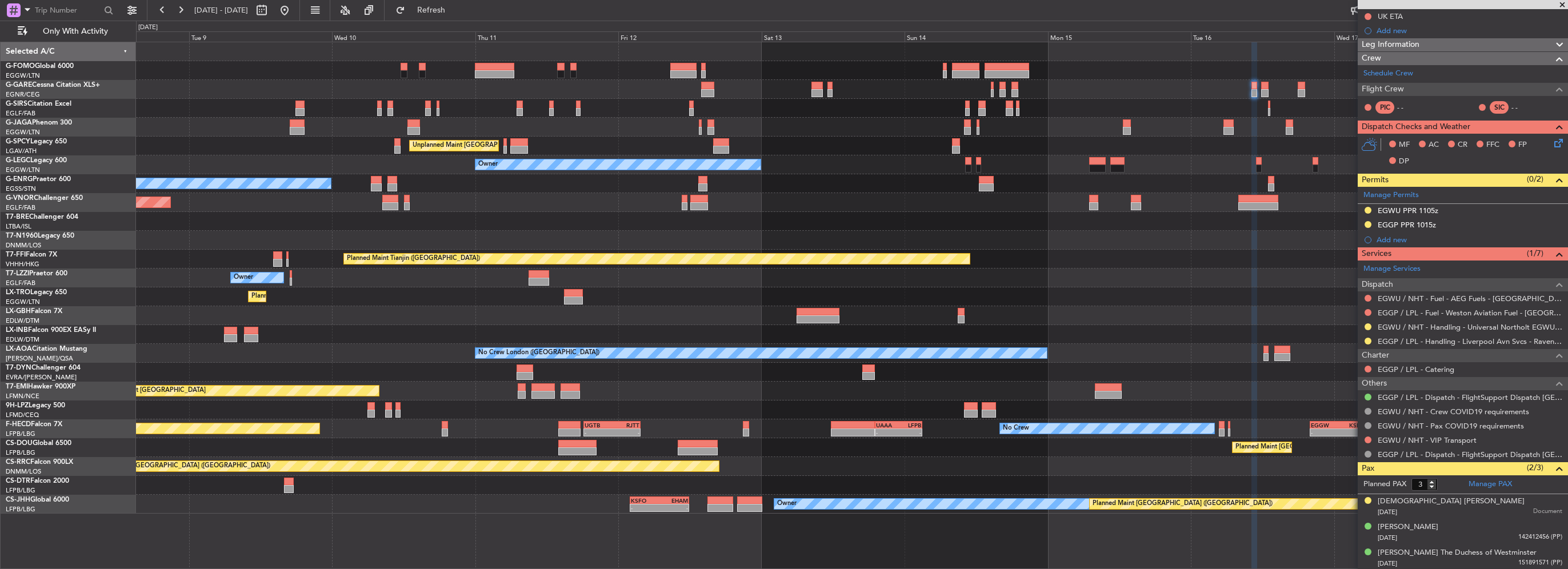
click at [120, 276] on div "EGGW 06:00 Z KTEB 13:40 Z - - Planned Maint London (Luton) Unplanned Maint Athe…" at bounding box center [784, 294] width 1568 height 548
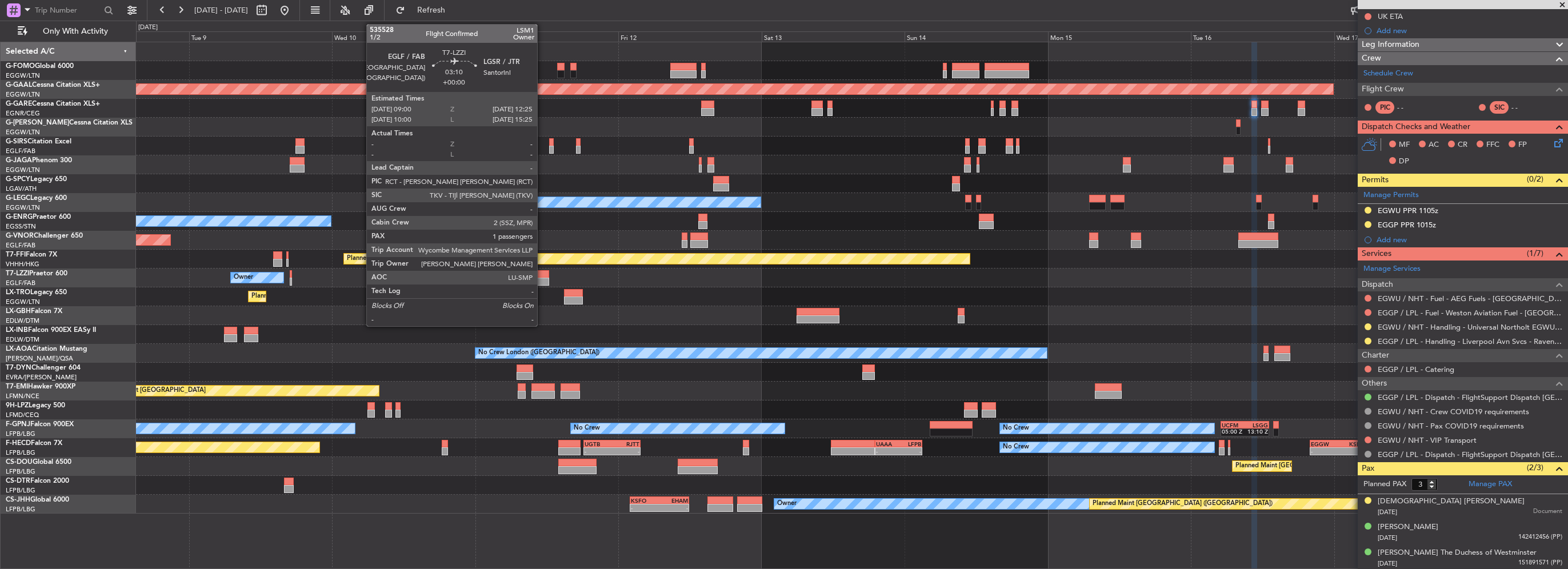
click at [543, 276] on div at bounding box center [539, 274] width 21 height 8
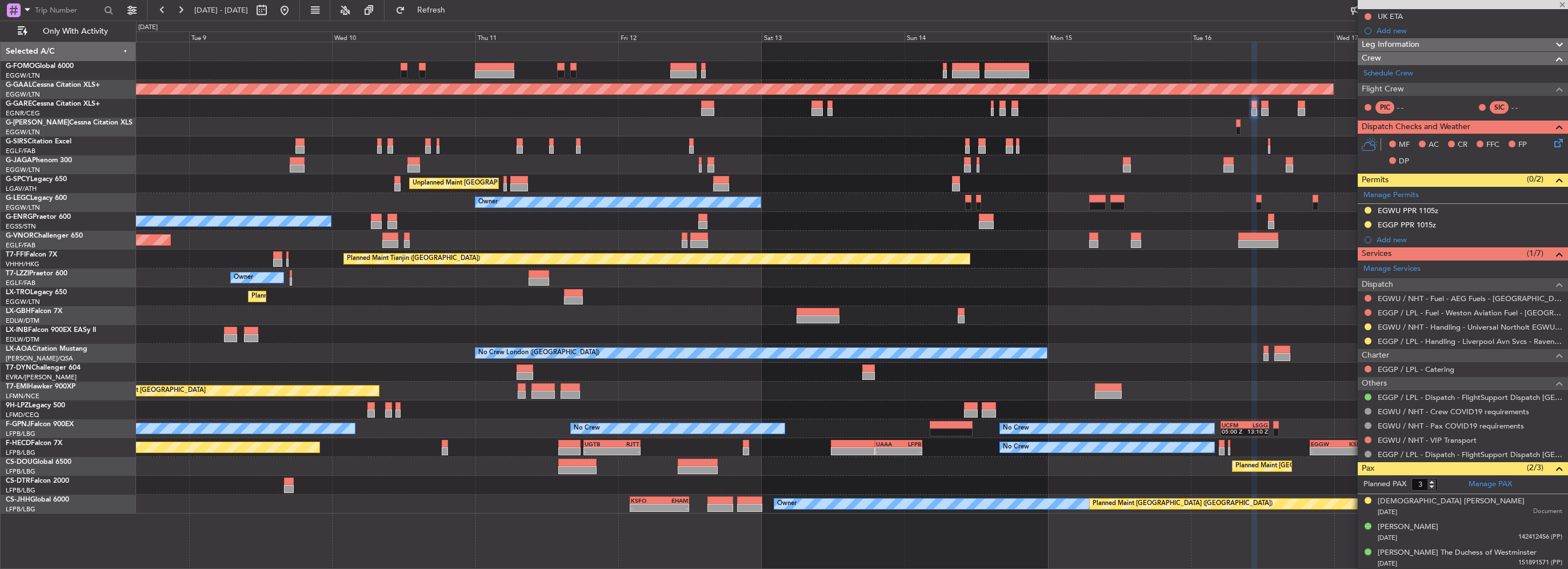
type input "1"
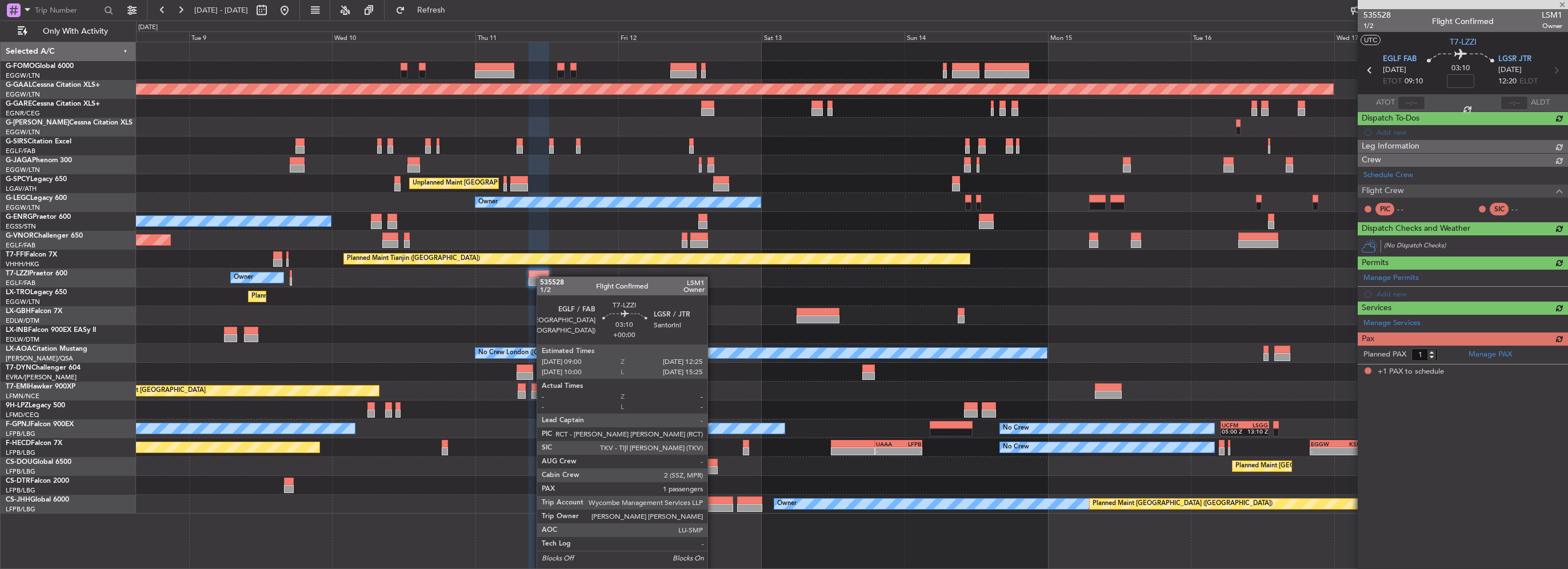
scroll to position [0, 0]
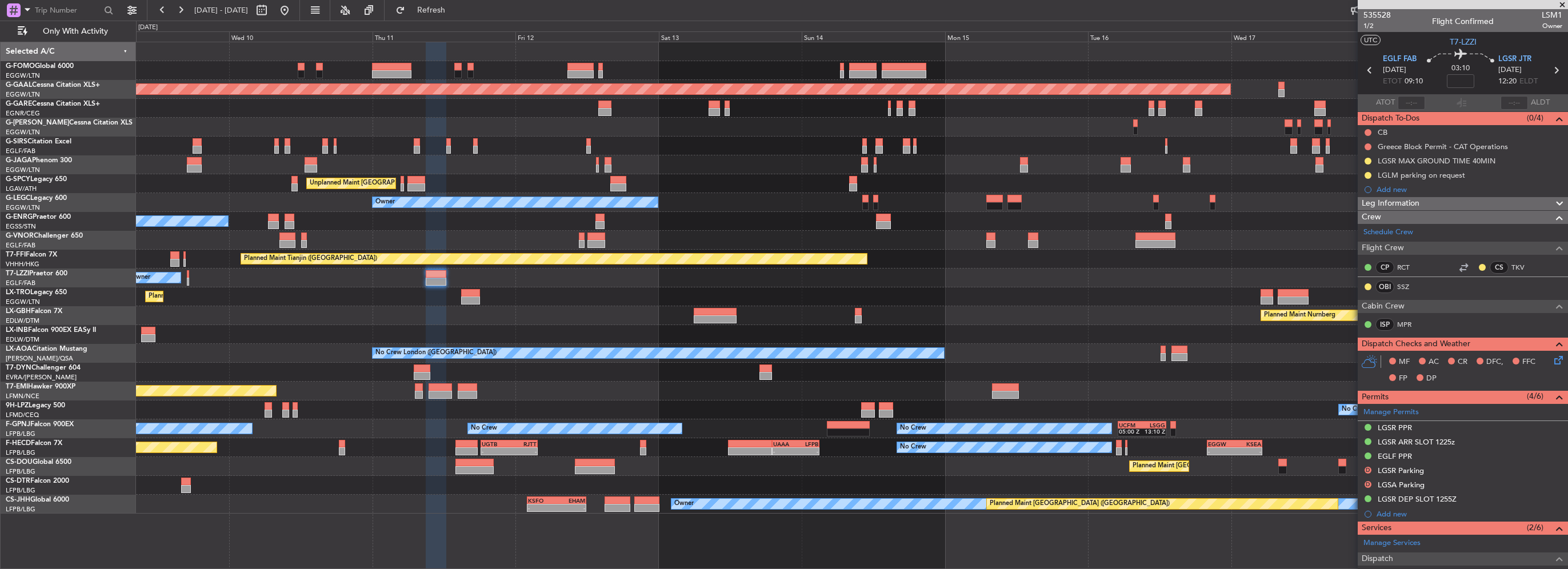
click at [533, 275] on div "Owner CYUL 03:00 Z LIPE 11:10 Z - -" at bounding box center [852, 278] width 1431 height 19
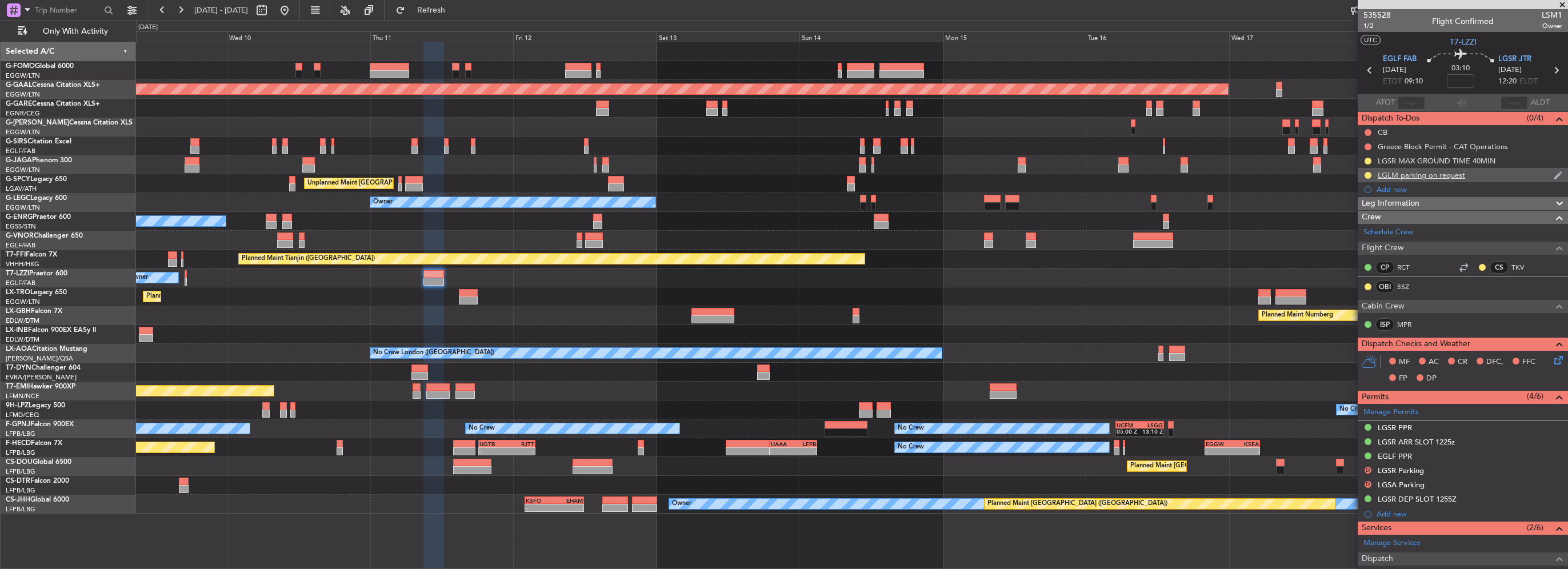
click at [1413, 174] on div "LGLM parking on request" at bounding box center [1421, 175] width 87 height 10
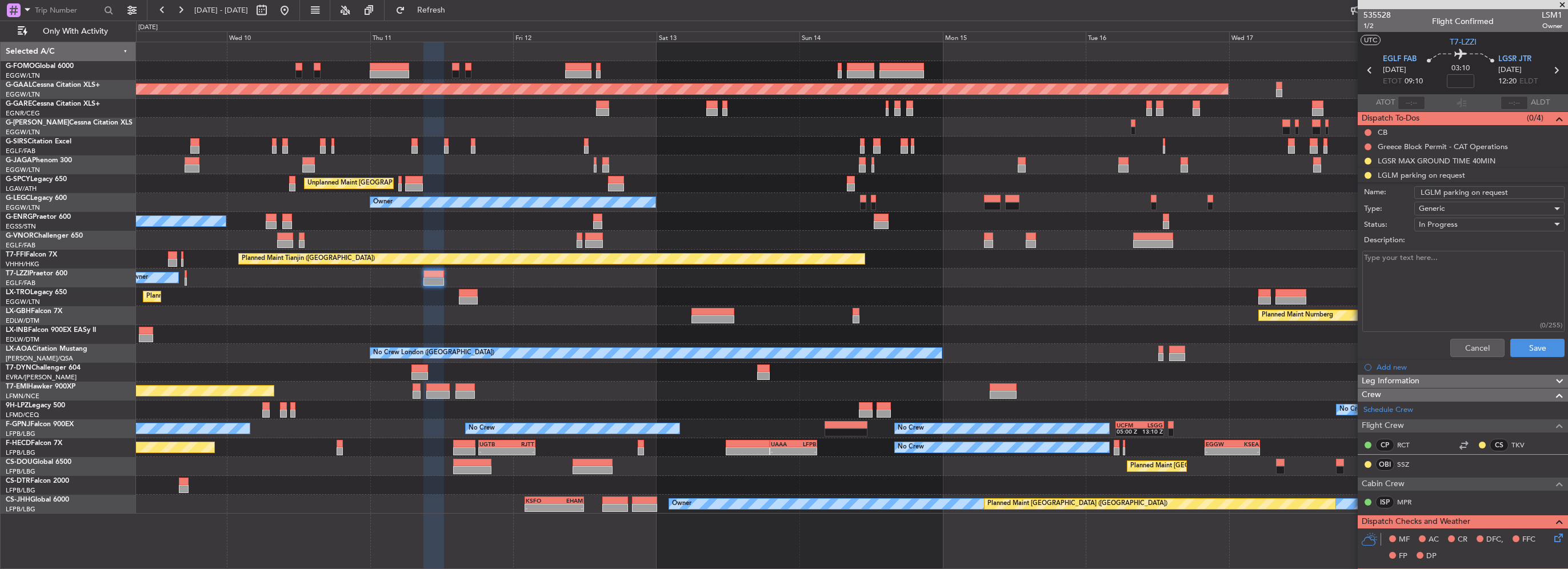
paste textarea "PPR NUMBER: LGLM01210609/1109251530/1809250820 Inbound SLOT ID: LGLMAJST008700 …"
type textarea "PPR NUMBER: LGLM01210609/1109251530/1809250820 Inbound SLOT ID: LGLMAJST008700 …"
click at [1447, 206] on div "Generic" at bounding box center [1485, 208] width 133 height 17
click at [1448, 206] on div at bounding box center [784, 284] width 1568 height 569
click at [1444, 224] on span "In Progress" at bounding box center [1438, 225] width 39 height 10
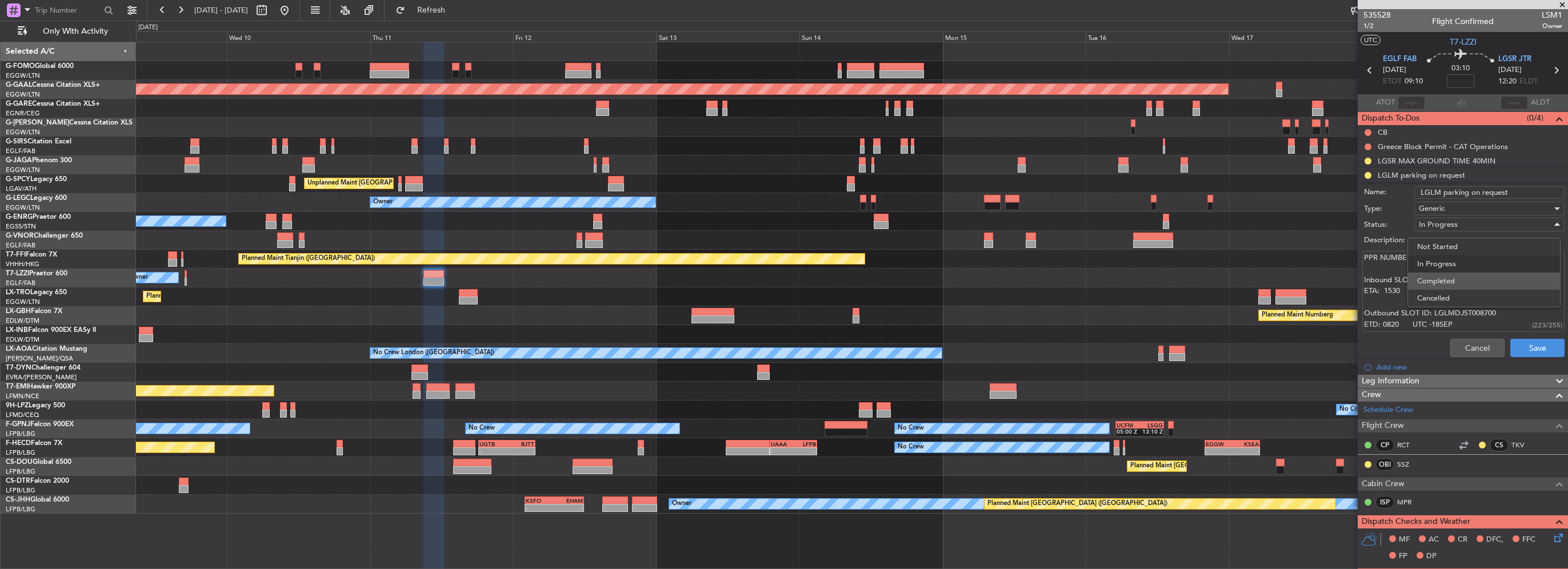
click at [1447, 282] on span "Completed" at bounding box center [1484, 281] width 134 height 17
click at [1537, 356] on div "Cancel Save" at bounding box center [1460, 348] width 215 height 28
click at [1535, 344] on button "Save" at bounding box center [1537, 348] width 55 height 19
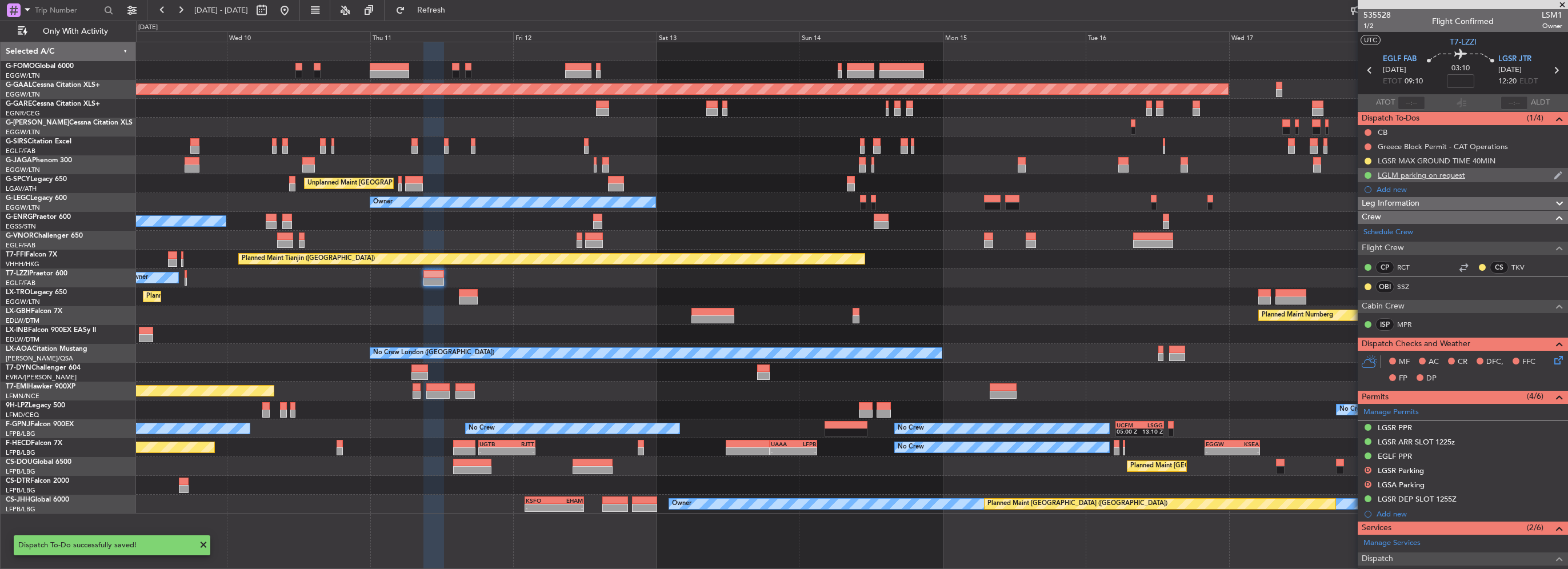
click at [1443, 176] on div "LGLM parking on request" at bounding box center [1421, 175] width 87 height 10
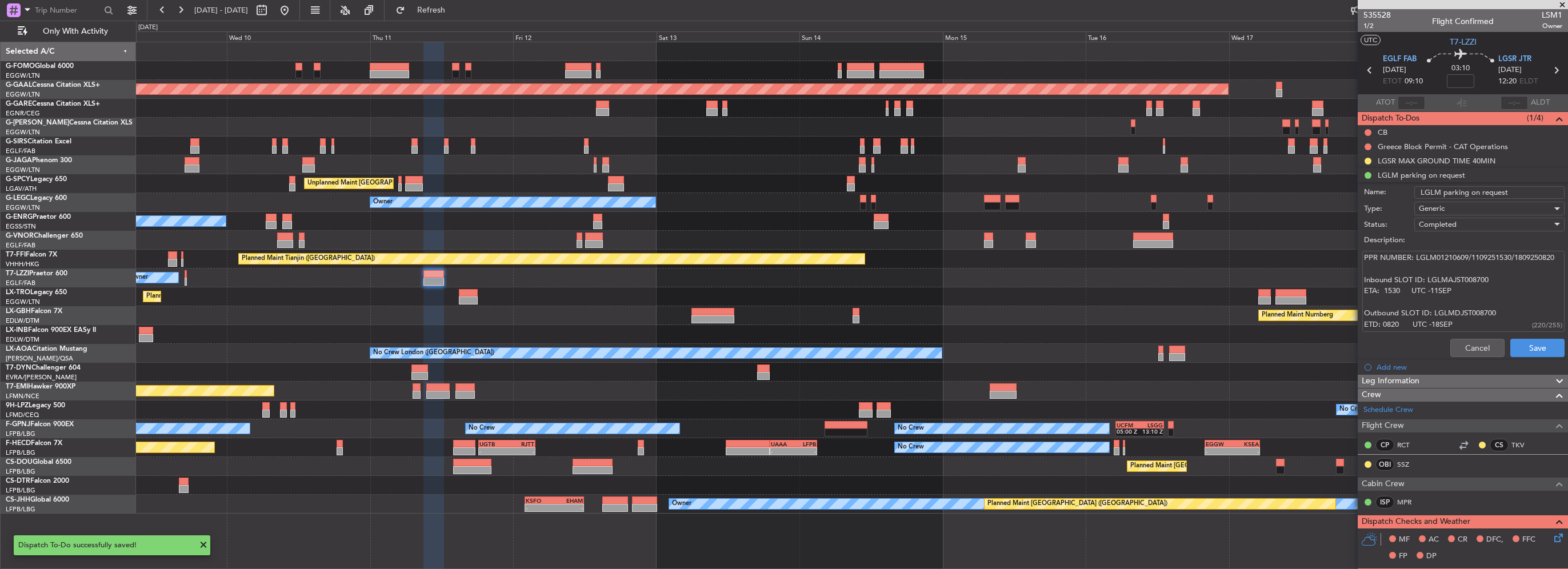
drag, startPoint x: 1467, startPoint y: 192, endPoint x: 1536, endPoint y: 192, distance: 69.0
click at [1536, 192] on input "LGLM parking on request" at bounding box center [1489, 192] width 150 height 13
type input "LGLM parking 11-18SEP CNF"
click at [1522, 354] on button "Save" at bounding box center [1537, 348] width 55 height 19
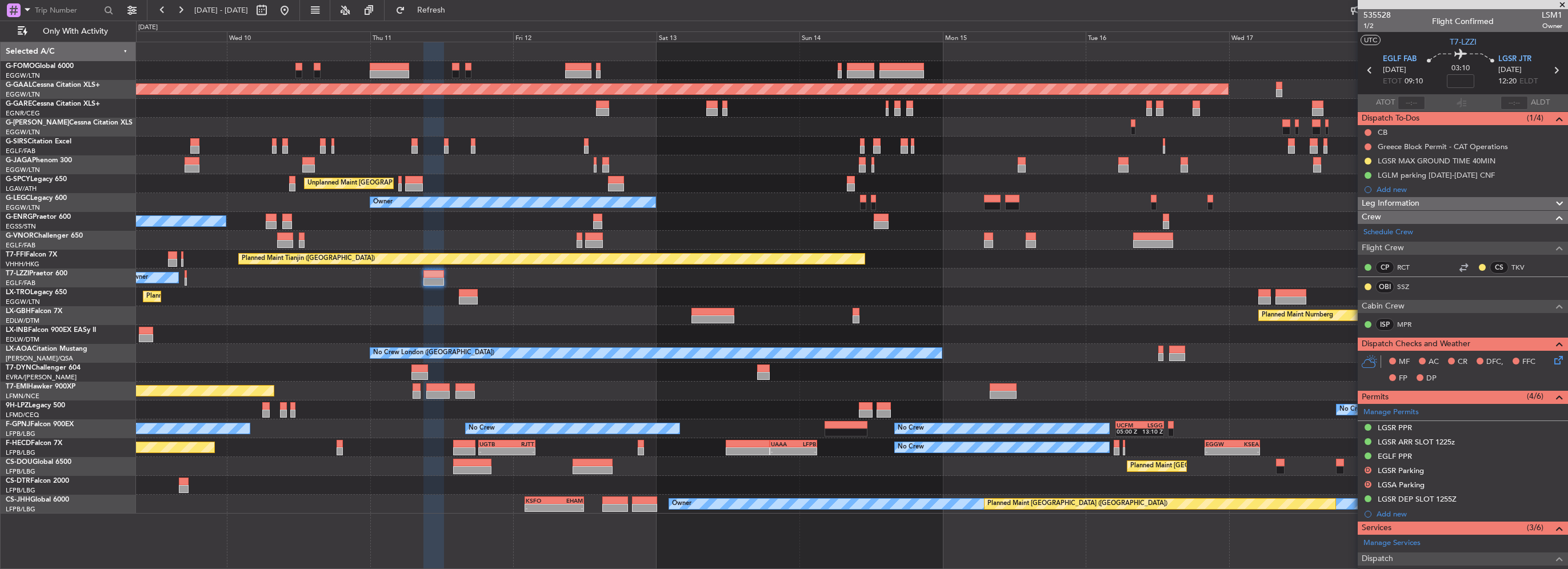
click at [1397, 291] on fb-app "09 Sep 2025 - 19 Sep 2025 Refresh Quick Links Only With Activity EGGW 06:00 Z K…" at bounding box center [784, 289] width 1568 height 561
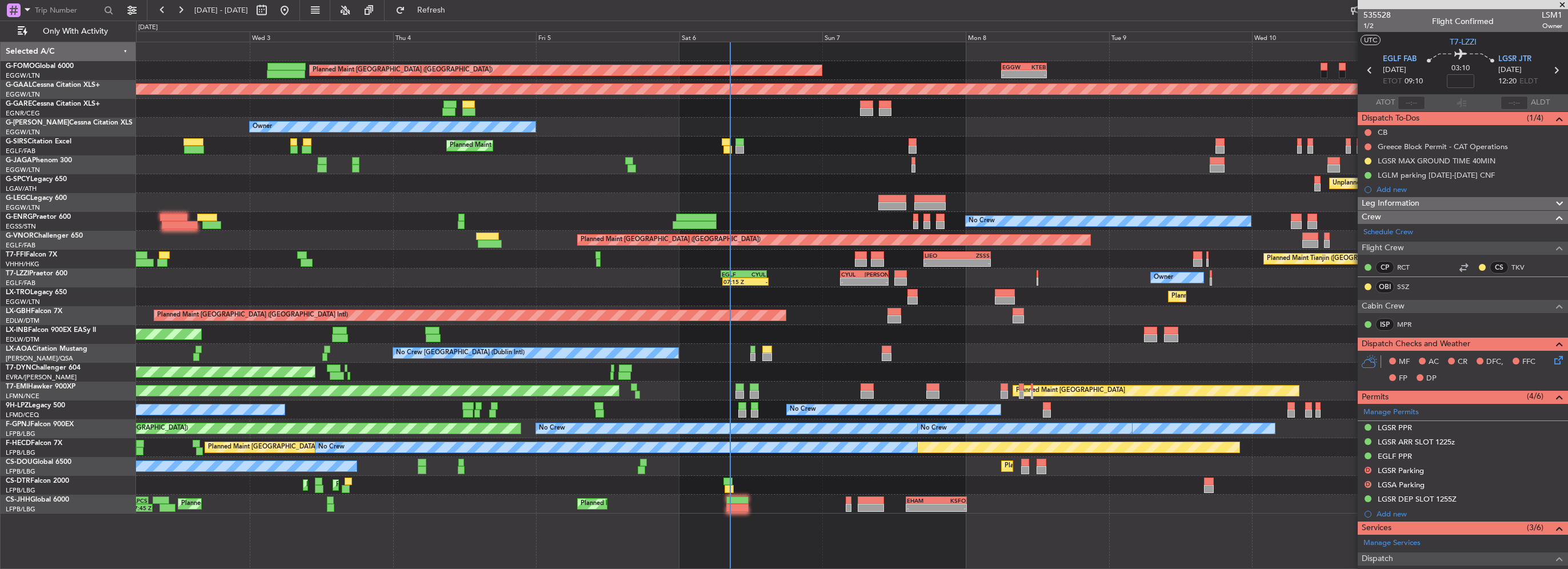
click at [562, 323] on div "Planned Maint [GEOGRAPHIC_DATA] ([GEOGRAPHIC_DATA] Intl)" at bounding box center [852, 316] width 1431 height 19
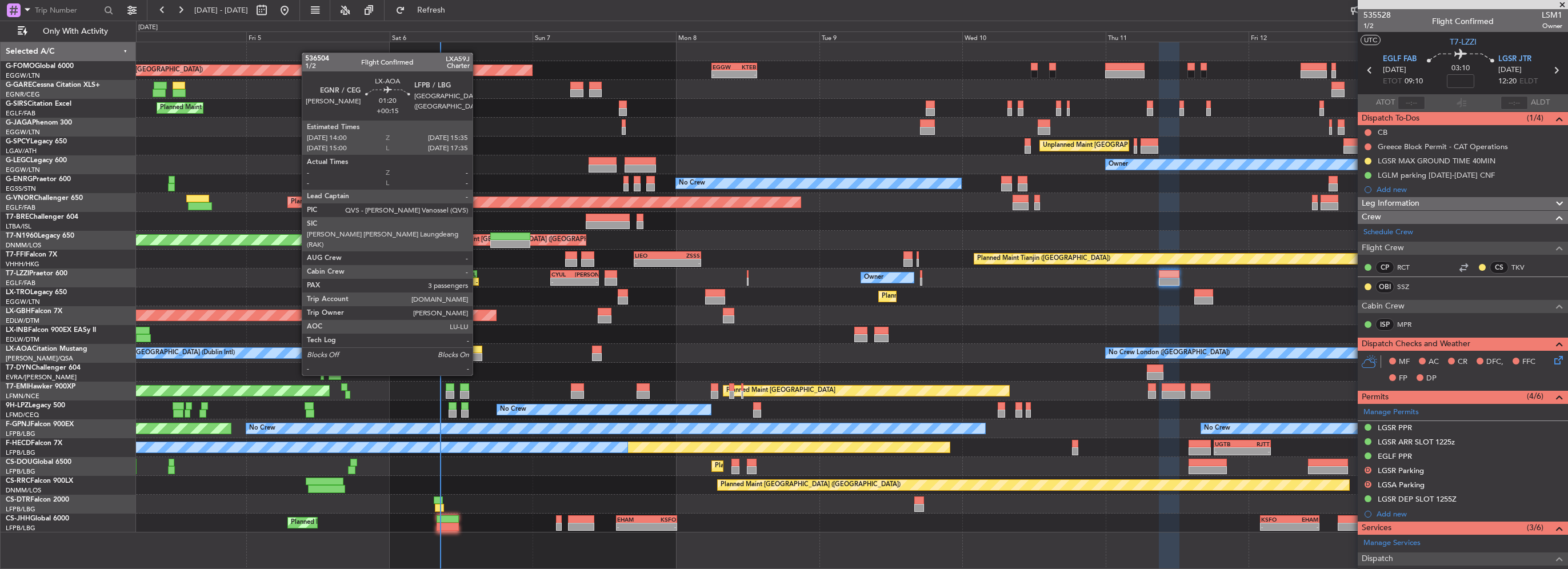
click at [478, 354] on div at bounding box center [477, 357] width 10 height 8
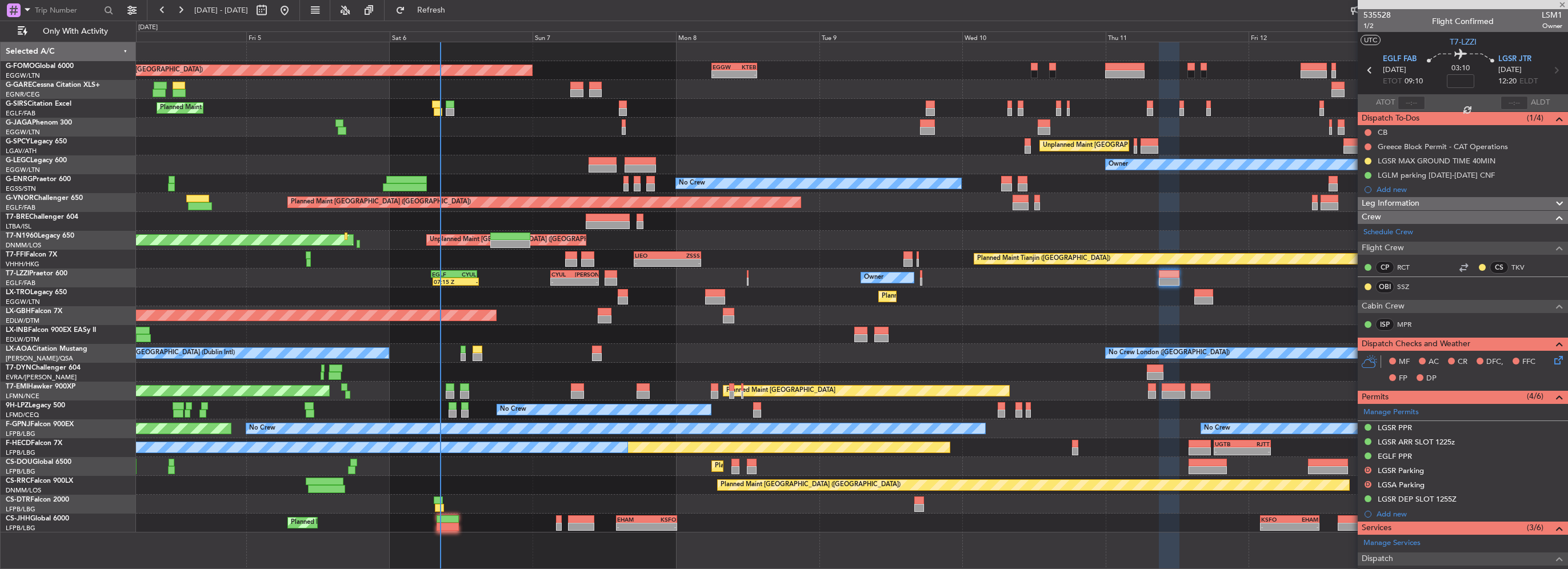
type input "+00:15"
type input "3"
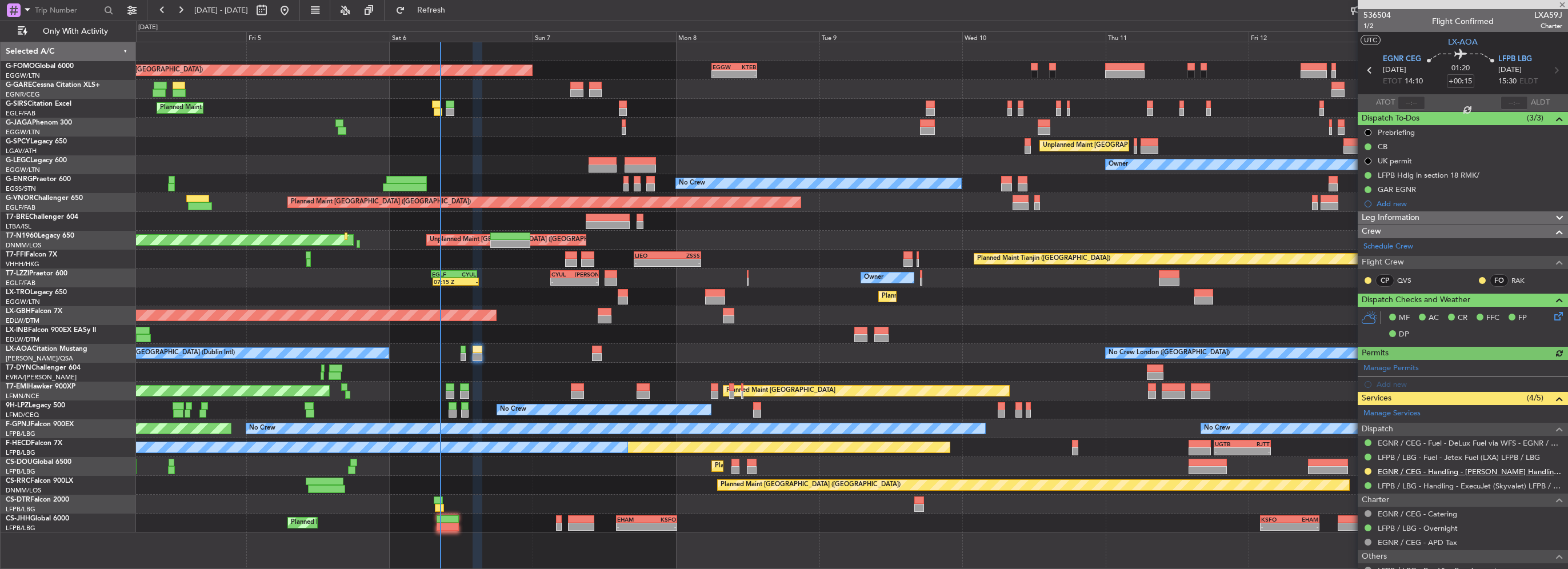
click at [1511, 467] on link "EGNR / CEG - Handling - [PERSON_NAME] Handling Services EGNR / CEG" at bounding box center [1470, 471] width 185 height 10
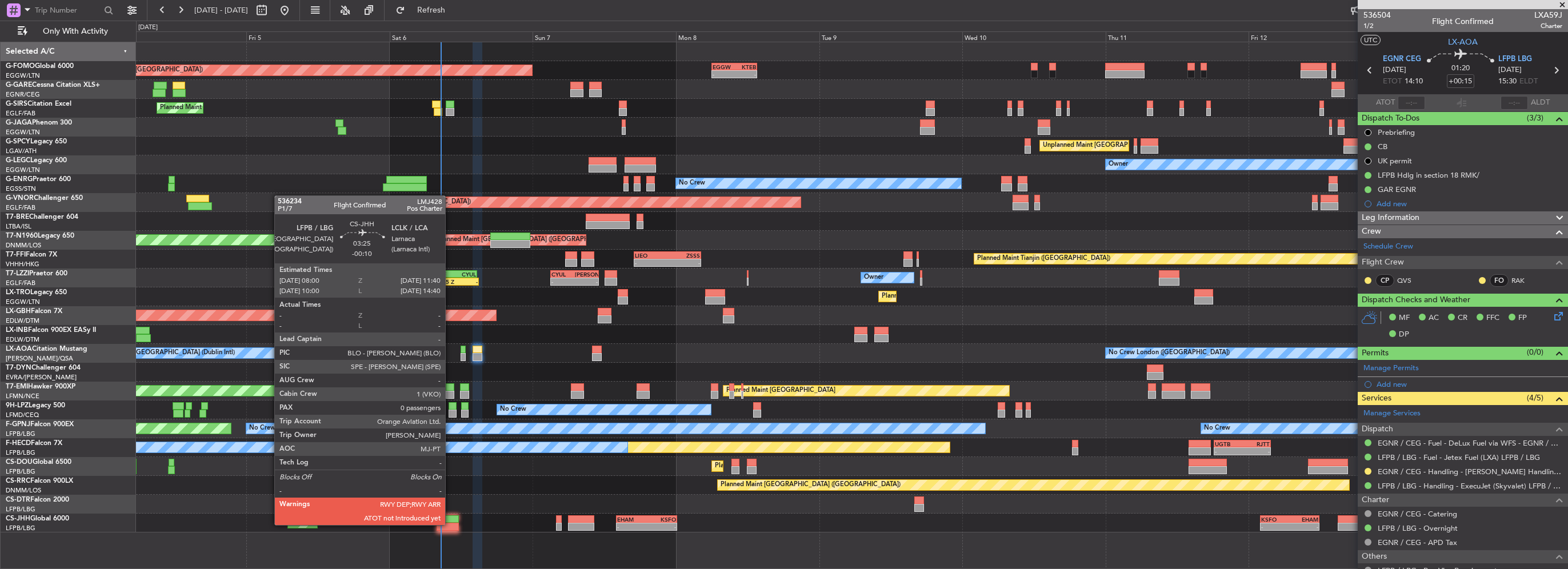
click at [450, 524] on div at bounding box center [448, 527] width 22 height 8
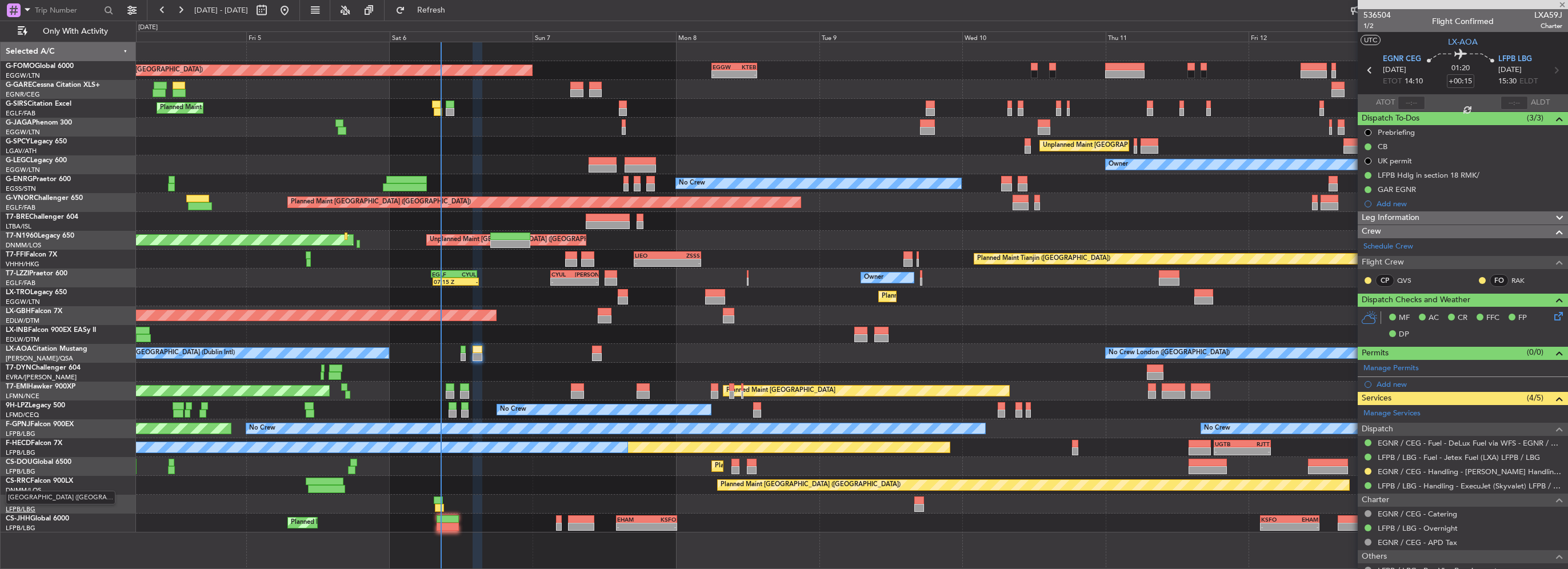
type input "-00:10"
type input "0"
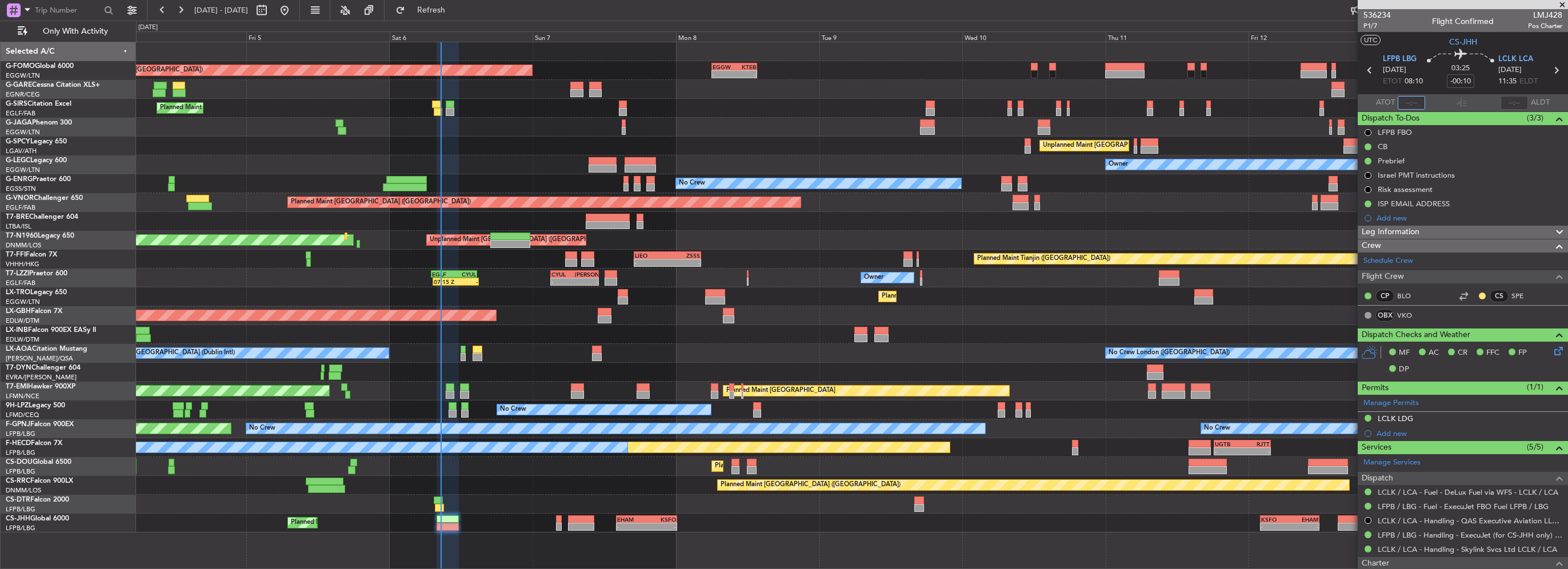
click at [1408, 101] on input "text" at bounding box center [1412, 103] width 28 height 13
type input "08:30"
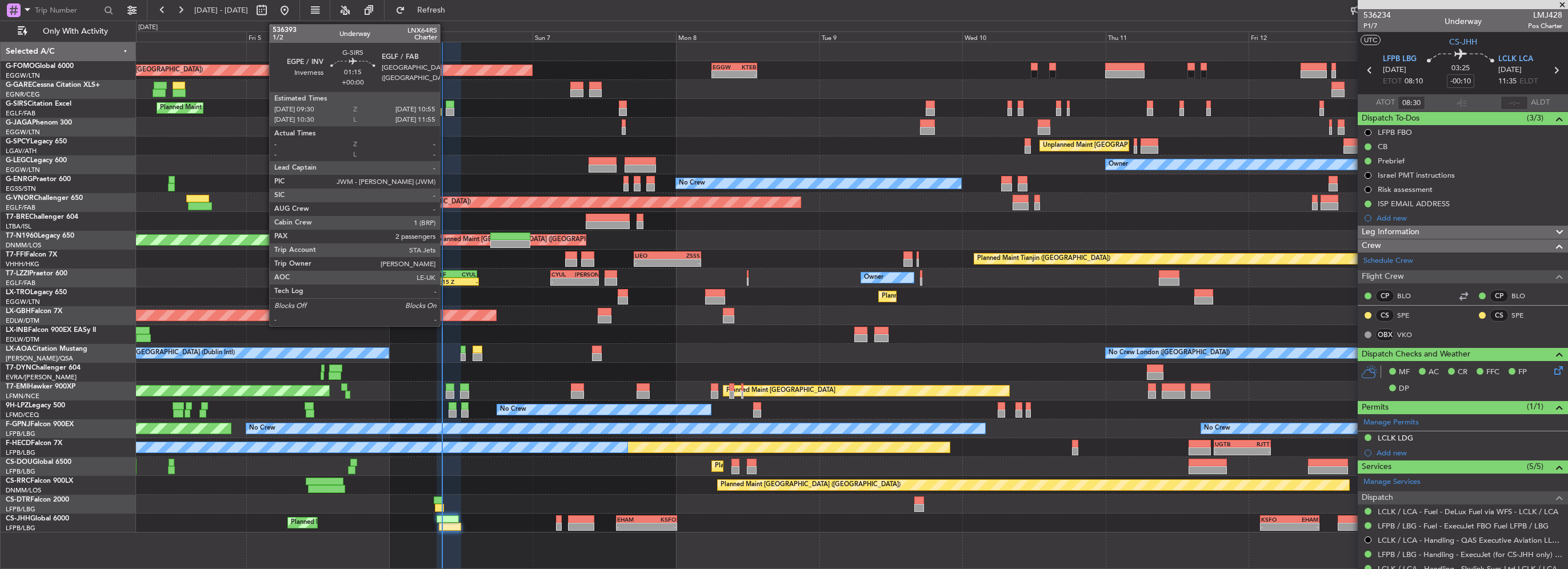
click at [447, 108] on div at bounding box center [450, 112] width 8 height 8
click at [441, 111] on div at bounding box center [437, 112] width 8 height 8
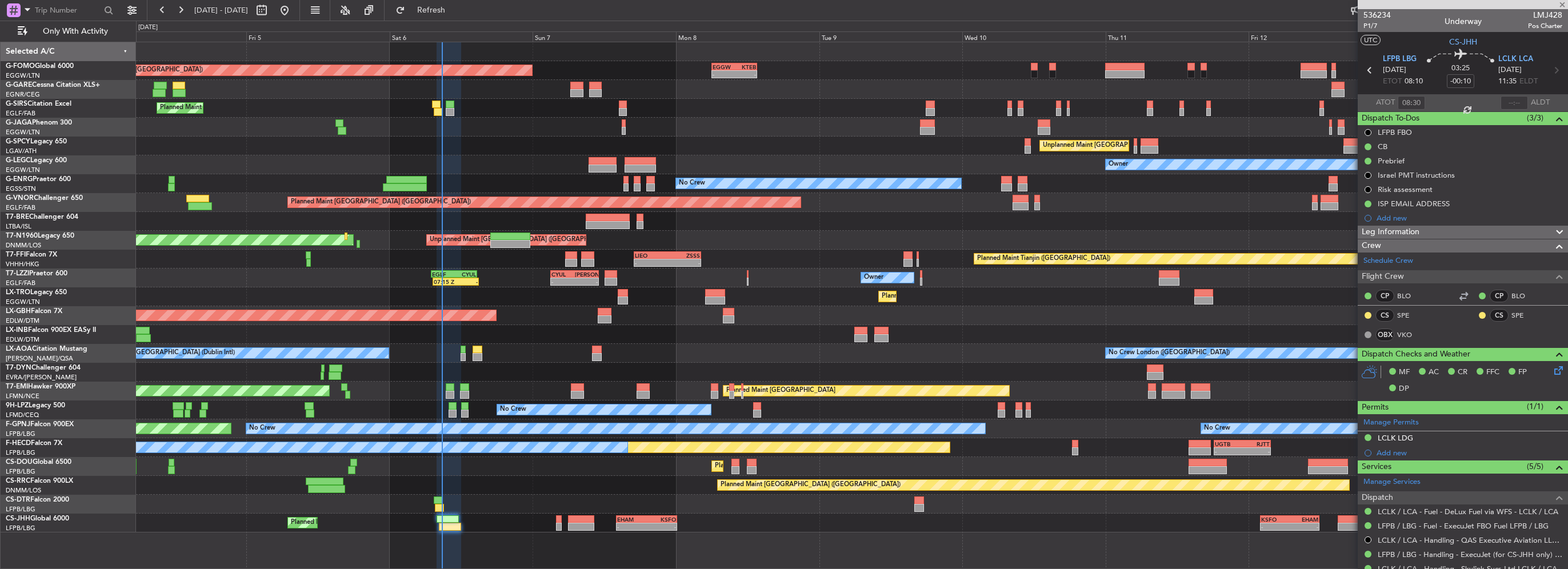
click at [438, 111] on div at bounding box center [437, 112] width 8 height 8
type input "+00:05"
type input "07:30"
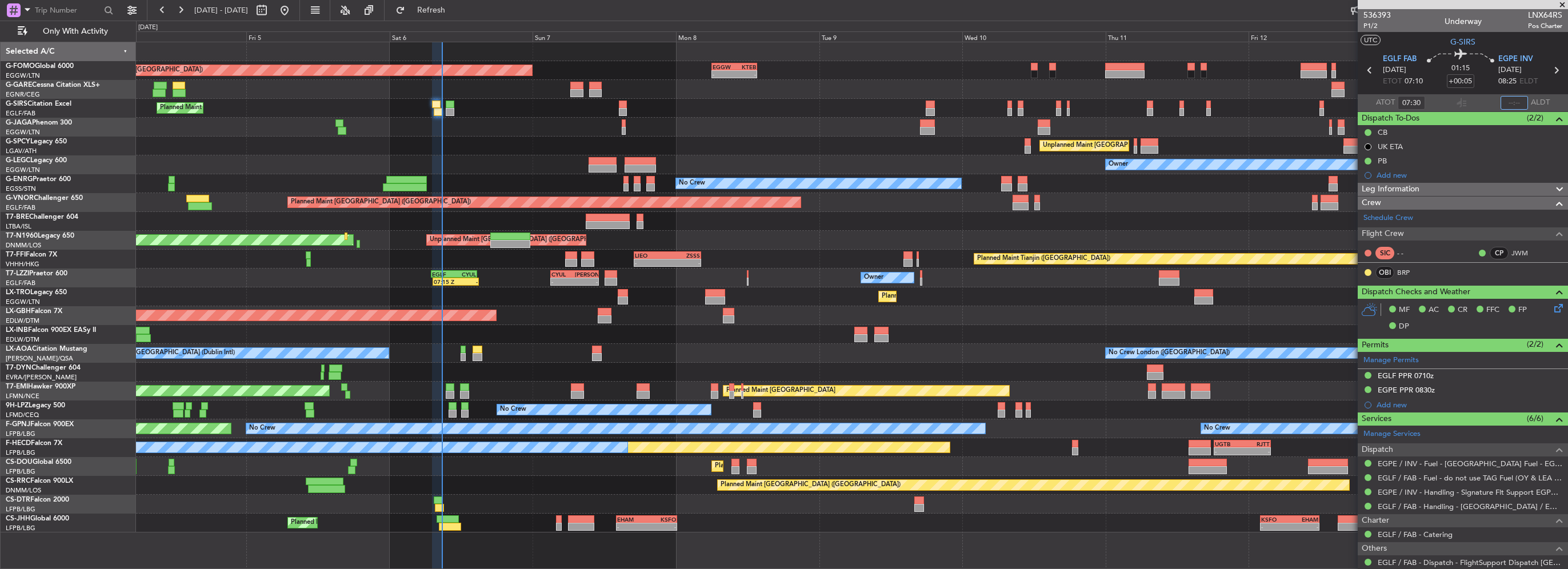
click at [1507, 108] on input "text" at bounding box center [1514, 103] width 28 height 13
type input "08:48"
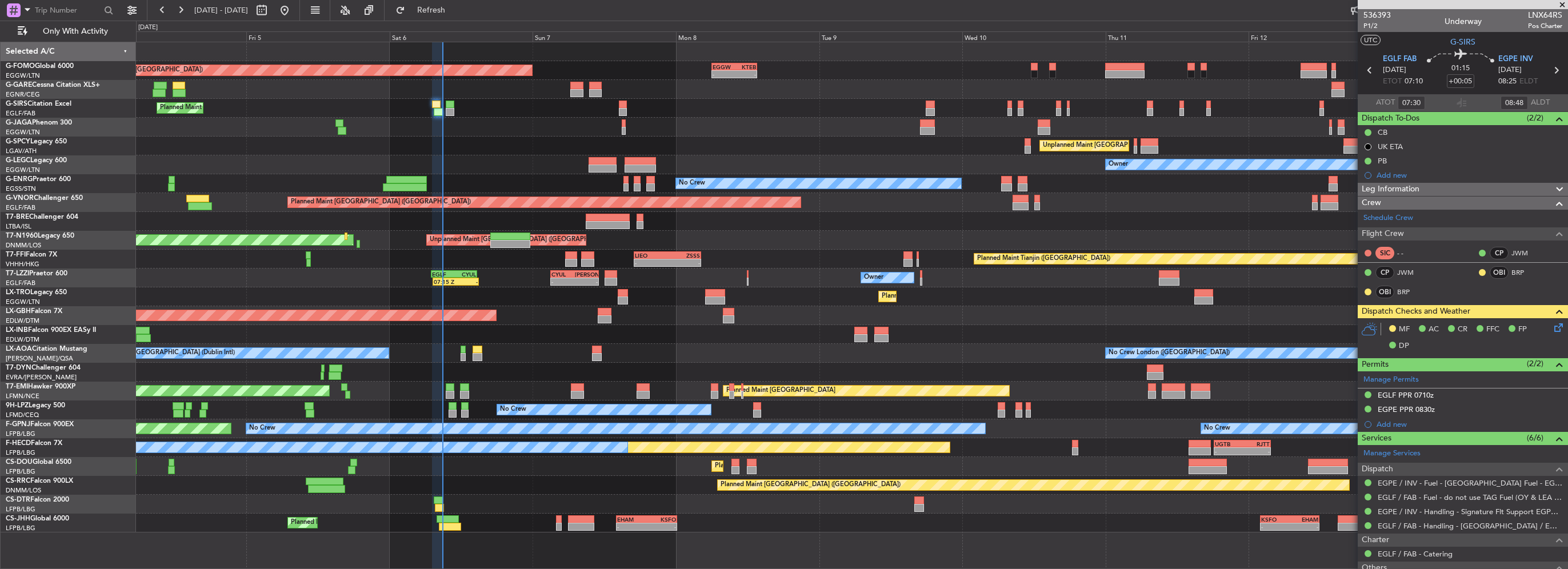
click at [373, 188] on div "Planned Maint London (Luton) - - EGGW 06:00 Z KTEB 13:40 Z Unplanned Maint Ches…" at bounding box center [852, 287] width 1431 height 491
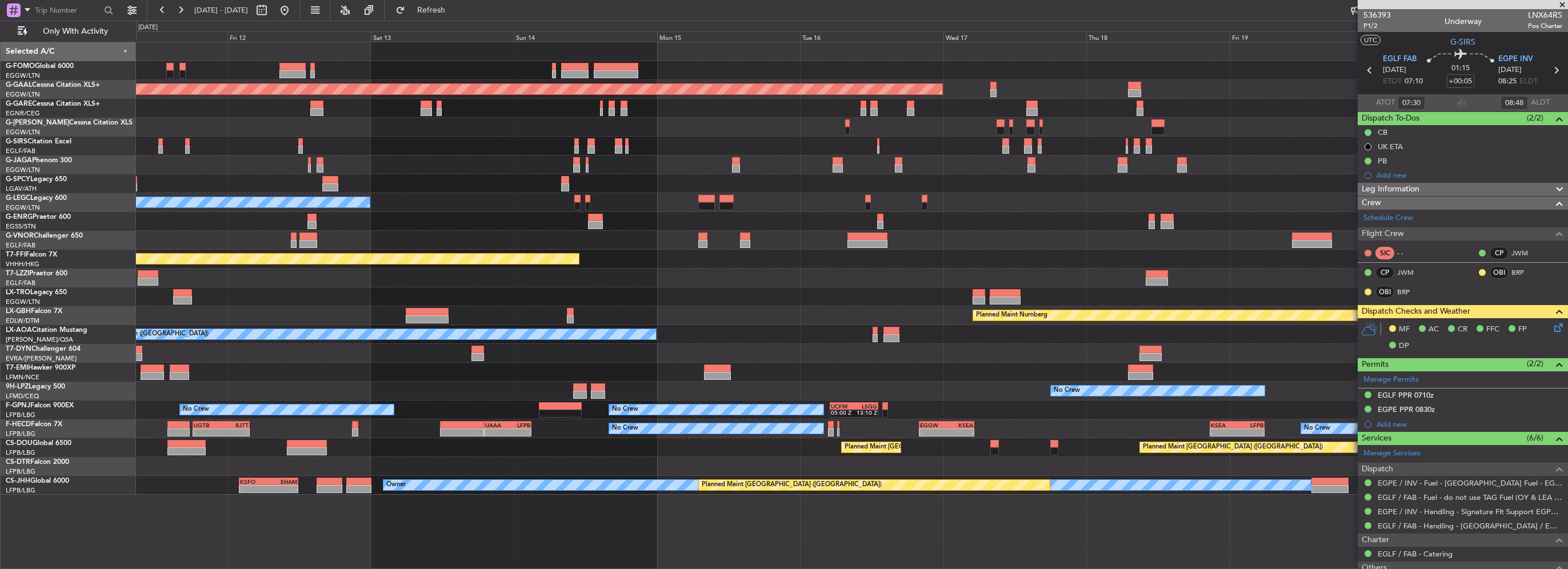
click at [381, 231] on div "Planned Maint Dusseldorf Unplanned Maint Athens (Eleftherios Venizelos Intl) Ow…" at bounding box center [852, 269] width 1431 height 453
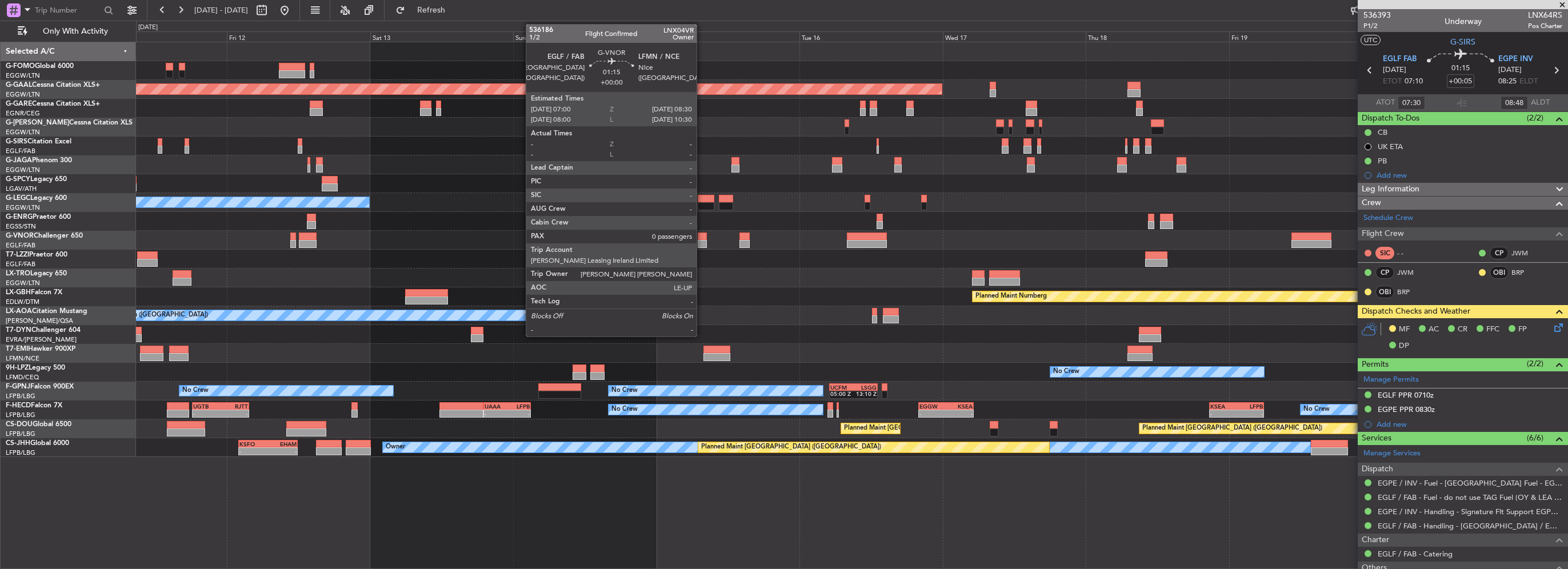
click at [702, 234] on div at bounding box center [702, 237] width 9 height 8
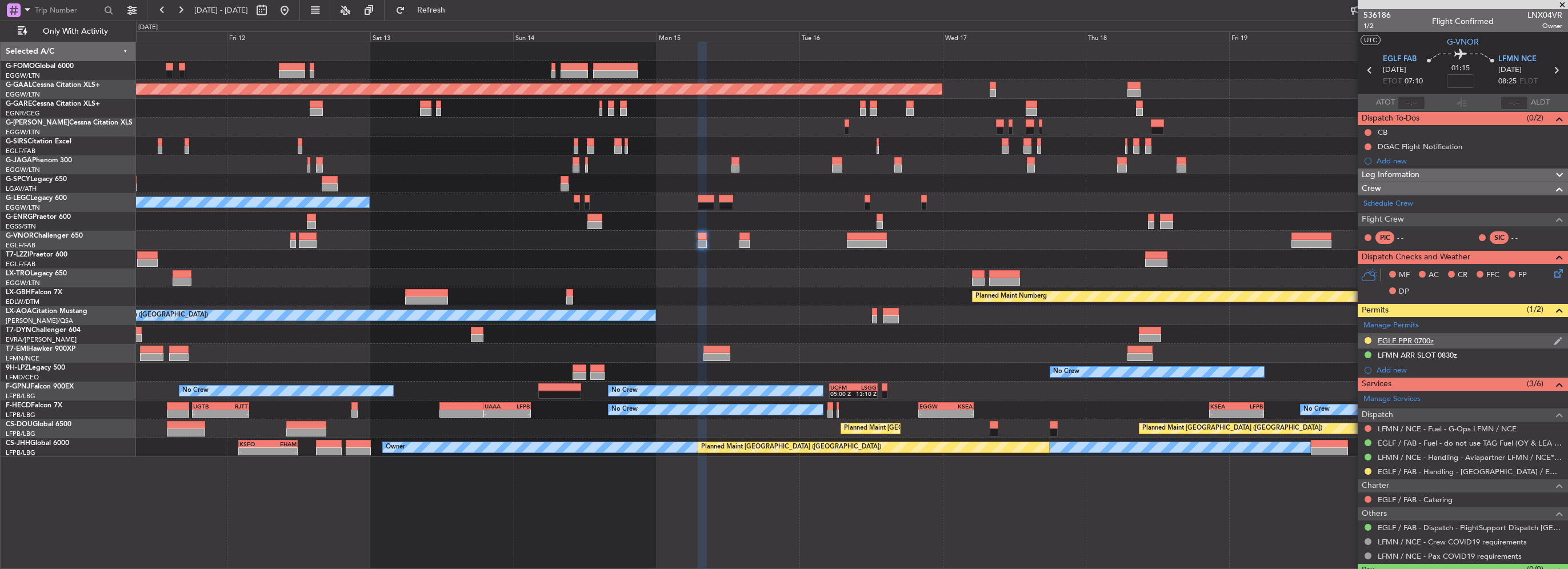
click at [1421, 341] on div "EGLF PPR 0700z" at bounding box center [1405, 341] width 56 height 10
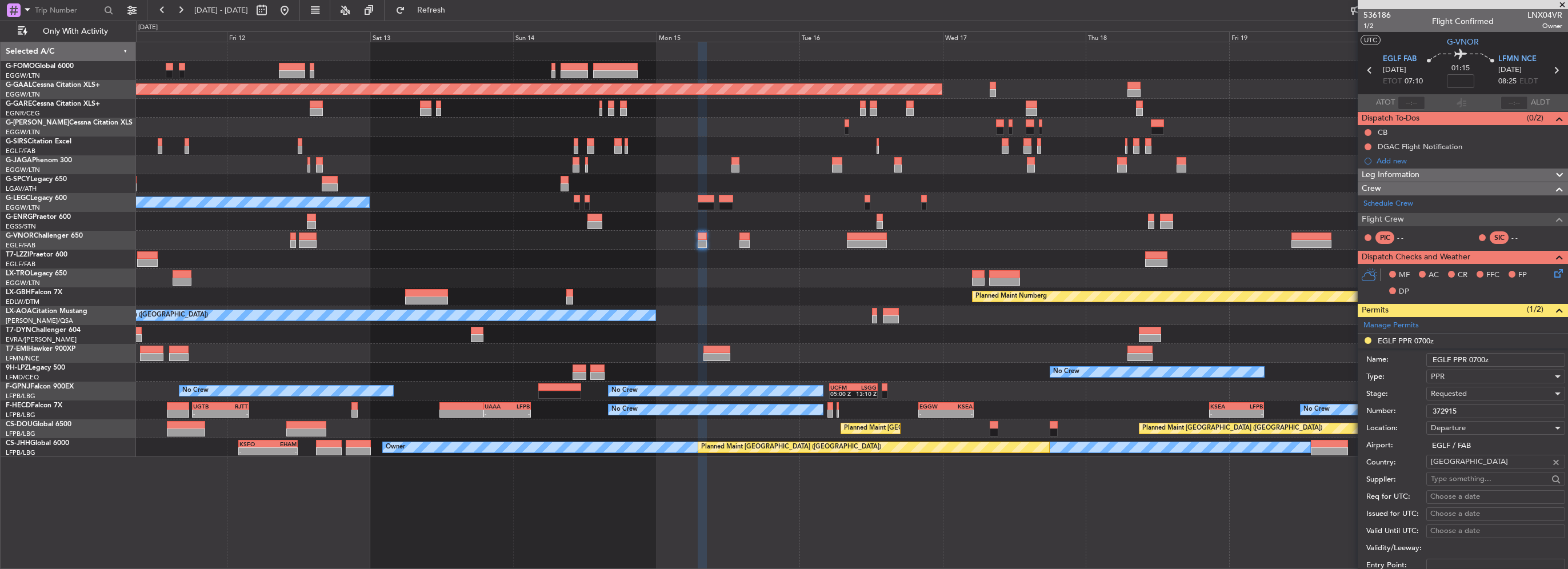
click at [1473, 413] on input "372915" at bounding box center [1496, 411] width 139 height 13
type input "372916"
click at [1447, 386] on div "Requested" at bounding box center [1492, 394] width 122 height 17
click at [1466, 473] on span "Received OK" at bounding box center [1491, 480] width 120 height 17
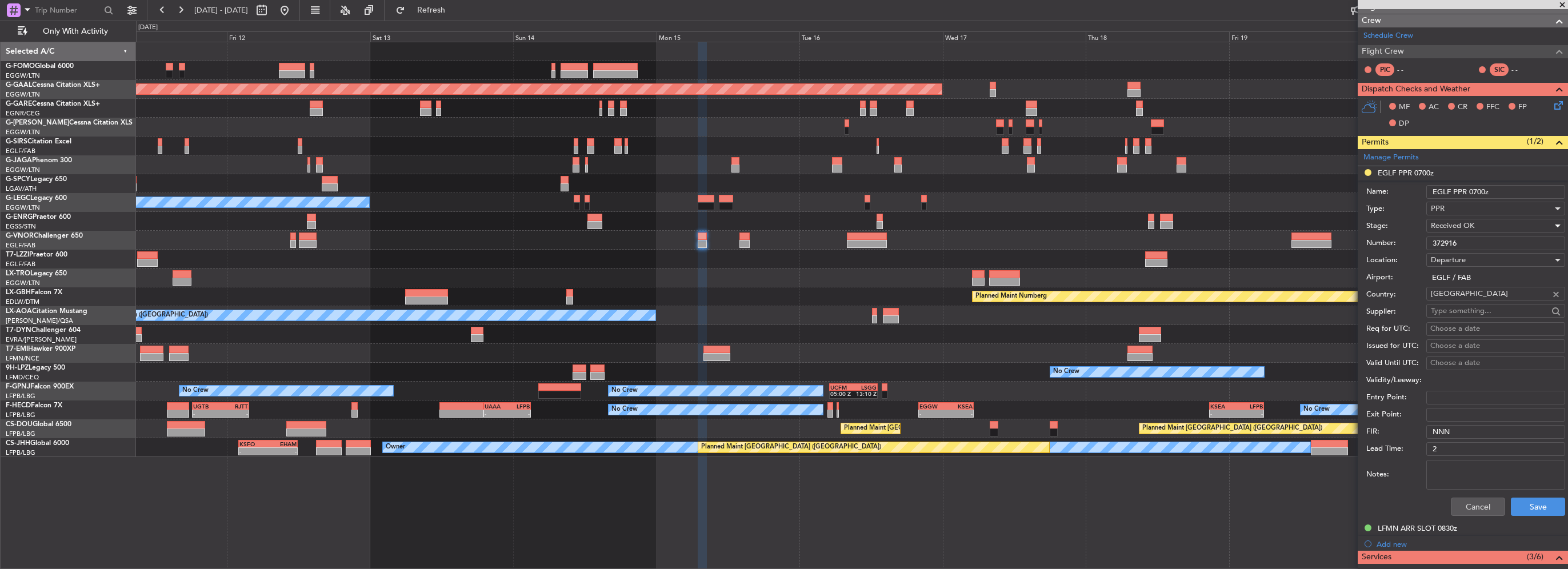
scroll to position [228, 0]
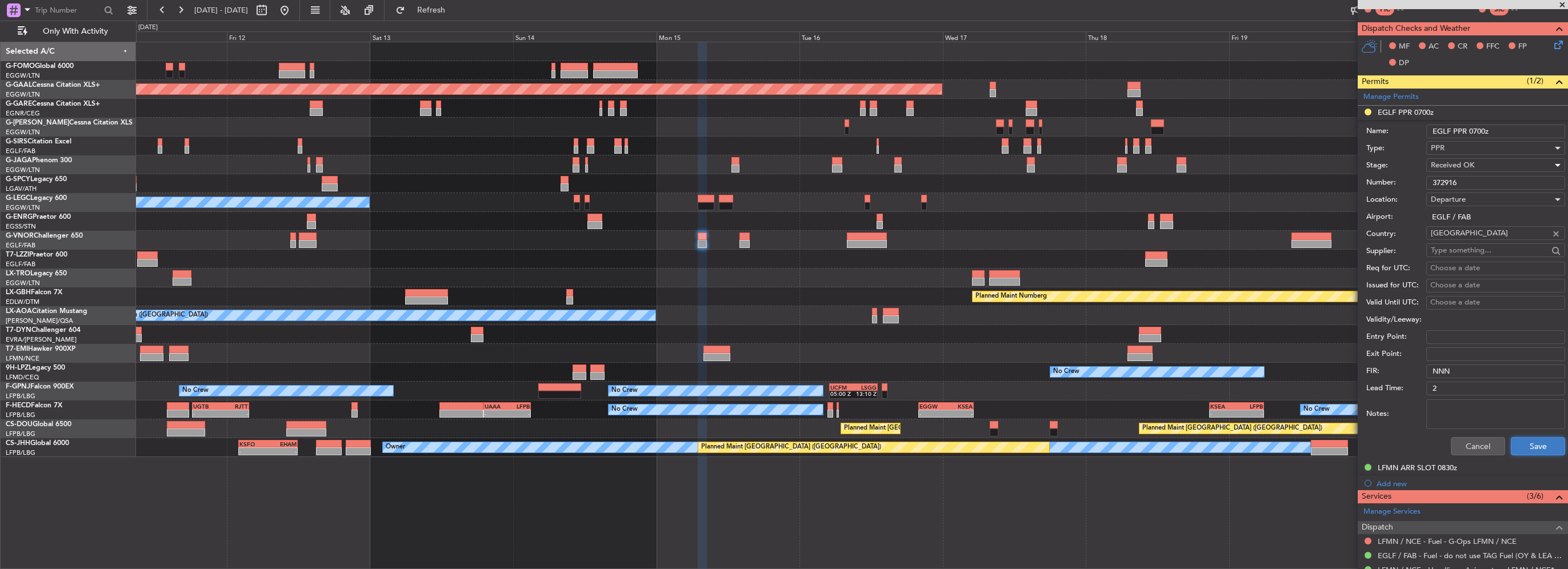
click at [1513, 439] on button "Save" at bounding box center [1538, 446] width 55 height 19
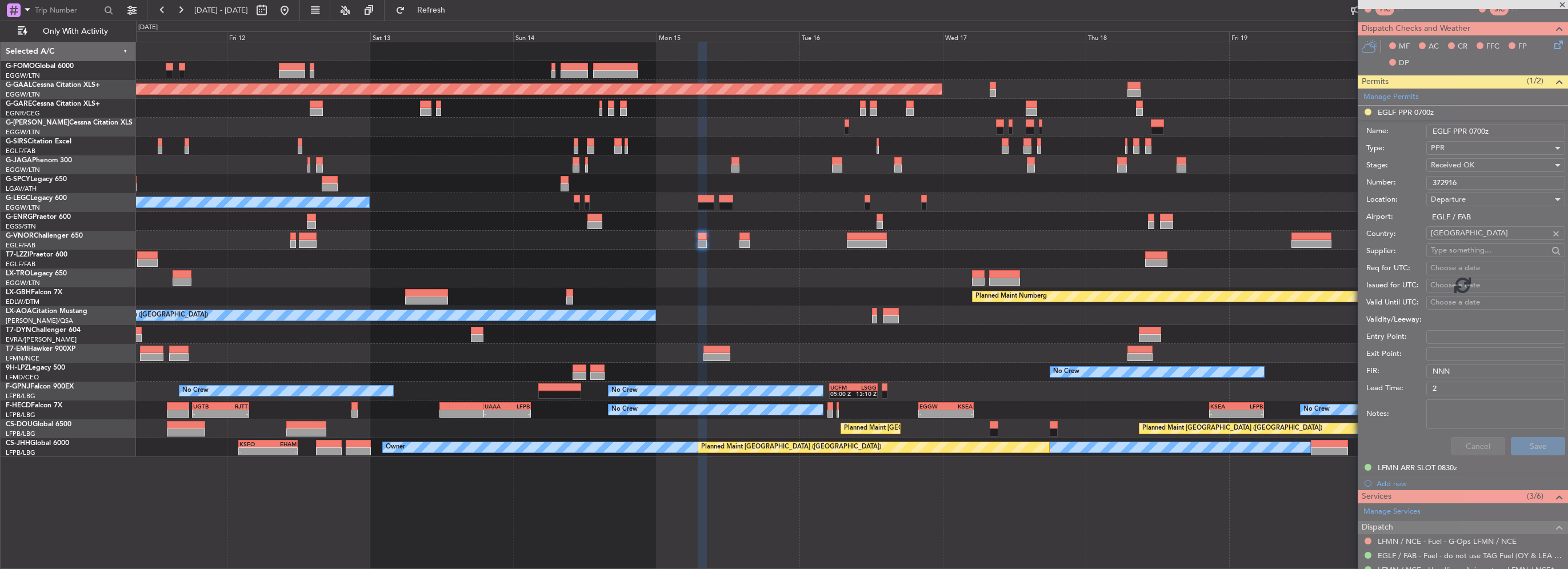
scroll to position [24, 0]
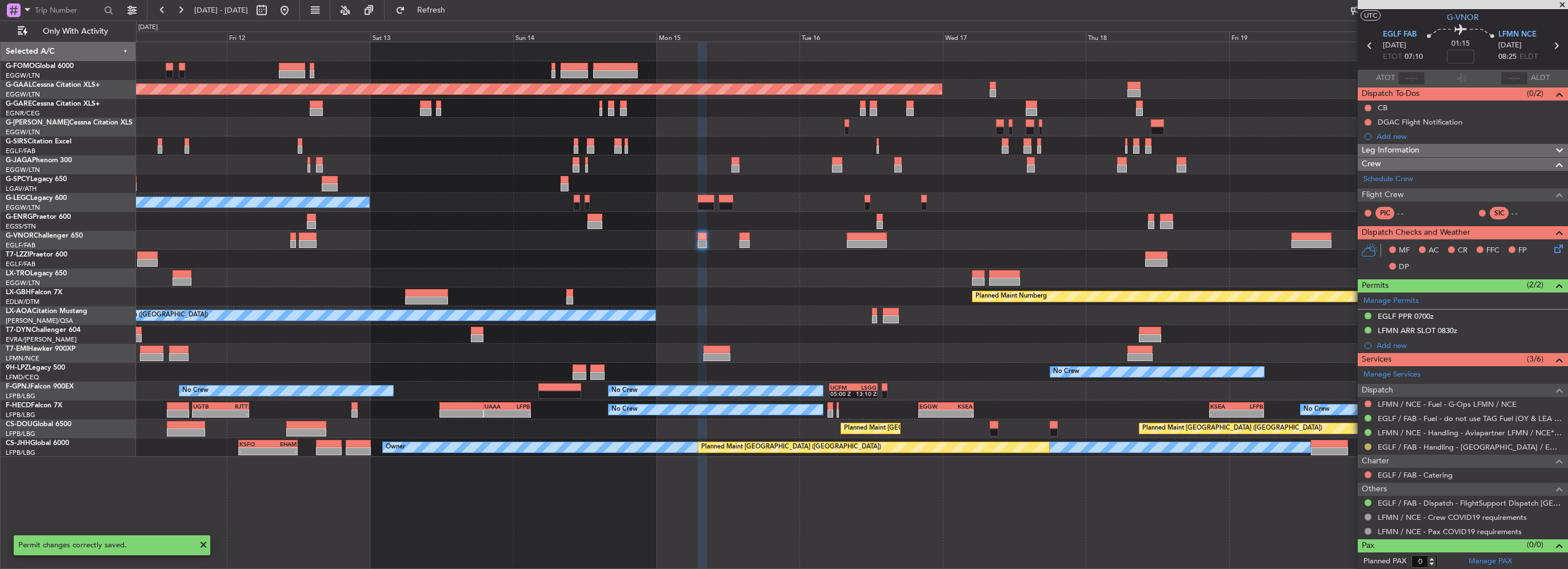
click at [1369, 448] on button at bounding box center [1368, 446] width 7 height 7
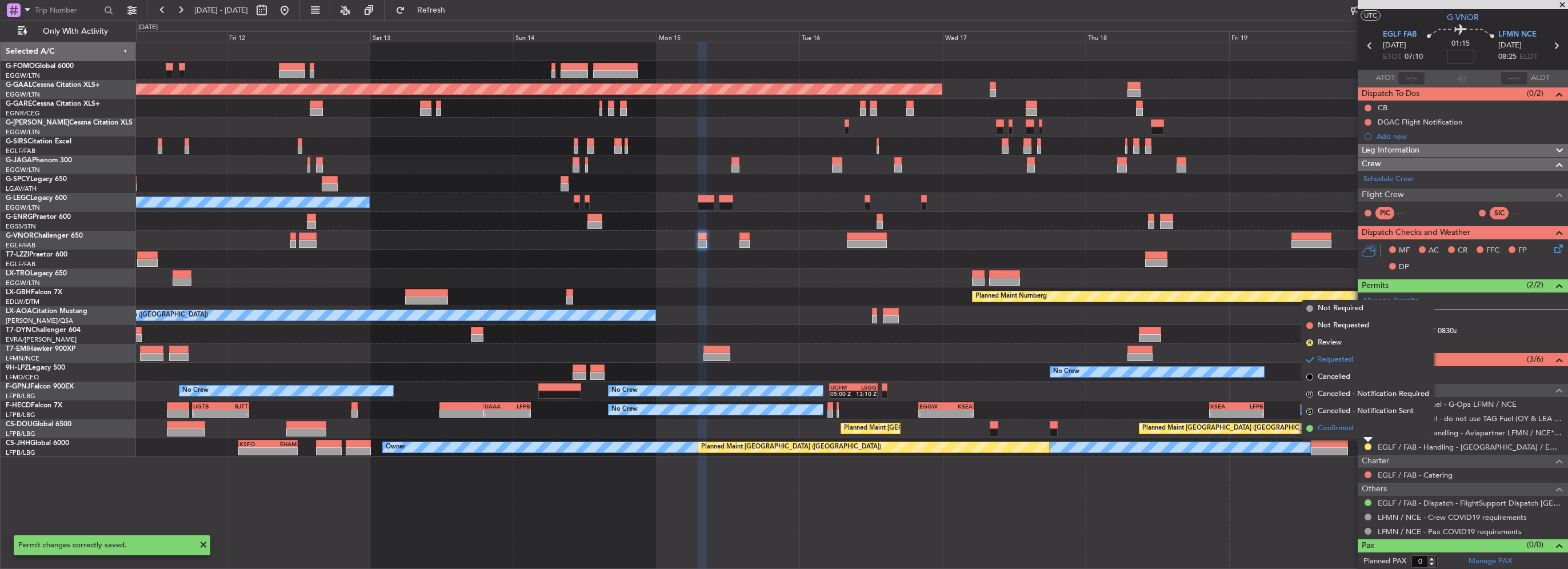
click at [1311, 425] on li "Confirmed" at bounding box center [1368, 429] width 132 height 17
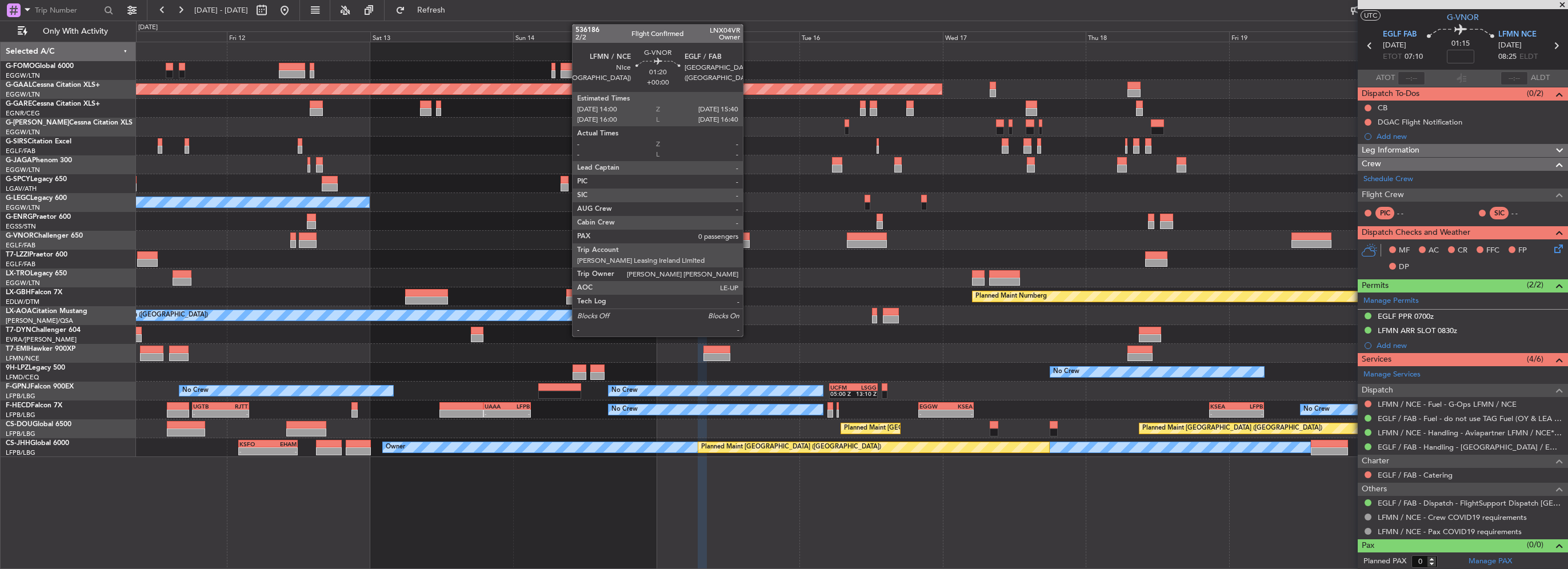
click at [748, 244] on div at bounding box center [745, 244] width 10 height 8
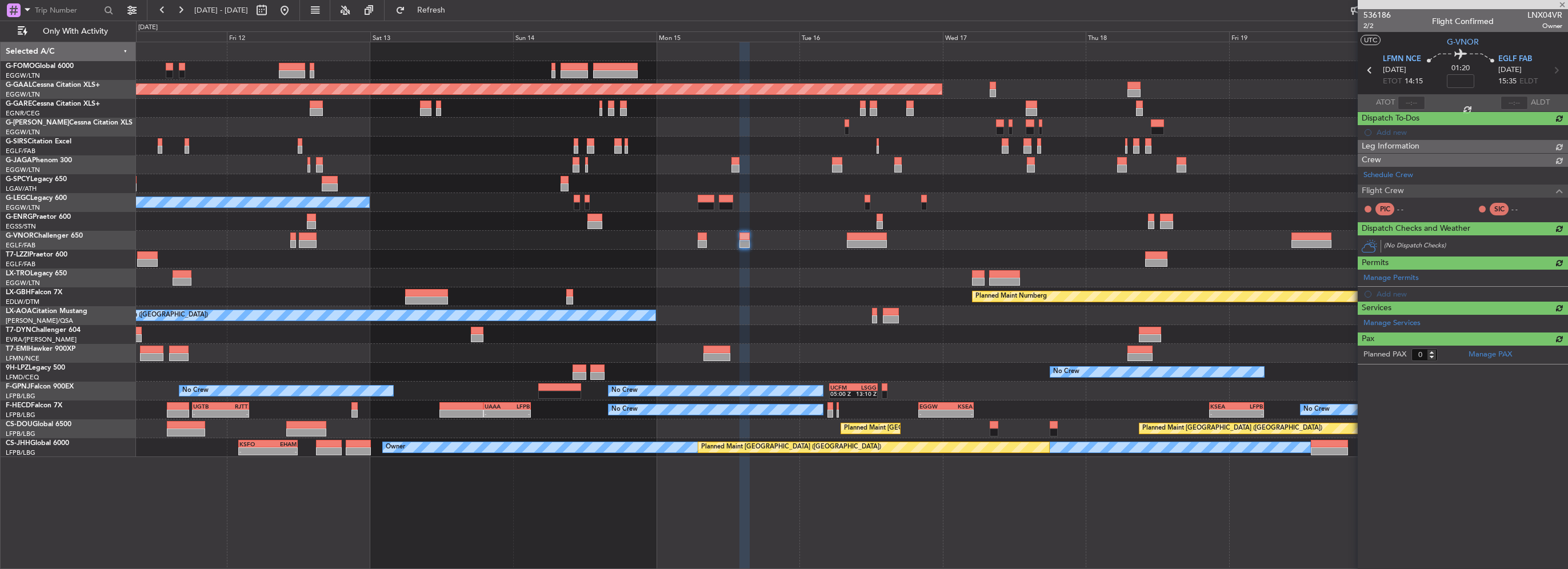
scroll to position [0, 0]
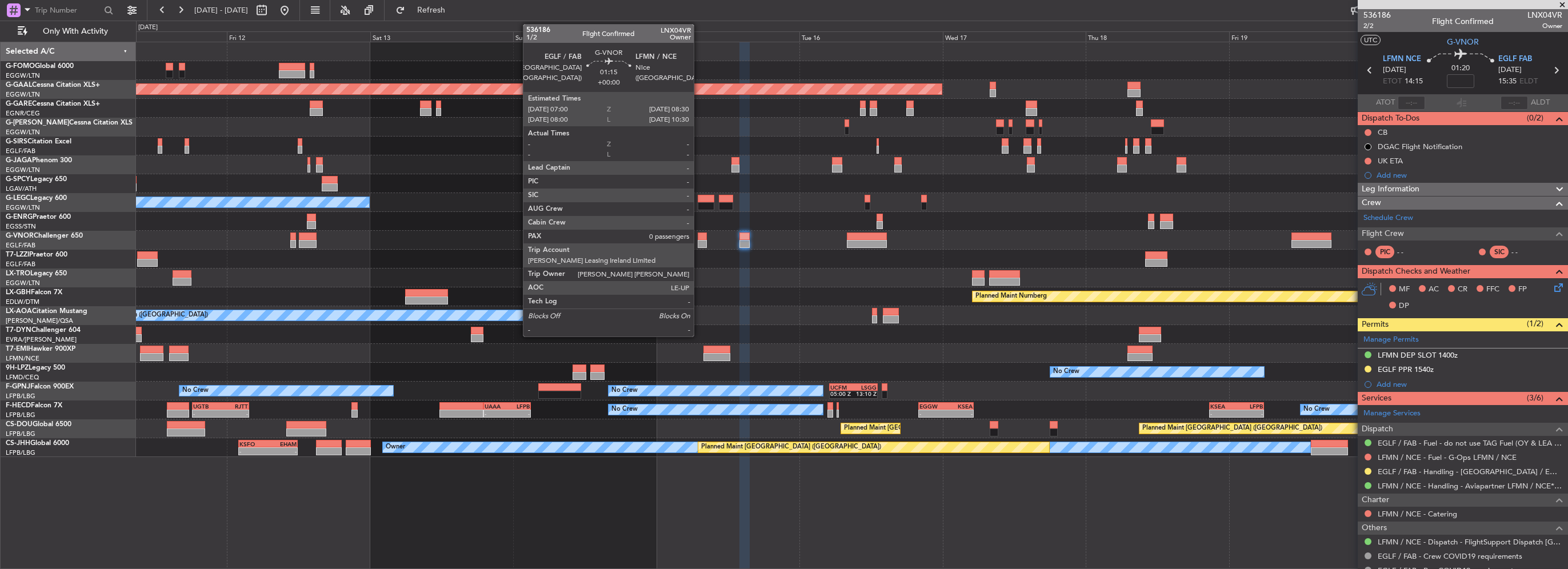
click at [699, 244] on div at bounding box center [702, 244] width 9 height 8
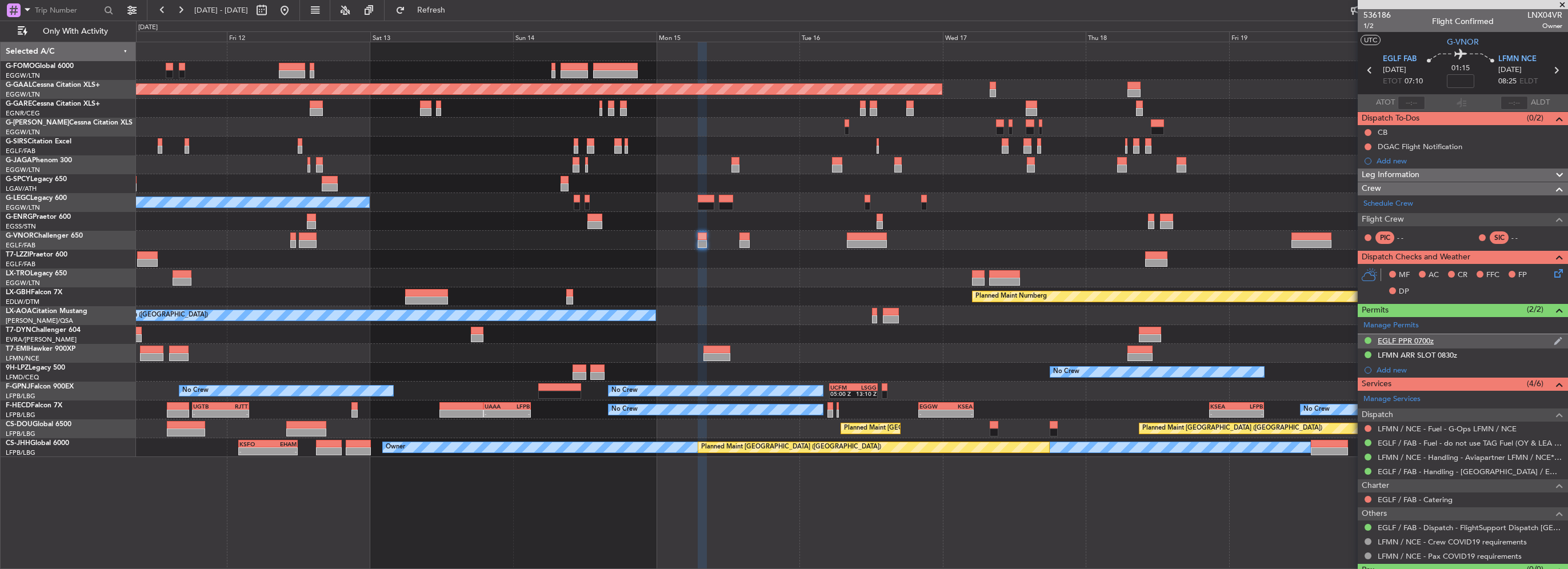
click at [1412, 340] on div "EGLF PPR 0700z" at bounding box center [1405, 341] width 56 height 10
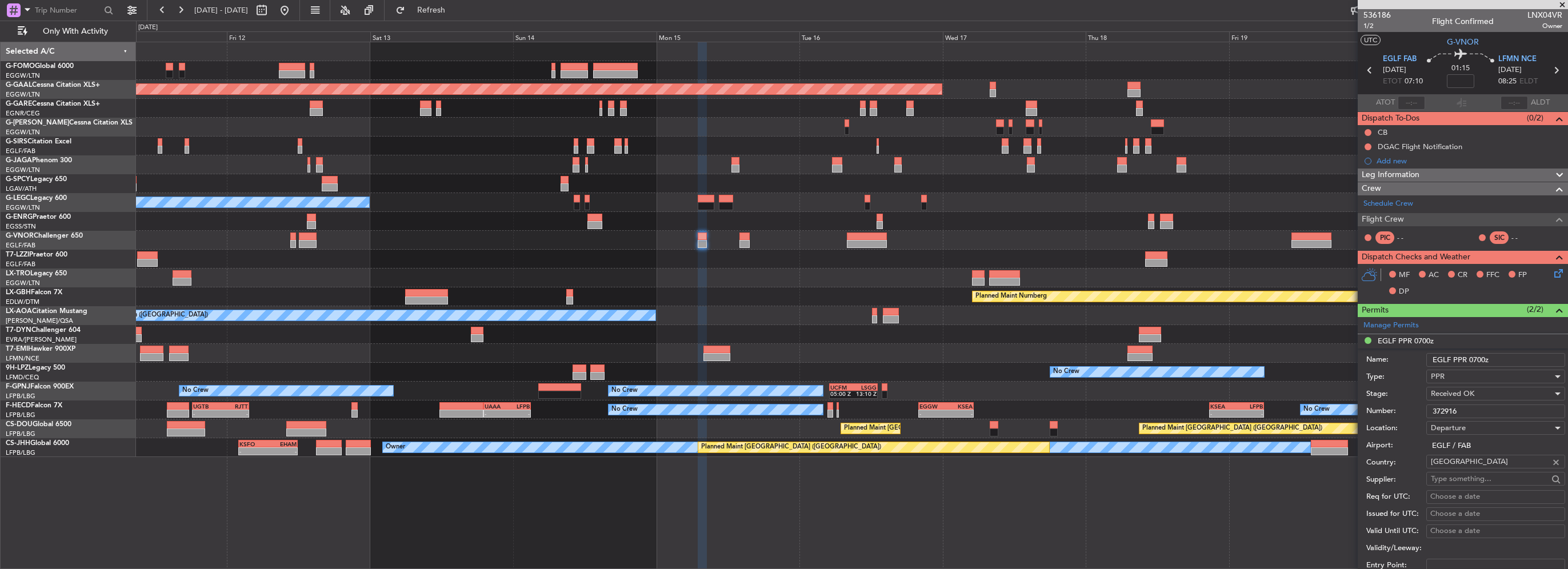
click at [1492, 411] on input "372916" at bounding box center [1496, 411] width 139 height 13
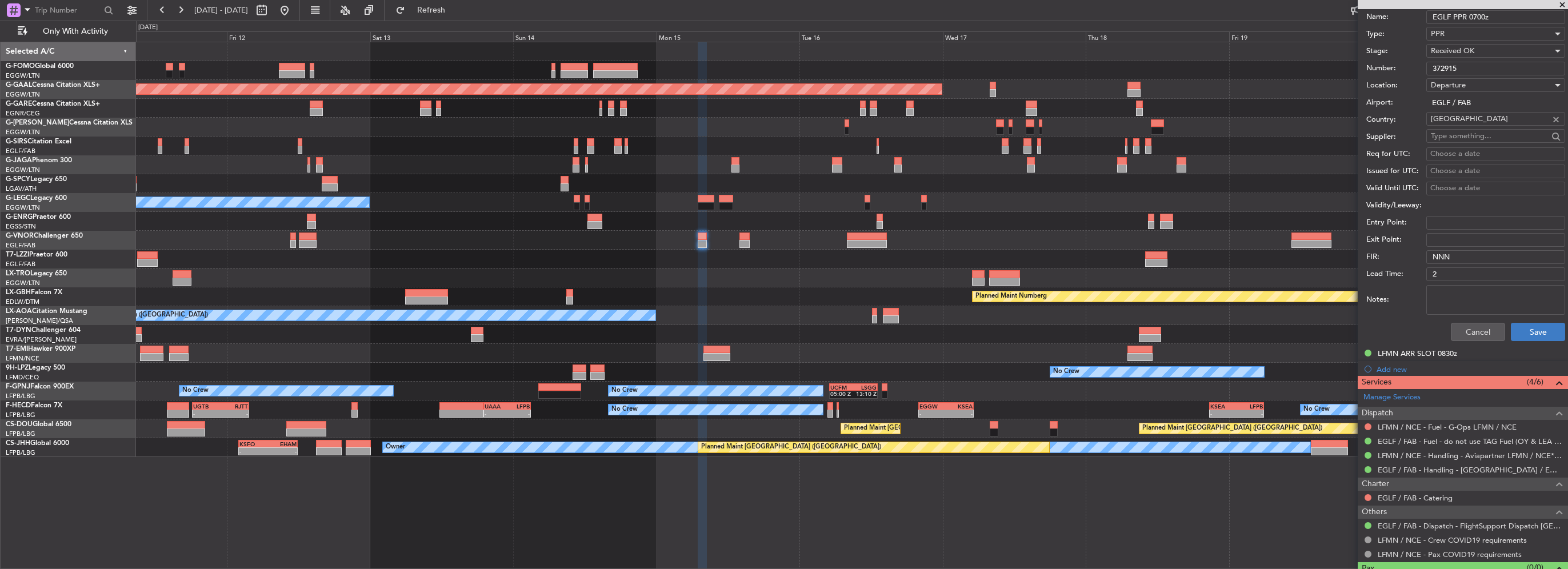
type input "372915"
click at [1531, 339] on button "Save" at bounding box center [1538, 332] width 55 height 19
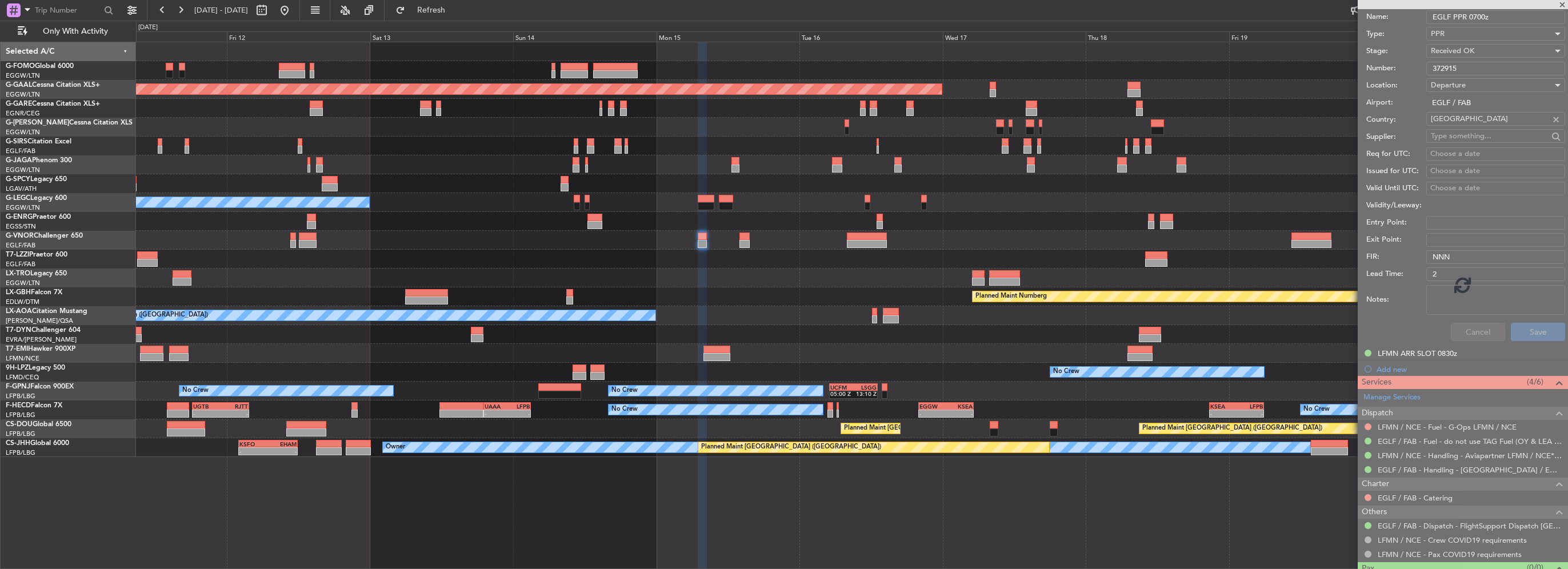
scroll to position [2, 0]
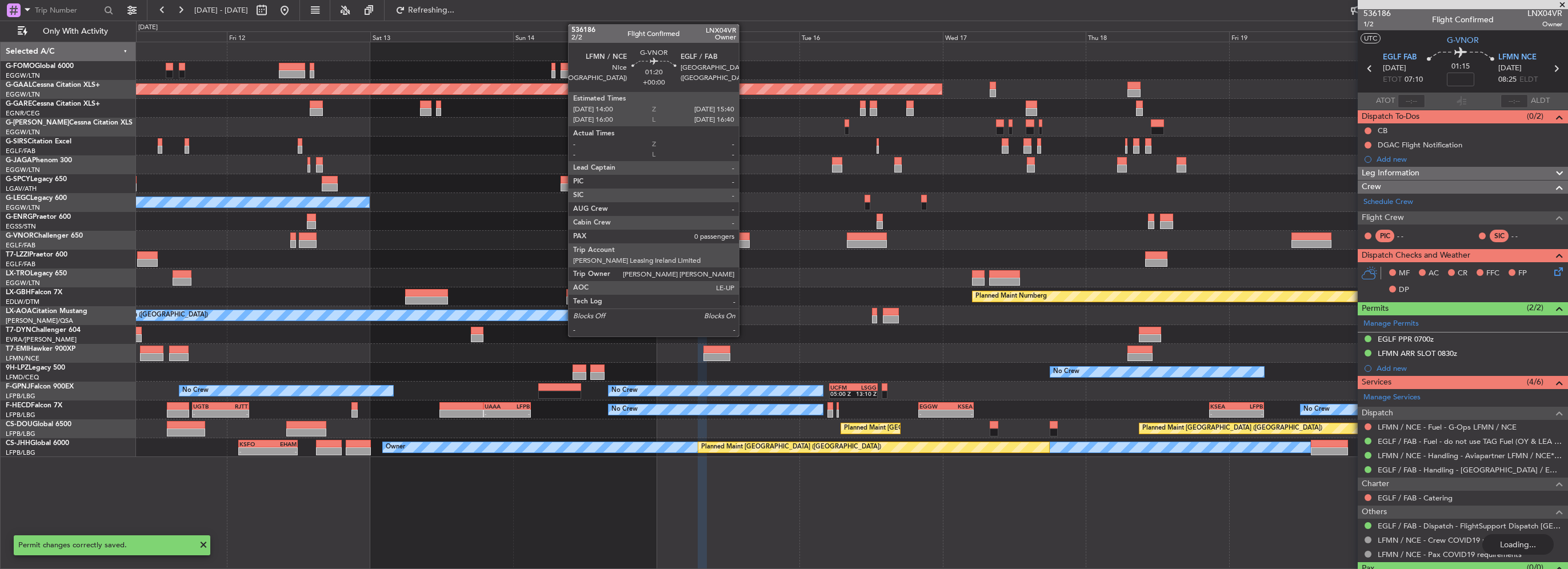
click at [744, 240] on div at bounding box center [745, 244] width 10 height 8
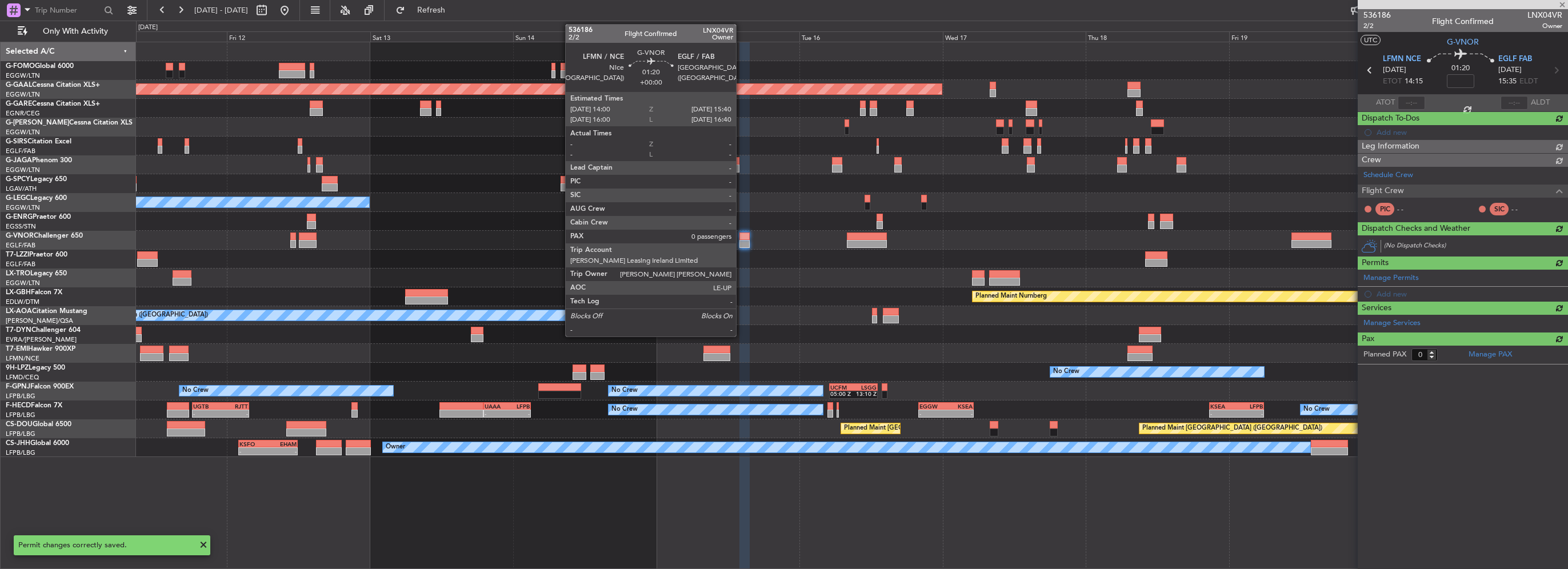
scroll to position [0, 0]
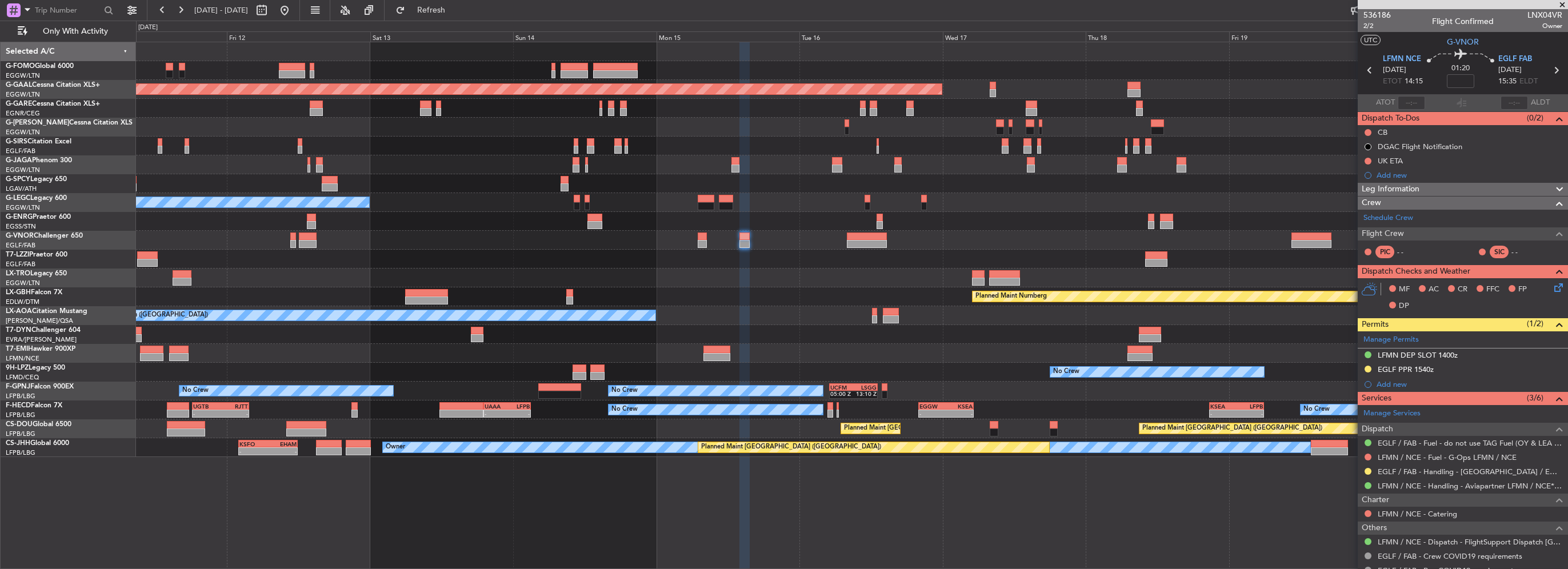
click at [1419, 370] on div "EGLF PPR 1540z" at bounding box center [1405, 369] width 56 height 10
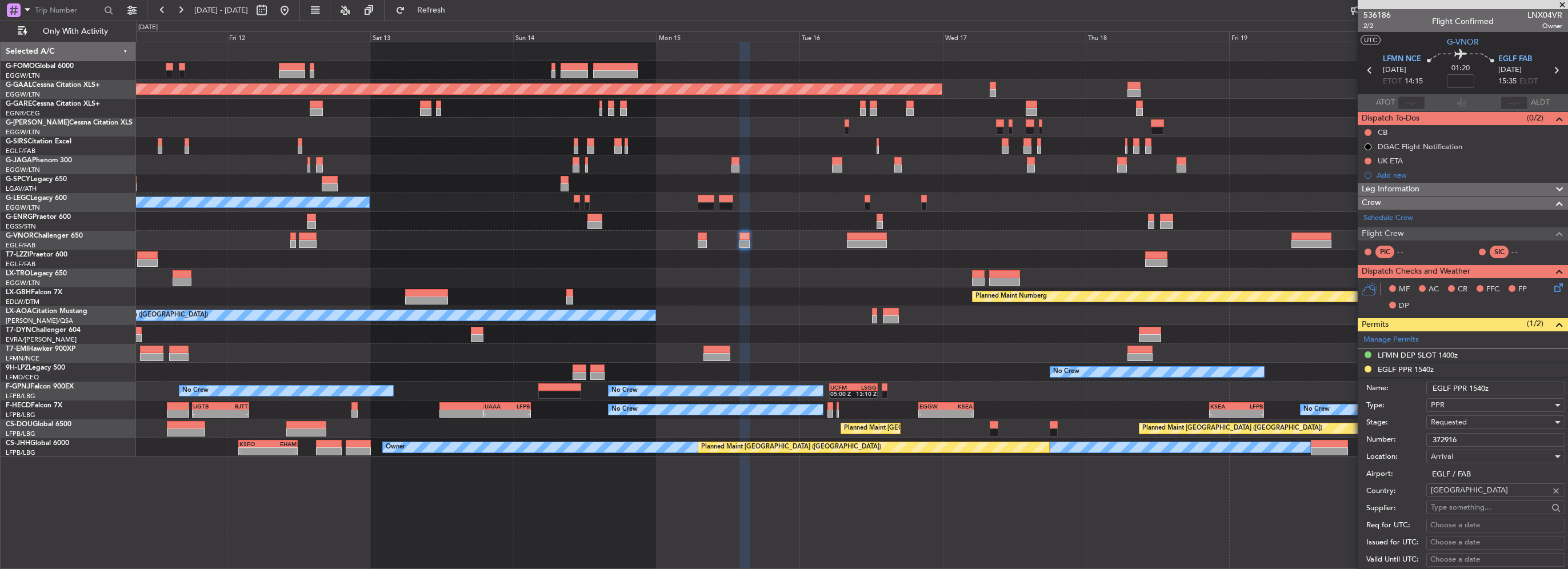
click at [1465, 439] on input "372916" at bounding box center [1496, 439] width 139 height 13
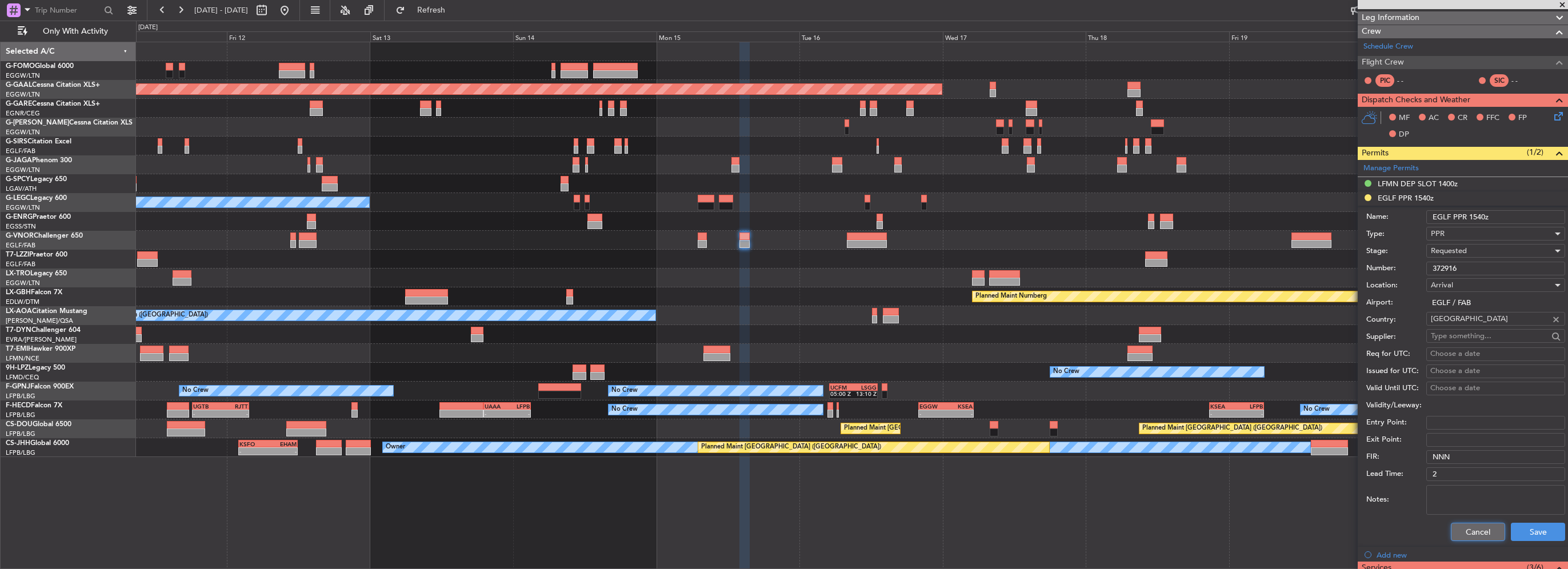
click at [1474, 528] on button "Cancel" at bounding box center [1478, 532] width 55 height 19
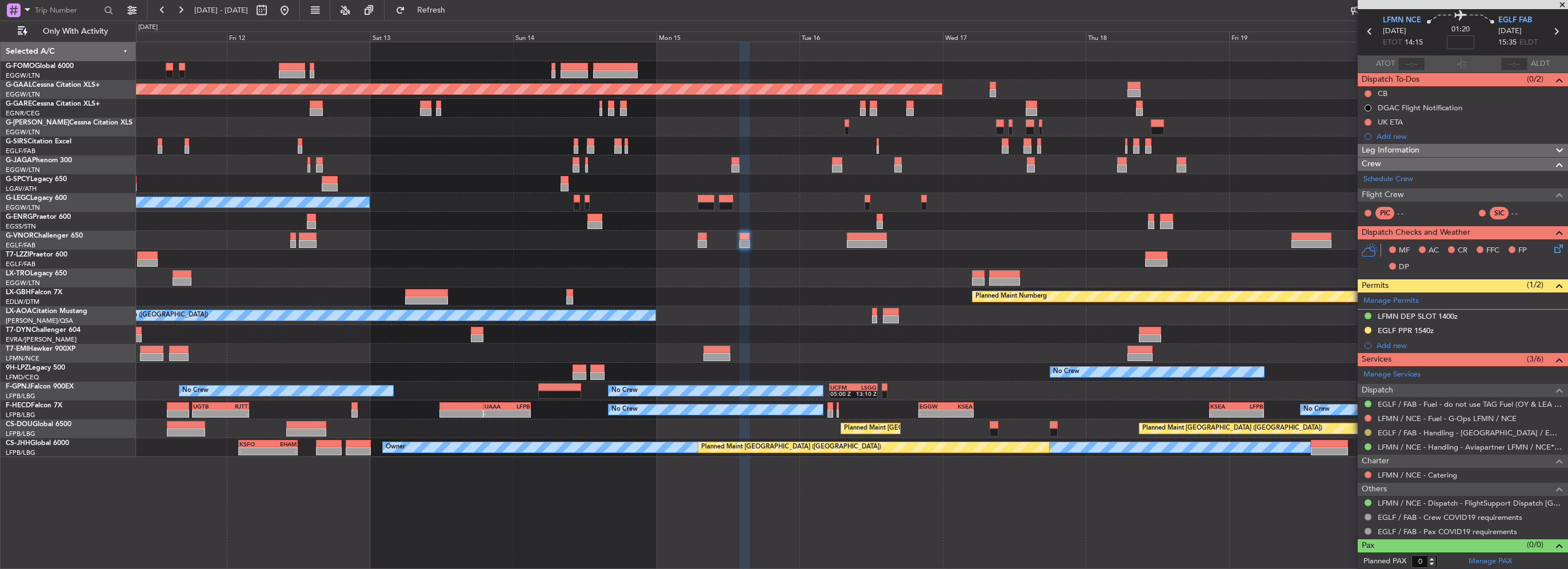
click at [1366, 429] on button at bounding box center [1368, 432] width 7 height 7
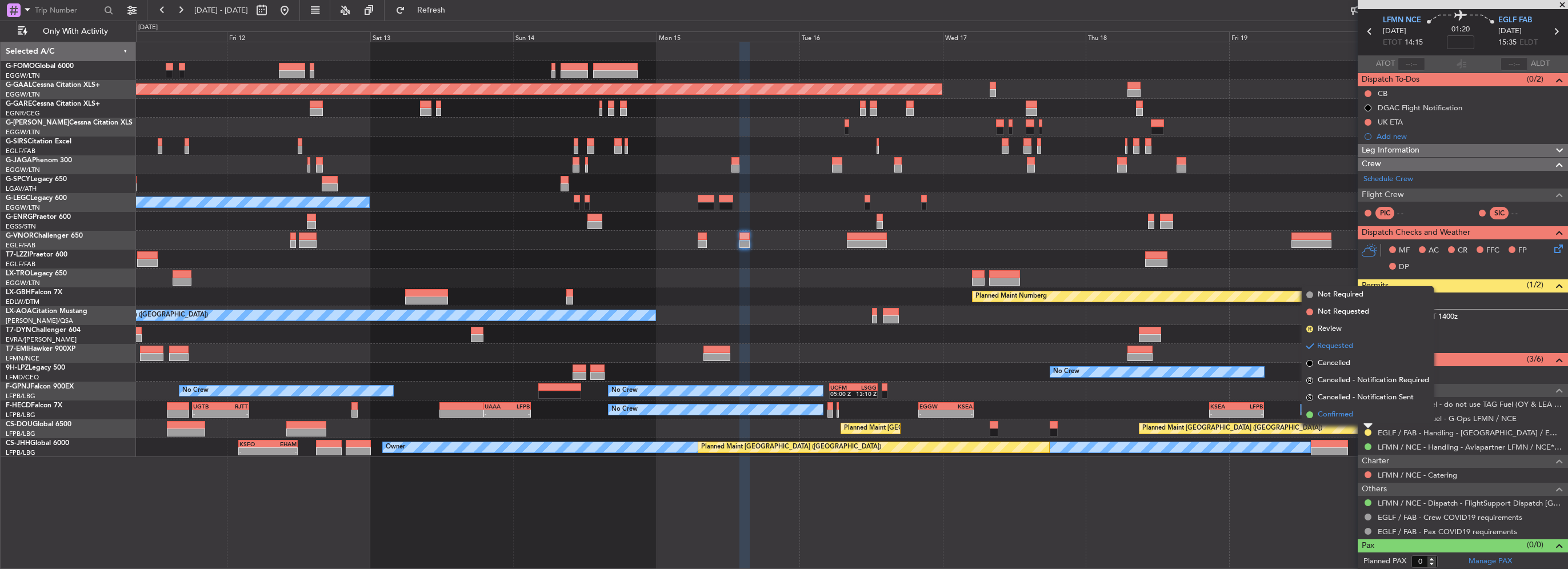
click at [1351, 414] on span "Confirmed" at bounding box center [1335, 415] width 35 height 12
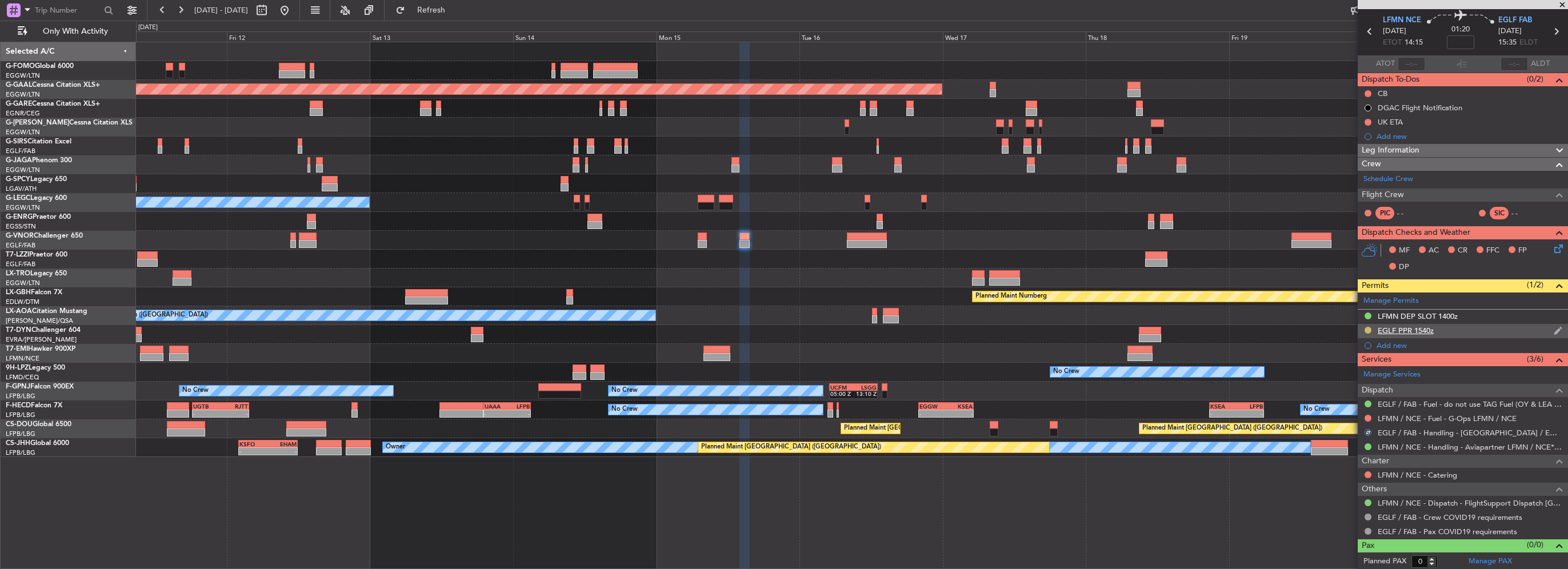
click at [1367, 327] on button at bounding box center [1368, 330] width 7 height 7
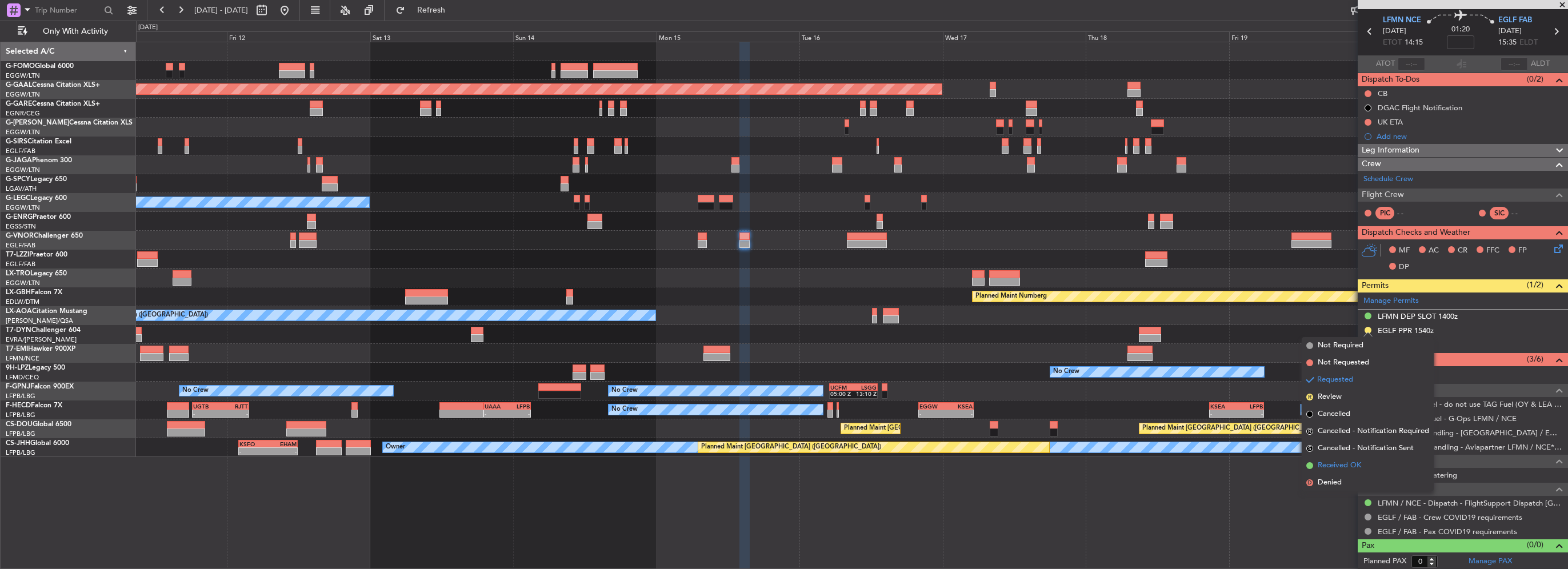
click at [1347, 468] on span "Received OK" at bounding box center [1340, 466] width 44 height 12
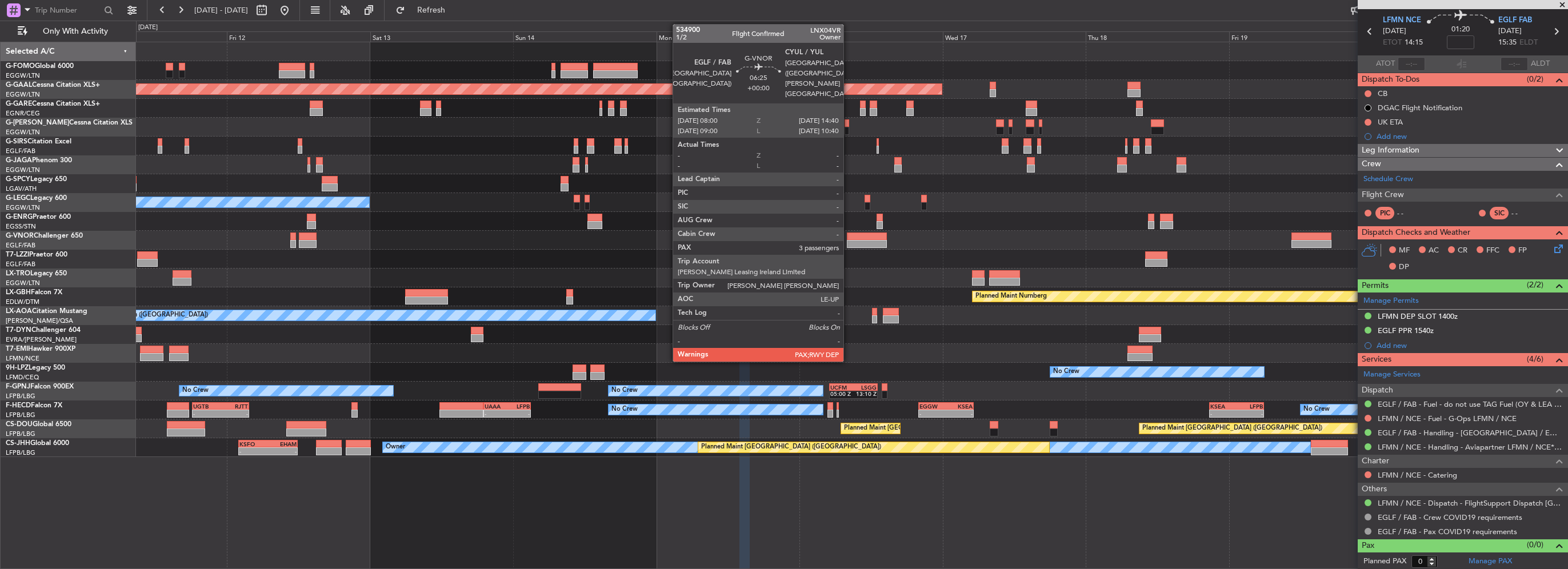
click at [848, 240] on div at bounding box center [867, 244] width 40 height 8
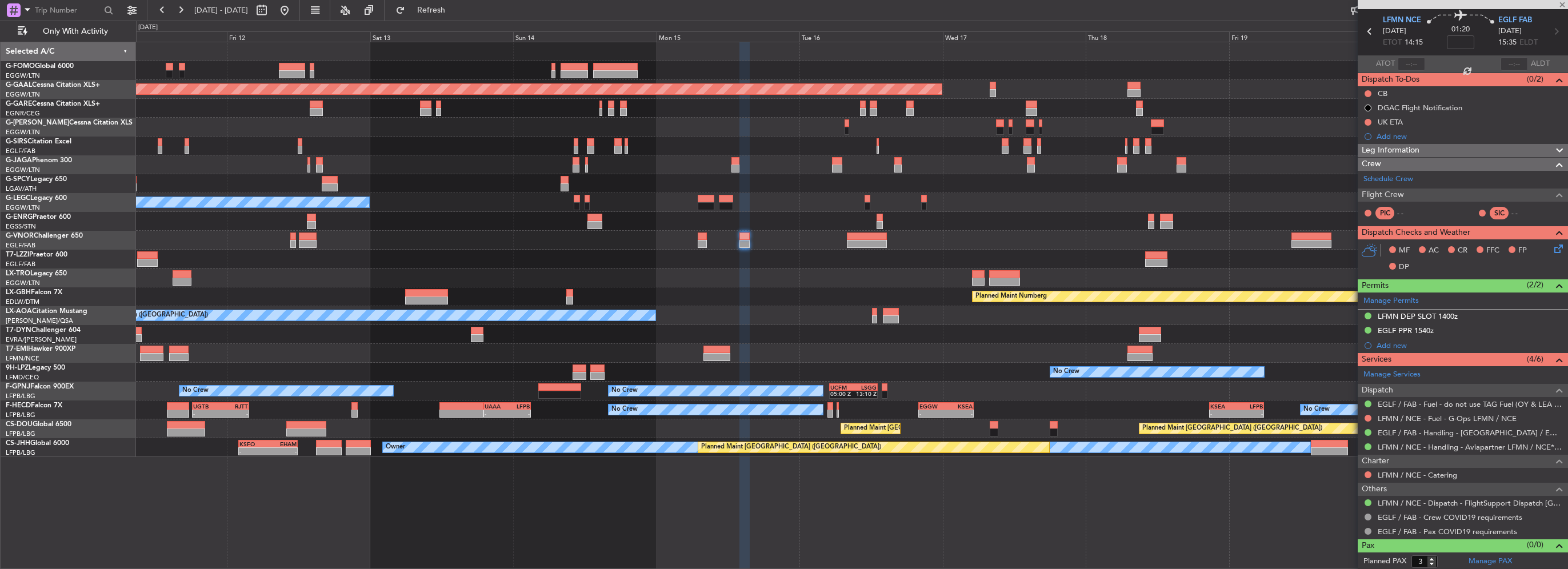
scroll to position [0, 0]
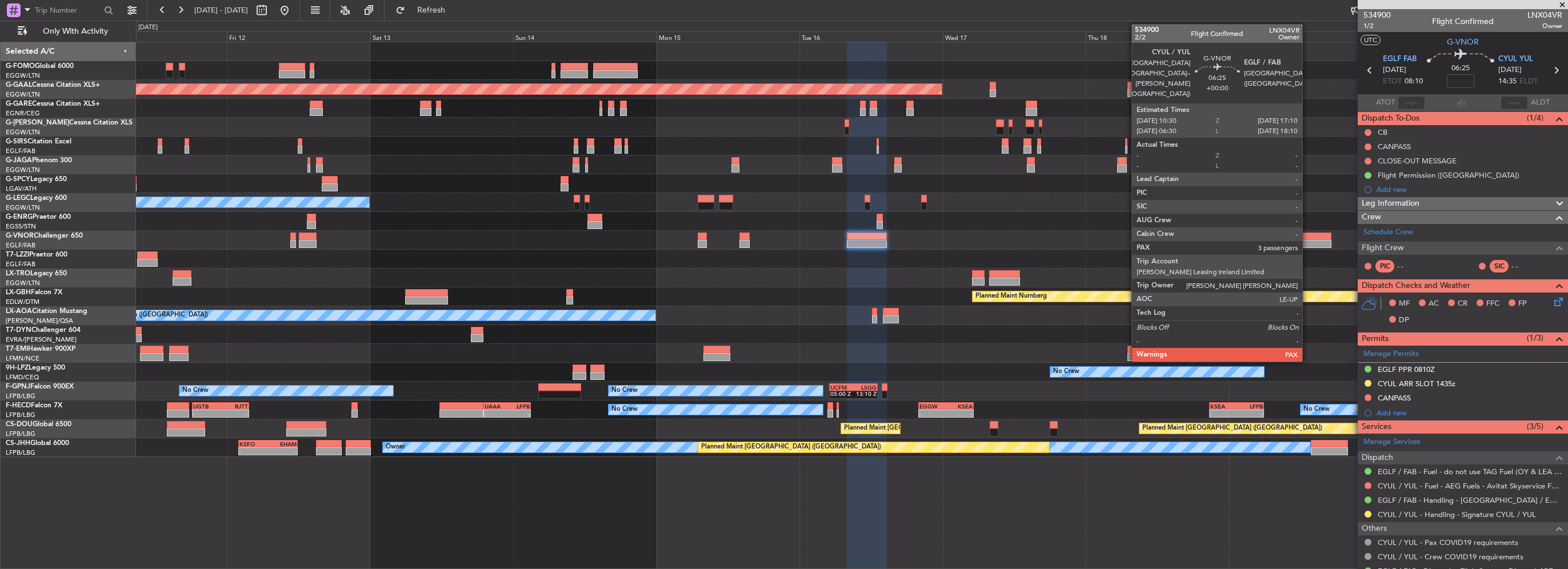
click at [1308, 235] on div at bounding box center [1311, 237] width 40 height 8
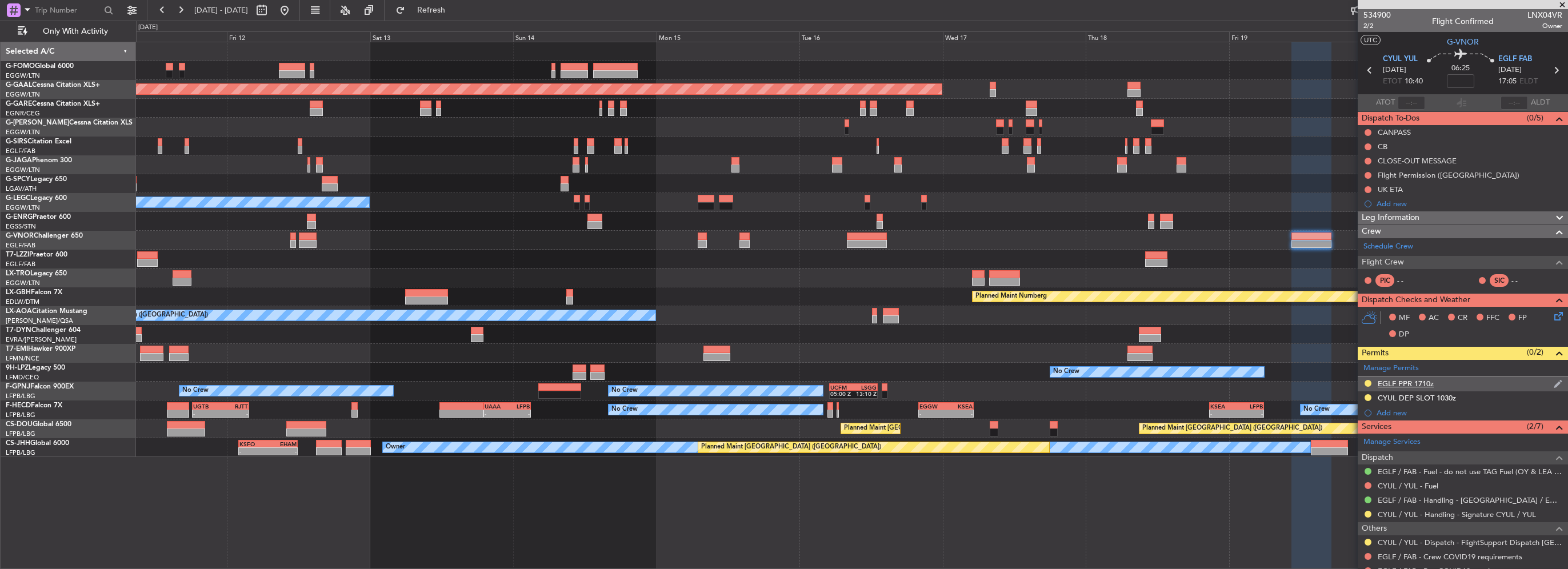
click at [1427, 384] on div "EGLF PPR 1710z" at bounding box center [1405, 384] width 56 height 10
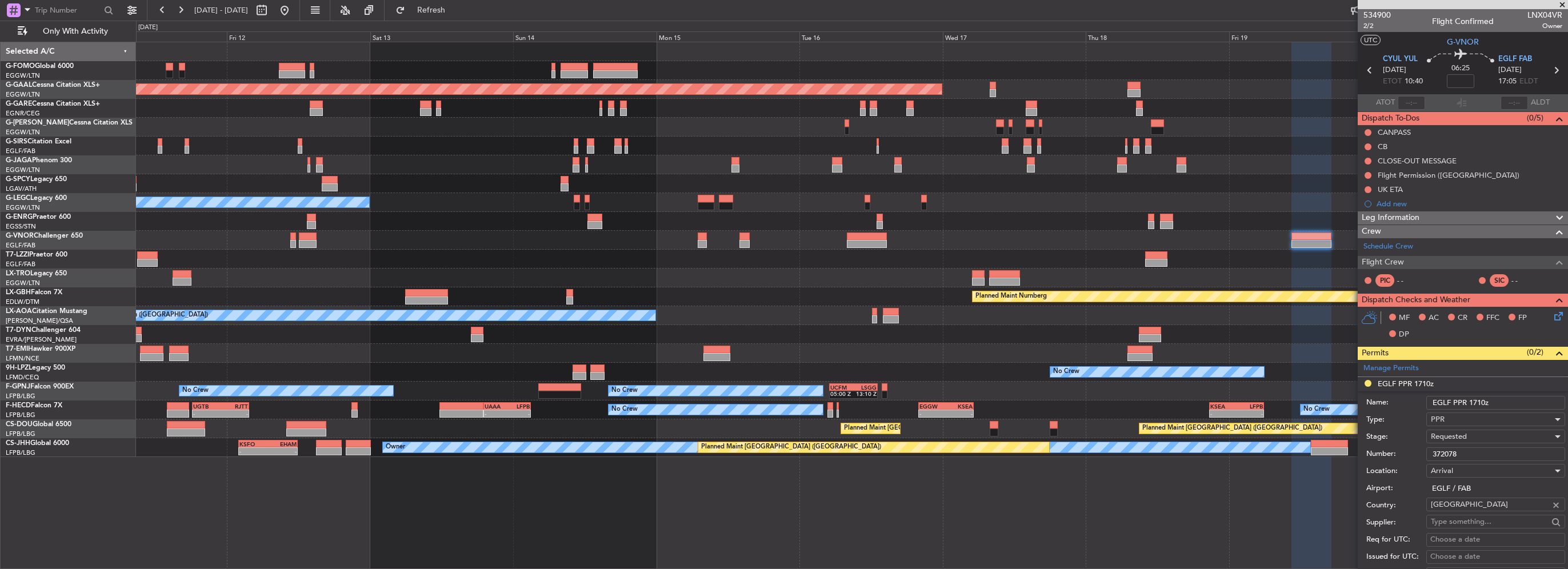
click at [1467, 446] on div "Number: 372078" at bounding box center [1466, 454] width 199 height 17
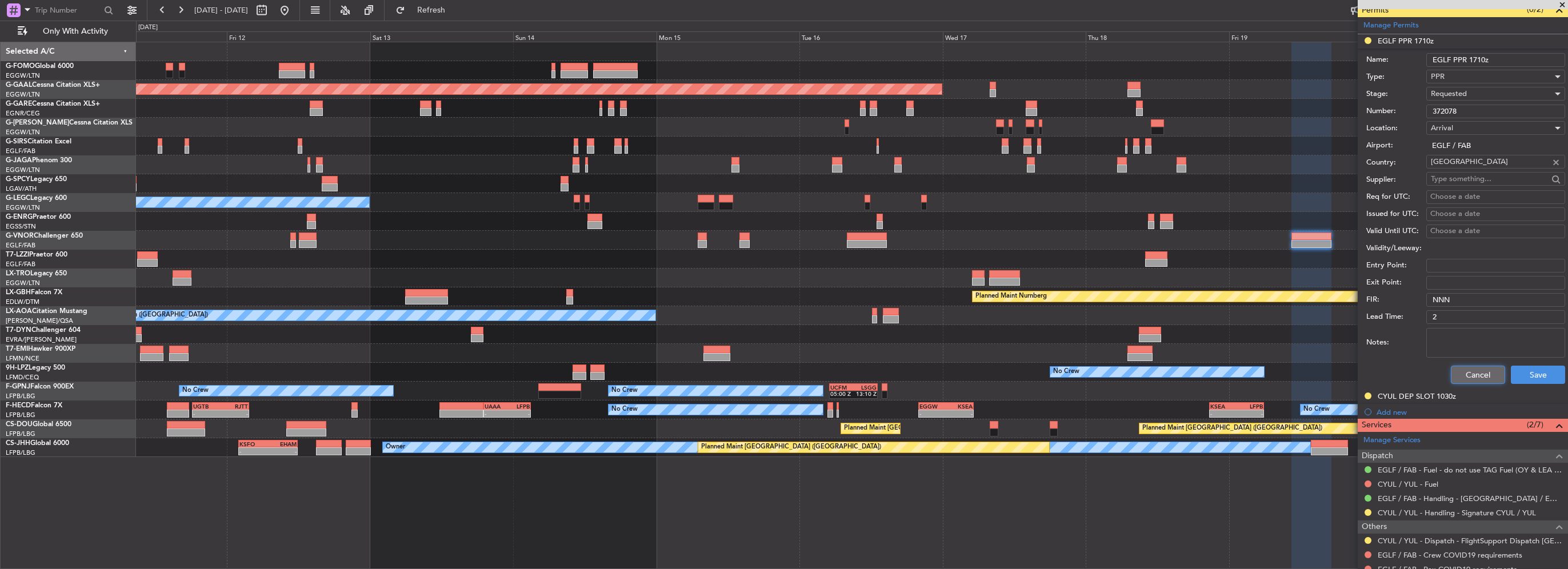
click at [1473, 375] on button "Cancel" at bounding box center [1478, 375] width 55 height 19
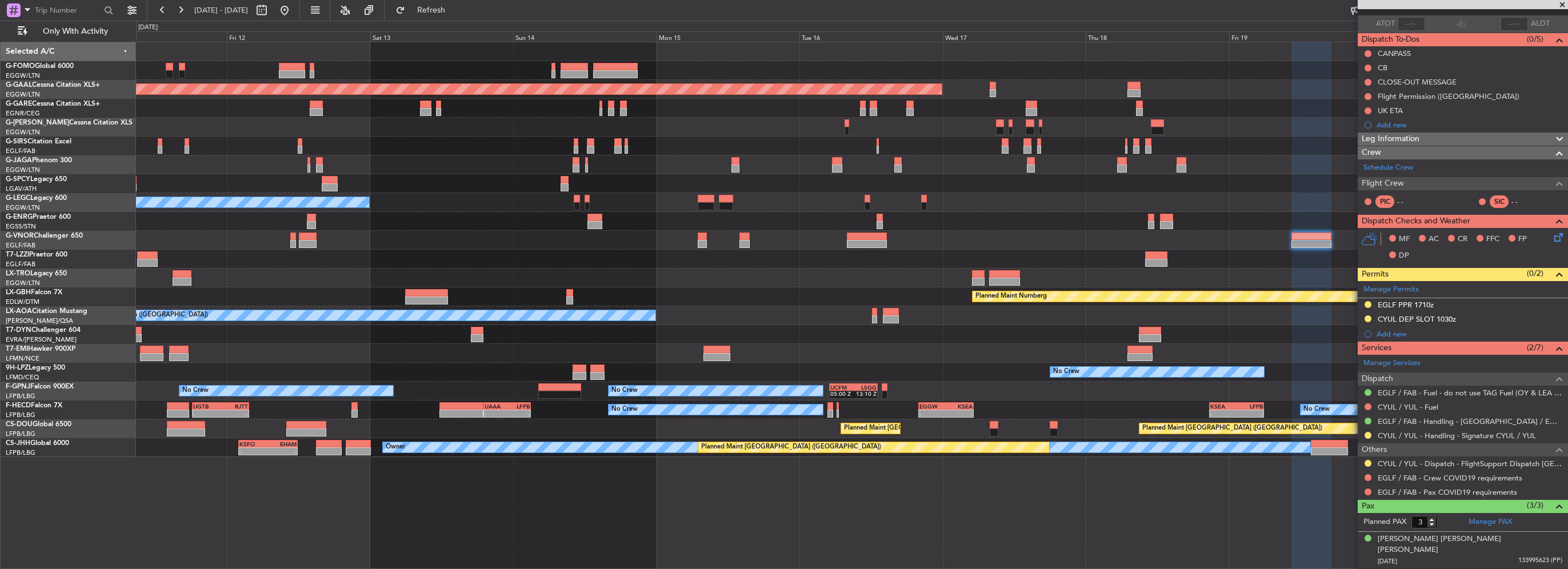
scroll to position [117, 0]
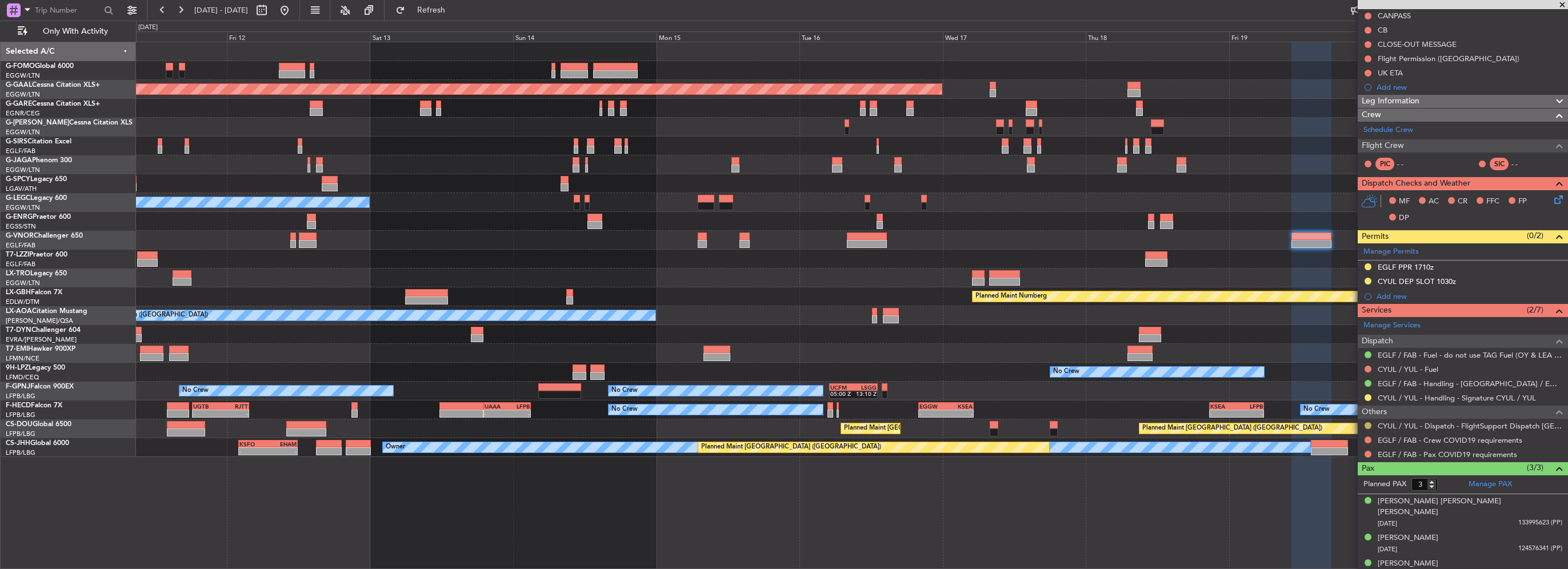
click at [1367, 425] on button at bounding box center [1368, 425] width 7 height 7
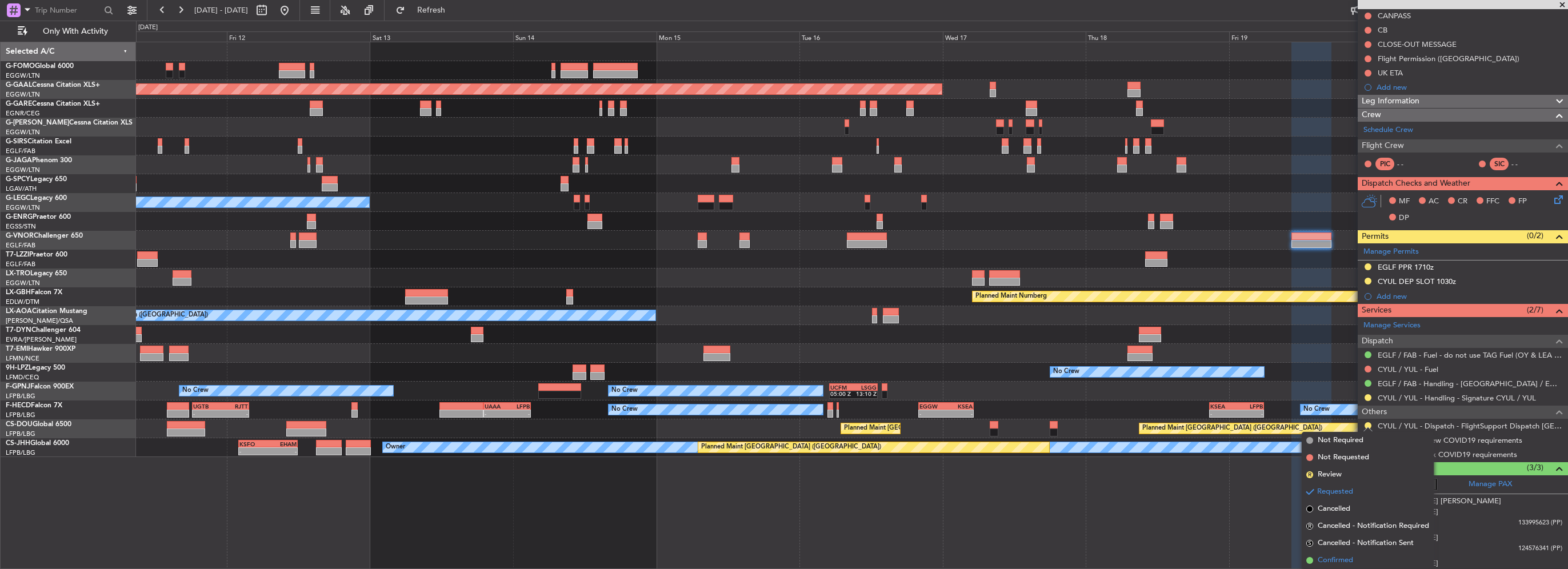
click at [1320, 560] on span "Confirmed" at bounding box center [1335, 561] width 35 height 12
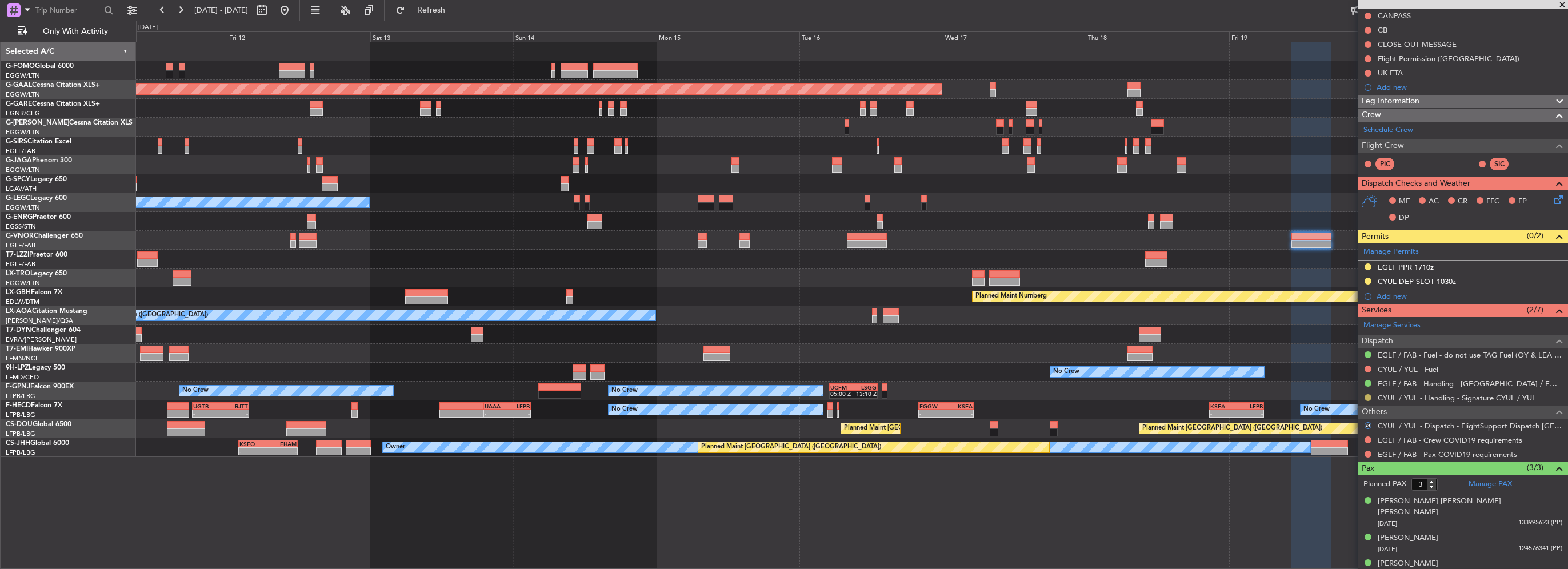
click at [1367, 396] on button at bounding box center [1368, 398] width 7 height 7
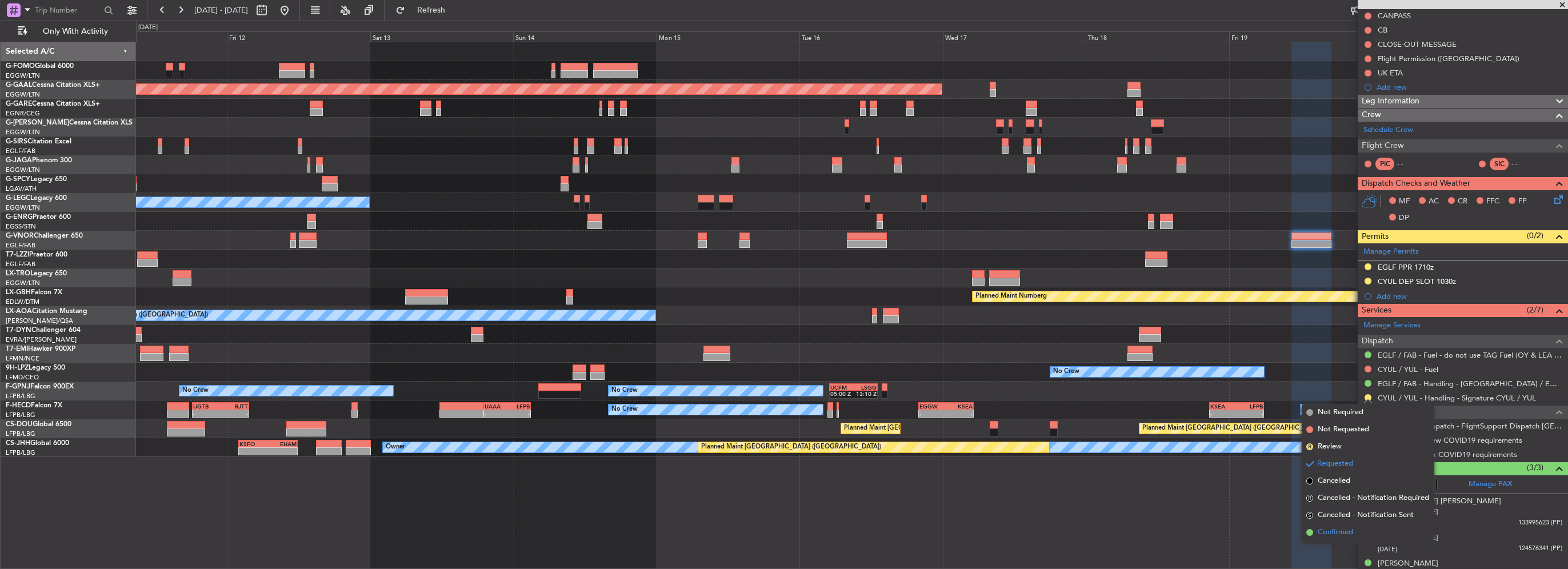
click at [1337, 534] on span "Confirmed" at bounding box center [1335, 533] width 35 height 12
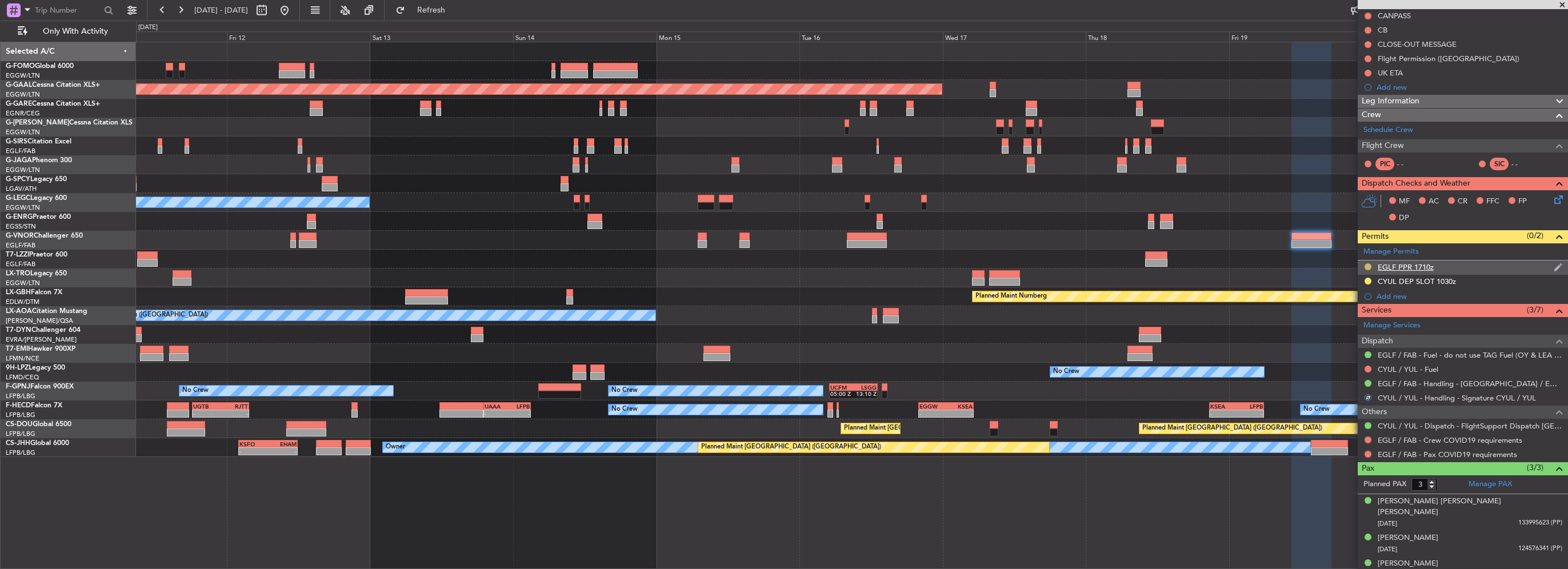
click at [1366, 265] on button at bounding box center [1368, 267] width 7 height 7
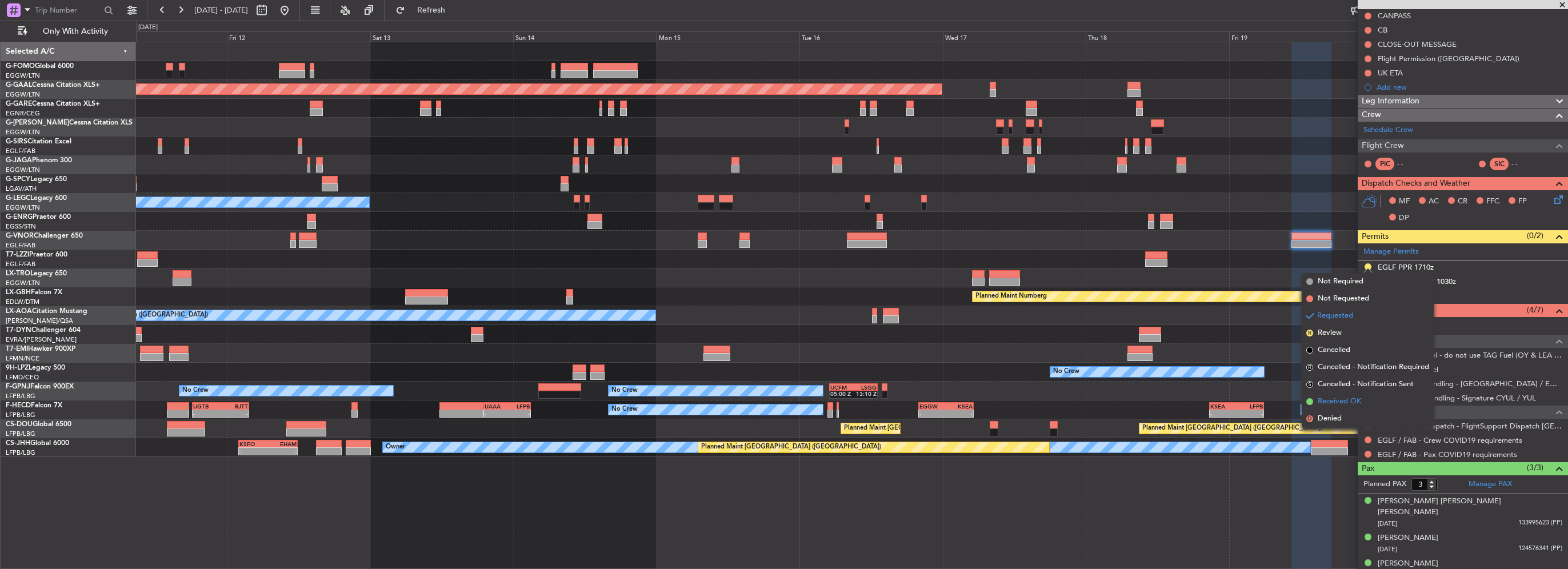
click at [1347, 400] on span "Received OK" at bounding box center [1340, 402] width 44 height 12
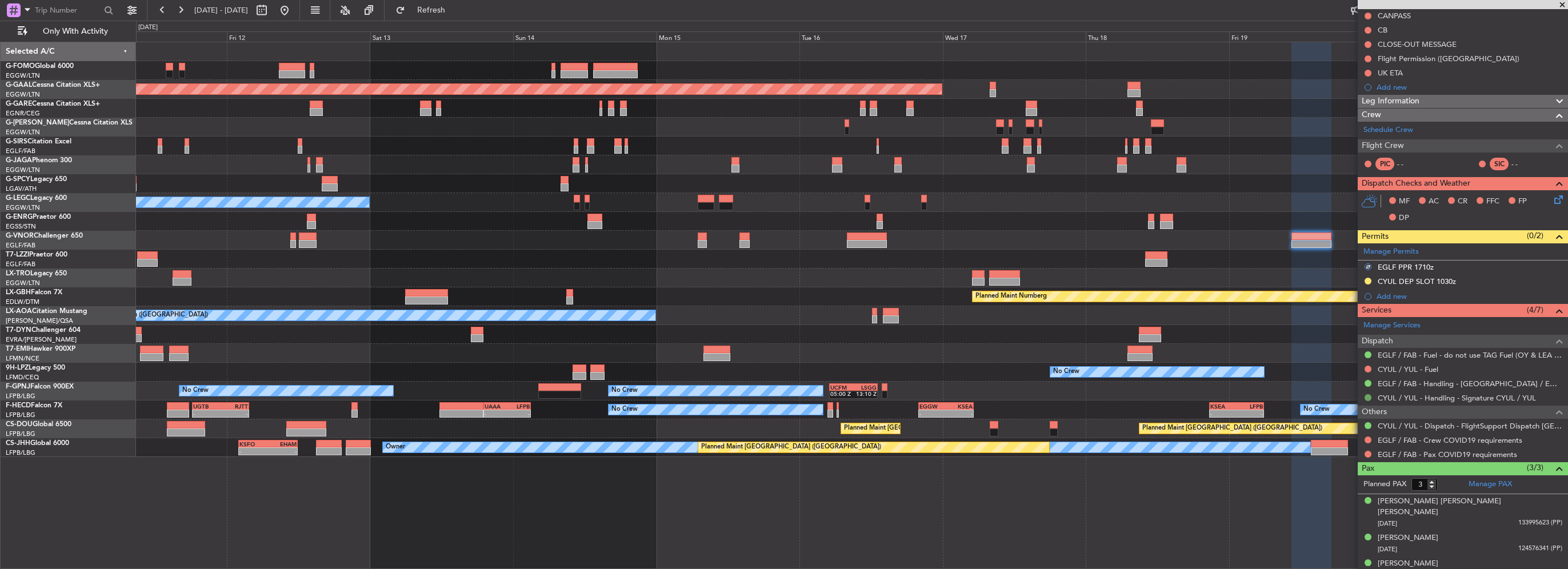
click at [1368, 400] on mat-tooltip-component "Confirmed" at bounding box center [1369, 414] width 51 height 30
click at [1367, 395] on button at bounding box center [1368, 398] width 7 height 7
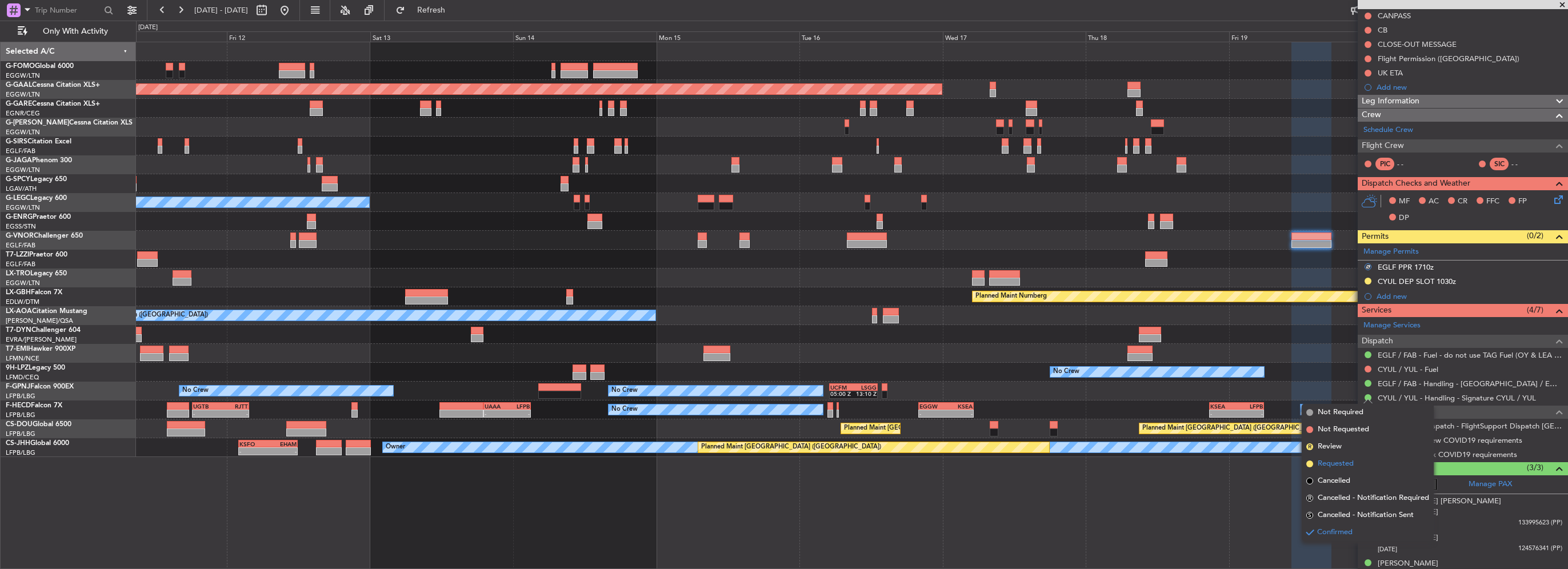
click at [1355, 461] on li "Requested" at bounding box center [1368, 464] width 132 height 17
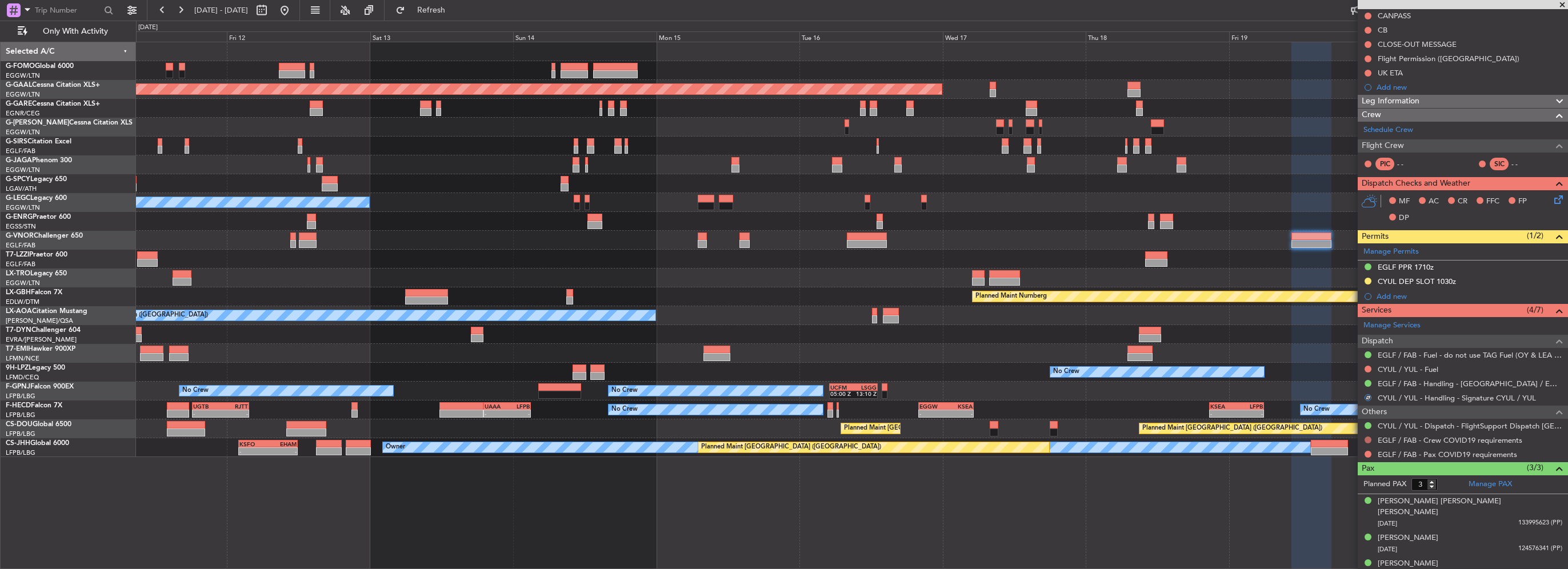
click at [1369, 438] on button at bounding box center [1368, 440] width 7 height 7
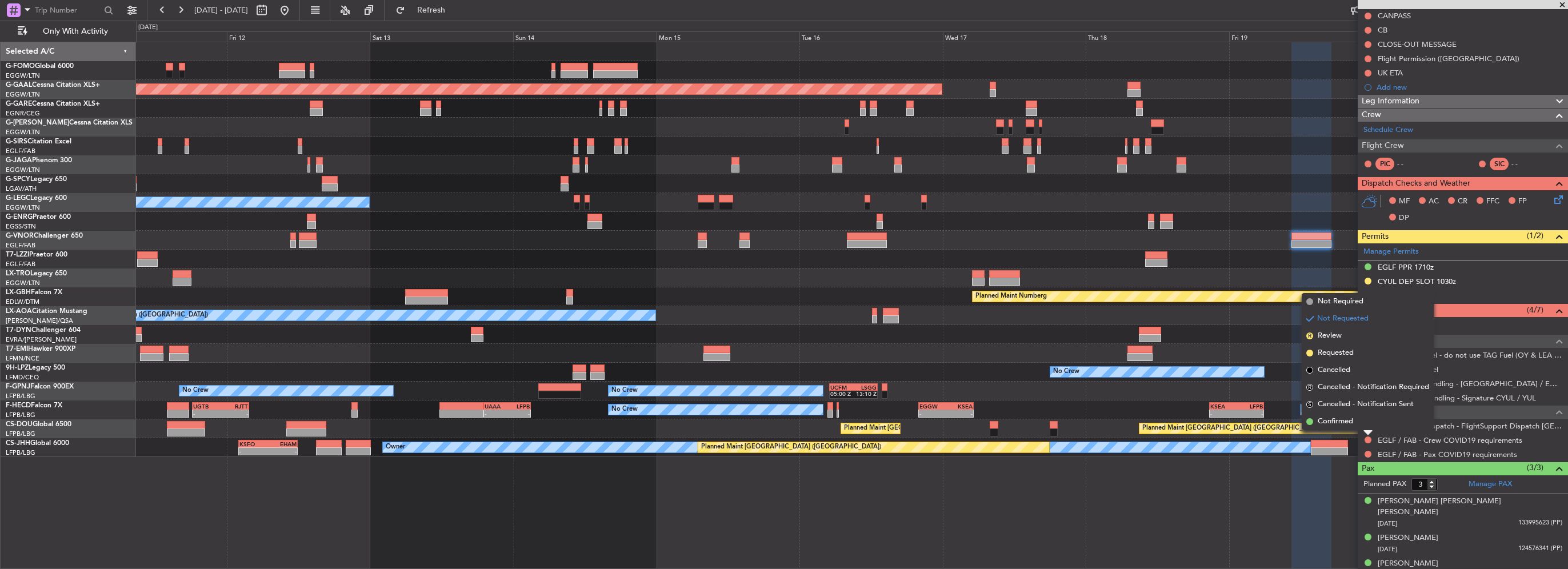
drag, startPoint x: 1339, startPoint y: 298, endPoint x: 1343, endPoint y: 375, distance: 77.1
click at [1339, 299] on span "Not Required" at bounding box center [1340, 302] width 46 height 12
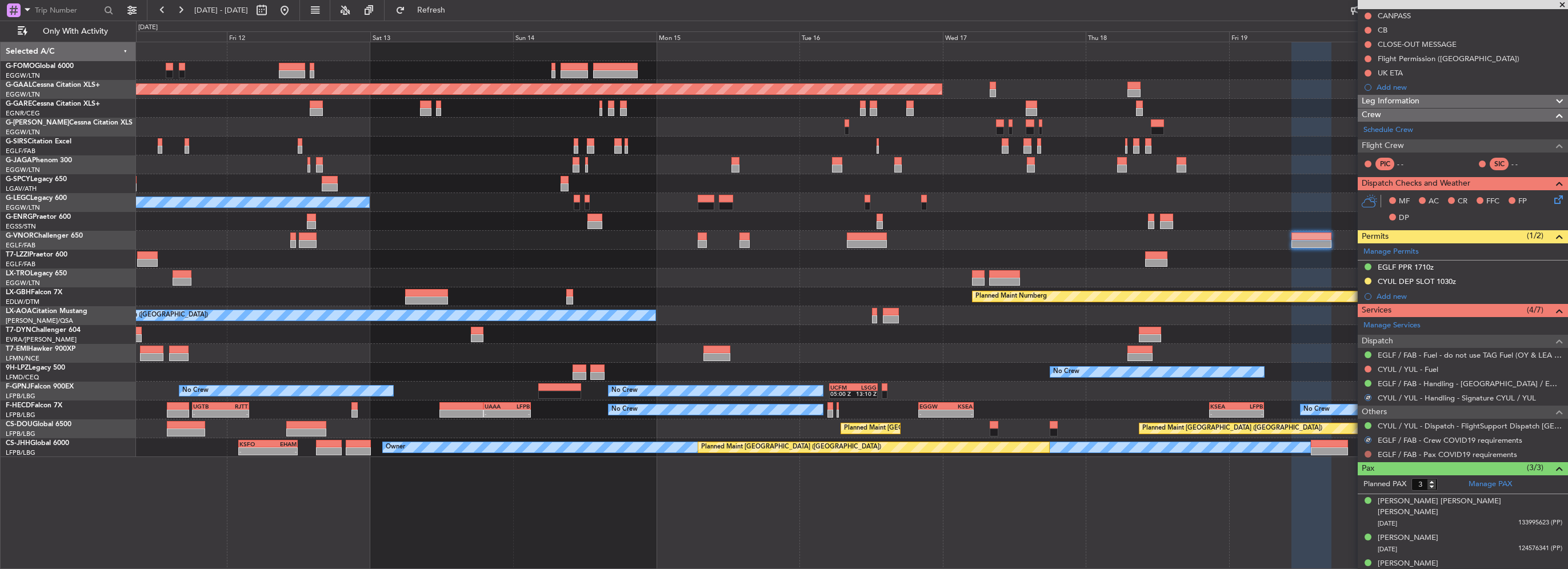
click at [1365, 454] on button at bounding box center [1368, 454] width 7 height 7
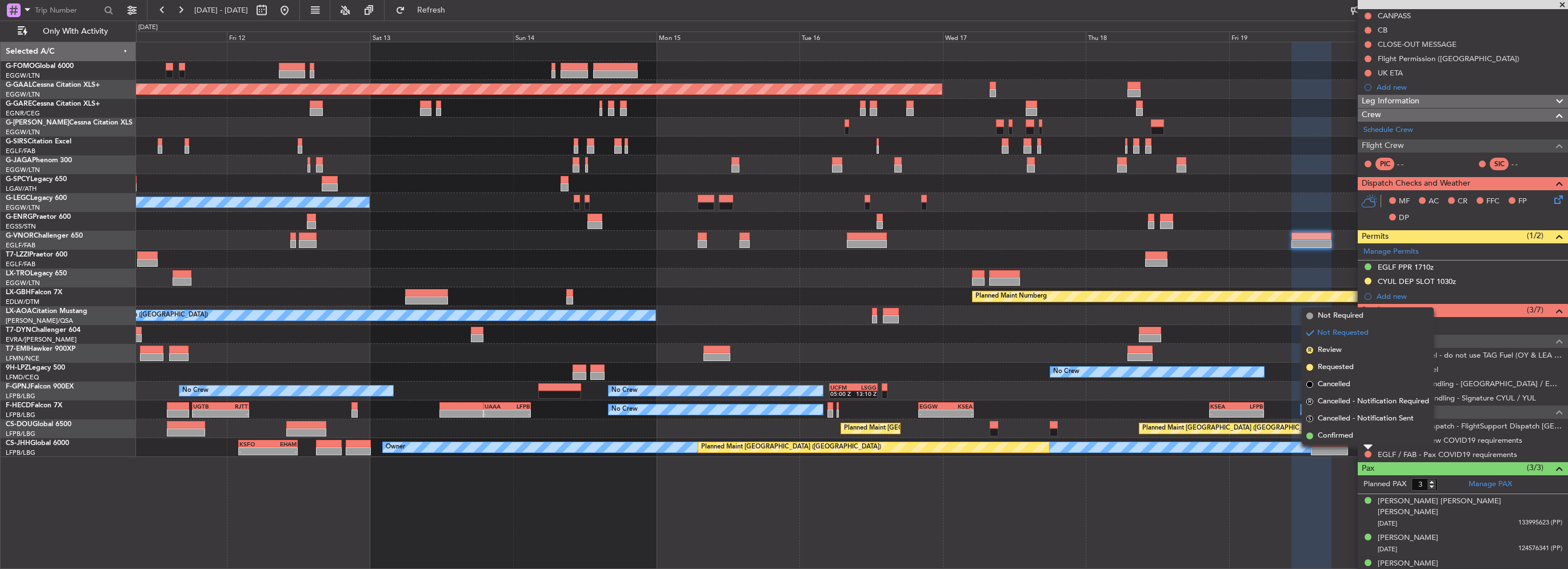
click at [1345, 319] on span "Not Required" at bounding box center [1340, 316] width 46 height 12
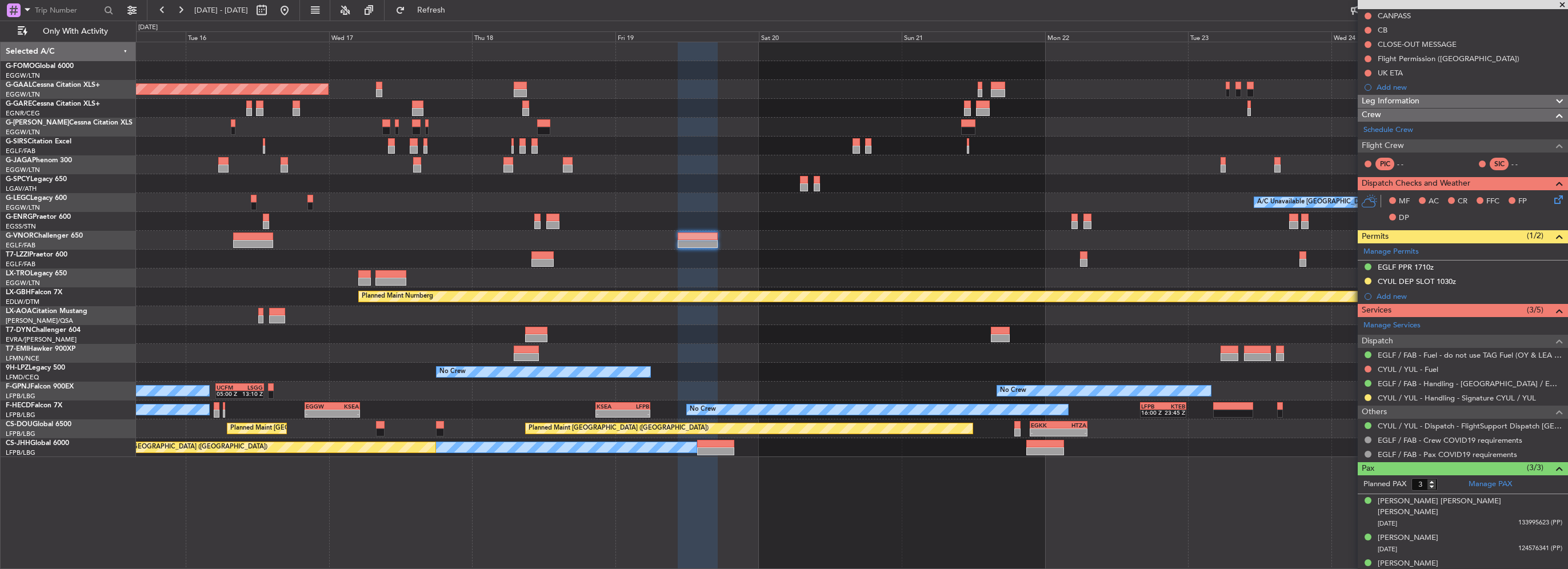
click at [640, 213] on div at bounding box center [852, 221] width 1431 height 19
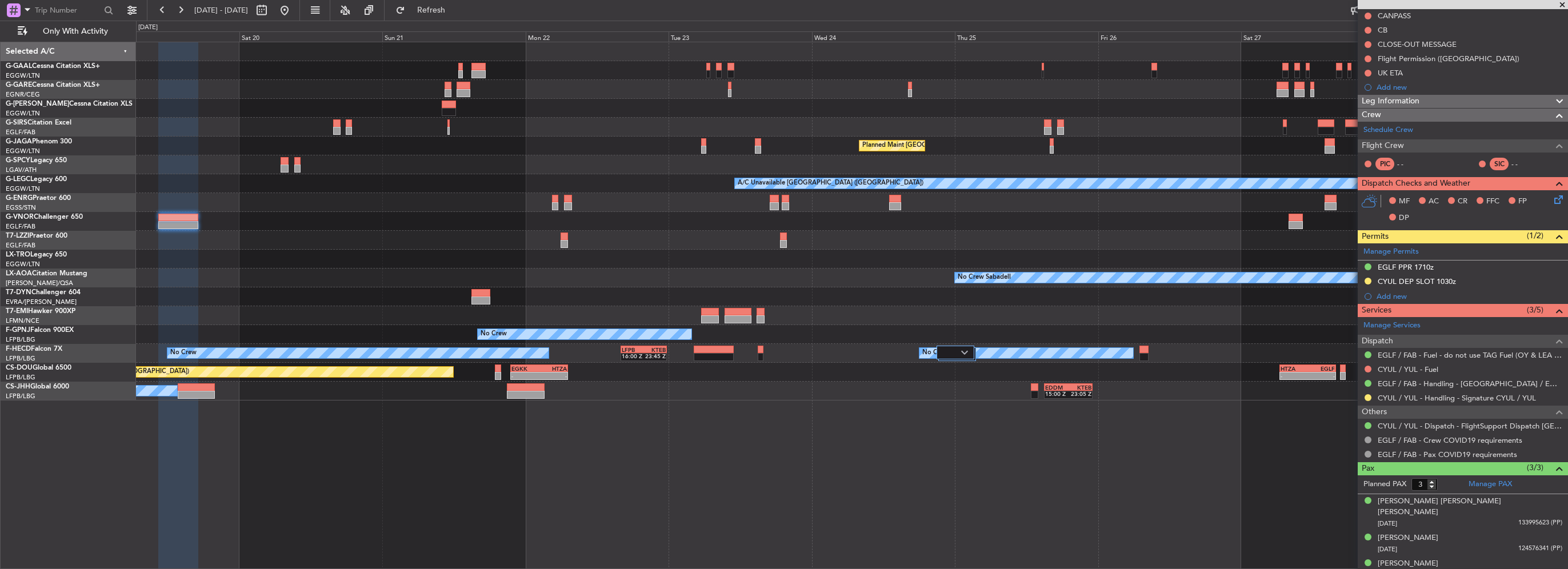
click at [609, 211] on div "Planned Maint Dusseldorf Planned Maint London (Luton) A/C Unavailable London (L…" at bounding box center [852, 221] width 1431 height 359
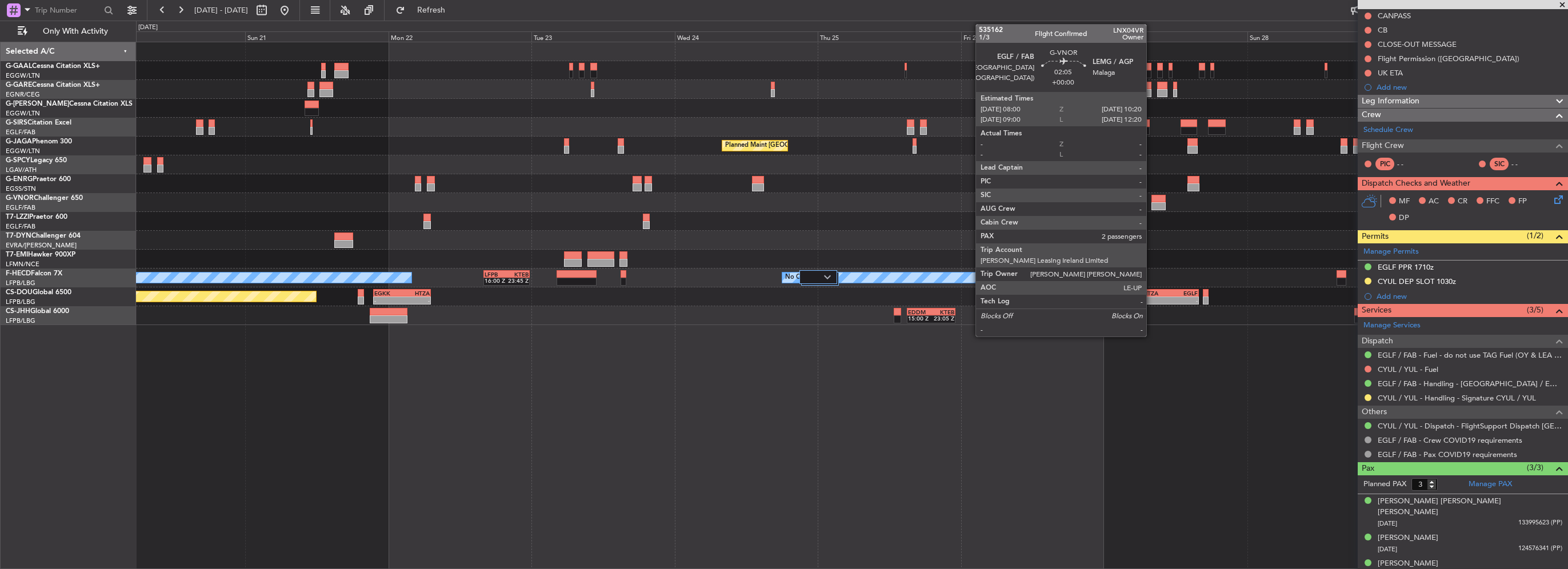
click at [1151, 203] on div at bounding box center [1158, 206] width 14 height 8
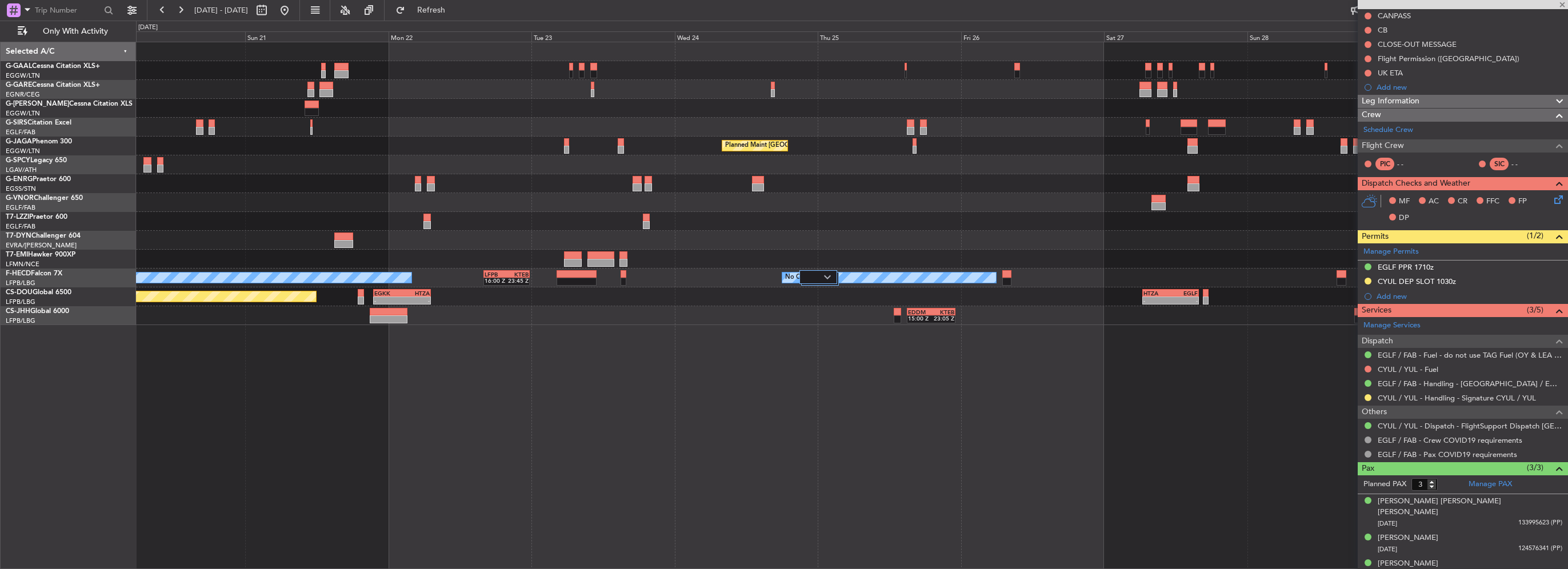
type input "2"
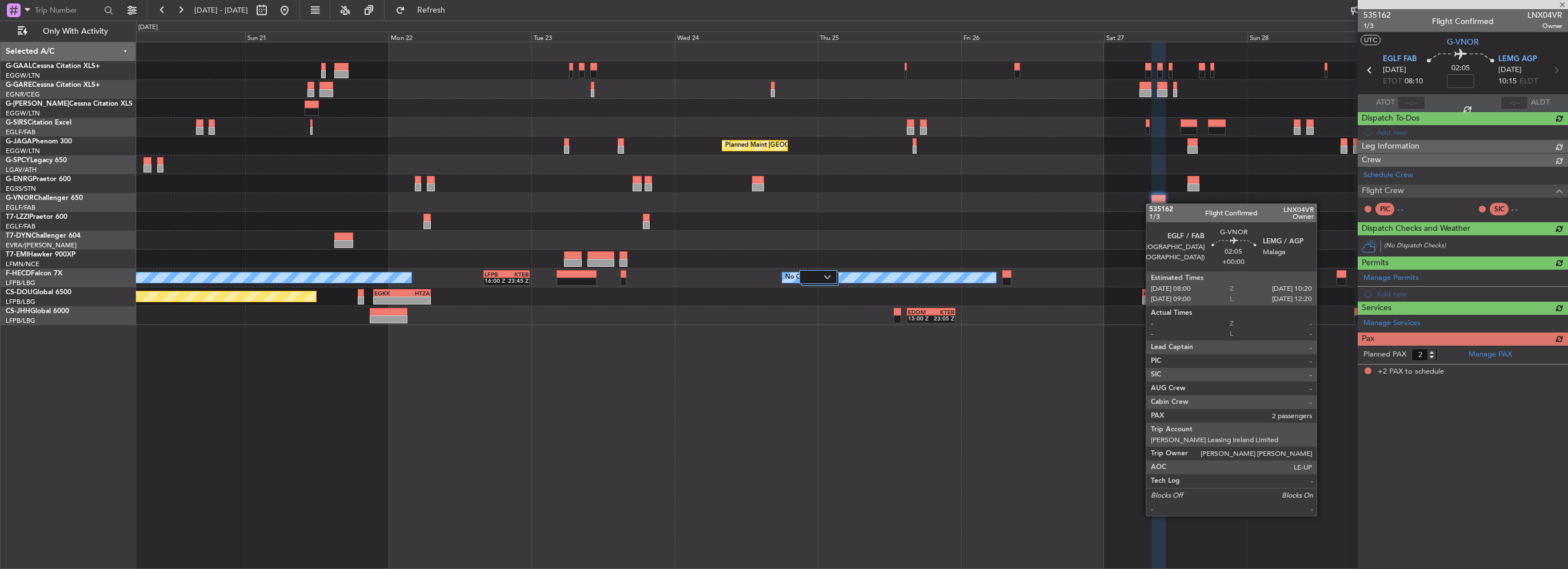
scroll to position [0, 0]
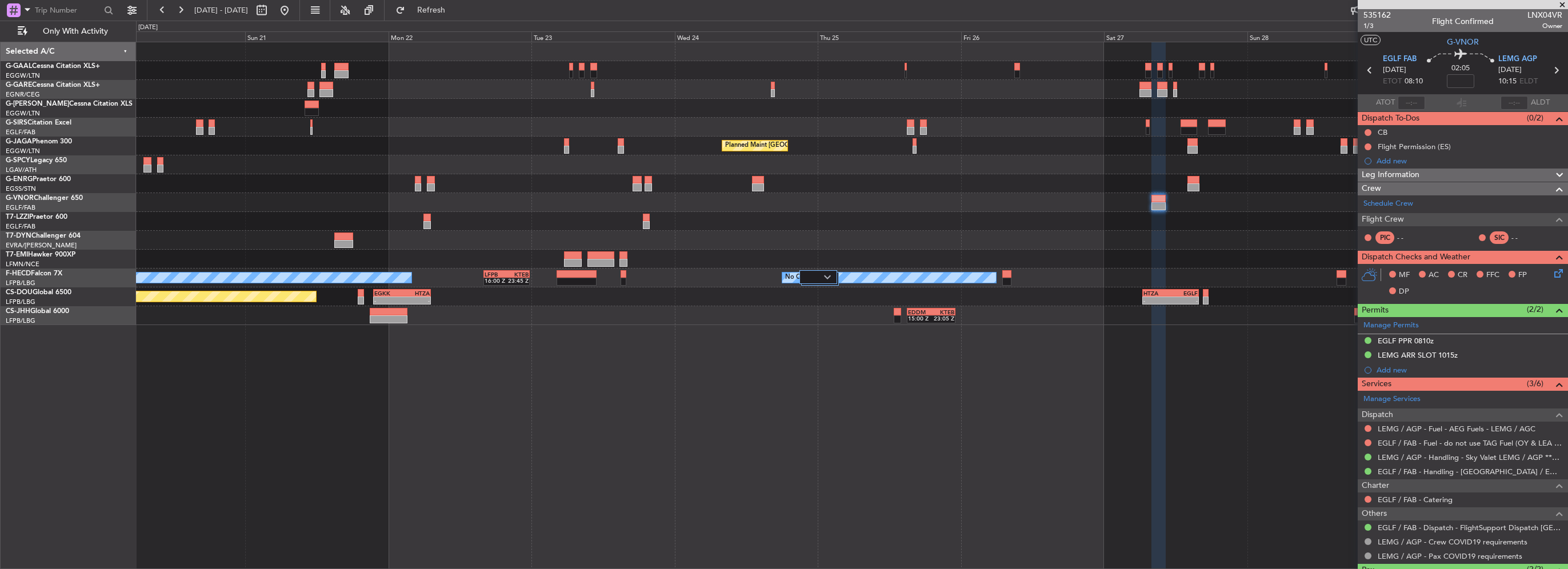
click at [787, 176] on div at bounding box center [852, 183] width 1431 height 19
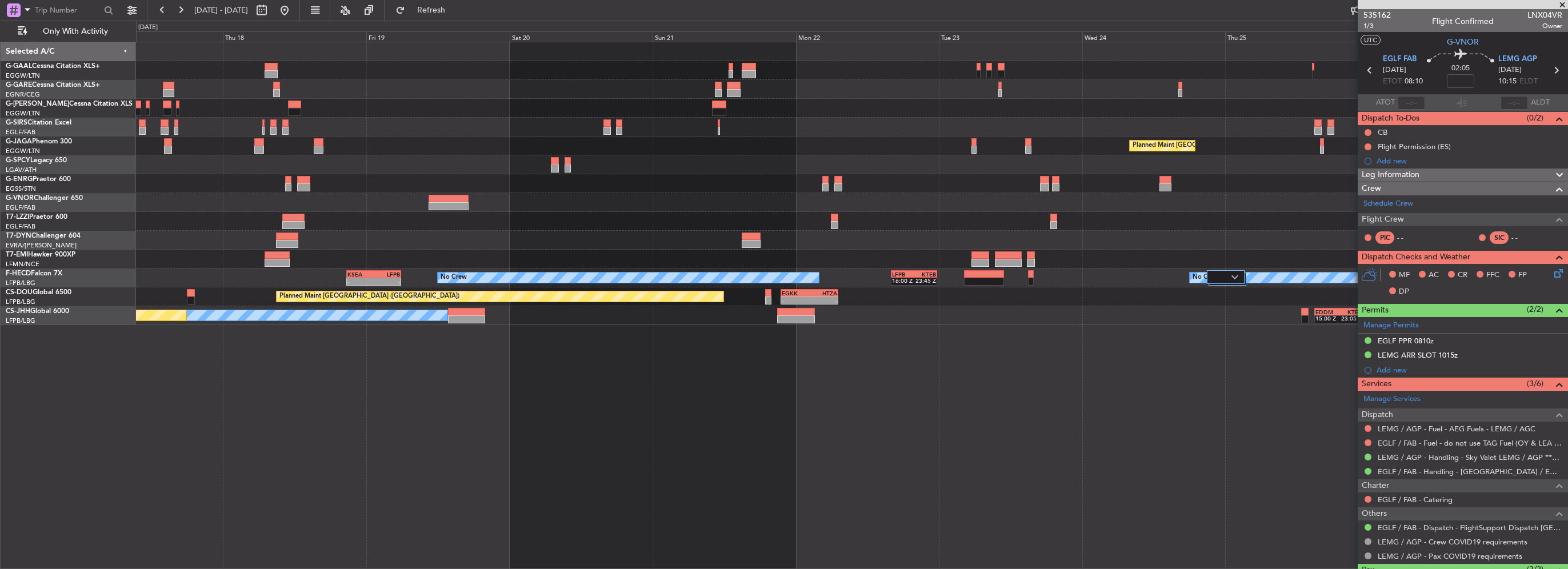
click at [916, 149] on div "Planned Maint Dusseldorf Planned Maint London (Luton) No Crew No Crew LFPB 16:0…" at bounding box center [852, 183] width 1431 height 283
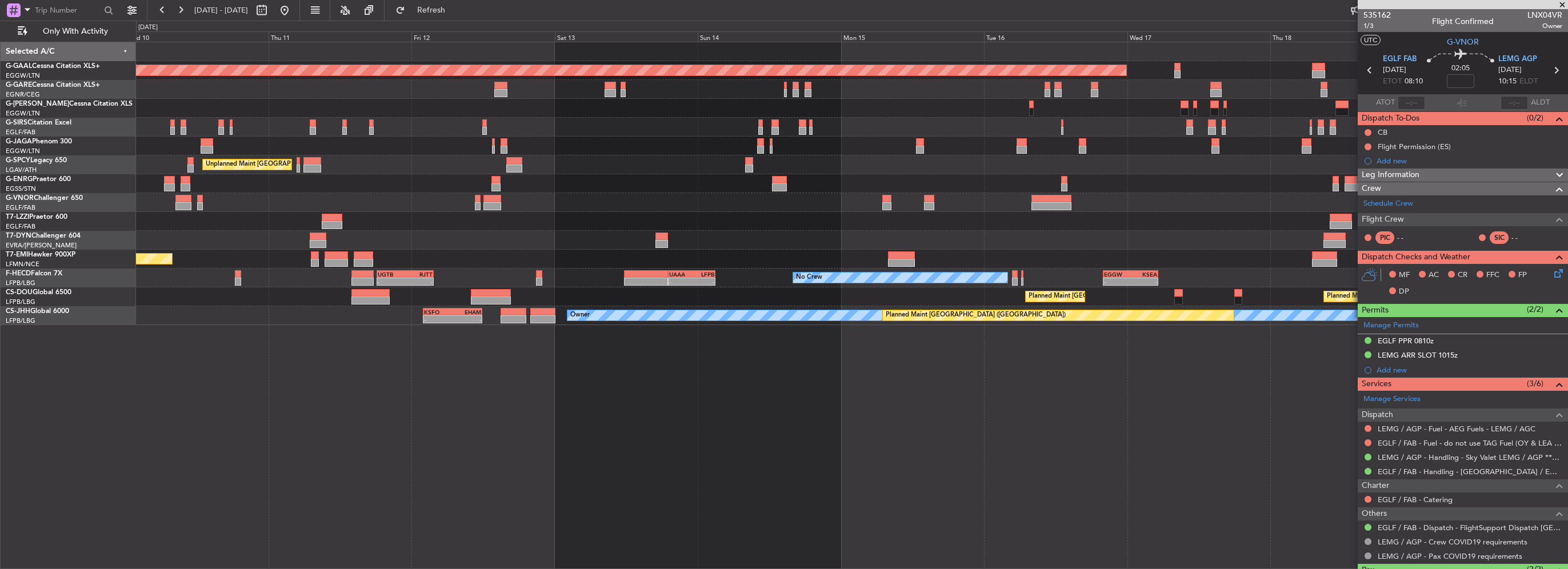
click at [929, 158] on div "Planned Maint Dusseldorf Unplanned Maint Athens (Eleftherios Venizelos Intl) No…" at bounding box center [852, 183] width 1431 height 283
click at [850, 180] on div "Planned Maint Dusseldorf Unplanned Maint Athens (Eleftherios Venizelos Intl) No…" at bounding box center [852, 183] width 1431 height 283
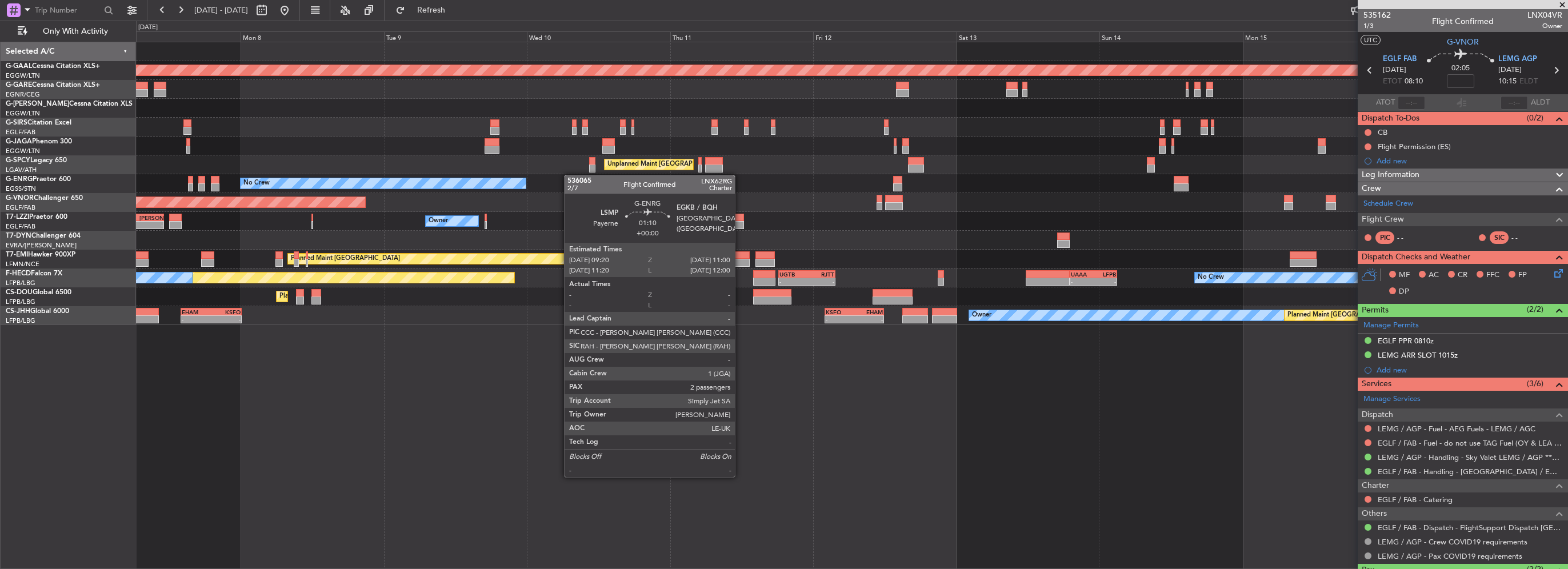
click at [602, 178] on div "Planned Maint Dusseldorf Owner Unplanned Maint Athens (Eleftherios Venizelos In…" at bounding box center [852, 183] width 1431 height 283
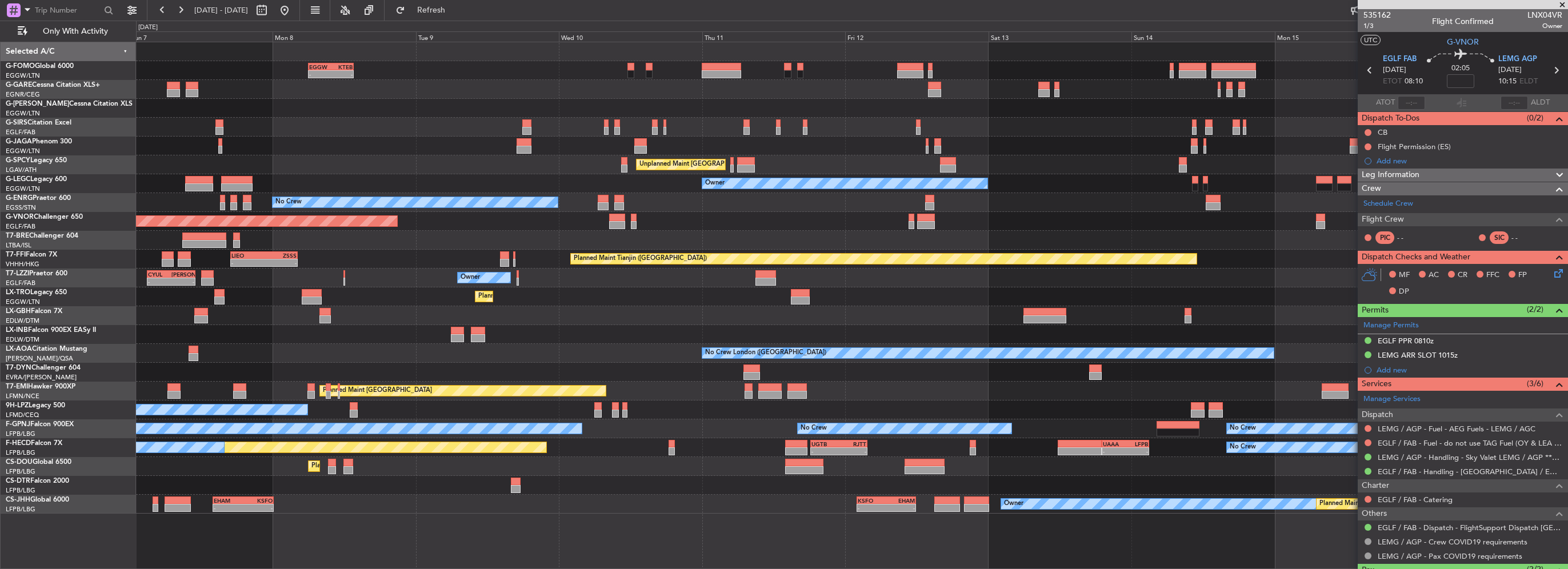
click at [862, 160] on div "Unplanned Maint [GEOGRAPHIC_DATA] ([PERSON_NAME] Intl)" at bounding box center [852, 164] width 1431 height 19
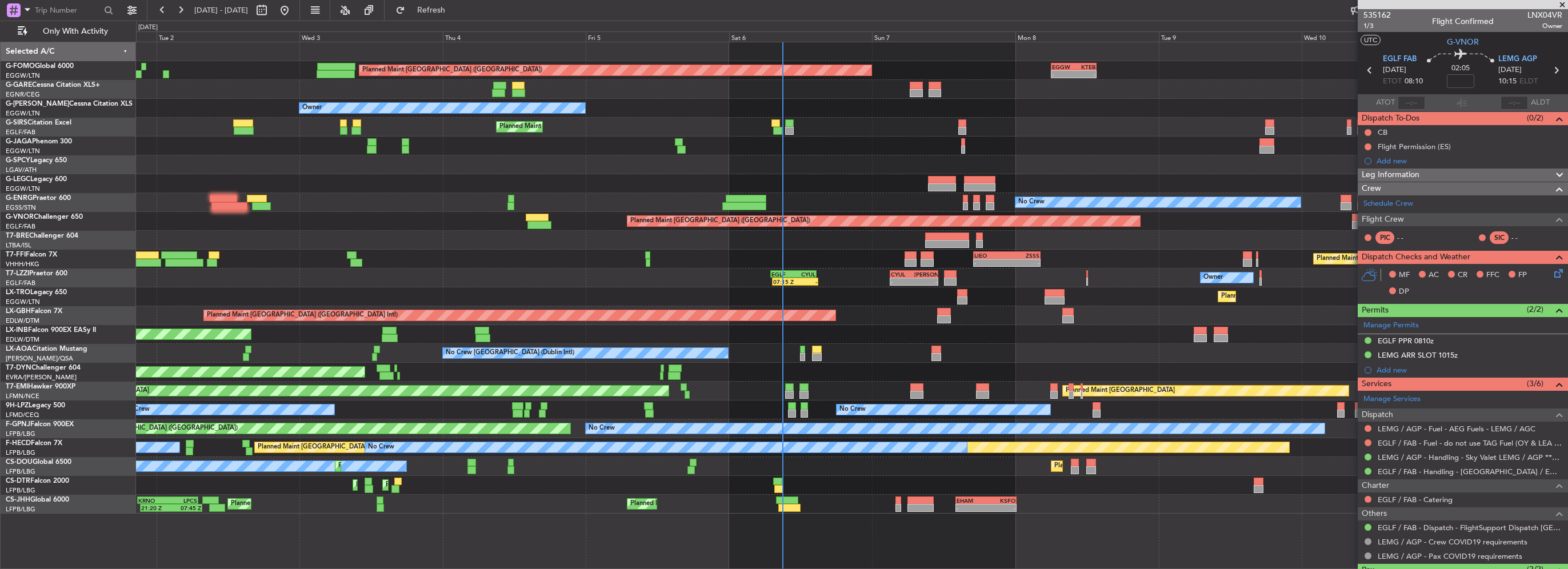
click at [523, 149] on div "Owner Ibiza" at bounding box center [852, 146] width 1431 height 19
